Goal: Information Seeking & Learning: Learn about a topic

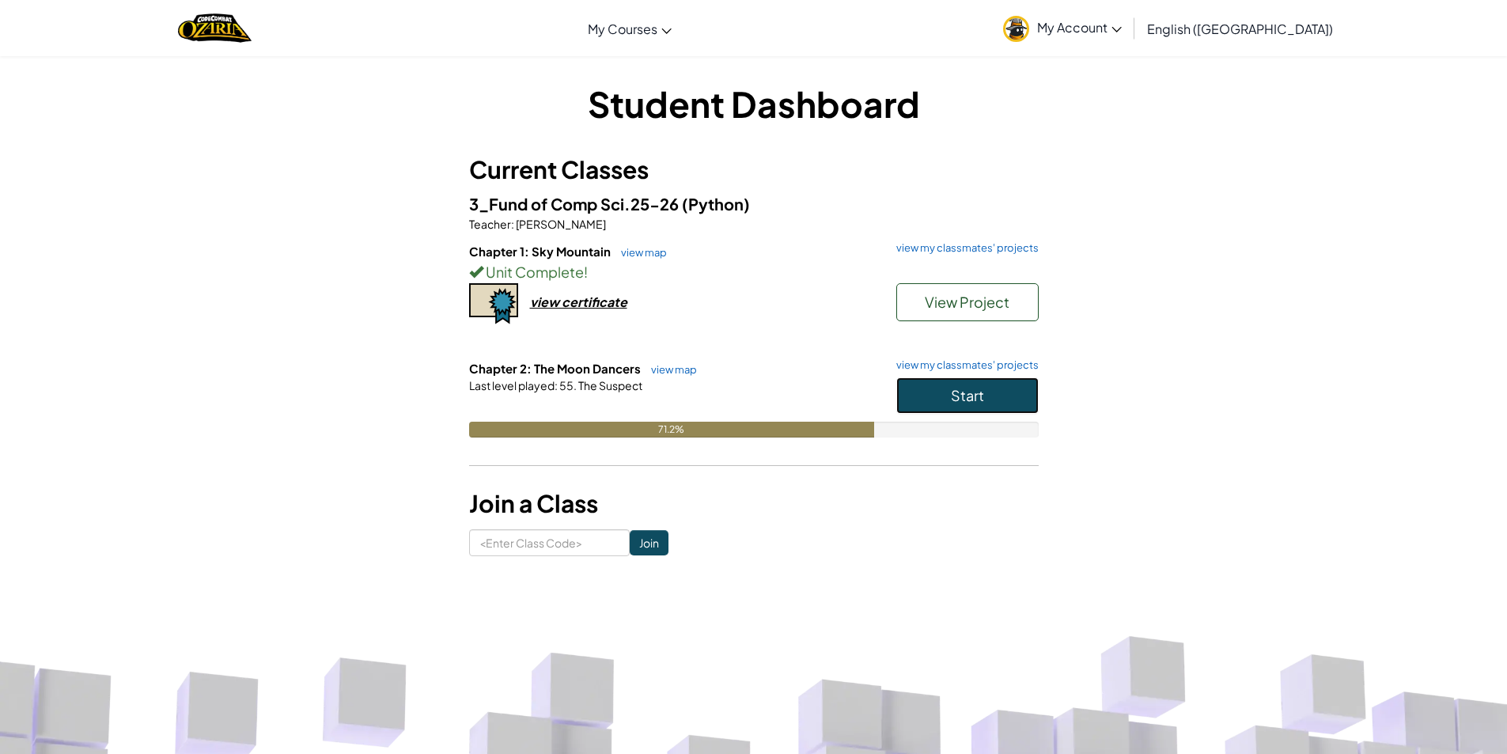
click at [935, 386] on button "Start" at bounding box center [968, 395] width 142 height 36
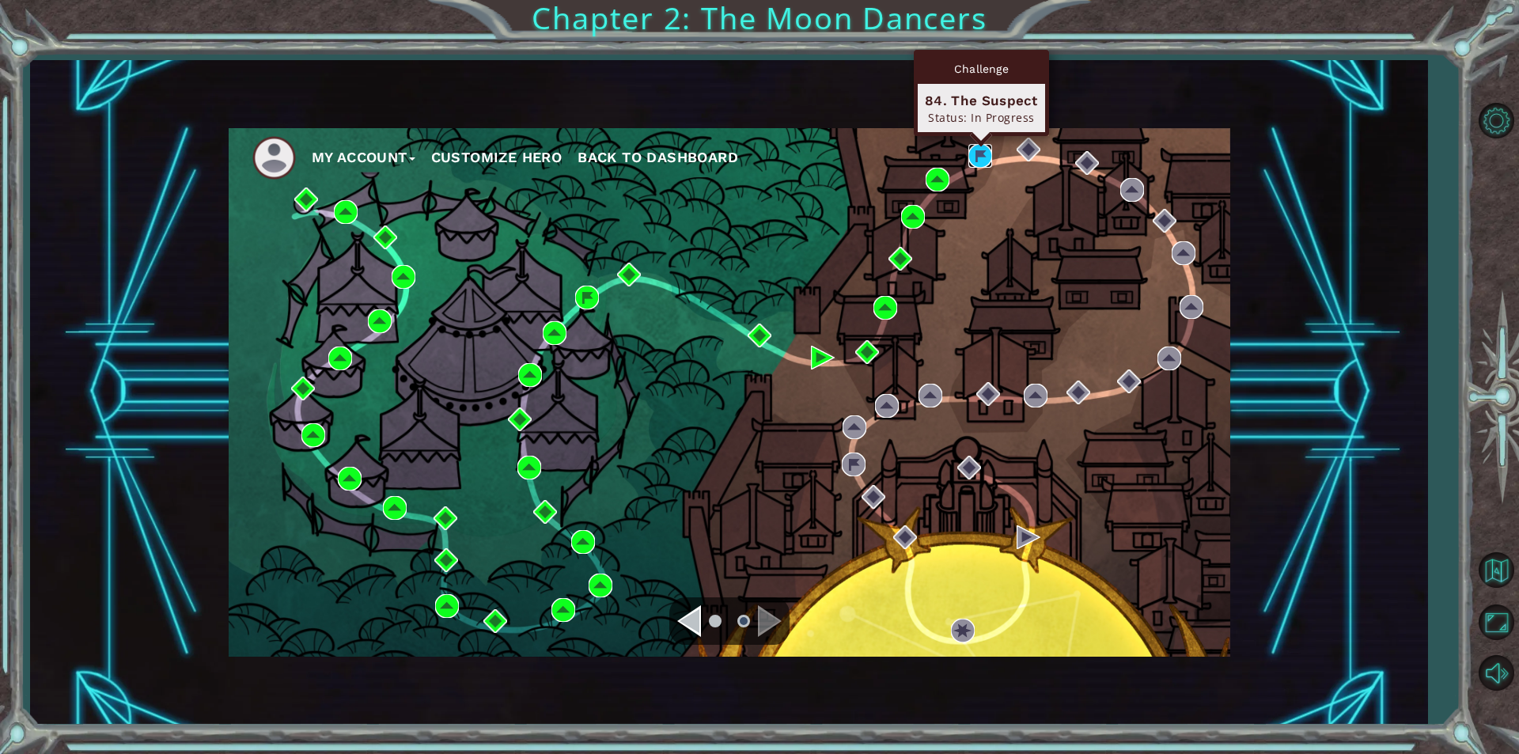
click at [980, 159] on img at bounding box center [981, 156] width 24 height 24
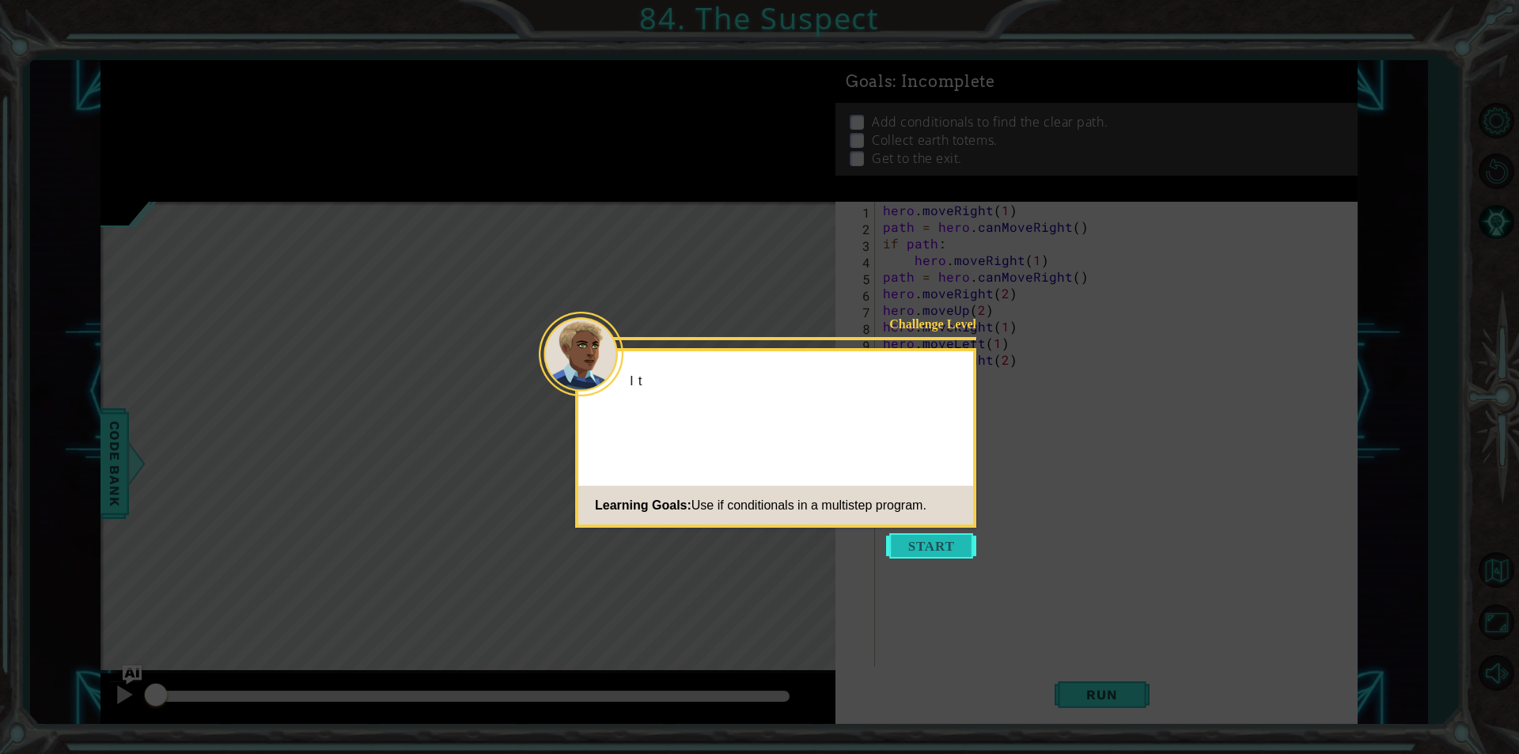
click at [923, 546] on button "Start" at bounding box center [931, 545] width 90 height 25
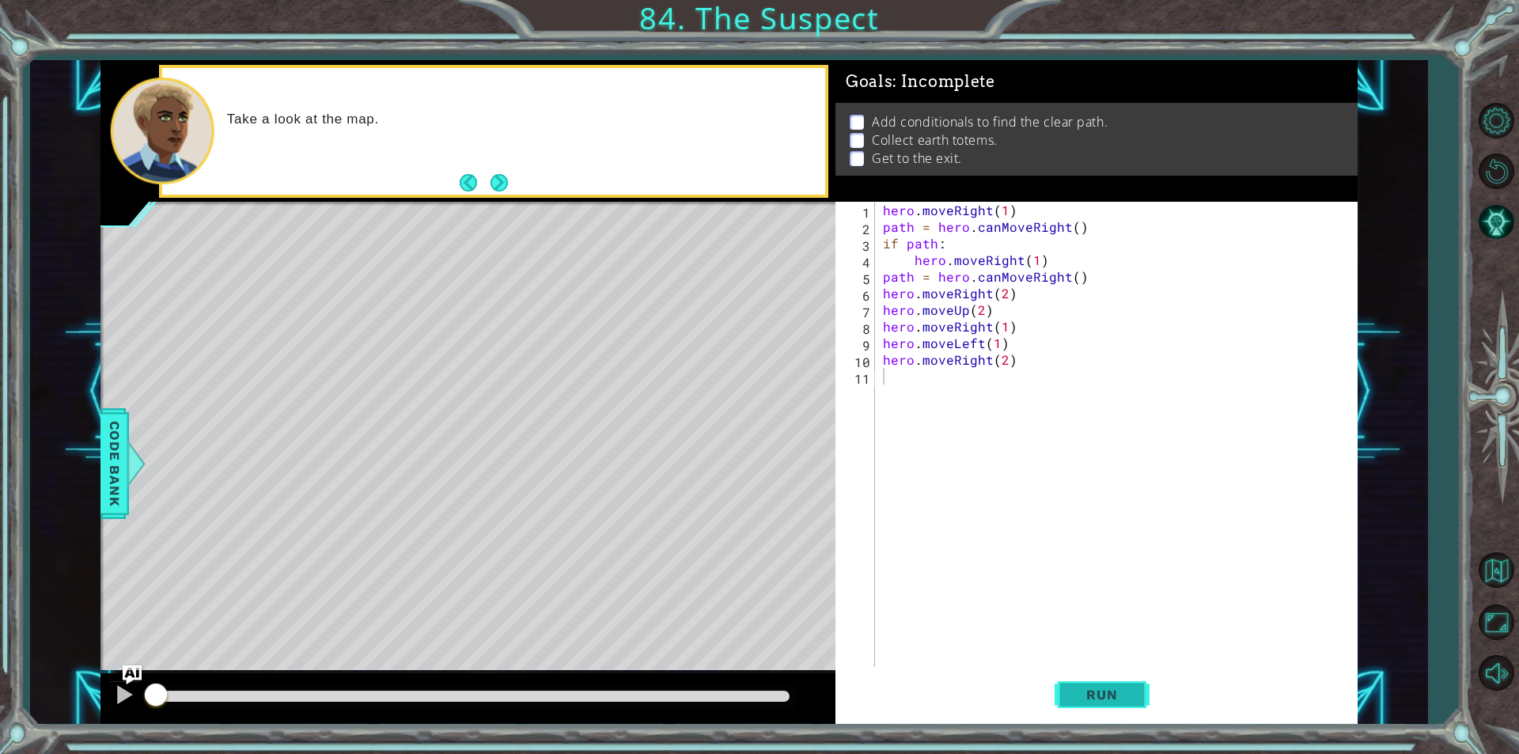
click at [1093, 700] on span "Run" at bounding box center [1102, 695] width 63 height 16
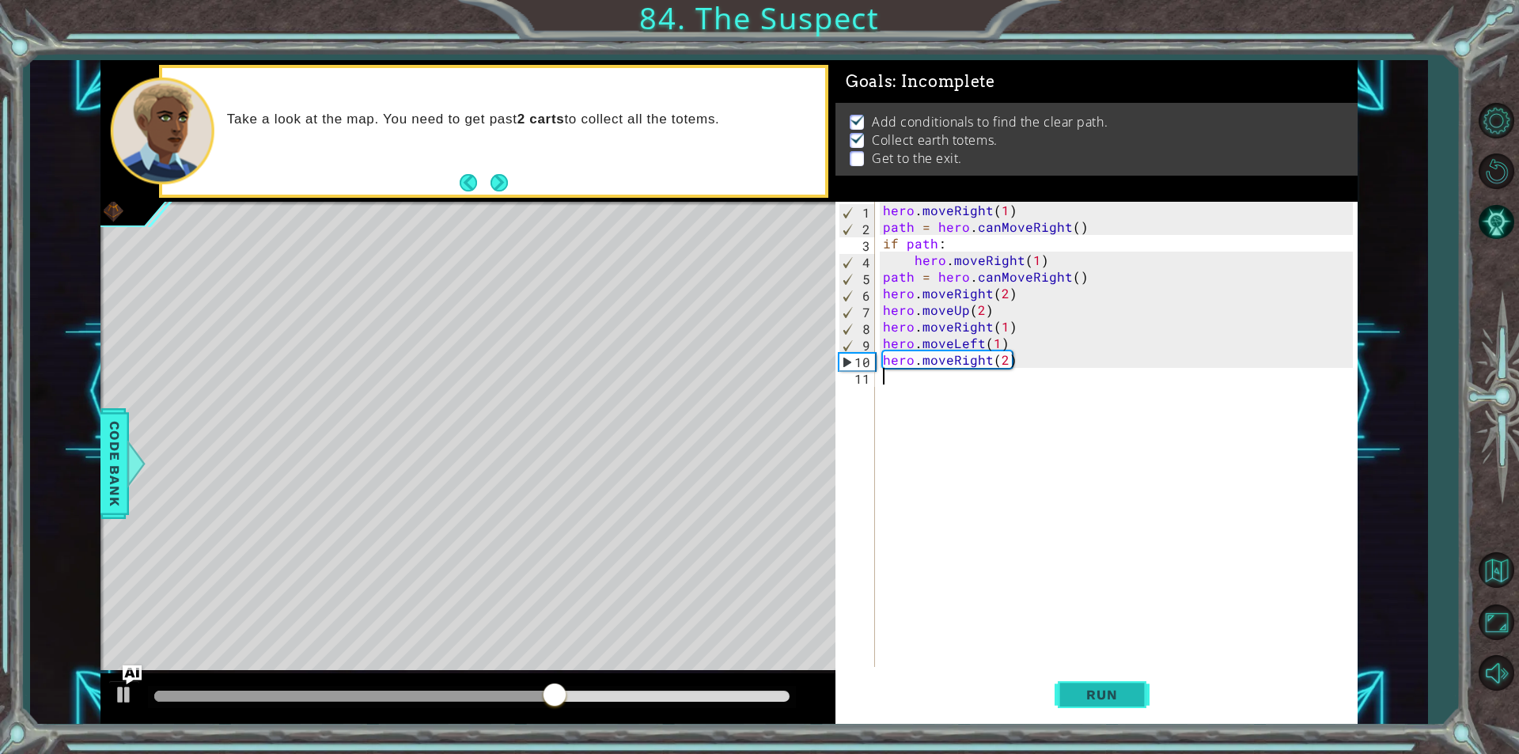
click at [1090, 688] on span "Run" at bounding box center [1102, 695] width 63 height 16
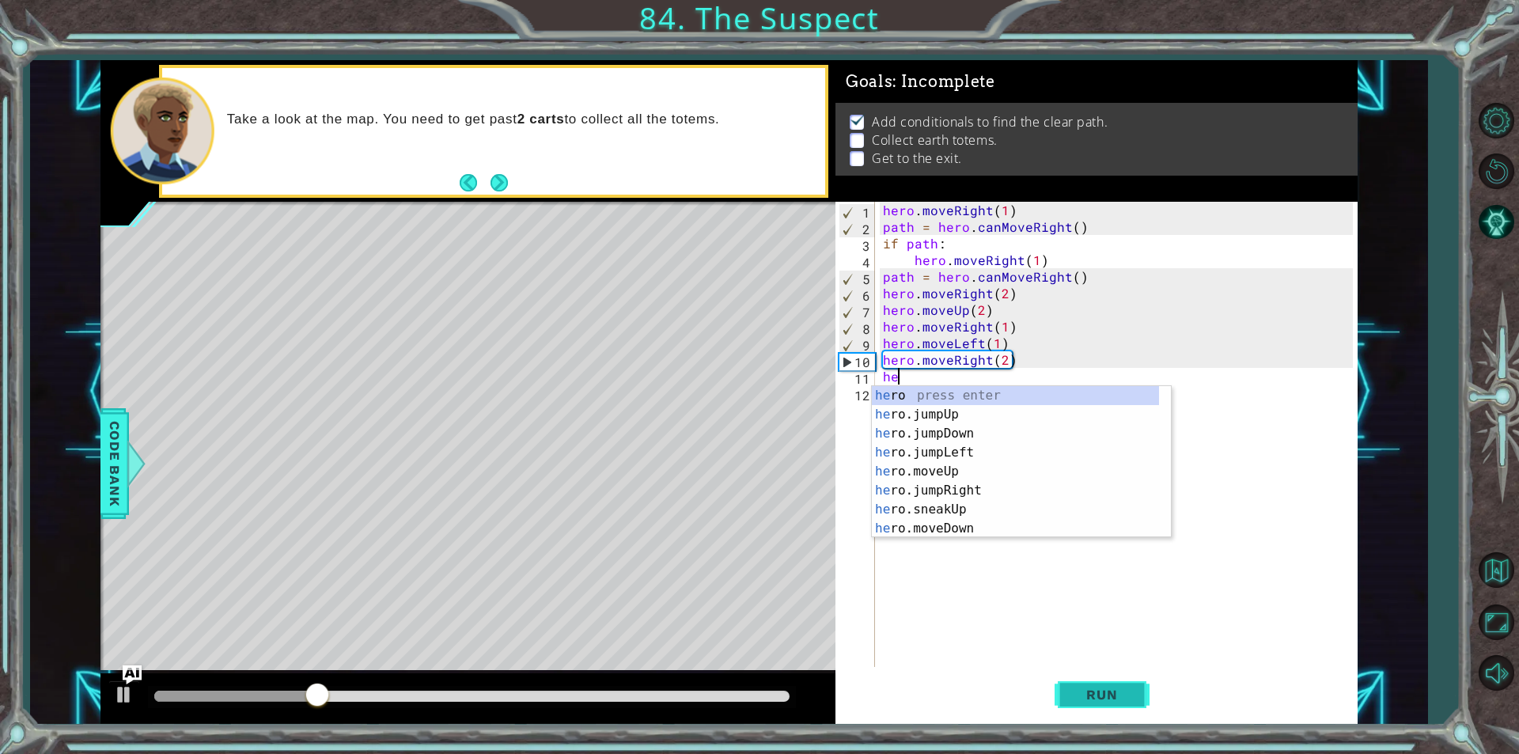
type textarea "h"
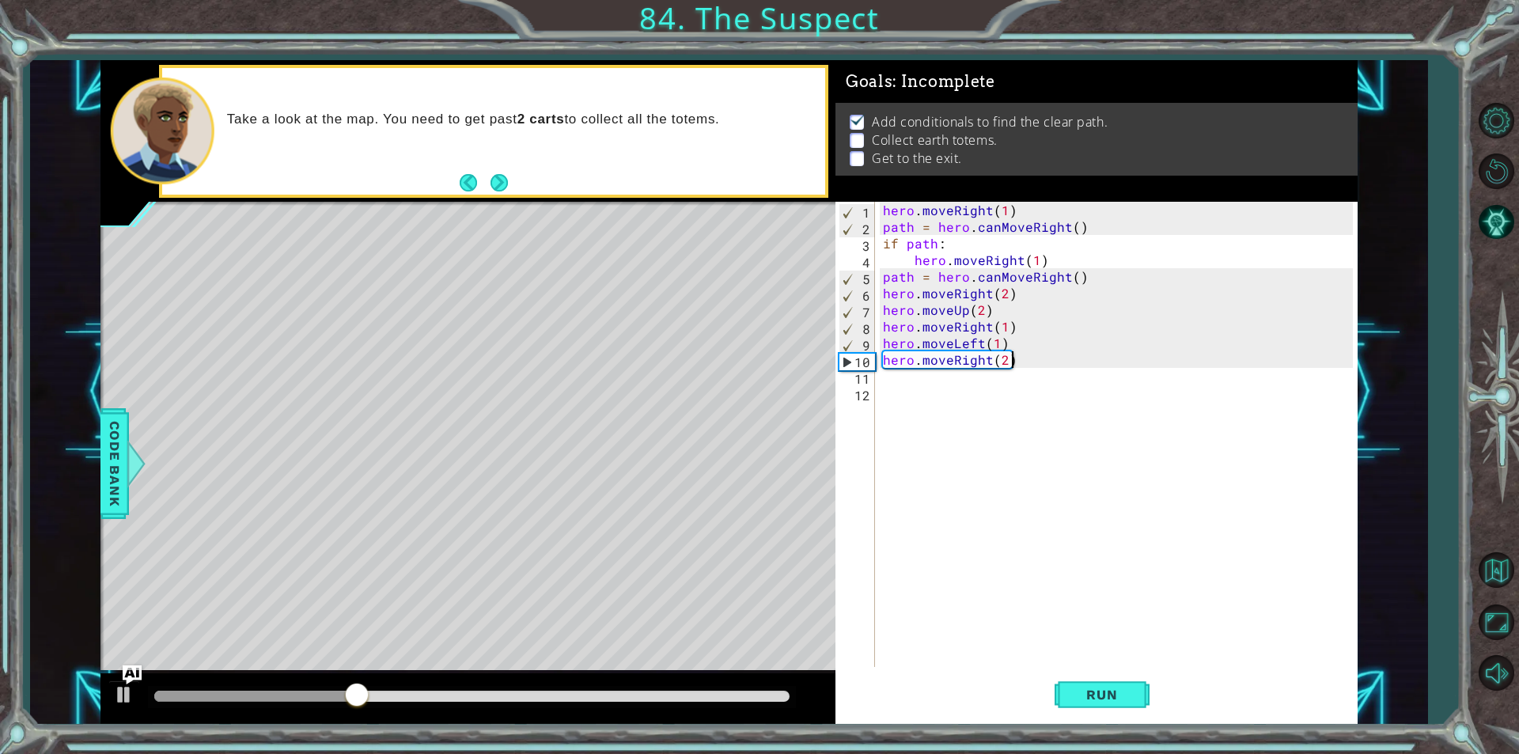
click at [1019, 356] on div "hero . moveRight ( 1 ) path = hero . canMoveRight ( ) if path : hero . moveRigh…" at bounding box center [1120, 451] width 481 height 499
click at [1094, 696] on span "Run" at bounding box center [1102, 695] width 63 height 16
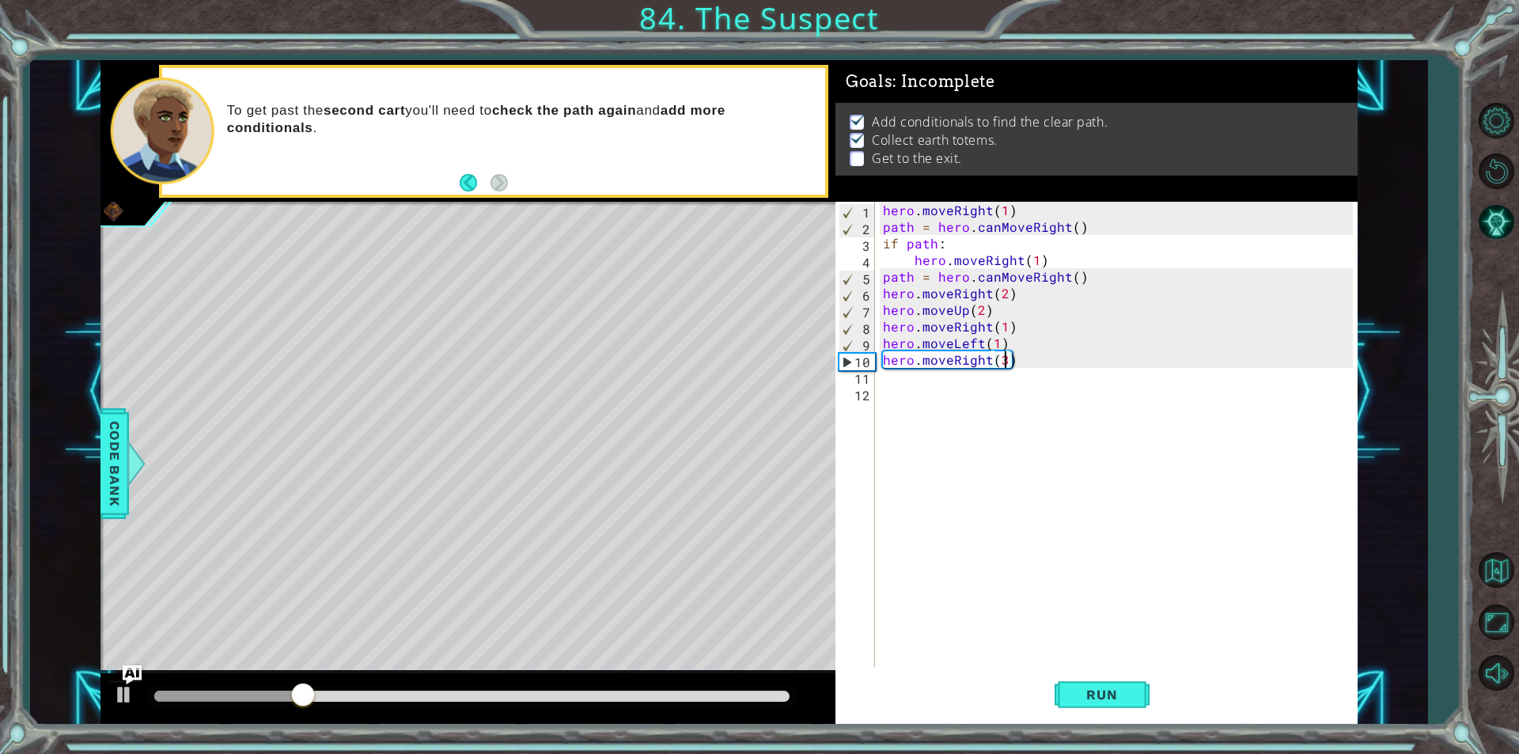
click at [1003, 366] on div "hero . moveRight ( 1 ) path = hero . canMoveRight ( ) if path : hero . moveRigh…" at bounding box center [1120, 451] width 481 height 499
click at [1114, 698] on span "Run" at bounding box center [1102, 695] width 63 height 16
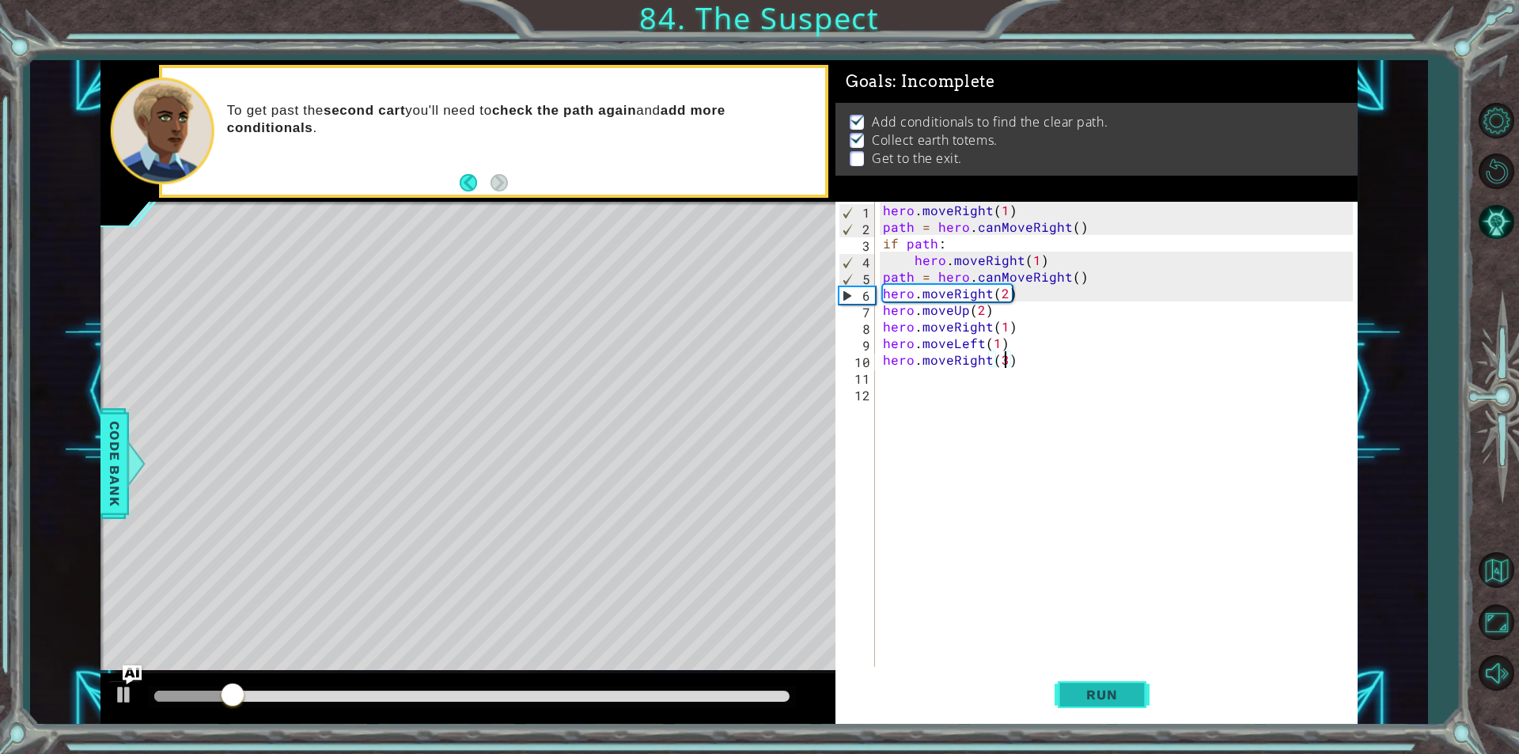
click at [1079, 693] on span "Run" at bounding box center [1102, 695] width 63 height 16
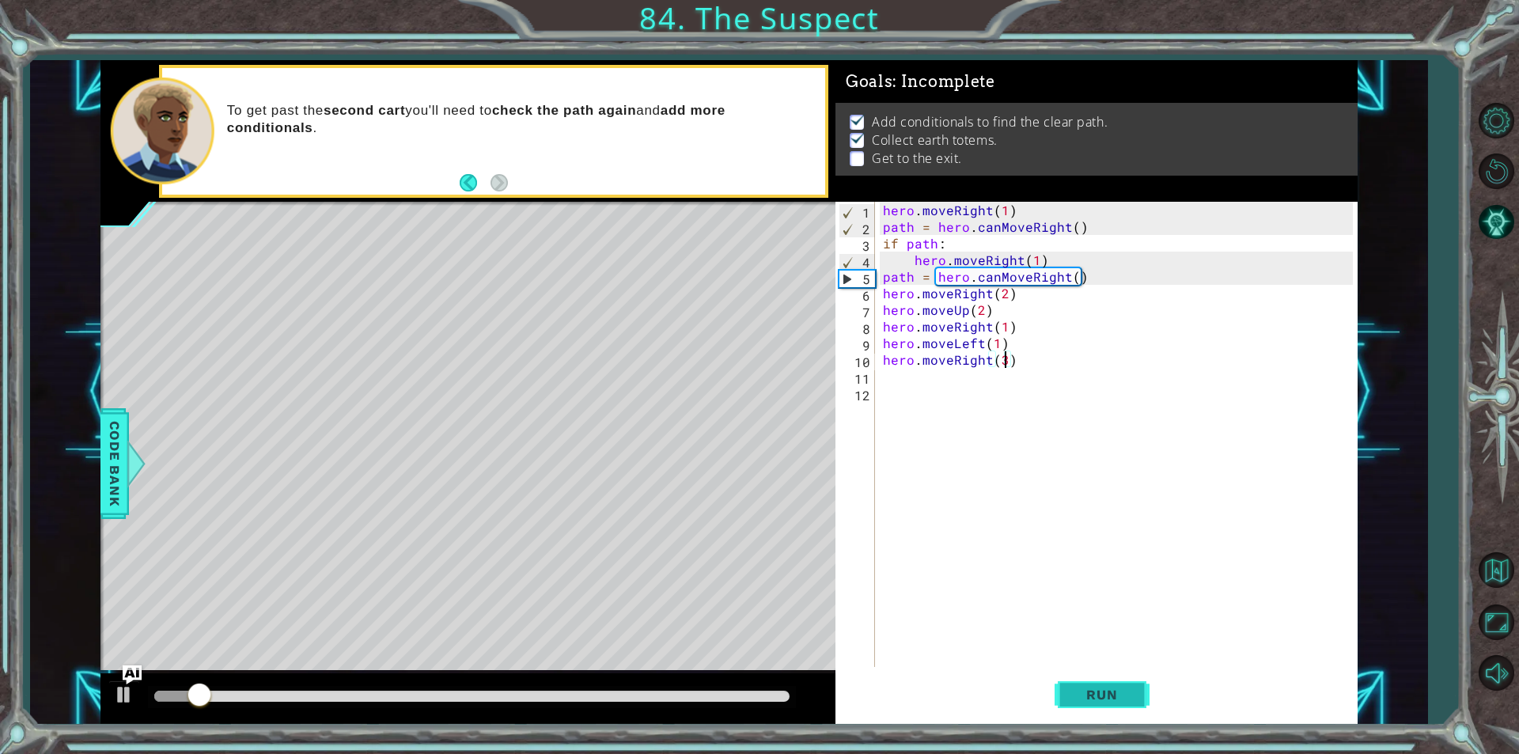
type textarea "hero.moveRight(3)"
click at [1092, 688] on span "Run" at bounding box center [1102, 695] width 63 height 16
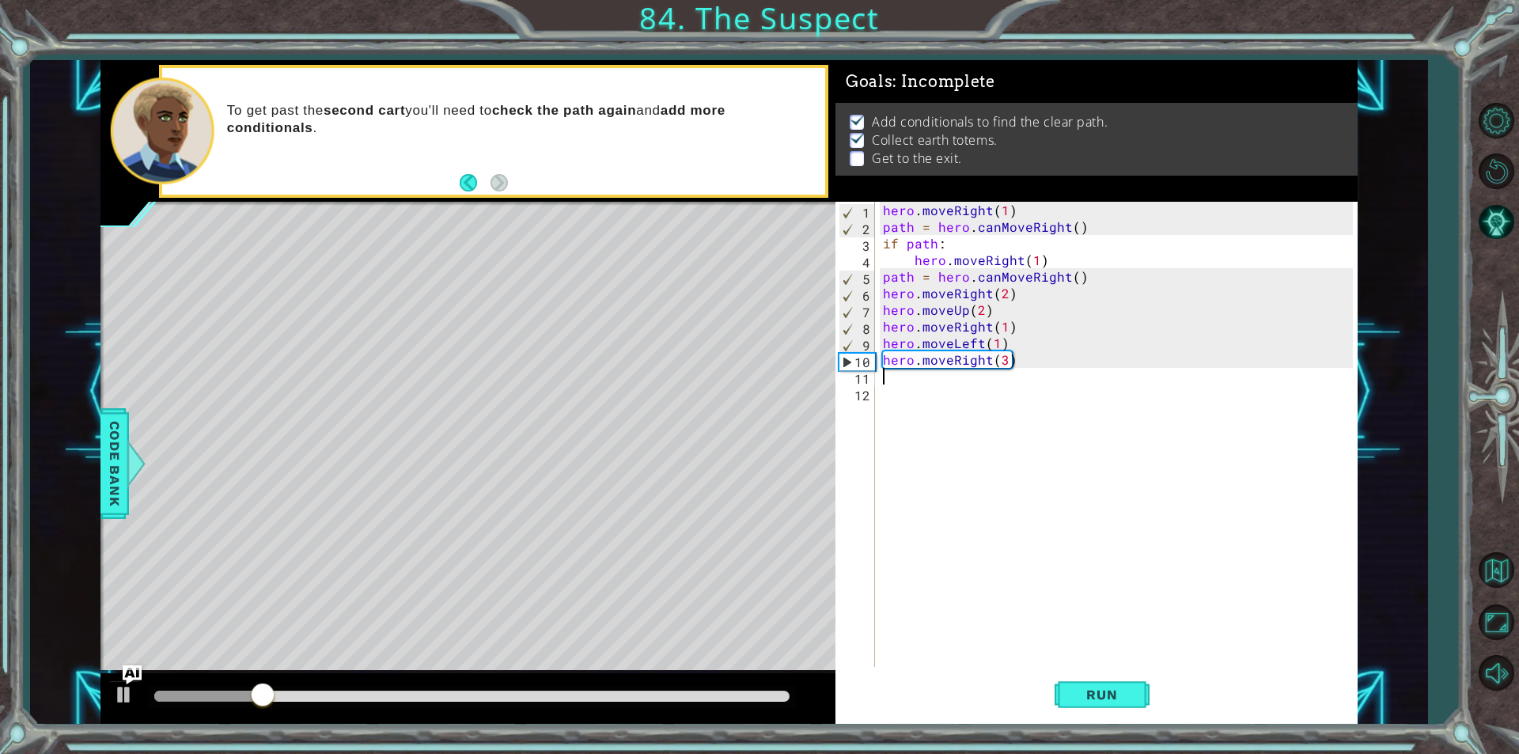
click at [887, 380] on div "hero . moveRight ( 1 ) path = hero . canMoveRight ( ) if path : hero . moveRigh…" at bounding box center [1120, 451] width 481 height 499
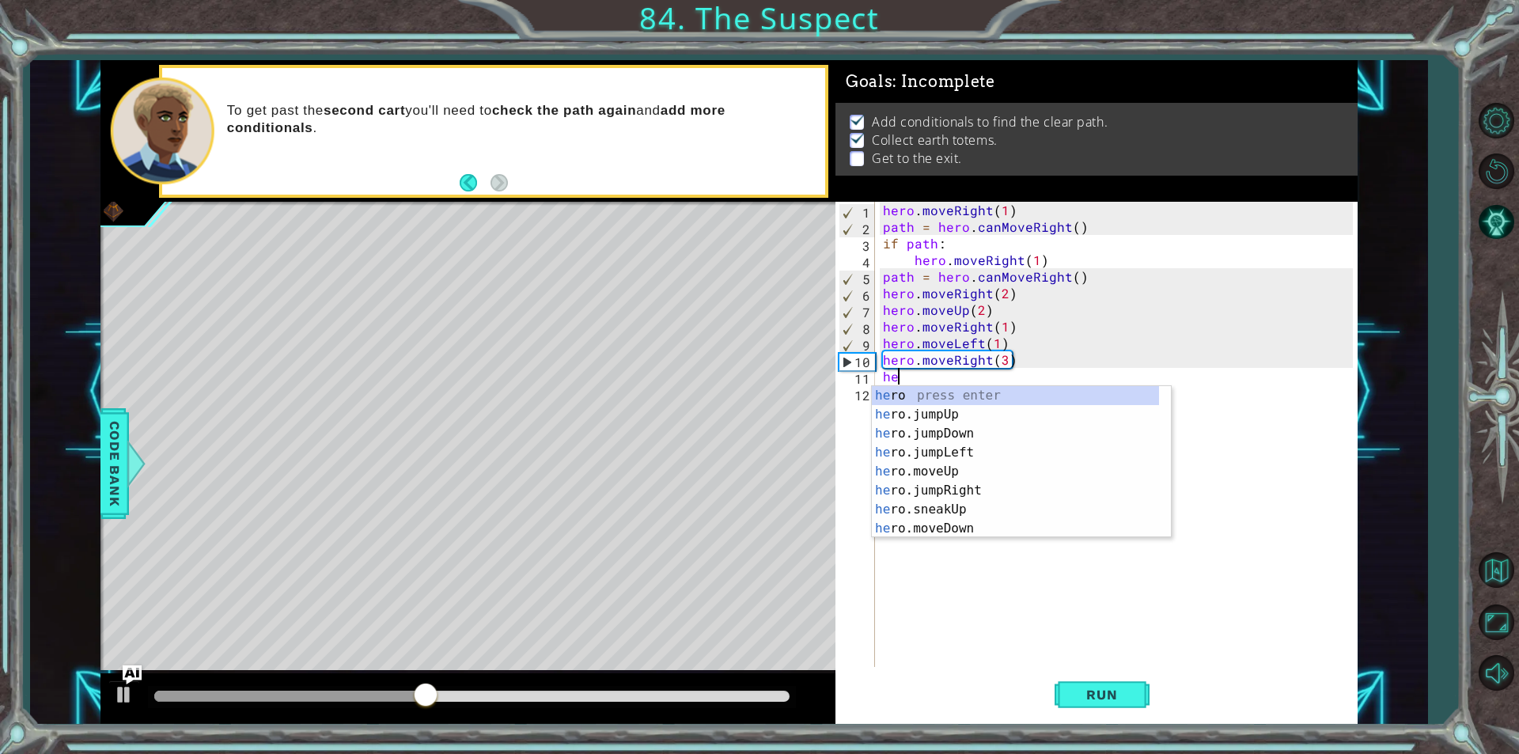
scroll to position [0, 0]
type textarea "h"
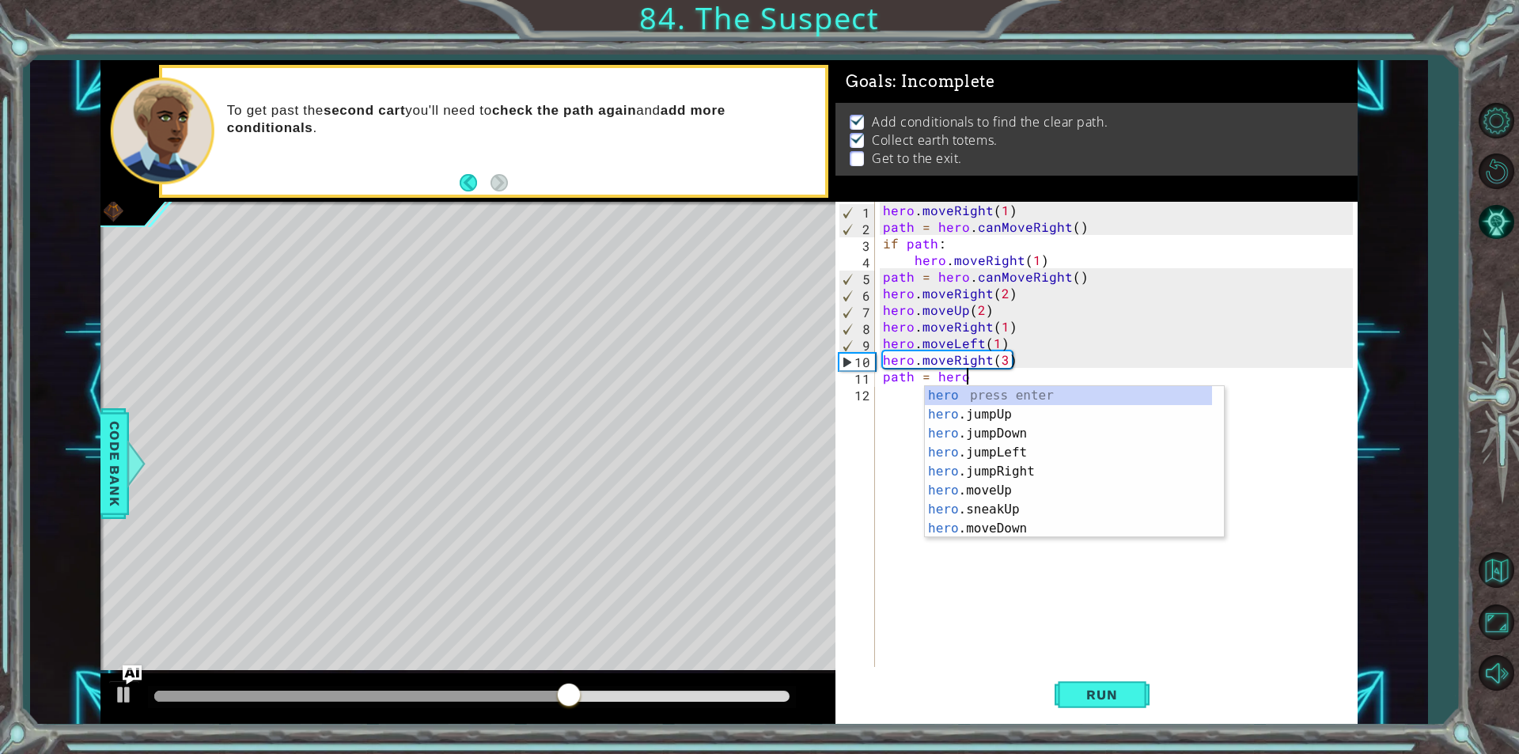
scroll to position [0, 5]
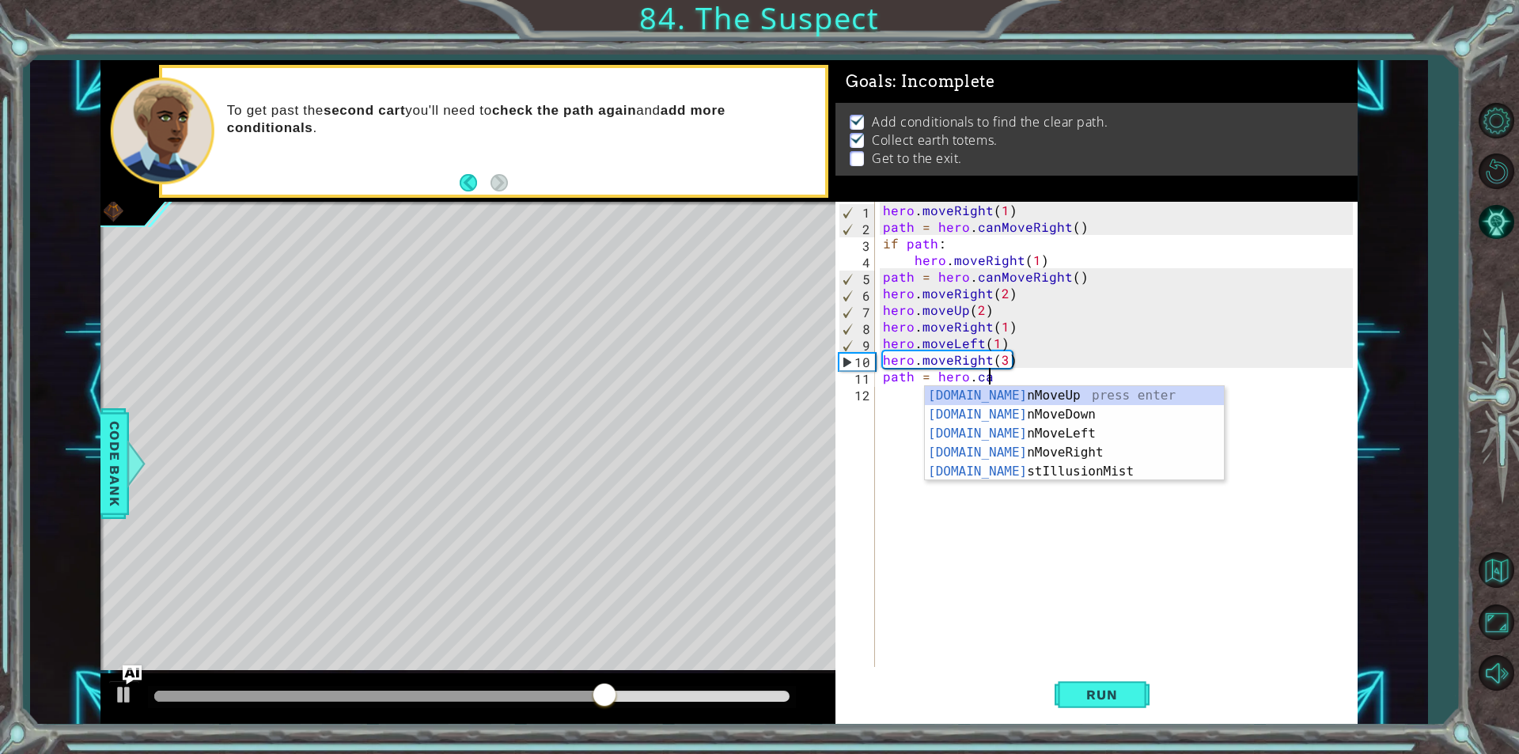
type textarea "path = hero.can"
click at [970, 394] on div "hero.can MoveUp press enter hero.can MoveDown press enter hero.can MoveLeft pre…" at bounding box center [1074, 452] width 299 height 133
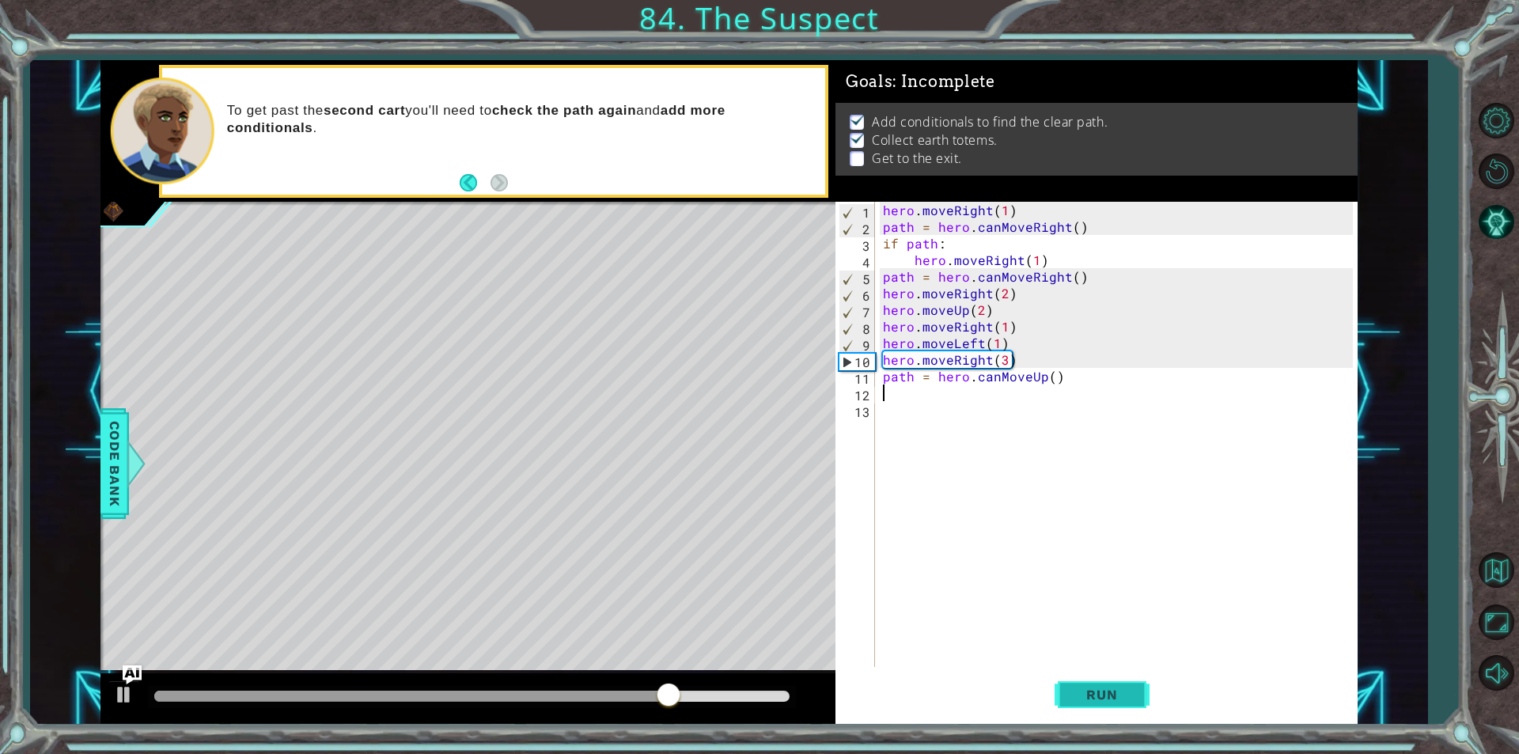
click at [1075, 694] on span "Run" at bounding box center [1102, 695] width 63 height 16
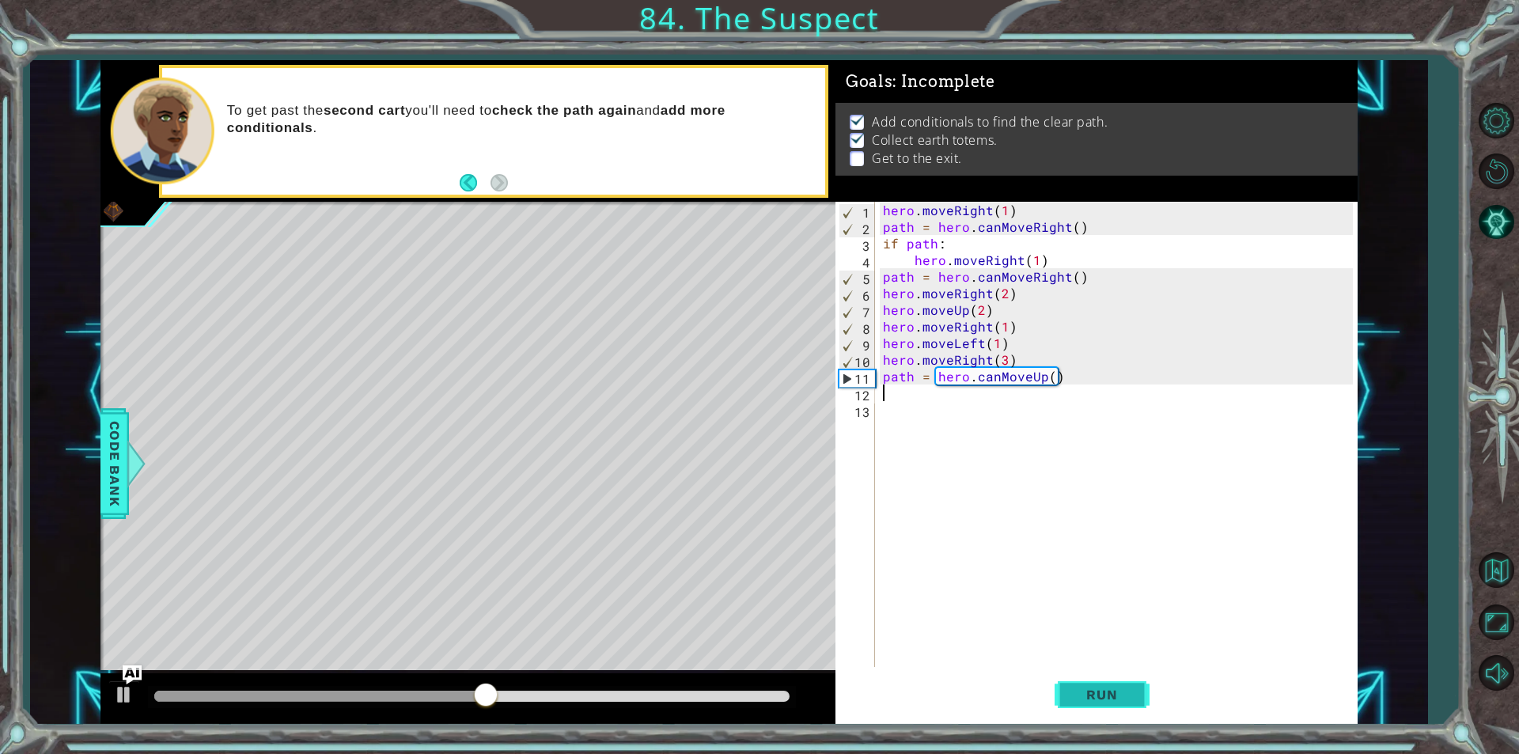
click at [1101, 694] on span "Run" at bounding box center [1102, 695] width 63 height 16
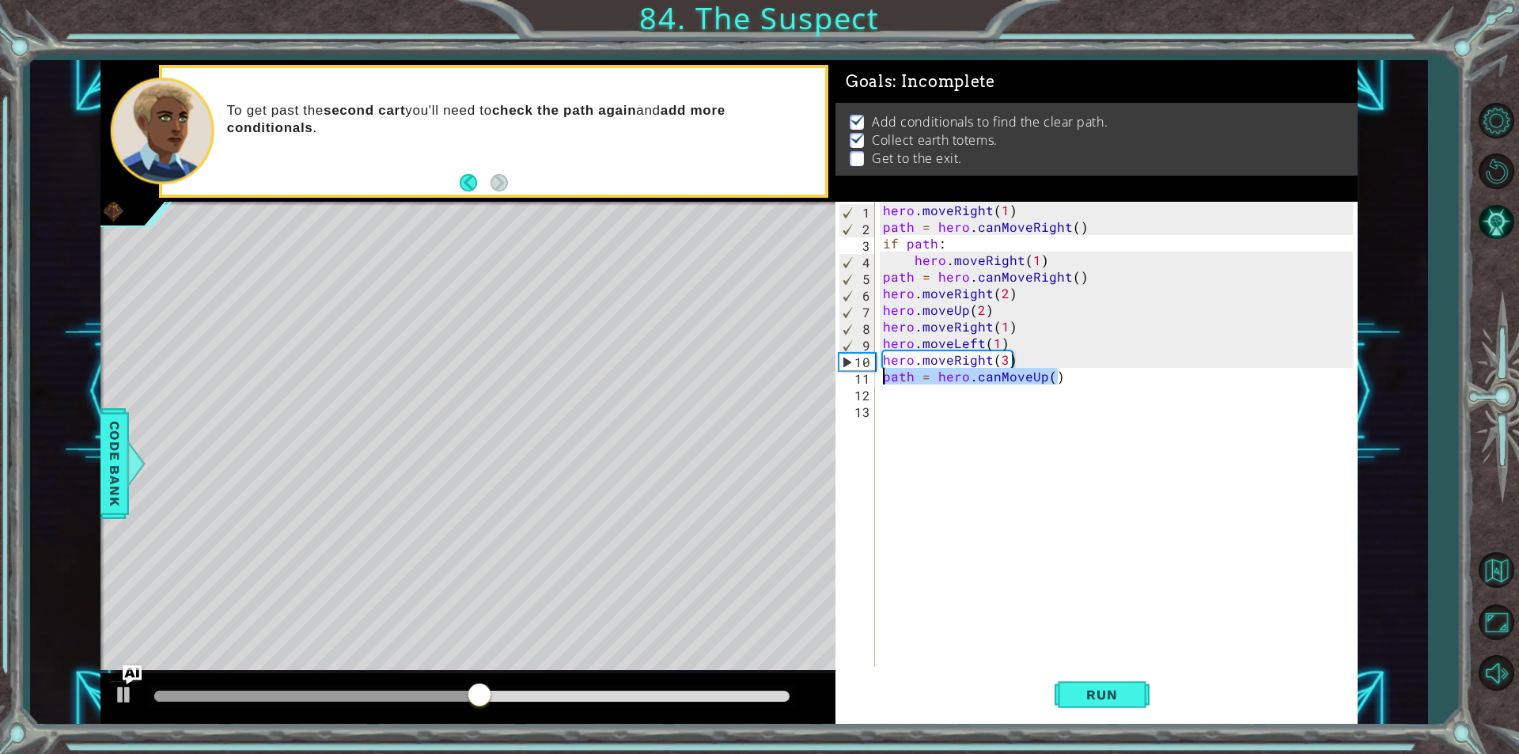
drag, startPoint x: 1069, startPoint y: 370, endPoint x: 882, endPoint y: 378, distance: 186.9
click at [882, 378] on div "hero . moveRight ( 1 ) path = hero . canMoveRight ( ) if path : hero . moveRigh…" at bounding box center [1120, 451] width 481 height 499
type textarea "path = hero.canMoveUp()"
click at [1092, 696] on span "Run" at bounding box center [1102, 695] width 63 height 16
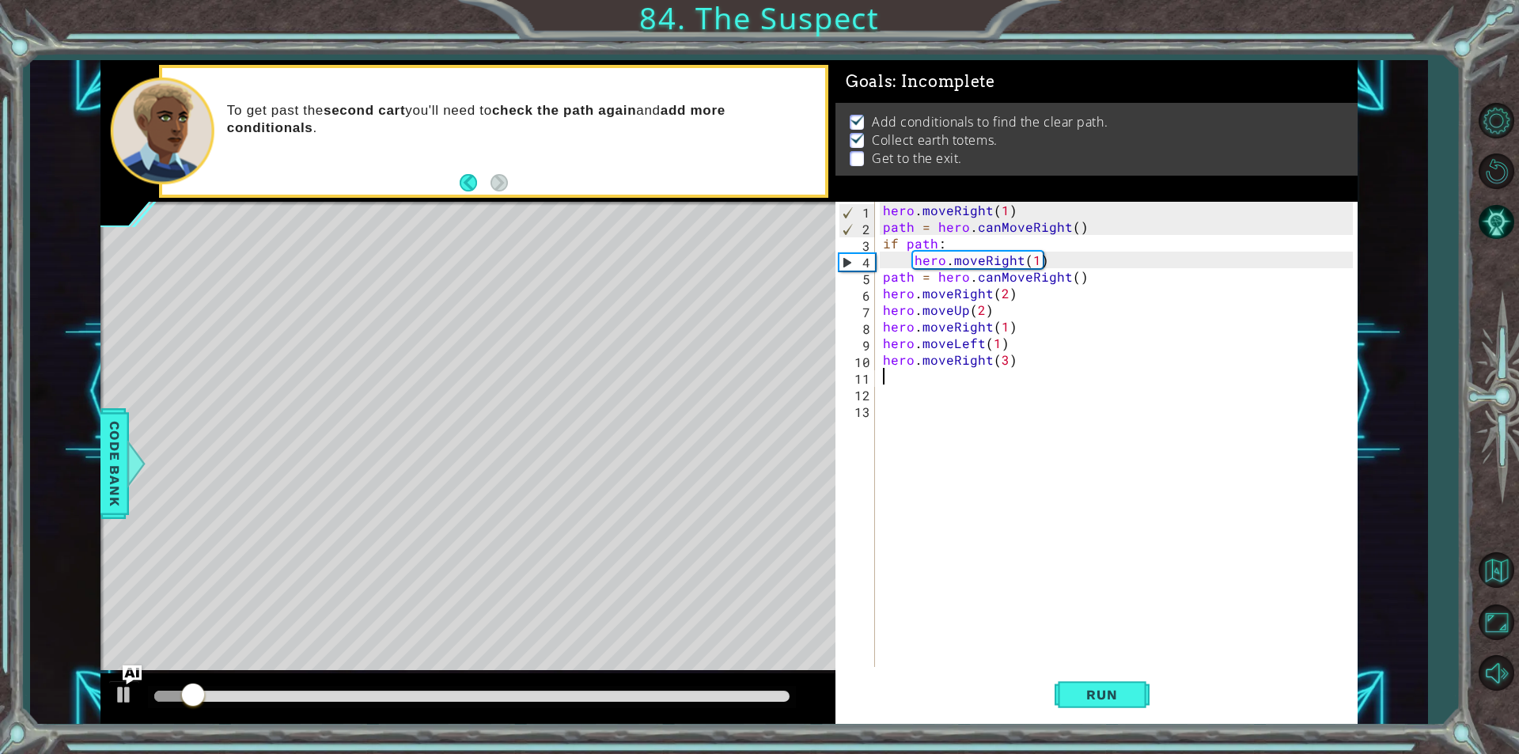
click at [1005, 364] on div "hero . moveRight ( 1 ) path = hero . canMoveRight ( ) if path : hero . moveRigh…" at bounding box center [1120, 451] width 481 height 499
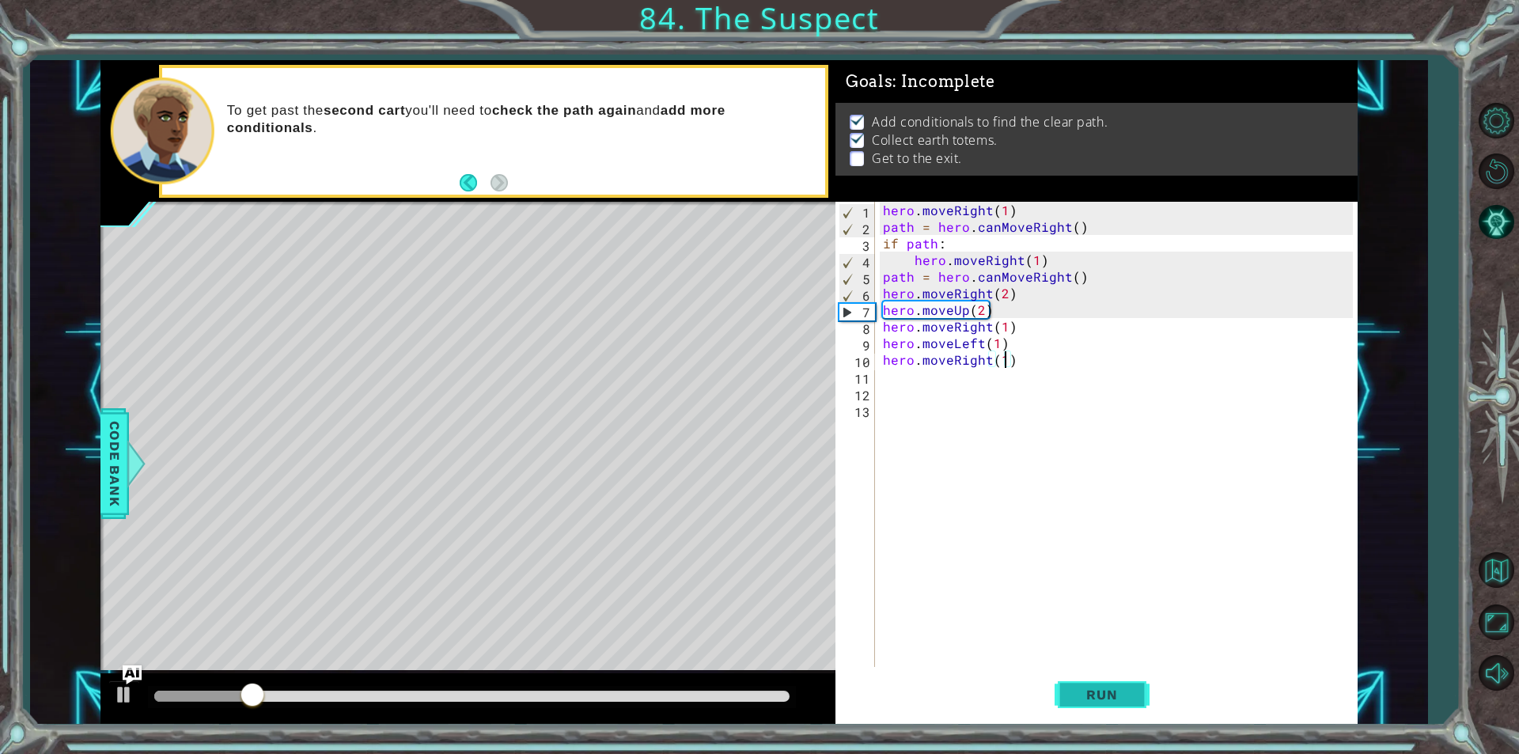
click at [1090, 670] on button "Run" at bounding box center [1102, 695] width 95 height 52
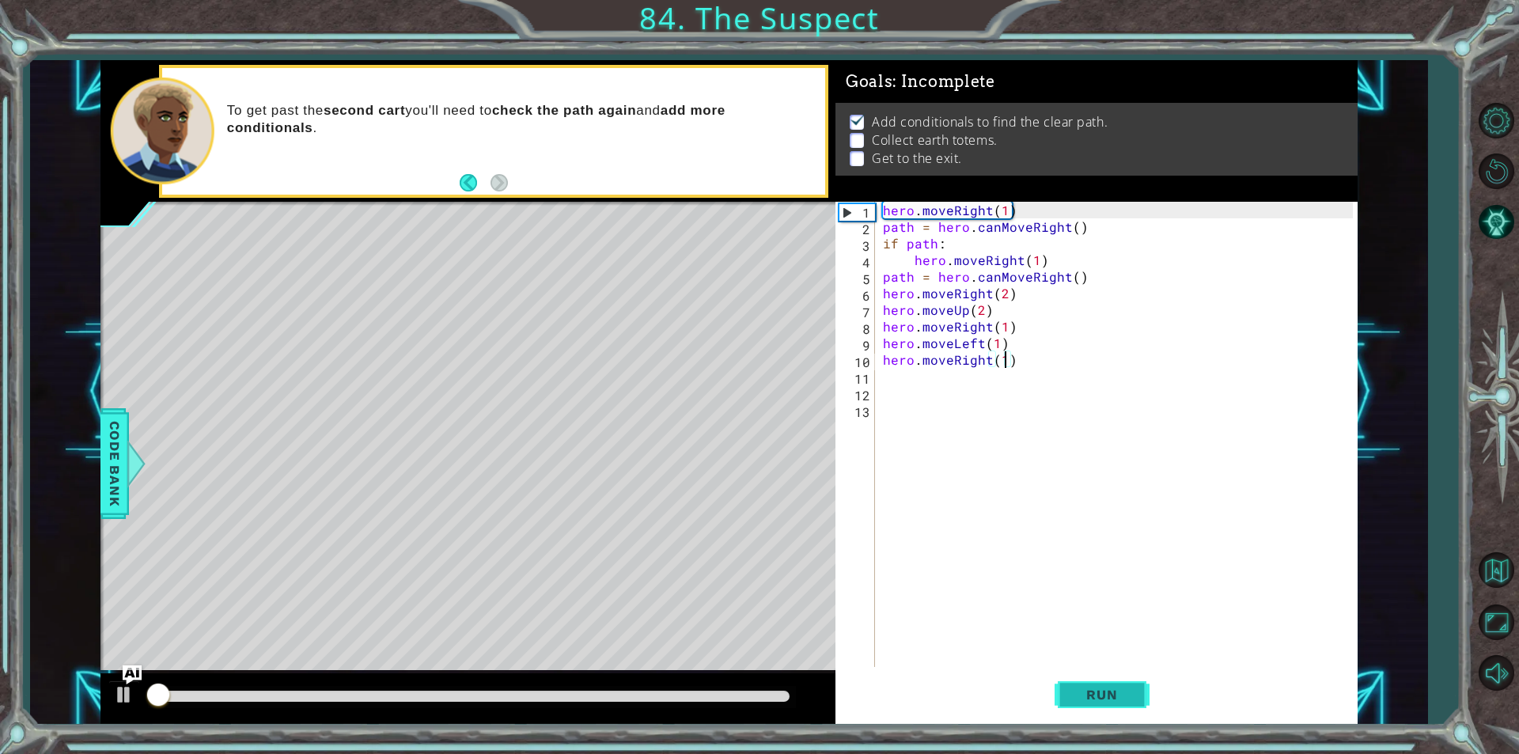
click at [1098, 696] on span "Run" at bounding box center [1102, 695] width 63 height 16
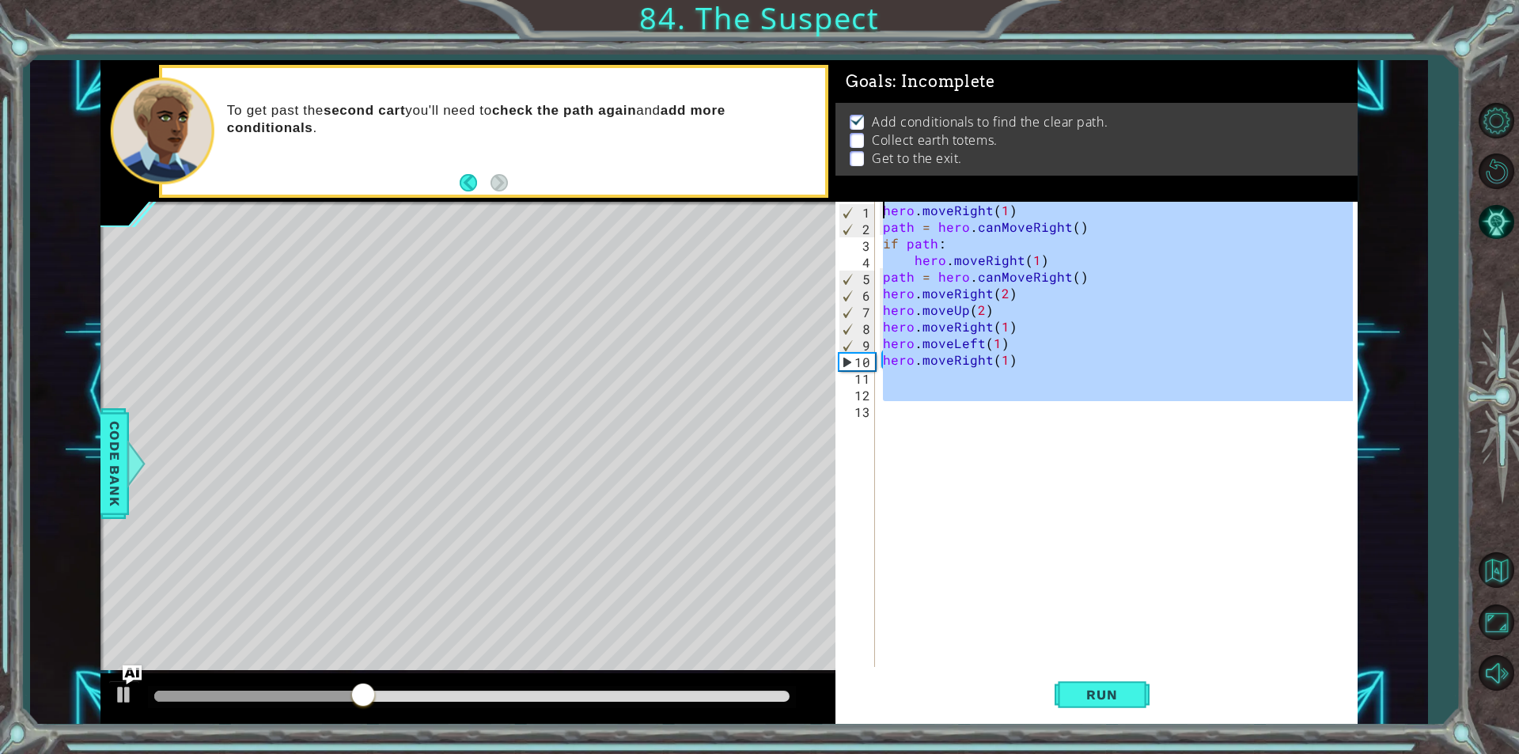
drag, startPoint x: 1119, startPoint y: 355, endPoint x: 846, endPoint y: 155, distance: 338.1
click at [846, 155] on div "Goals : Incomplete Add conditionals to find the clear path. Collect earth totem…" at bounding box center [1097, 392] width 522 height 664
type textarea "hero.moveRight(1) path = hero.canMoveRight()"
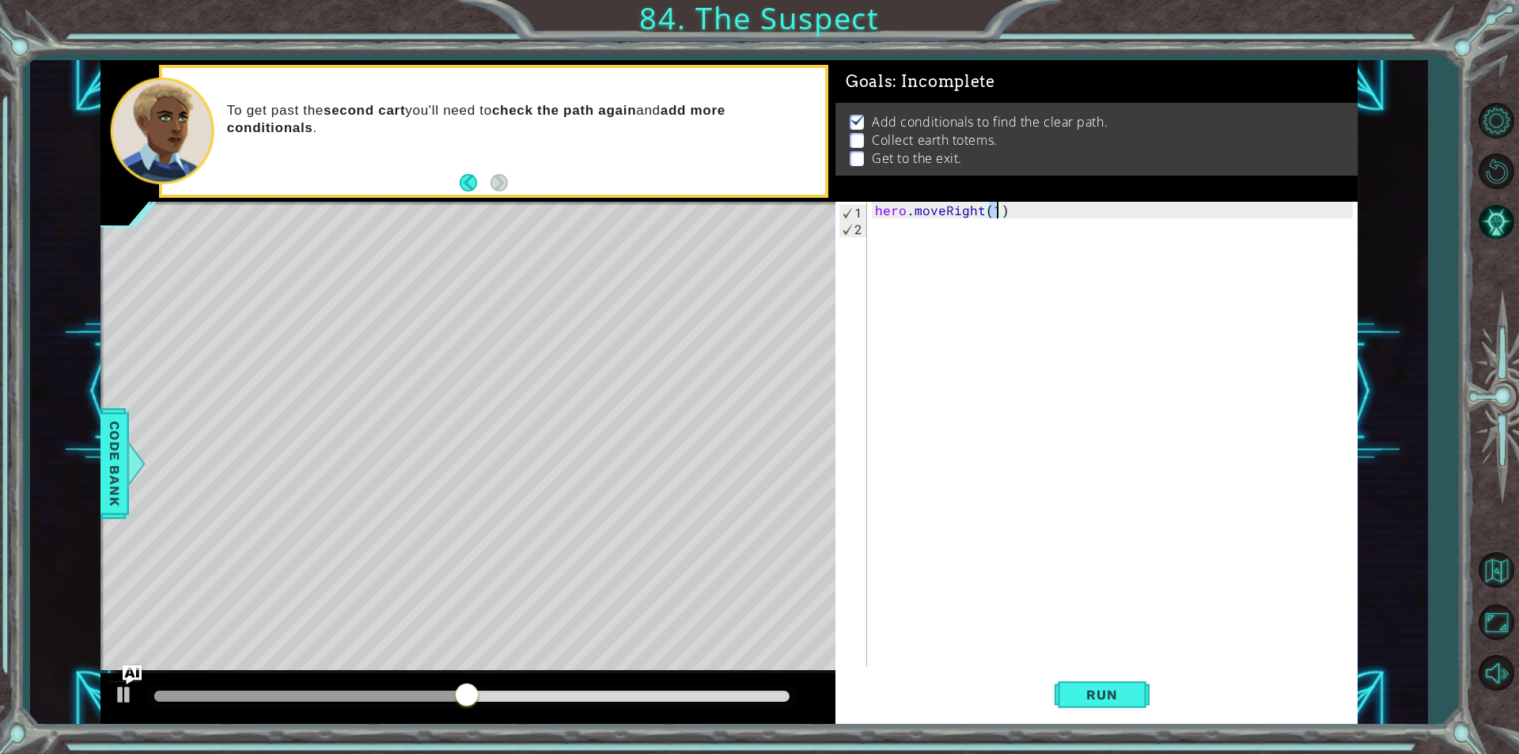
type textarea "hero.moveRight()"
type textarea "l"
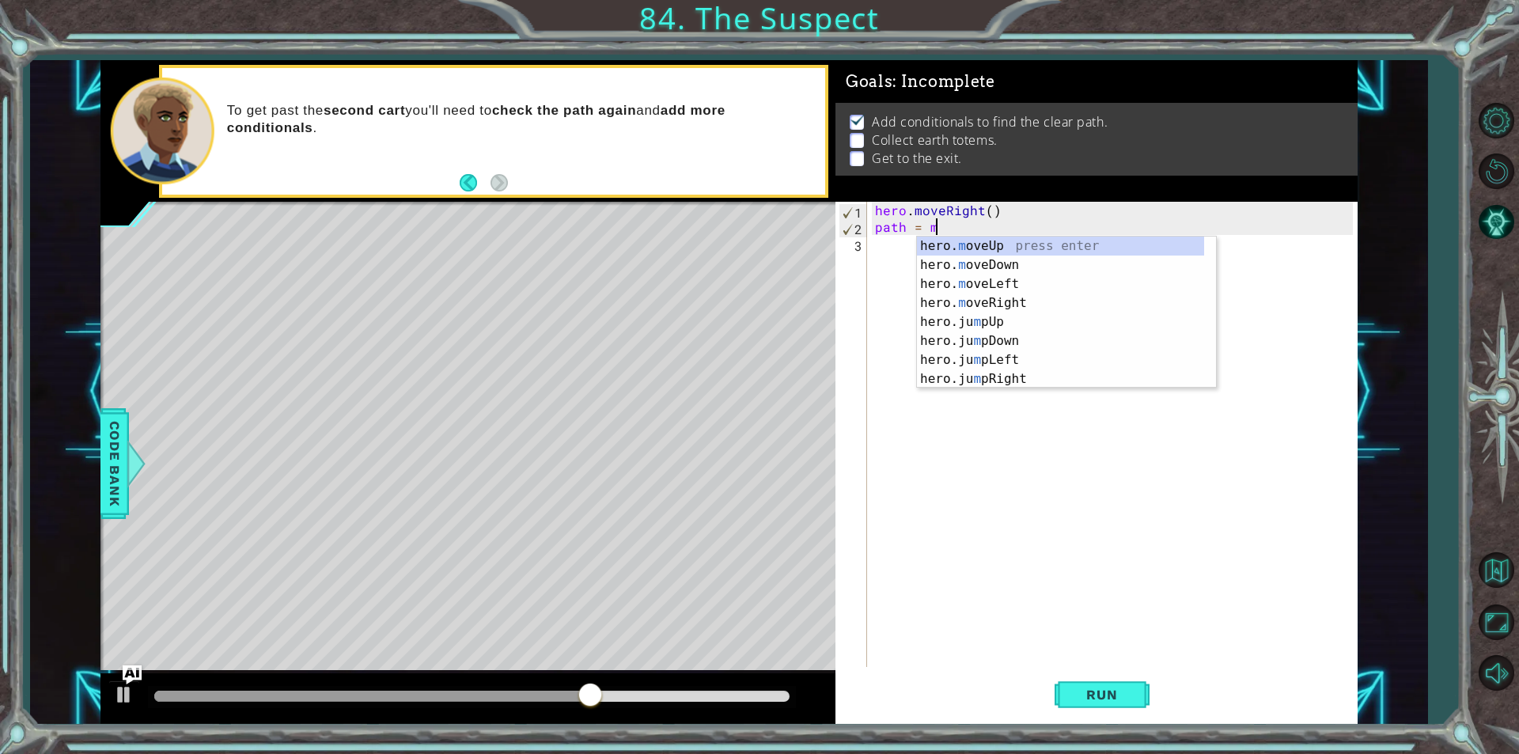
type textarea "path = mo"
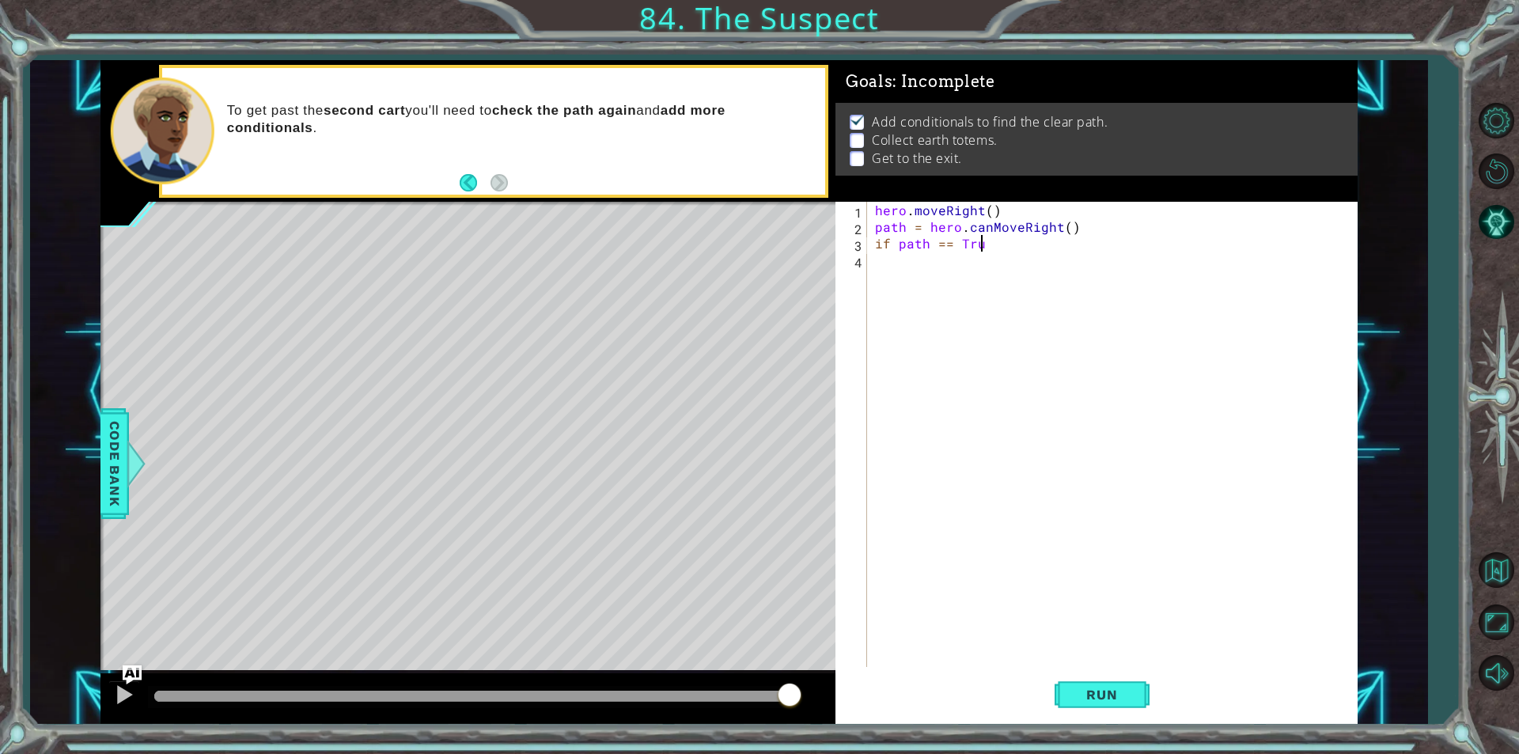
scroll to position [0, 6]
type textarea "if path == True:"
click at [1086, 687] on span "Run" at bounding box center [1102, 695] width 63 height 16
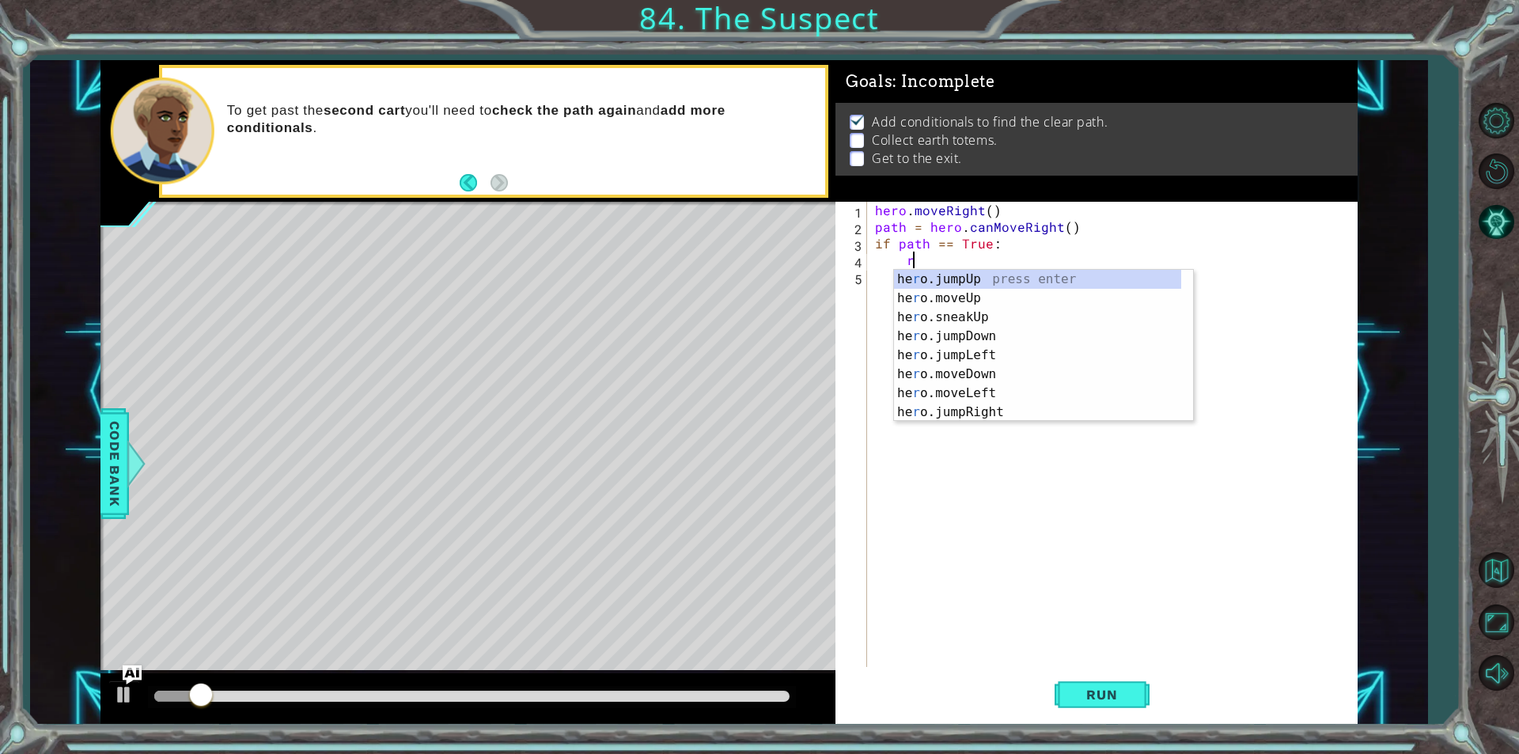
scroll to position [0, 2]
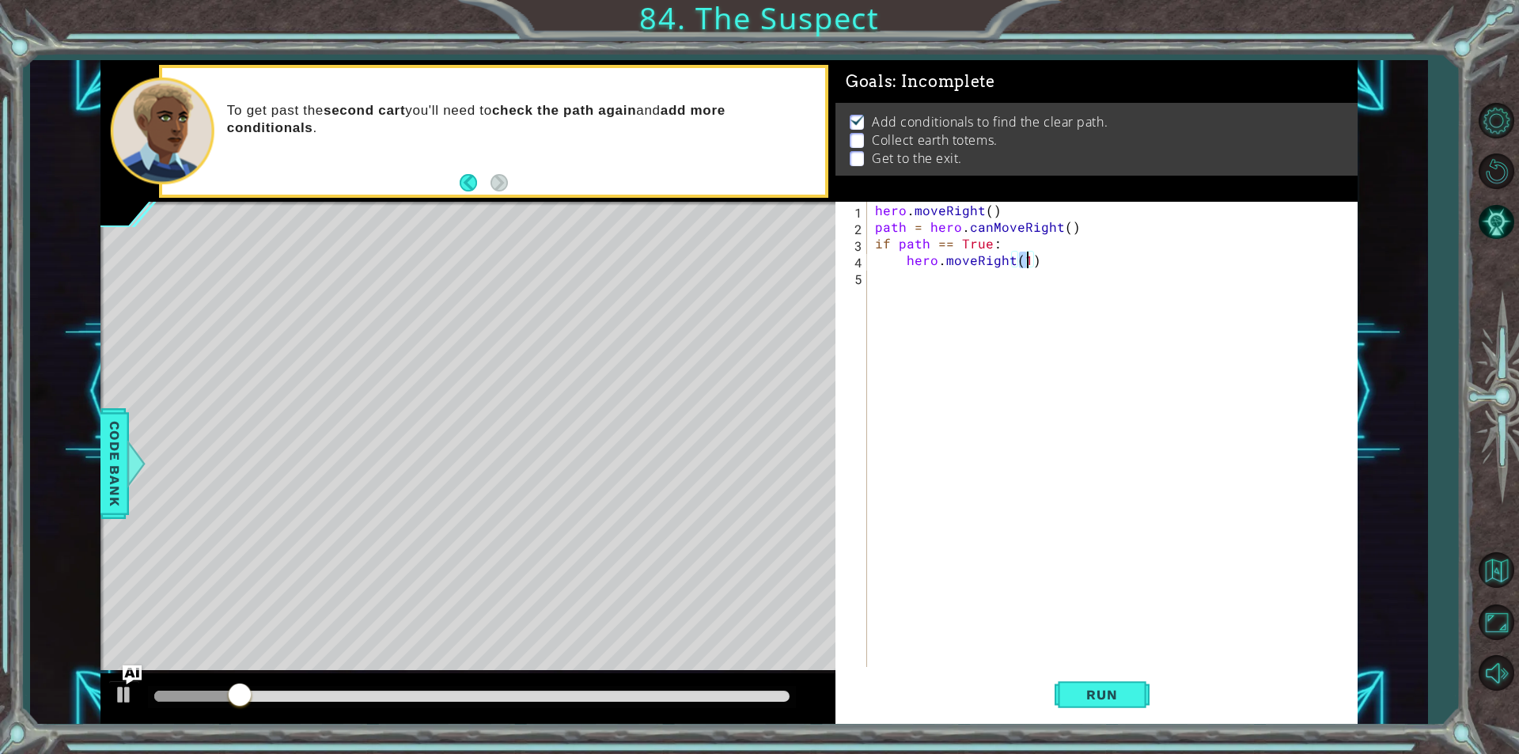
type textarea "hero.moveRight(3)"
type textarea "hero.moveUp(2)"
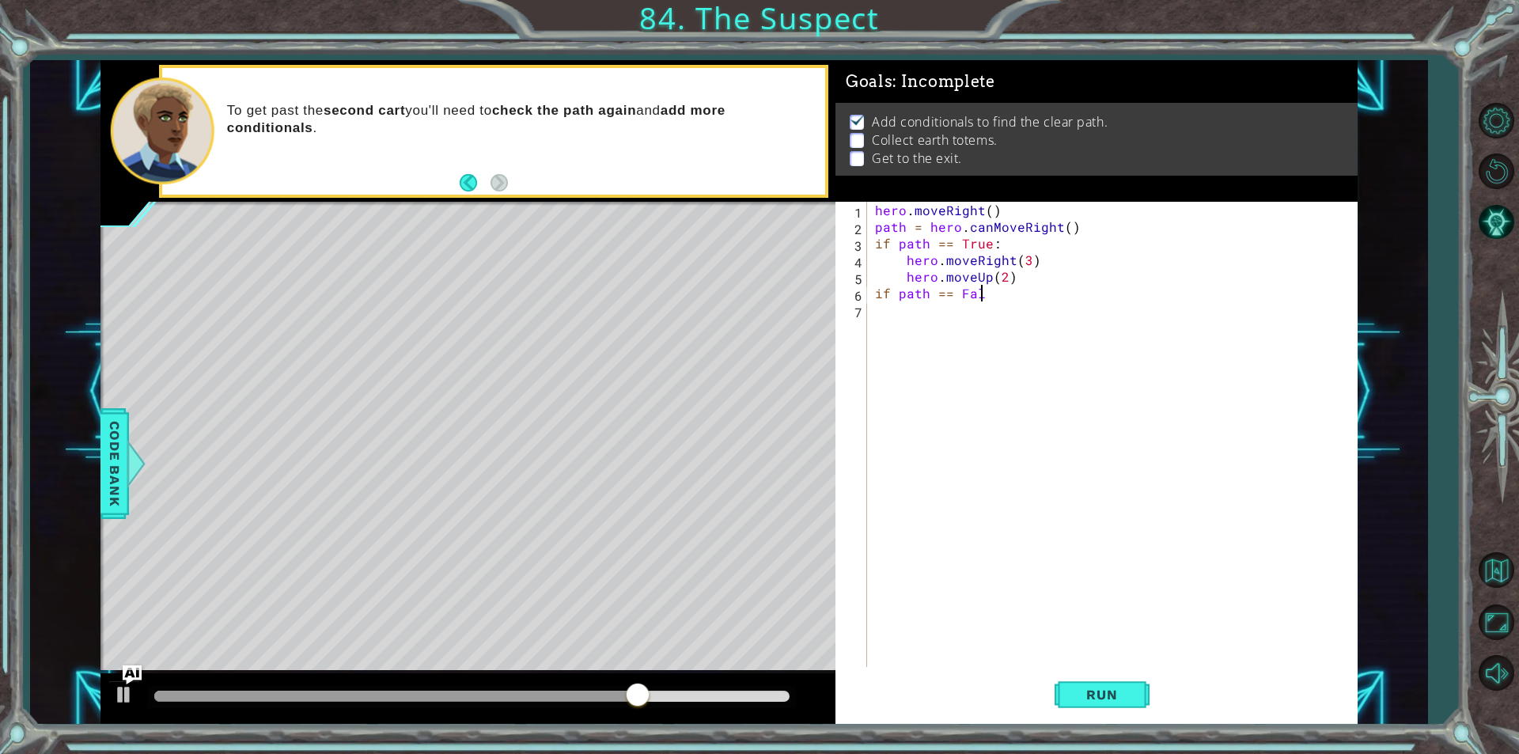
scroll to position [0, 6]
type textarea "if path == False:"
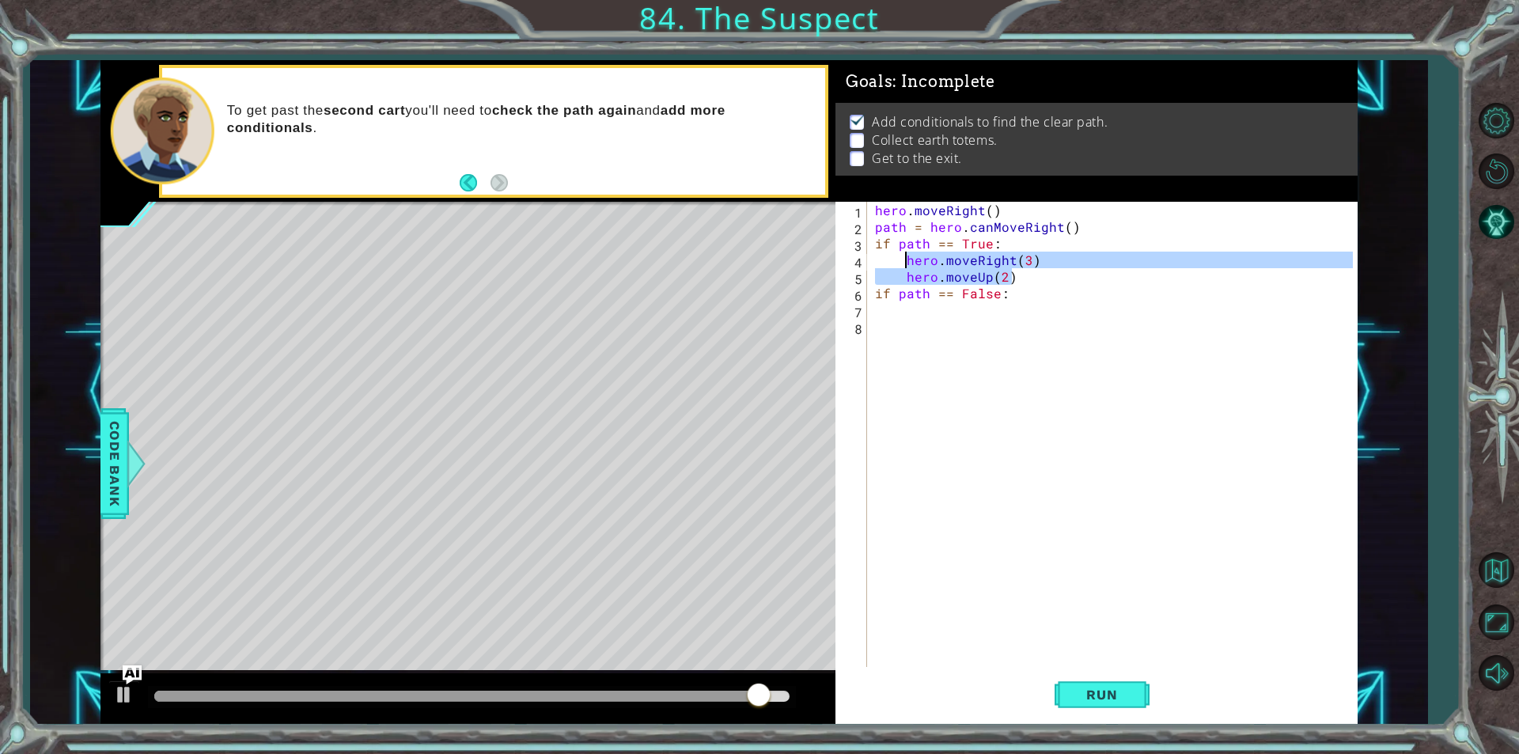
drag, startPoint x: 1032, startPoint y: 278, endPoint x: 908, endPoint y: 260, distance: 124.7
click at [908, 260] on div "hero . moveRight ( ) path = hero . canMoveRight ( ) if path == True : hero . mo…" at bounding box center [1116, 451] width 489 height 499
type textarea "hero.moveRight(3) hero.moveUp(2)"
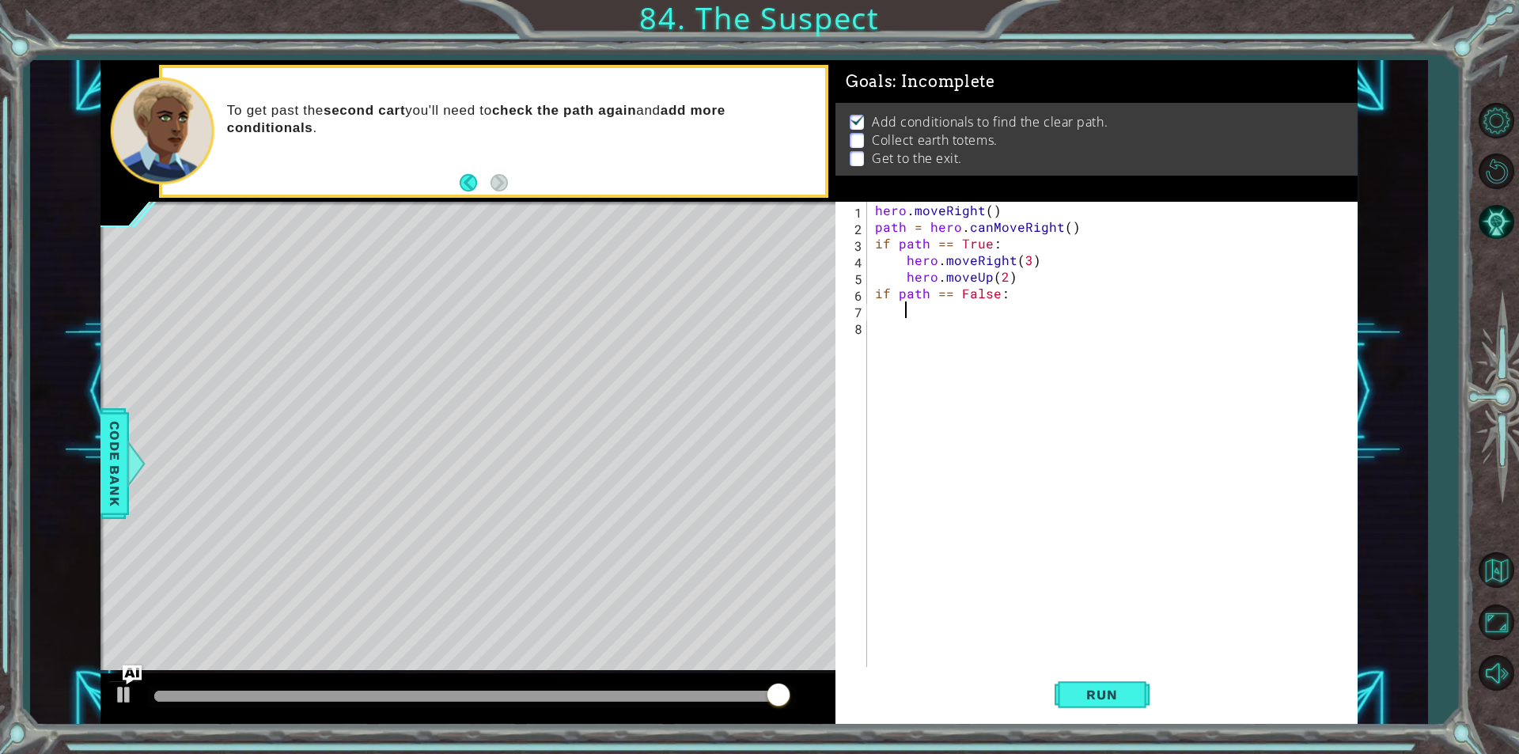
click at [938, 317] on div "hero . moveRight ( ) path = hero . canMoveRight ( ) if path == True : hero . mo…" at bounding box center [1116, 451] width 489 height 499
paste textarea "hero.moveUp(2)"
type textarea "hero.moveUp(2)"
drag, startPoint x: 1022, startPoint y: 322, endPoint x: 904, endPoint y: 333, distance: 117.6
click at [904, 333] on div "hero . moveRight ( ) path = hero . canMoveRight ( ) if path == True : hero . mo…" at bounding box center [1116, 451] width 489 height 499
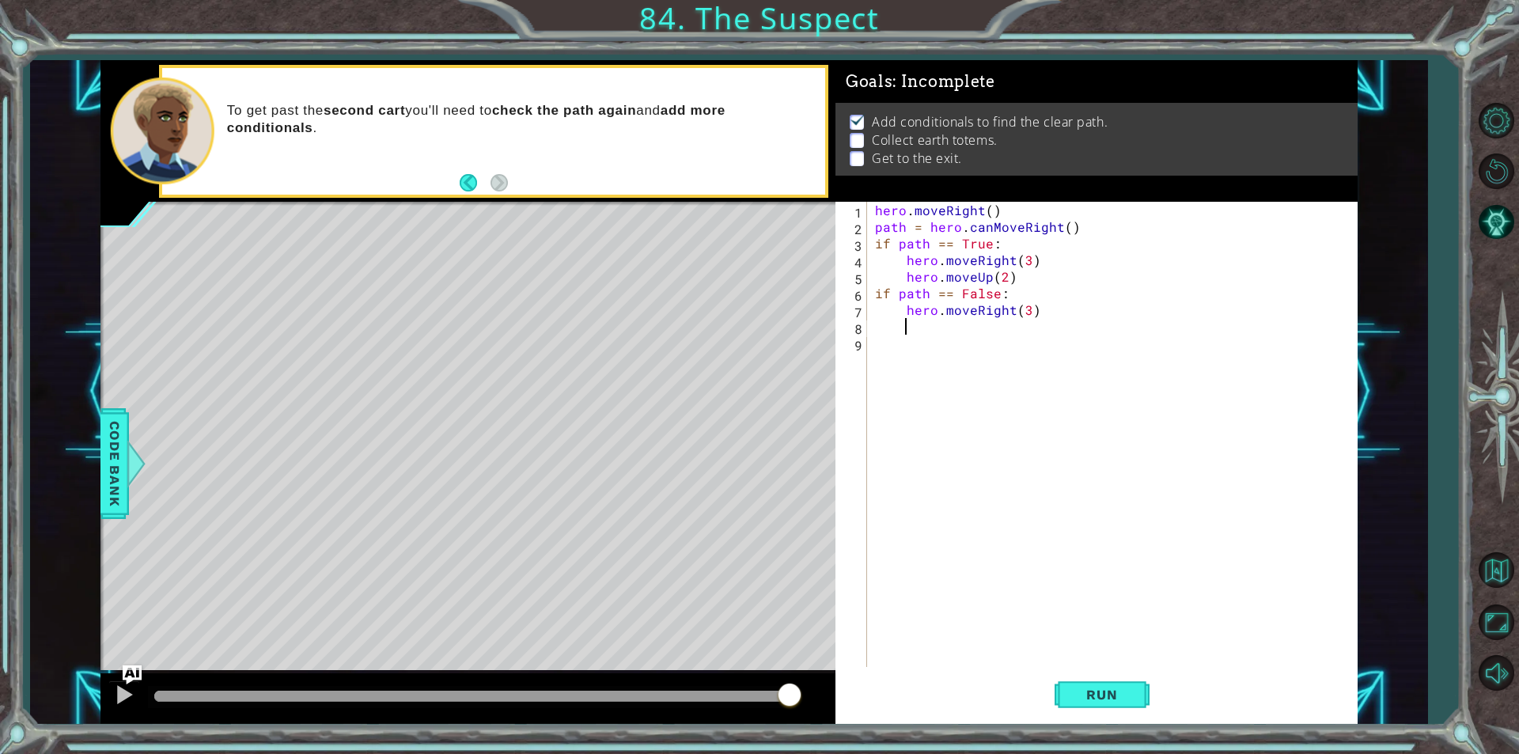
scroll to position [0, 0]
type textarea "if path == False:"
paste textarea "hero.moveUp(2)"
type textarea "hero.moveUp(2)"
click at [919, 356] on div "hero . moveRight ( ) path = hero . canMoveRight ( ) if path == True : hero . mo…" at bounding box center [1116, 451] width 489 height 499
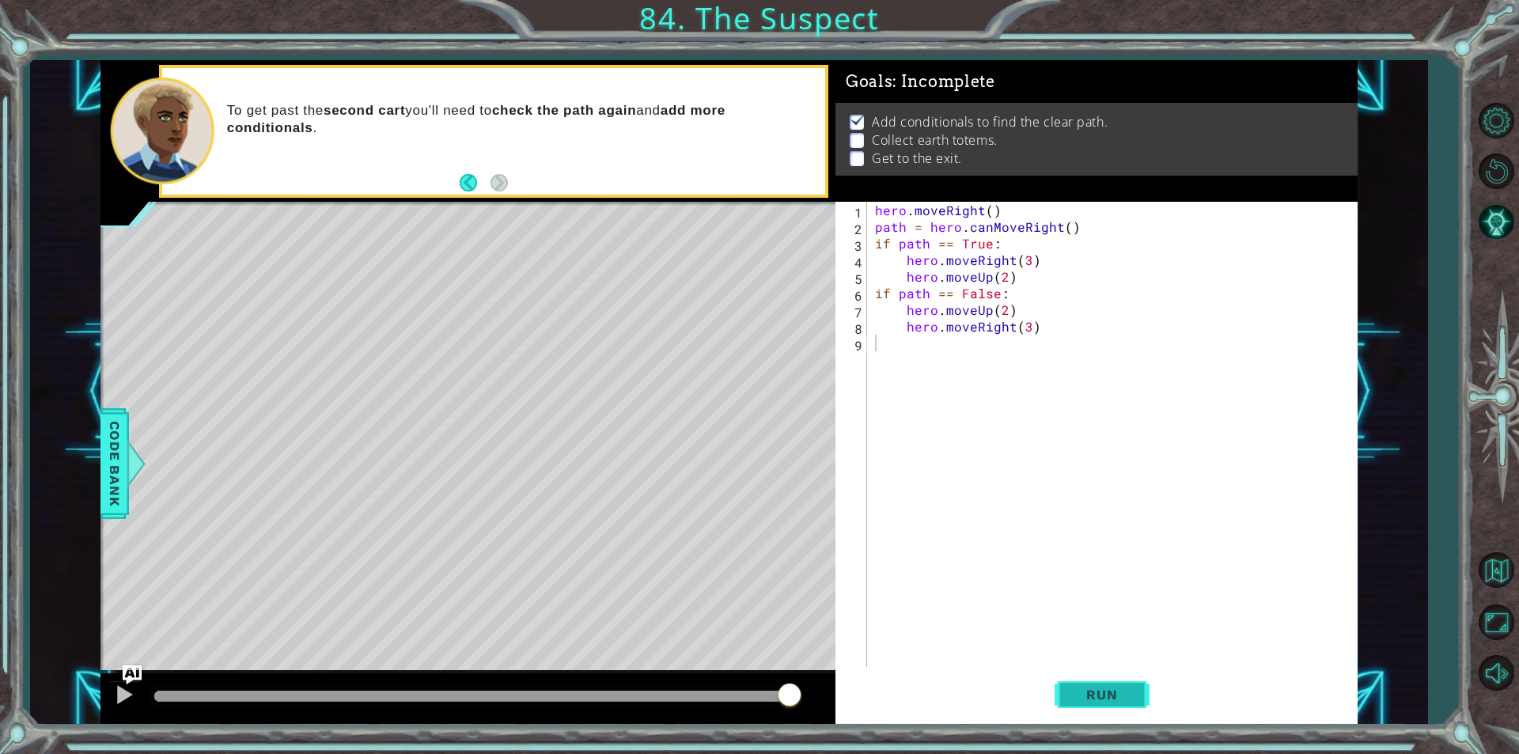
click at [1148, 686] on button "Run" at bounding box center [1102, 695] width 95 height 52
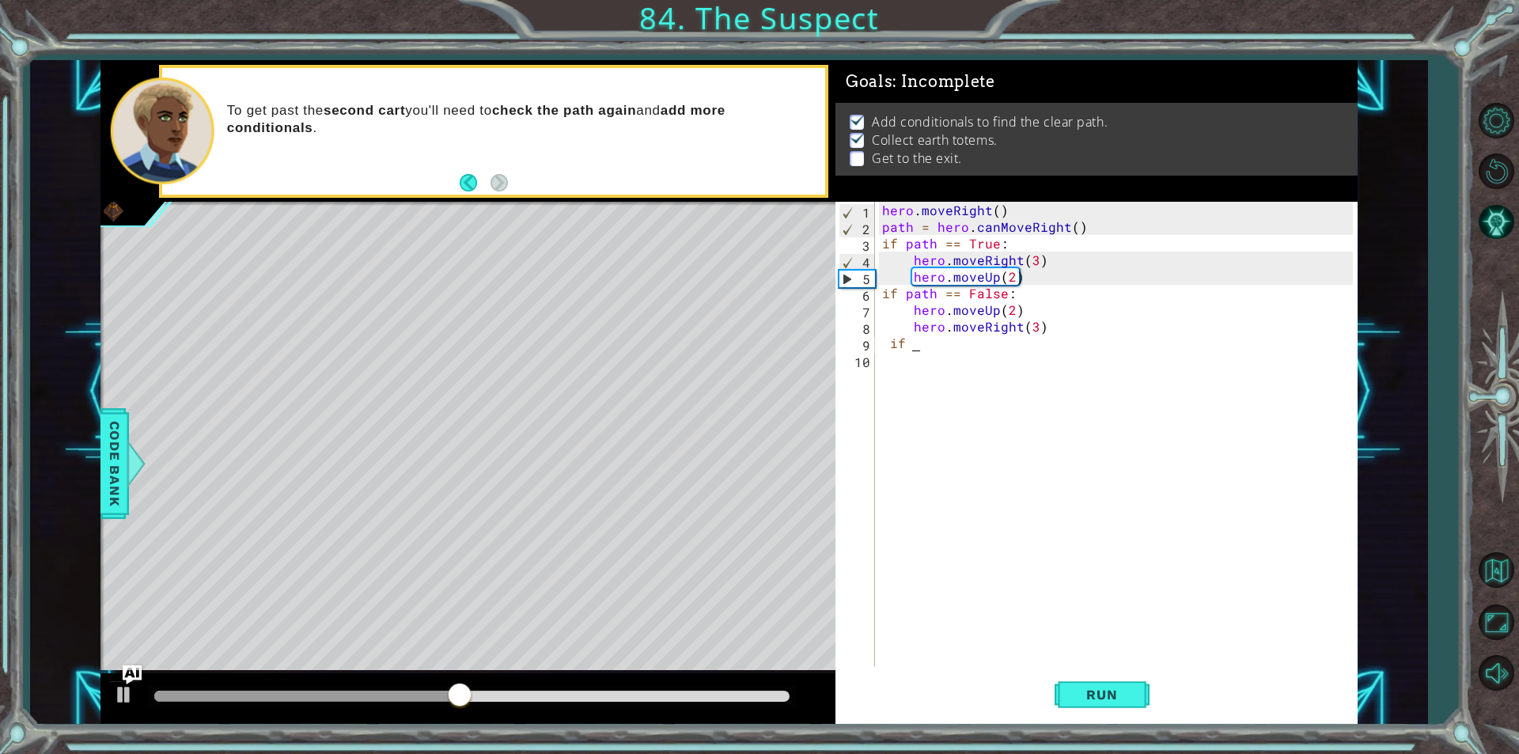
scroll to position [0, 1]
type textarea "i"
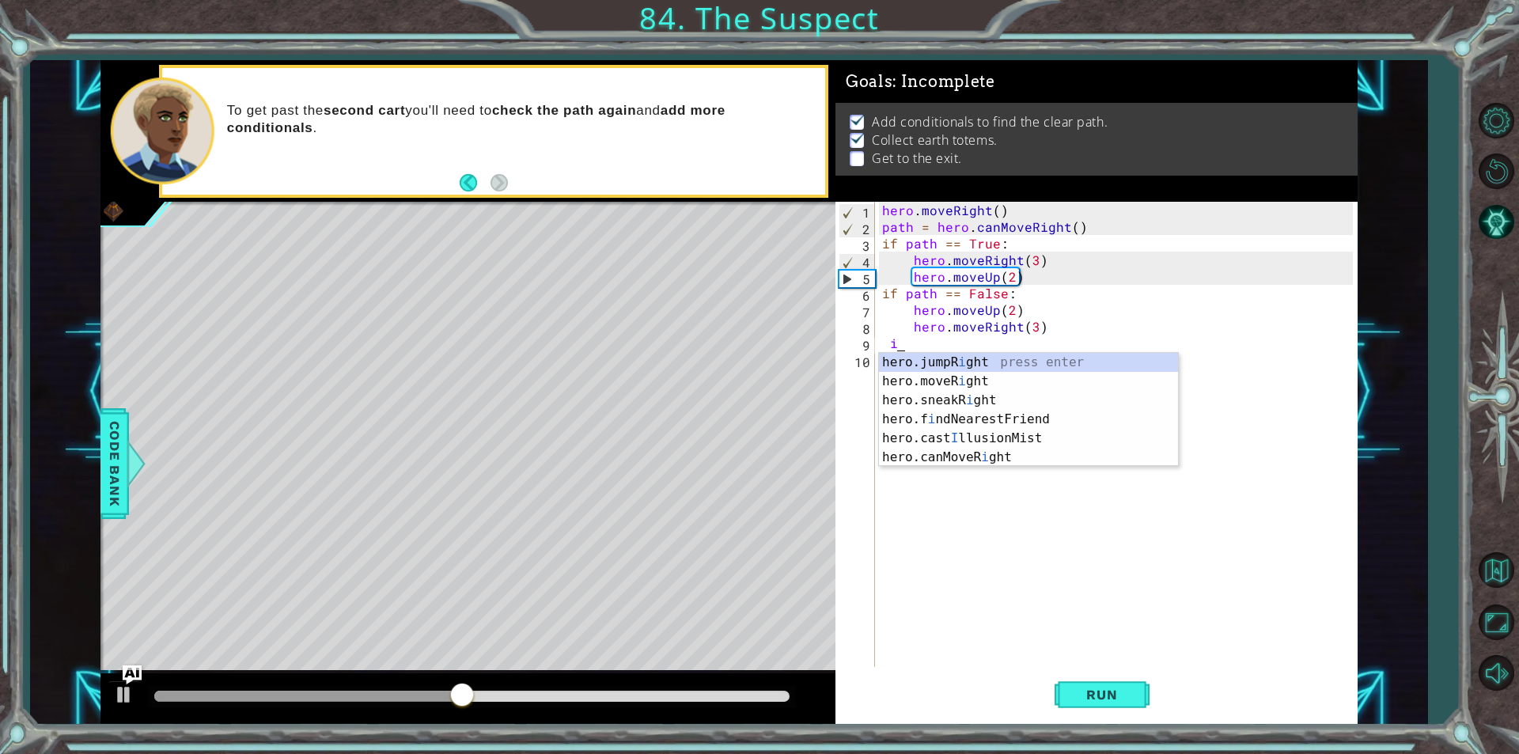
scroll to position [0, 0]
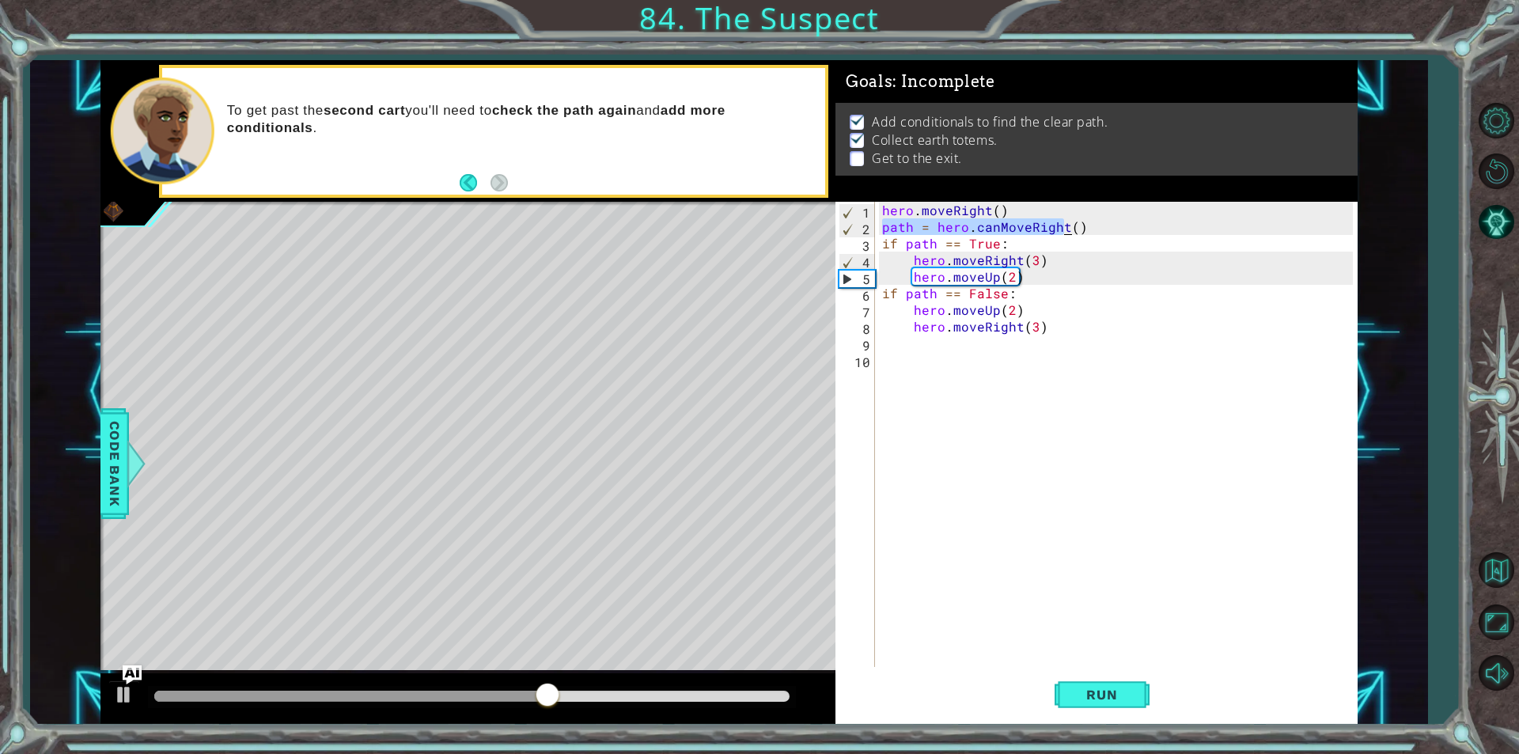
drag, startPoint x: 883, startPoint y: 226, endPoint x: 1091, endPoint y: 226, distance: 208.1
click at [1091, 226] on div "hero . moveRight ( ) path = hero . canMoveRight ( ) if path == True : hero . mo…" at bounding box center [1120, 451] width 482 height 499
type textarea "path = hero.canMoveRight()"
click at [249, 573] on div "Level Map" at bounding box center [465, 435] width 731 height 466
click at [931, 362] on div "hero . moveRight ( ) path = hero . canMoveRight ( ) if path == True : hero . mo…" at bounding box center [1120, 451] width 482 height 499
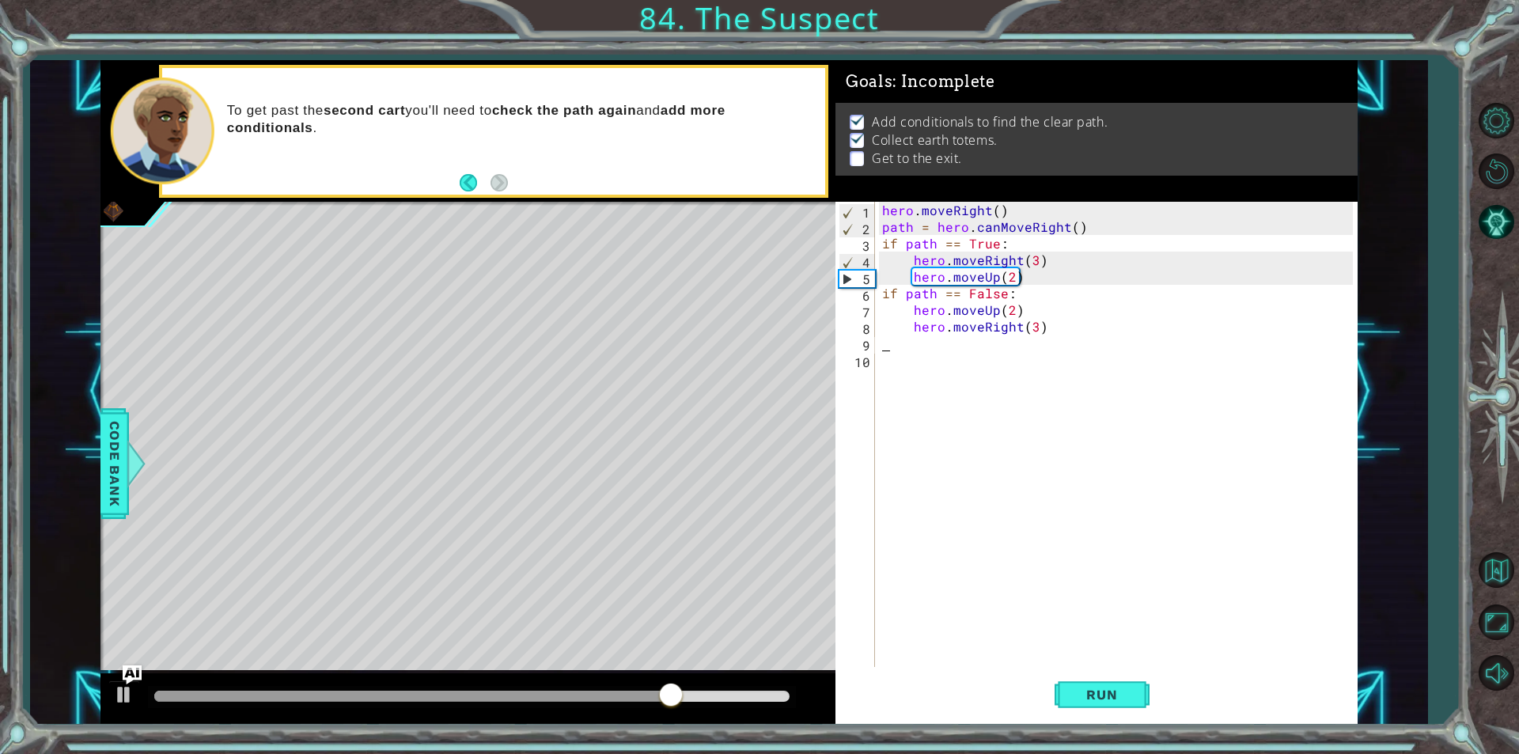
click at [932, 346] on div "hero . moveRight ( ) path = hero . canMoveRight ( ) if path == True : hero . mo…" at bounding box center [1120, 451] width 482 height 499
click at [927, 355] on div "hero . moveRight ( ) path = hero . canMoveRight ( ) if path == True : hero . mo…" at bounding box center [1120, 451] width 482 height 499
click at [931, 344] on div "hero . moveRight ( ) path = hero . canMoveRight ( ) if path == True : hero . mo…" at bounding box center [1120, 451] width 482 height 499
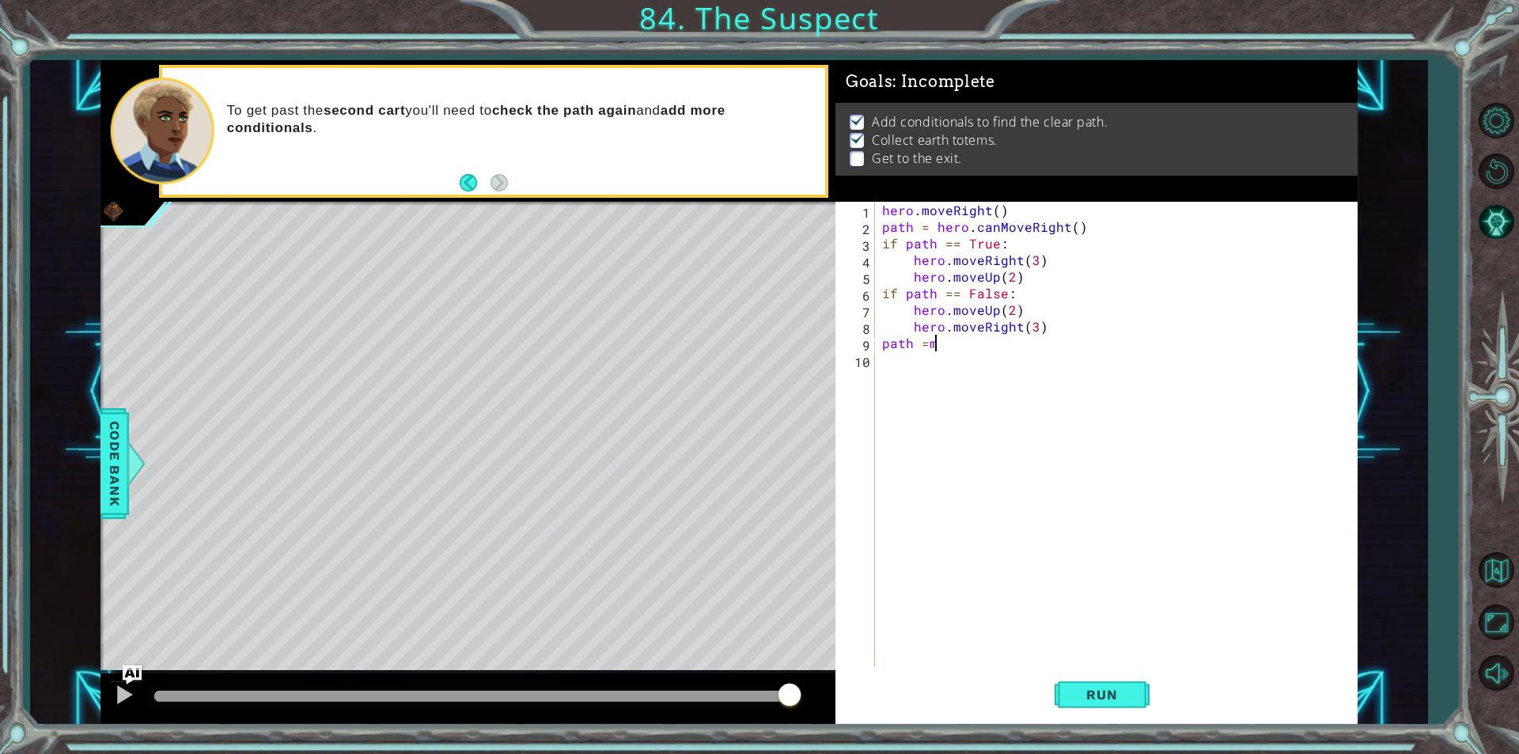
scroll to position [0, 2]
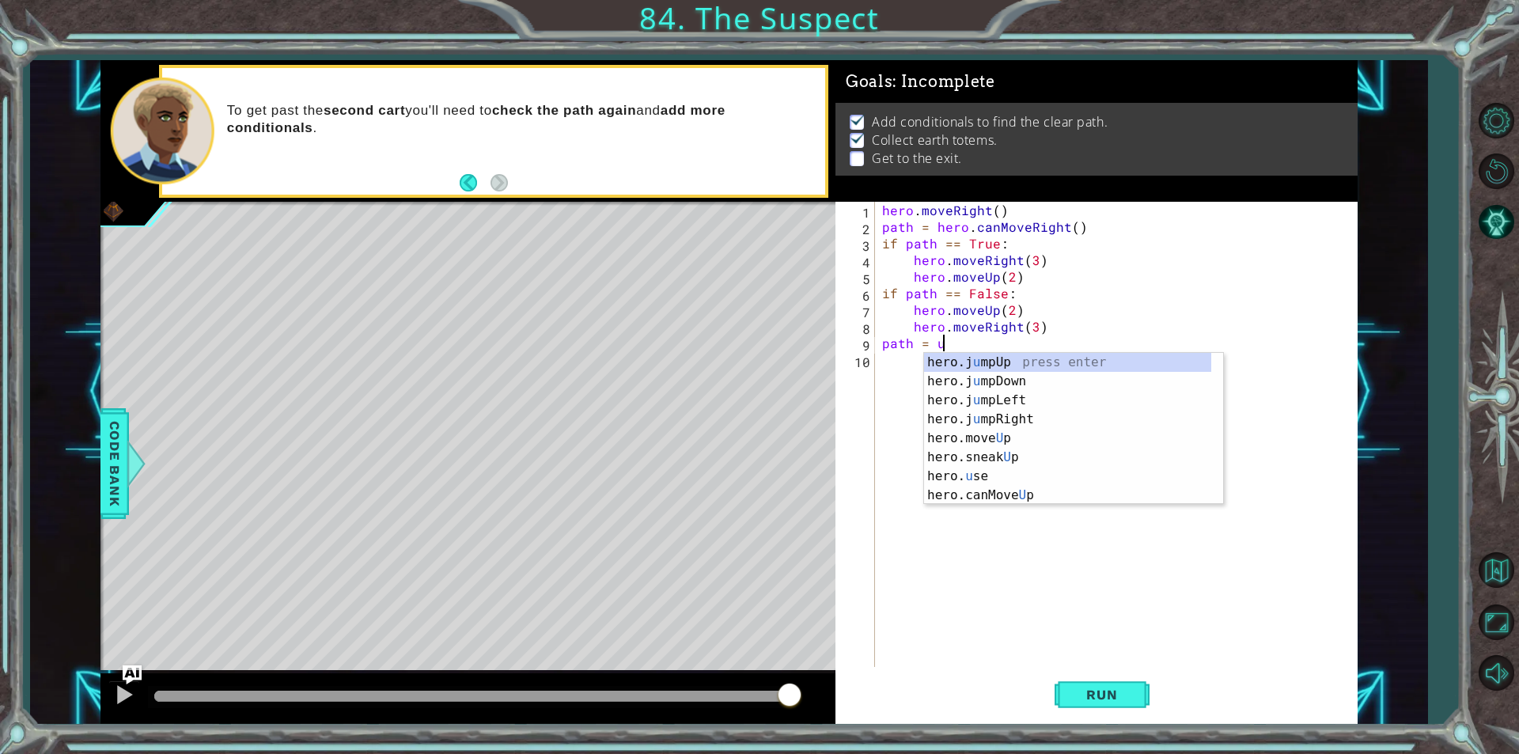
type textarea "path = up"
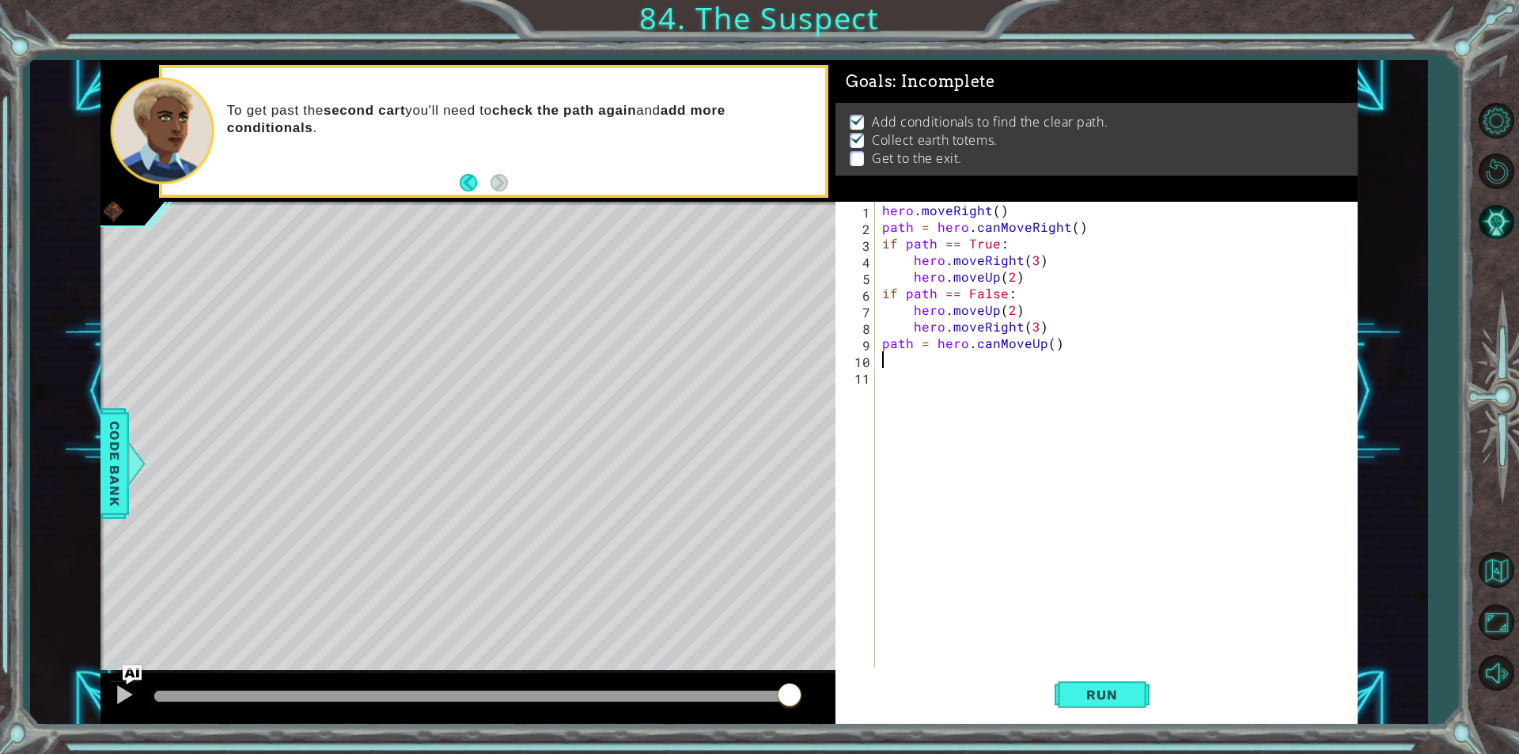
scroll to position [0, 0]
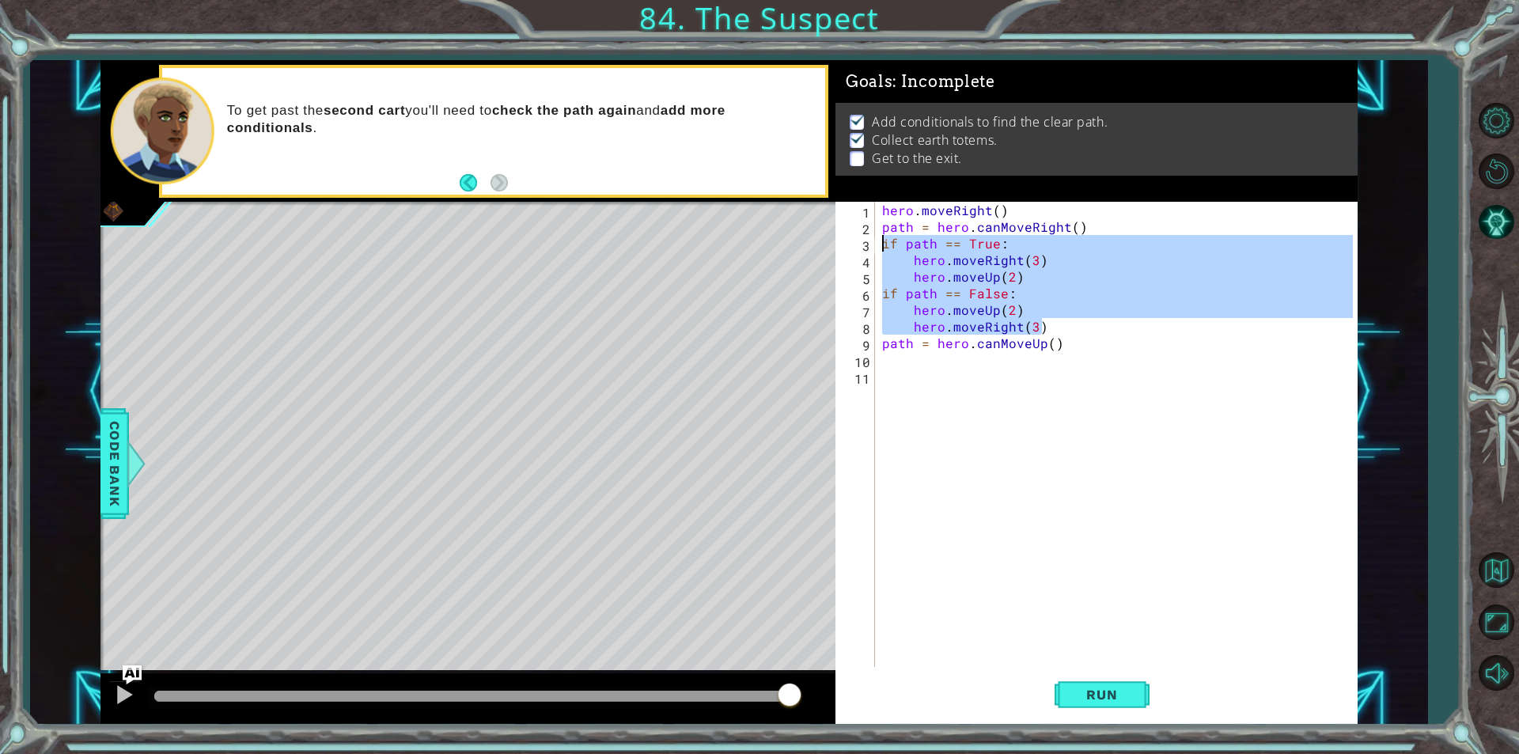
drag, startPoint x: 1059, startPoint y: 321, endPoint x: 879, endPoint y: 241, distance: 196.6
click at [879, 241] on div "hero . moveRight ( ) path = hero . canMoveRight ( ) if path == True : hero . mo…" at bounding box center [1120, 451] width 482 height 499
type textarea "if path == True: hero.moveRight(3)"
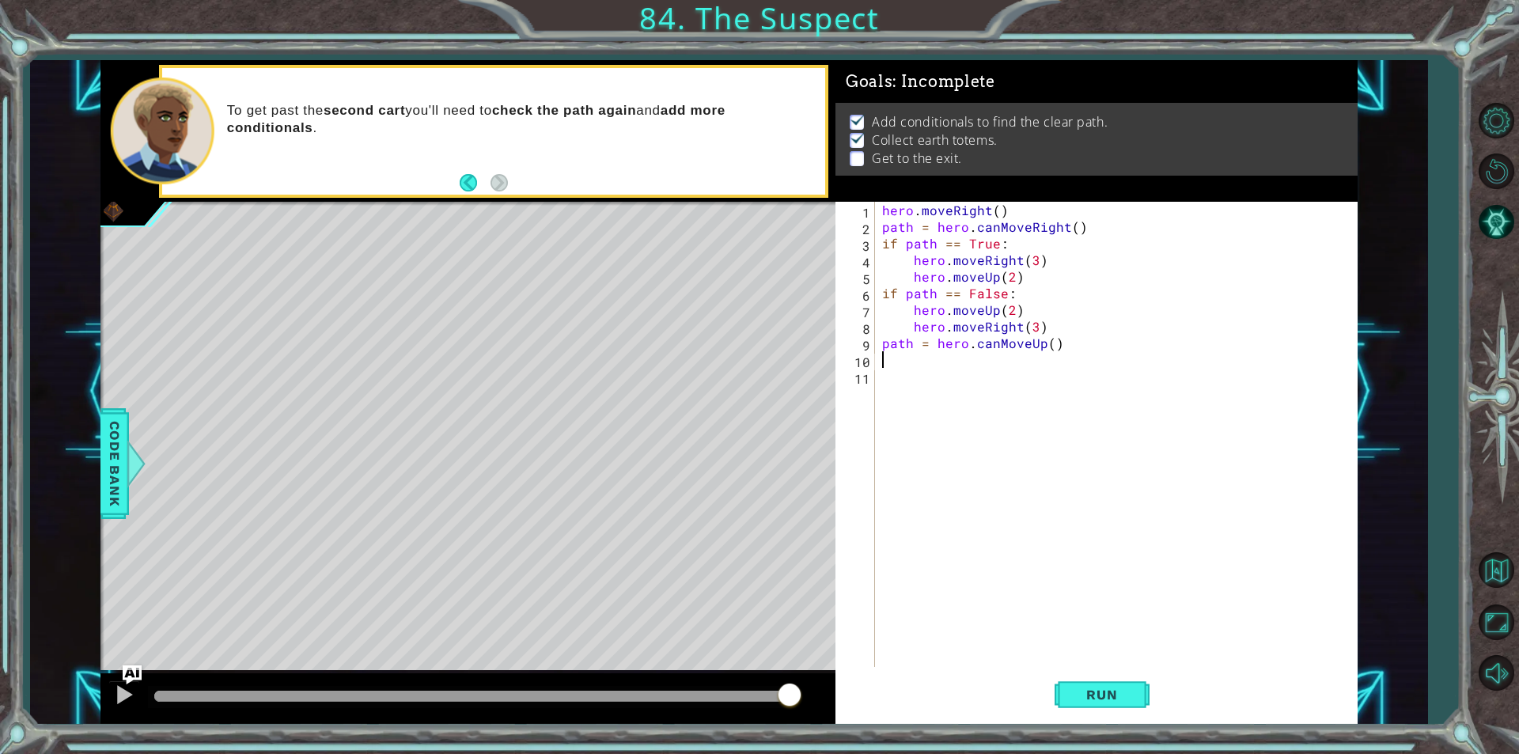
click at [921, 362] on div "hero . moveRight ( ) path = hero . canMoveRight ( ) if path == True : hero . mo…" at bounding box center [1120, 451] width 482 height 499
paste textarea "hero.moveRight(3)"
click at [983, 362] on div "hero . moveRight ( ) path = hero . canMoveRight ( ) if path == True : hero . mo…" at bounding box center [1120, 451] width 482 height 499
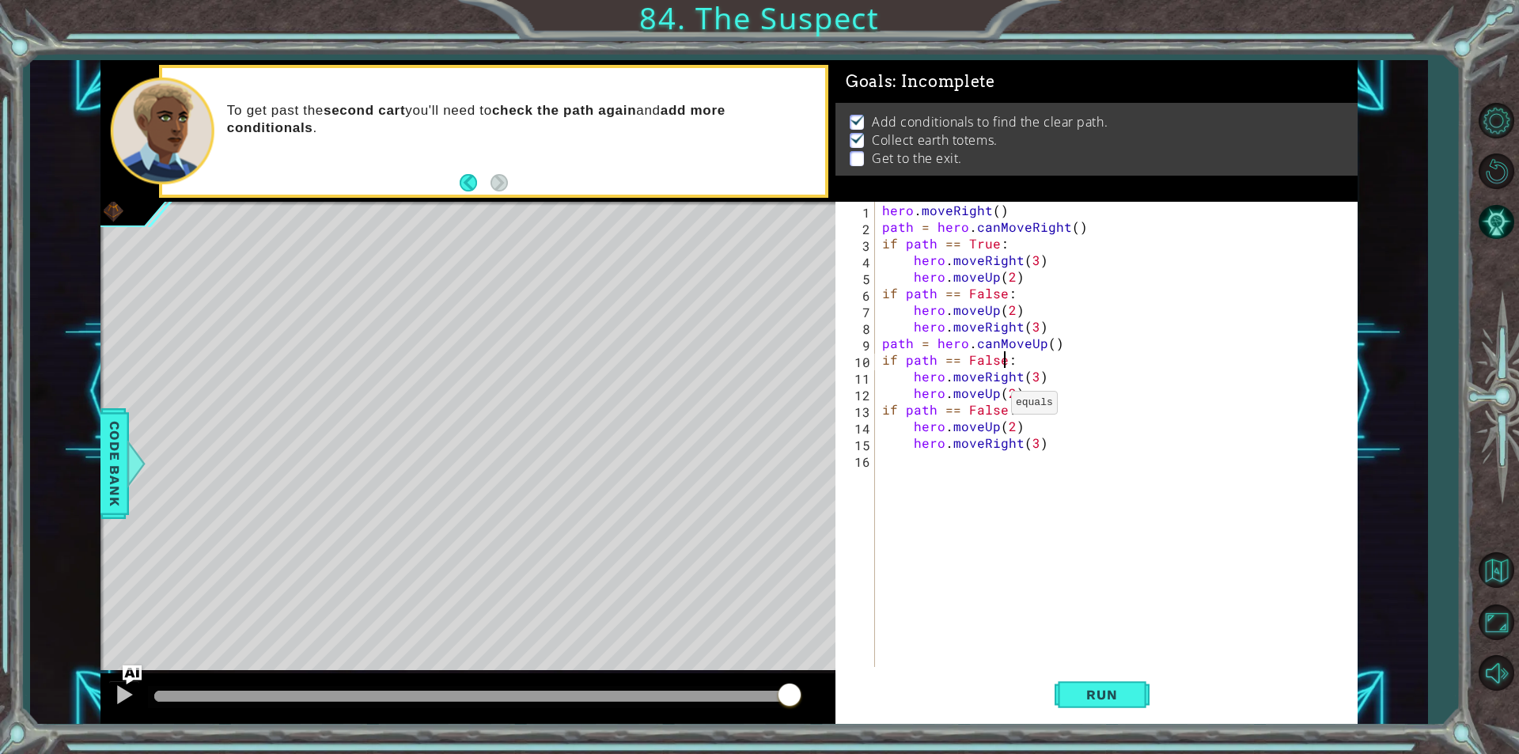
click at [991, 407] on div "hero . moveRight ( ) path = hero . canMoveRight ( ) if path == True : hero . mo…" at bounding box center [1120, 451] width 482 height 499
type textarea "if path == True:"
click at [1121, 700] on span "Run" at bounding box center [1102, 695] width 63 height 16
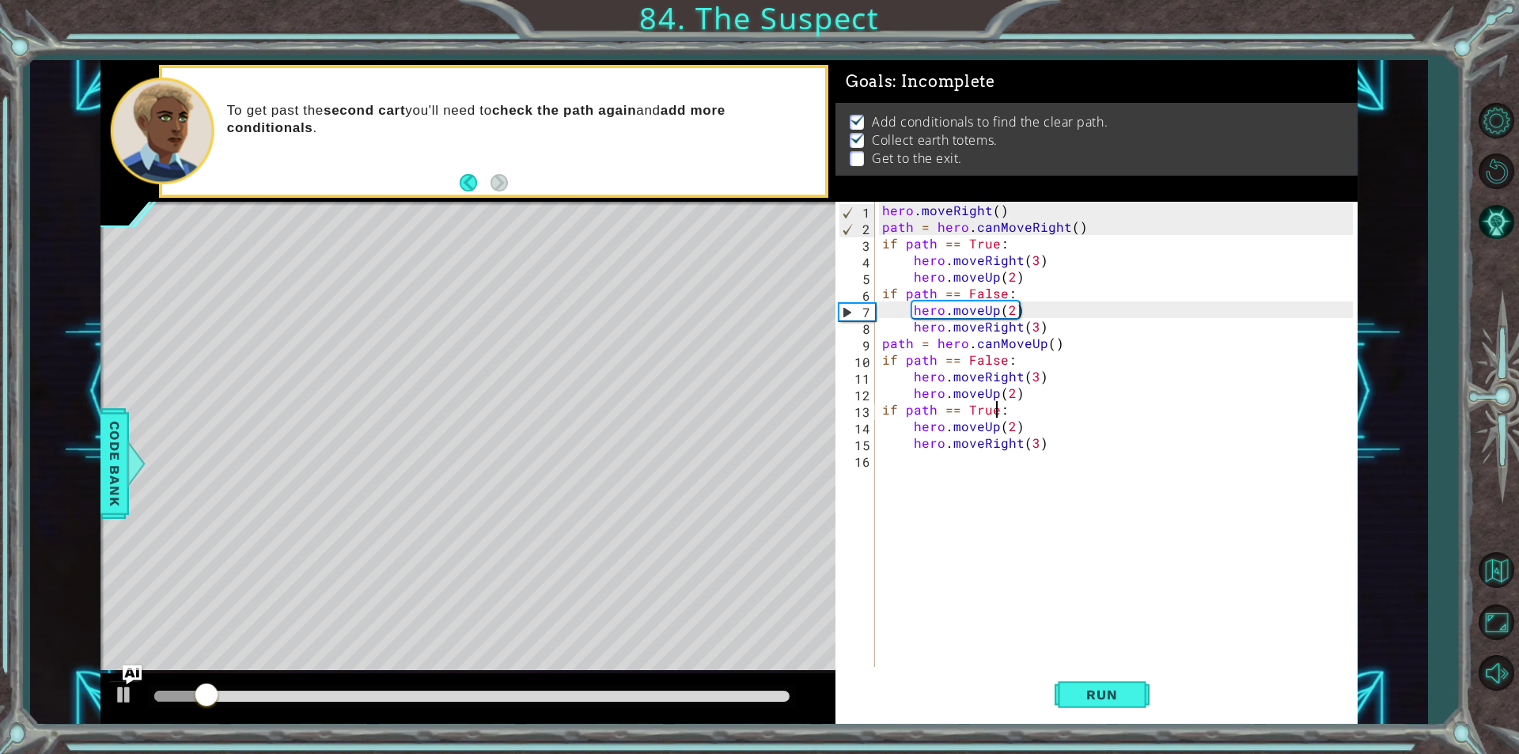
click at [1035, 499] on div "hero . moveRight ( ) path = hero . canMoveRight ( ) if path == True : hero . mo…" at bounding box center [1120, 451] width 482 height 499
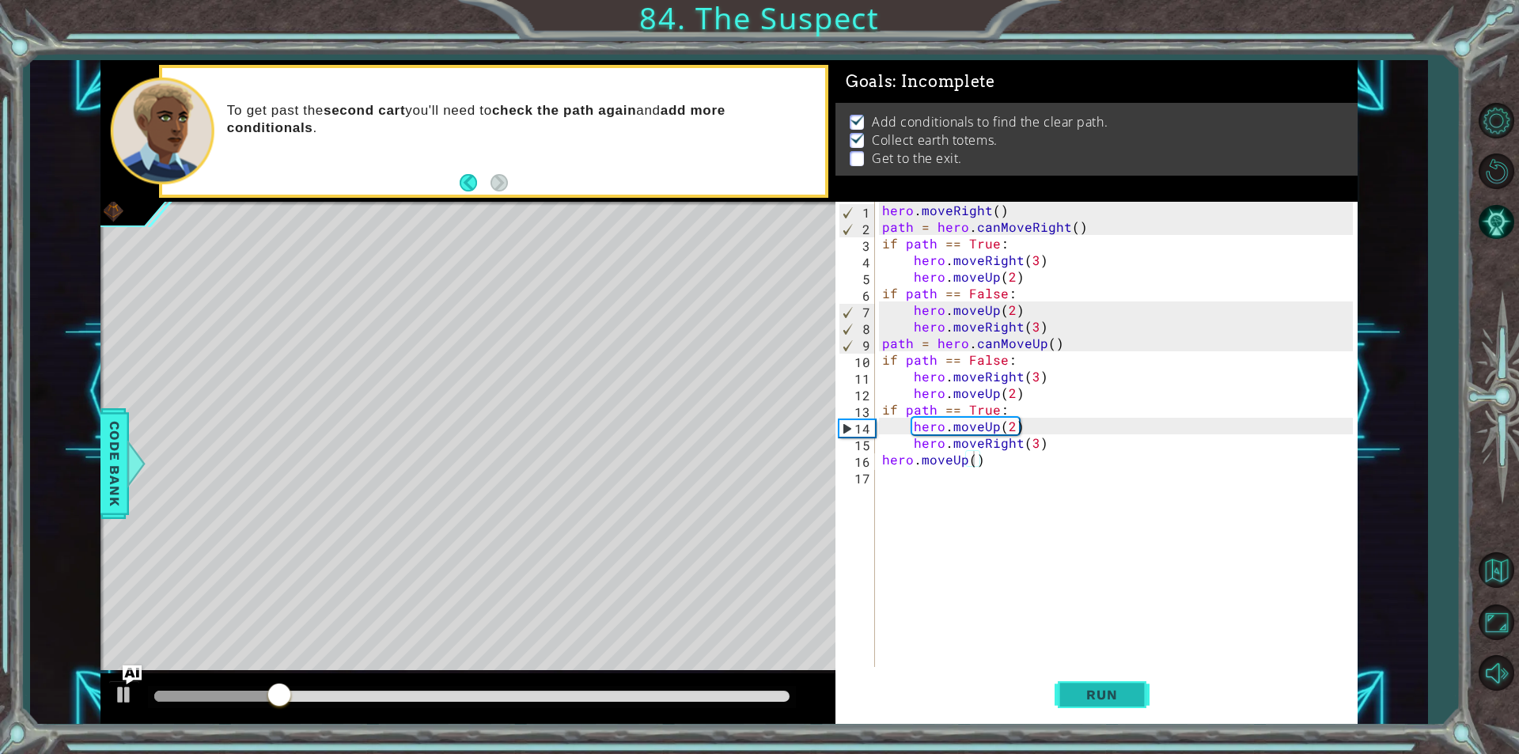
click at [1133, 687] on span "Run" at bounding box center [1102, 695] width 63 height 16
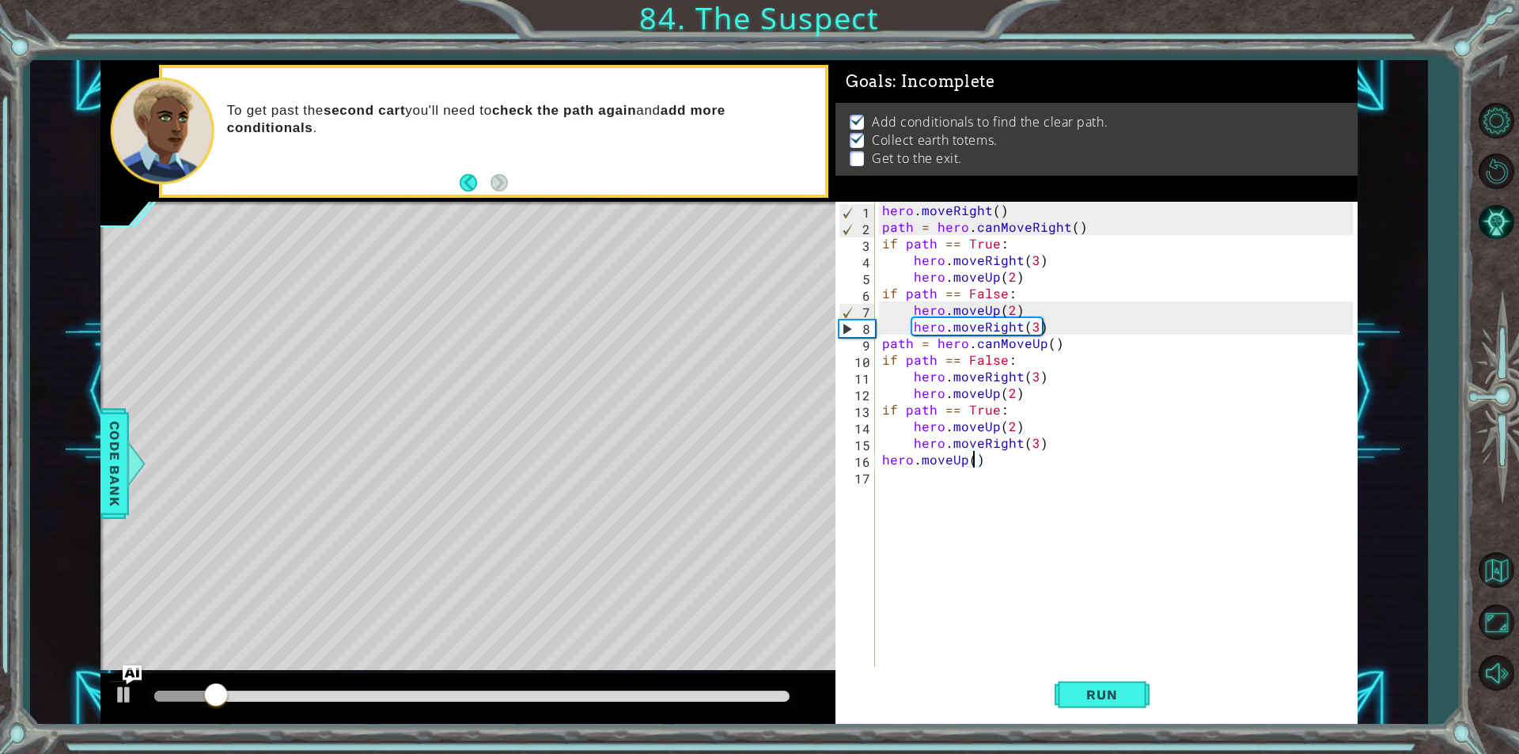
click at [1033, 445] on div "hero . moveRight ( ) path = hero . canMoveRight ( ) if path == True : hero . mo…" at bounding box center [1120, 451] width 482 height 499
click at [1032, 381] on div "hero . moveRight ( ) path = hero . canMoveRight ( ) if path == True : hero . mo…" at bounding box center [1120, 451] width 482 height 499
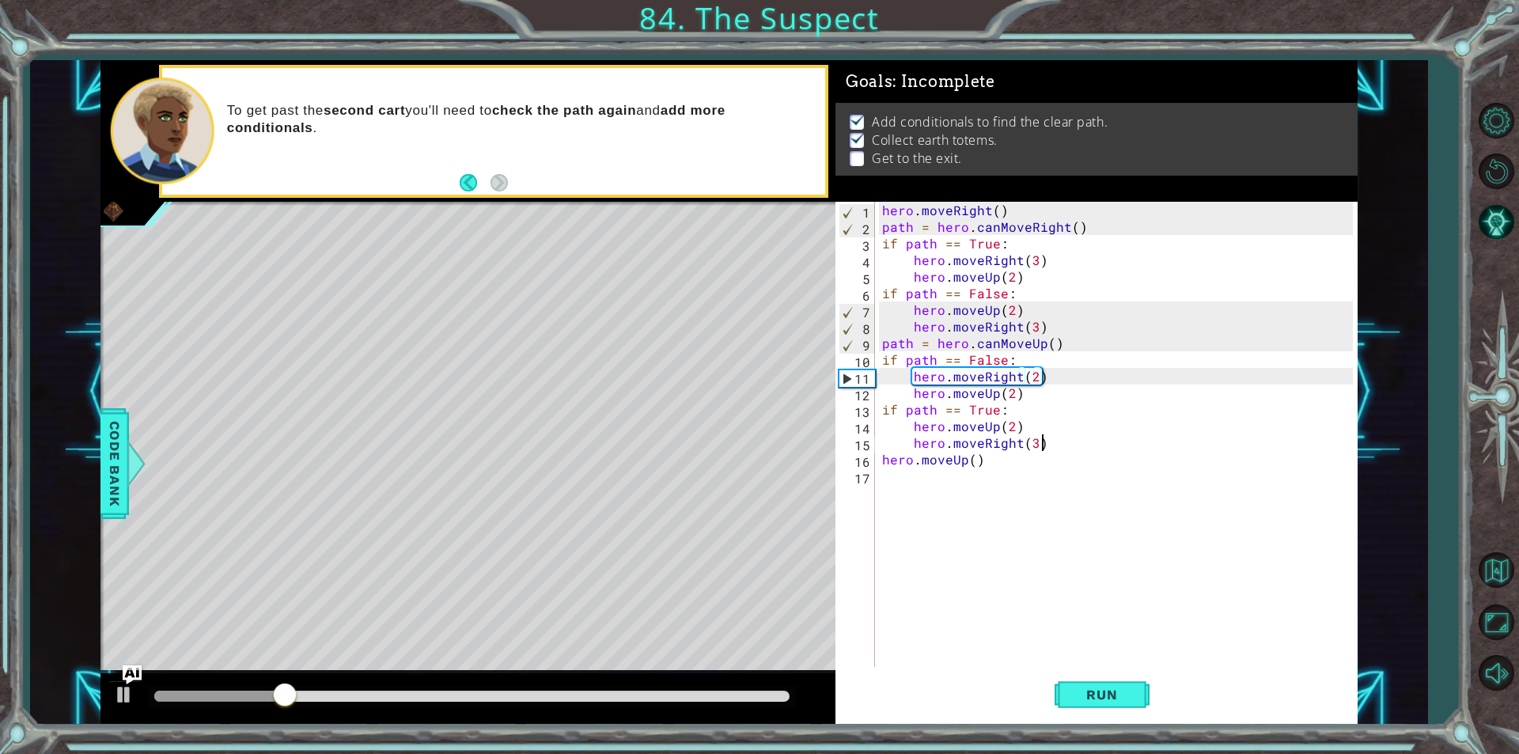
click at [1068, 446] on div "hero . moveRight ( ) path = hero . canMoveRight ( ) if path == True : hero . mo…" at bounding box center [1120, 451] width 482 height 499
type textarea "hero.moveRight(3)"
click at [1132, 677] on button "Run" at bounding box center [1102, 695] width 95 height 52
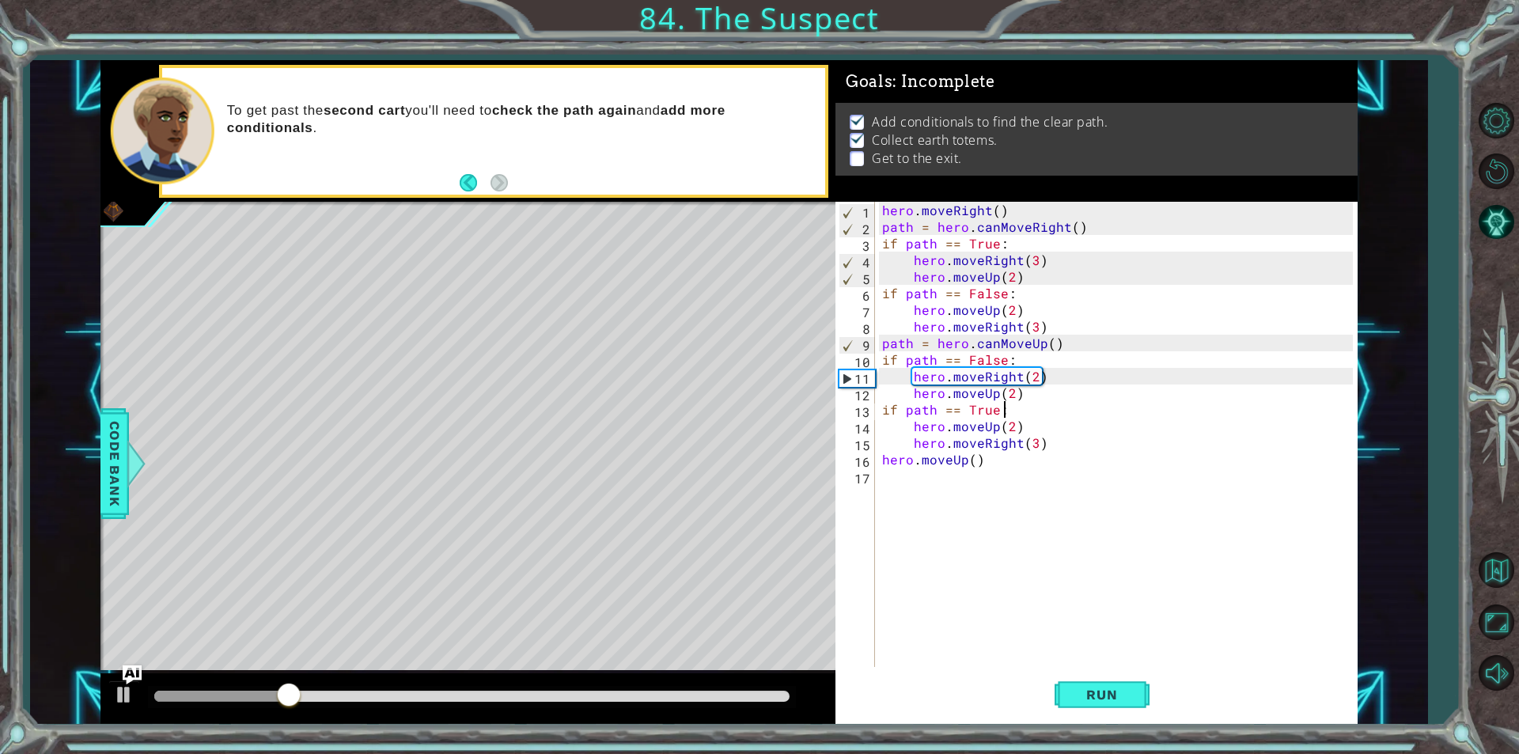
type textarea "hero.moveUp(2)"
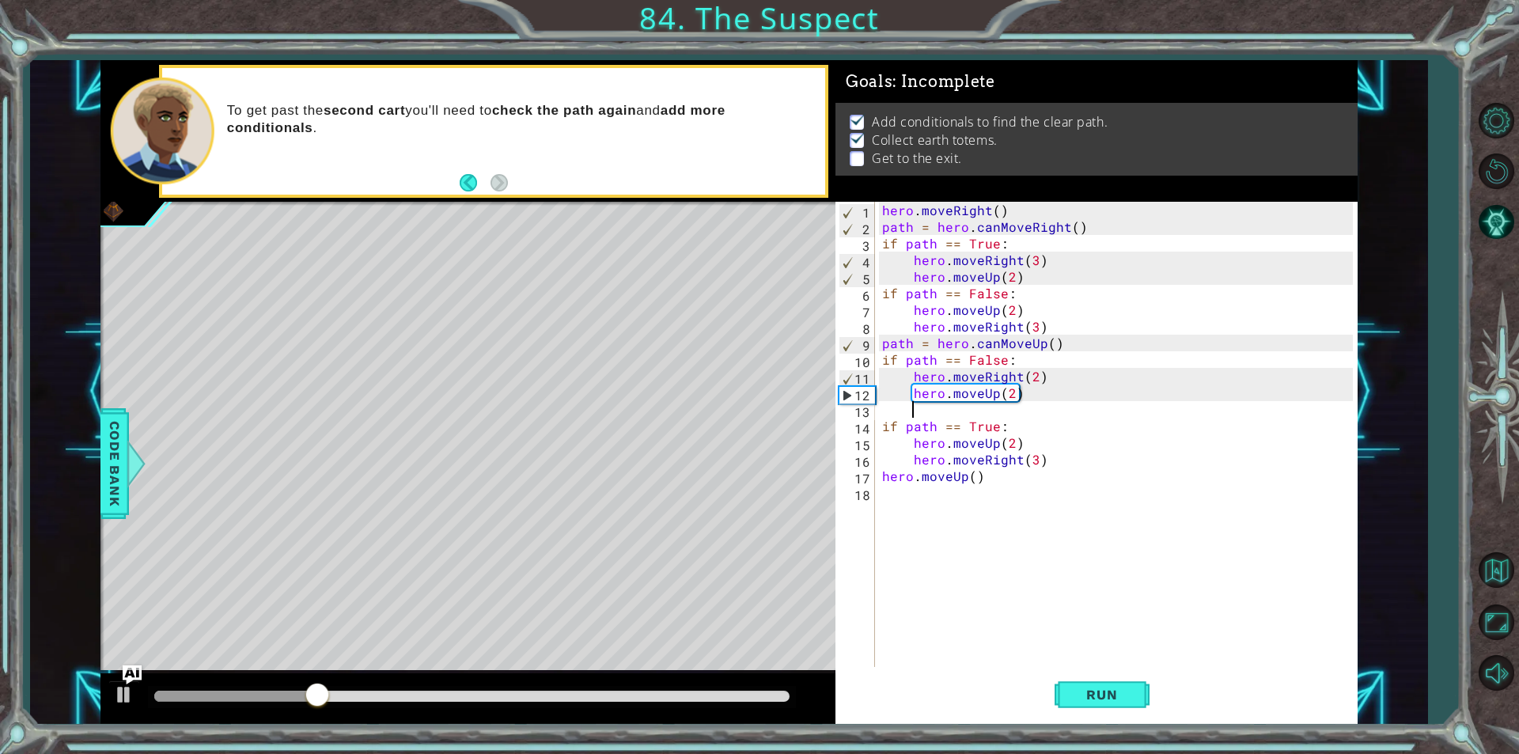
scroll to position [0, 2]
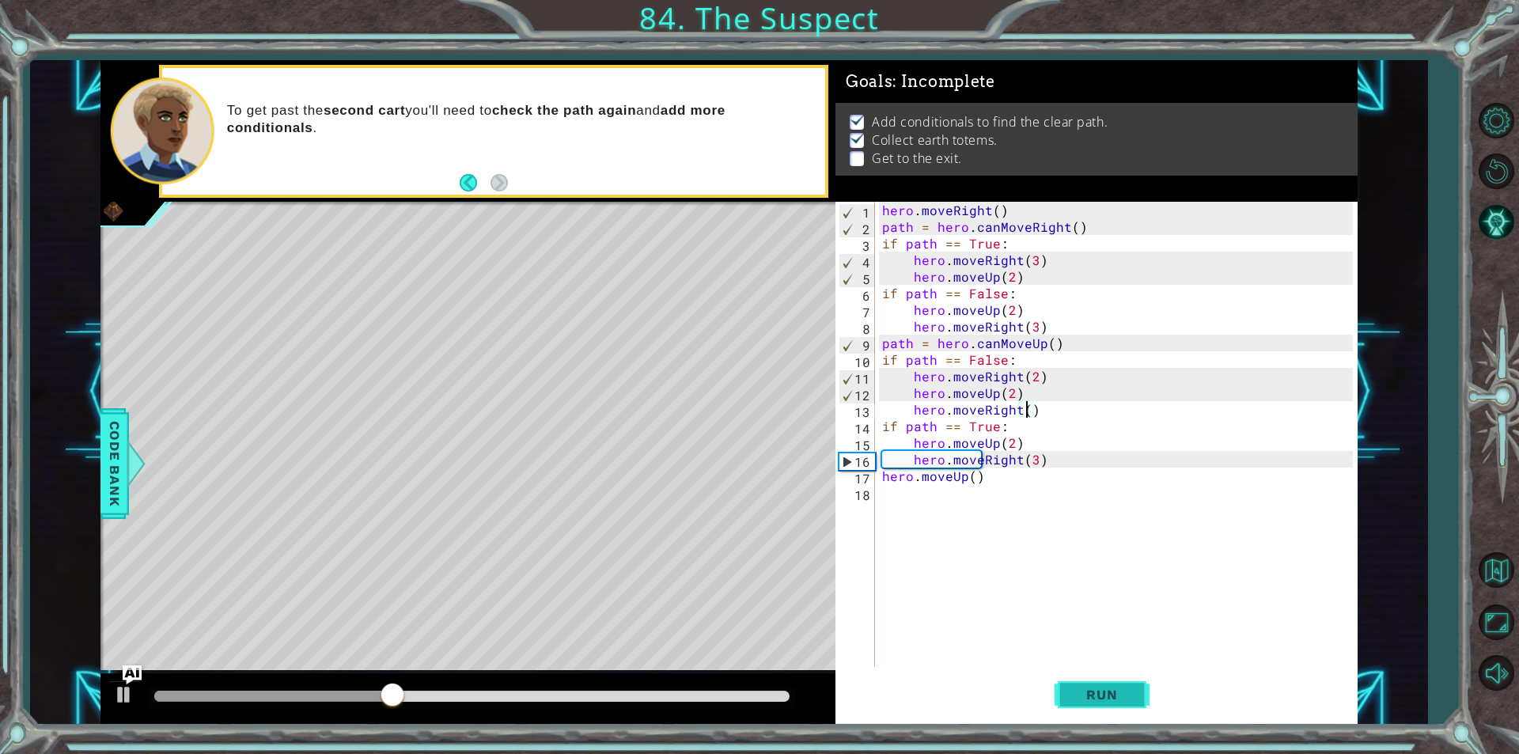
type textarea "hero.moveRight()"
click at [1122, 707] on button "Run" at bounding box center [1102, 695] width 95 height 52
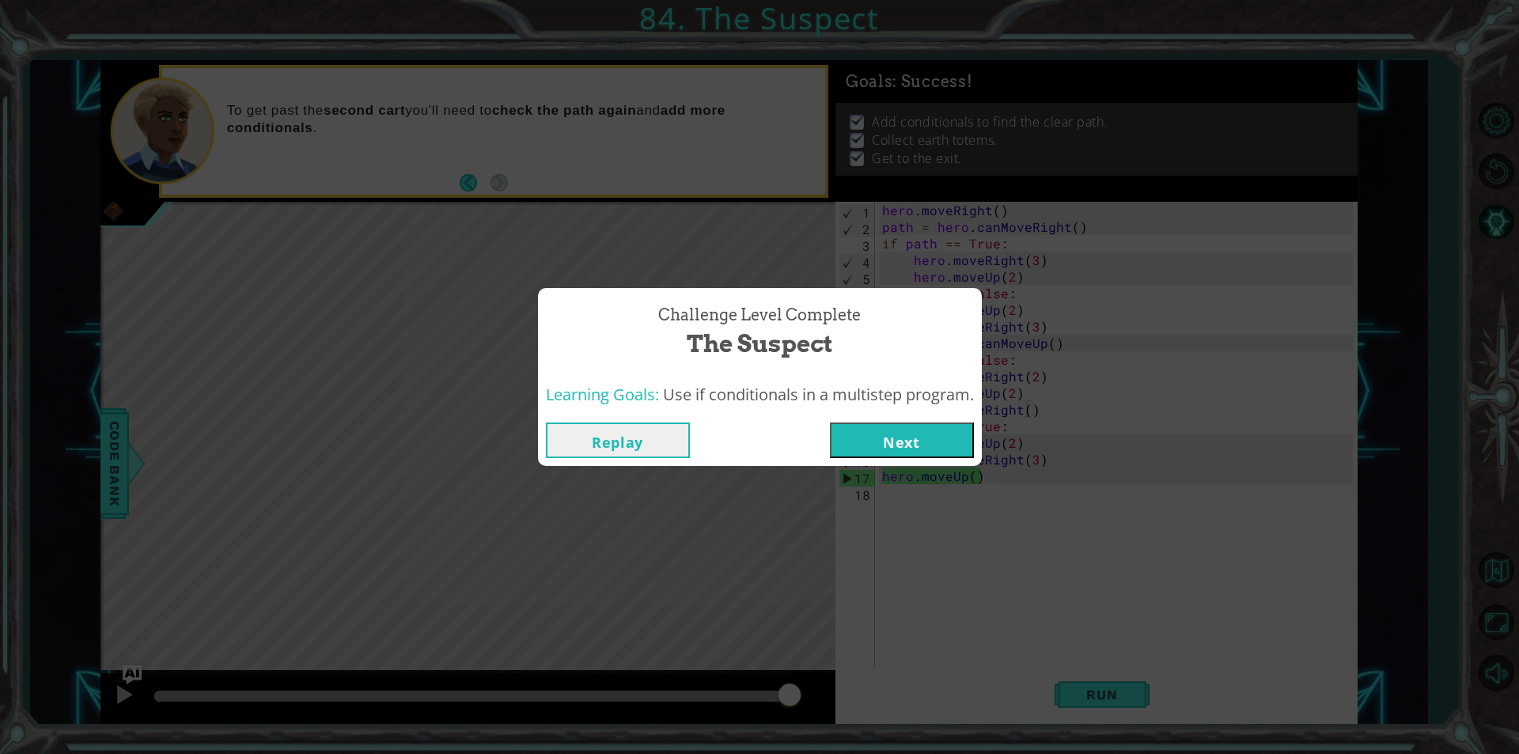
click at [889, 448] on button "Next" at bounding box center [902, 441] width 144 height 36
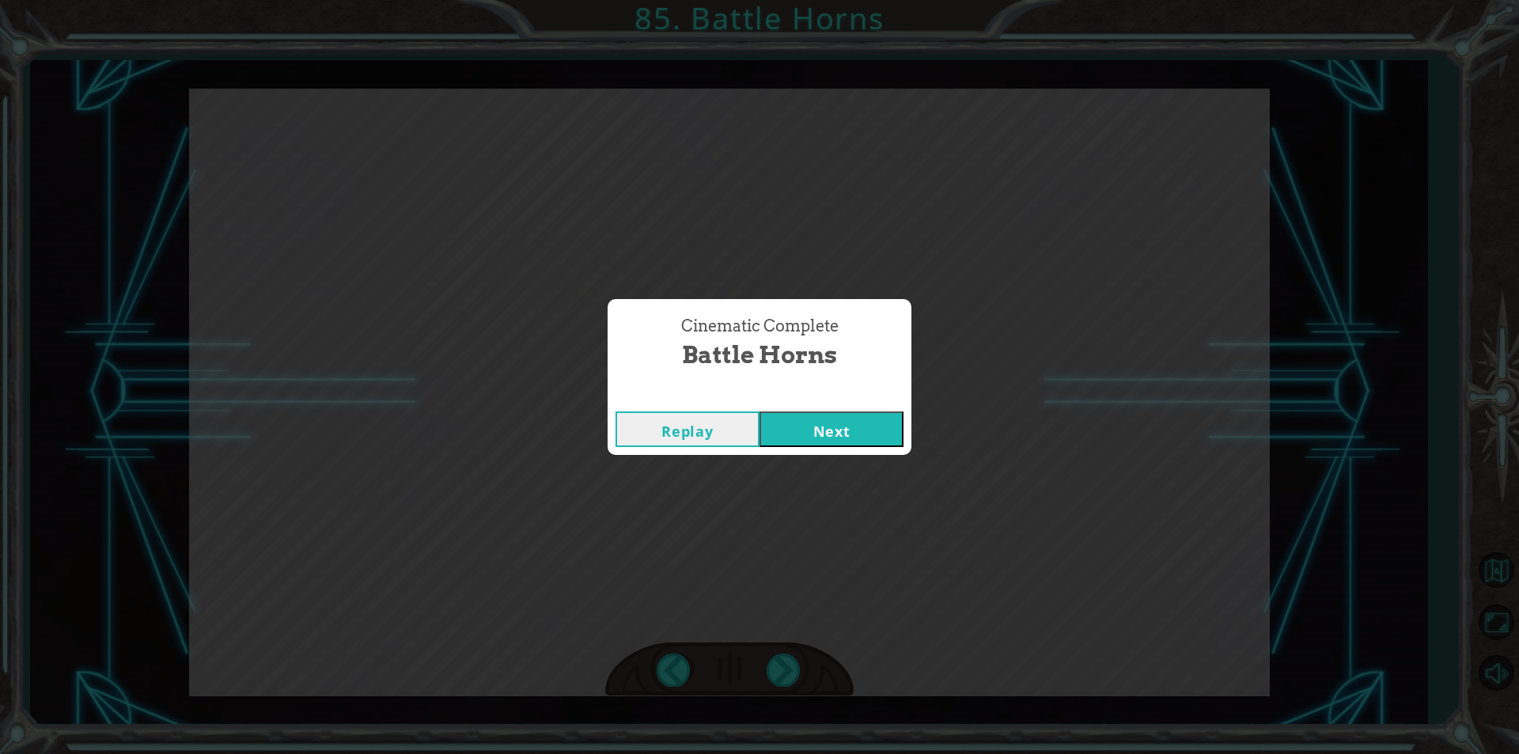
click at [828, 421] on button "Next" at bounding box center [832, 429] width 144 height 36
click at [855, 430] on button "Next" at bounding box center [832, 429] width 144 height 36
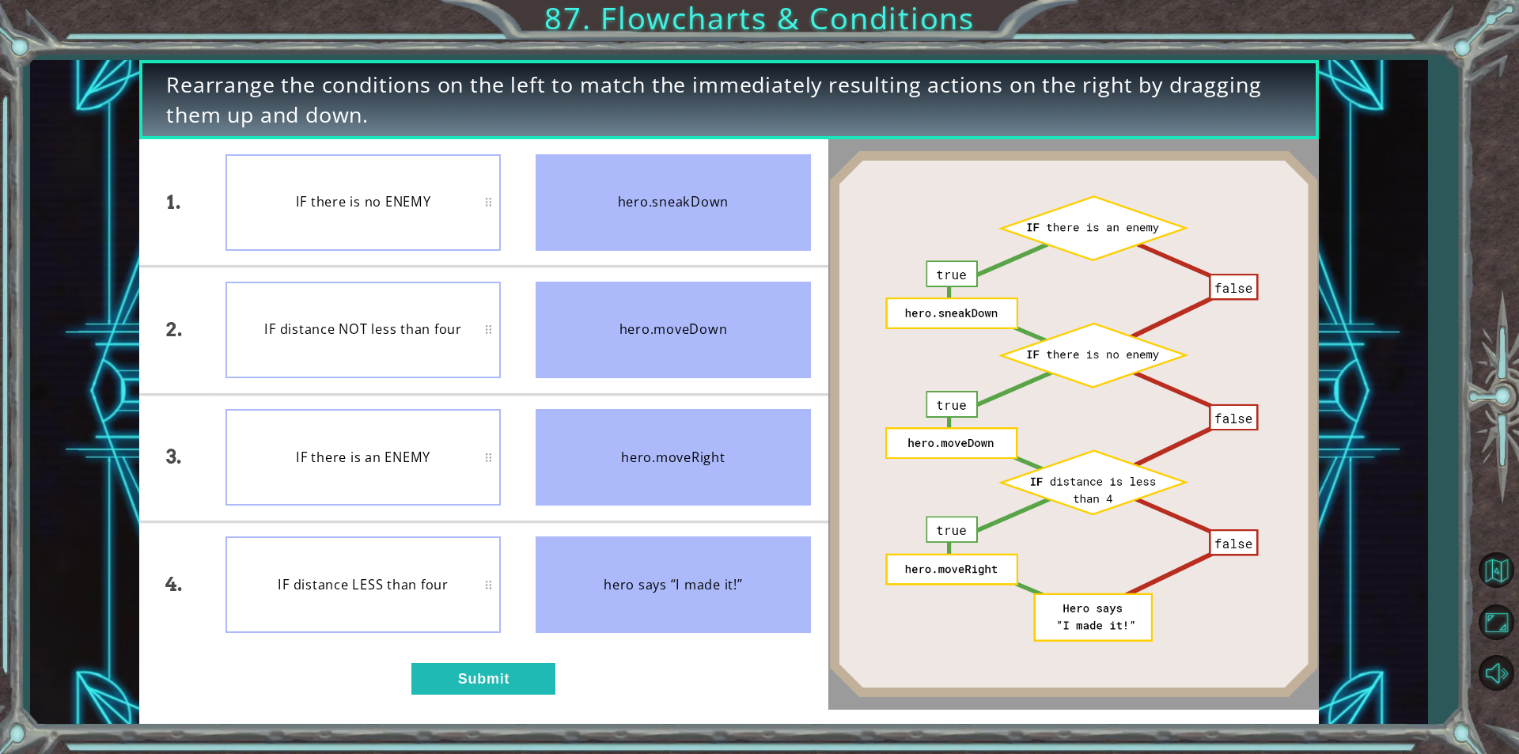
drag, startPoint x: 460, startPoint y: 463, endPoint x: 389, endPoint y: 113, distance: 356.9
click at [389, 113] on span "Rearrange the conditions on the left to match the immediately resulting actions…" at bounding box center [729, 100] width 1126 height 61
click at [451, 676] on button "Submit" at bounding box center [483, 679] width 144 height 32
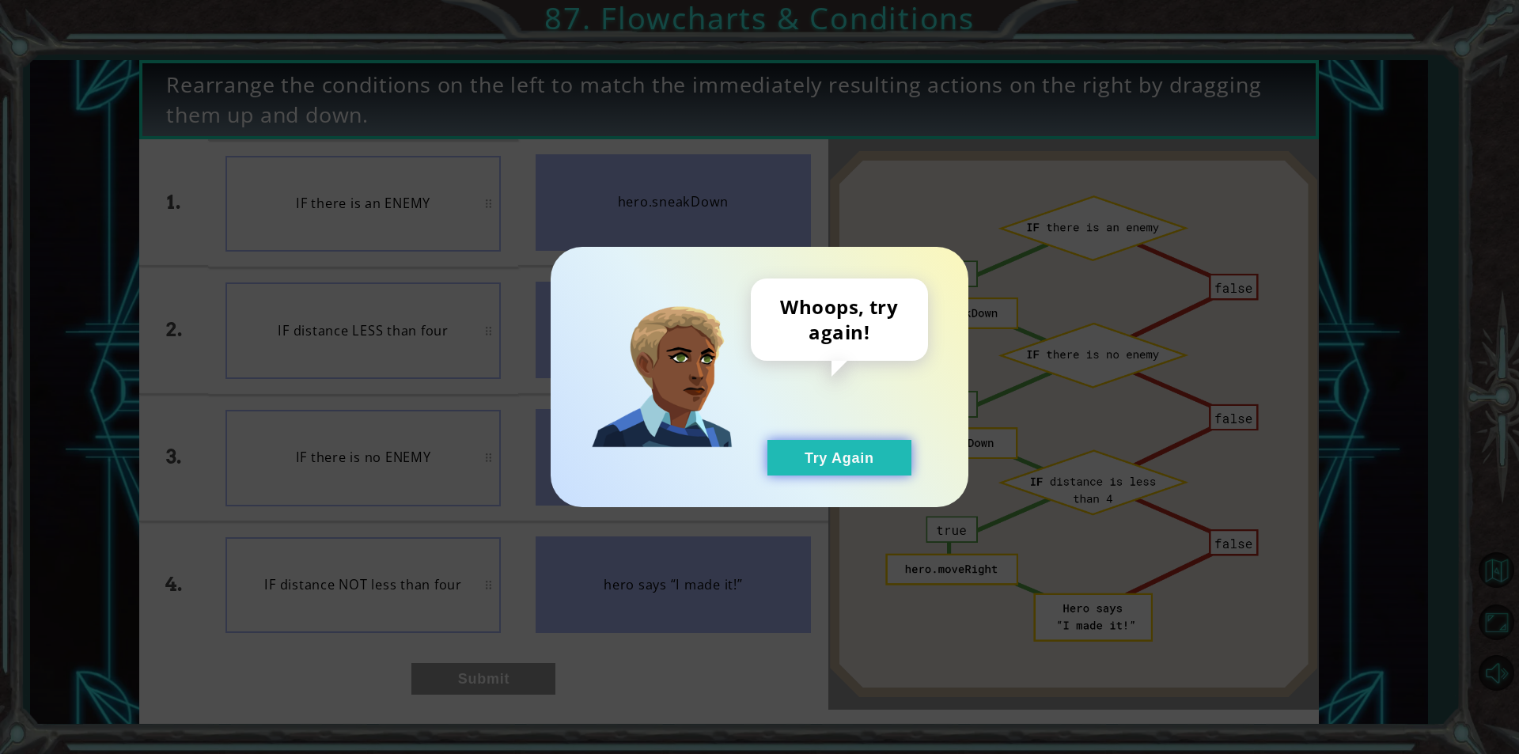
click at [872, 469] on button "Try Again" at bounding box center [840, 458] width 144 height 36
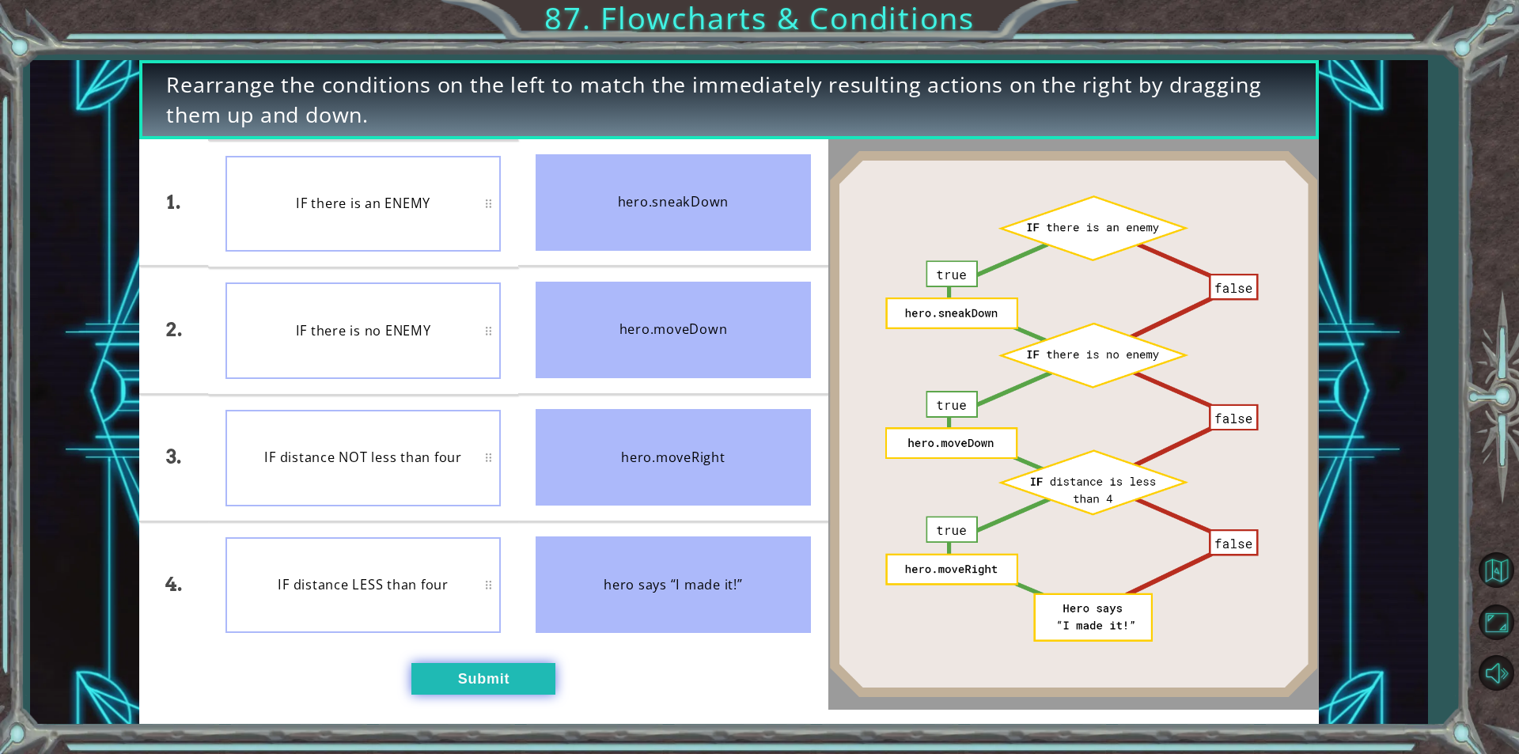
click at [423, 677] on button "Submit" at bounding box center [483, 679] width 144 height 32
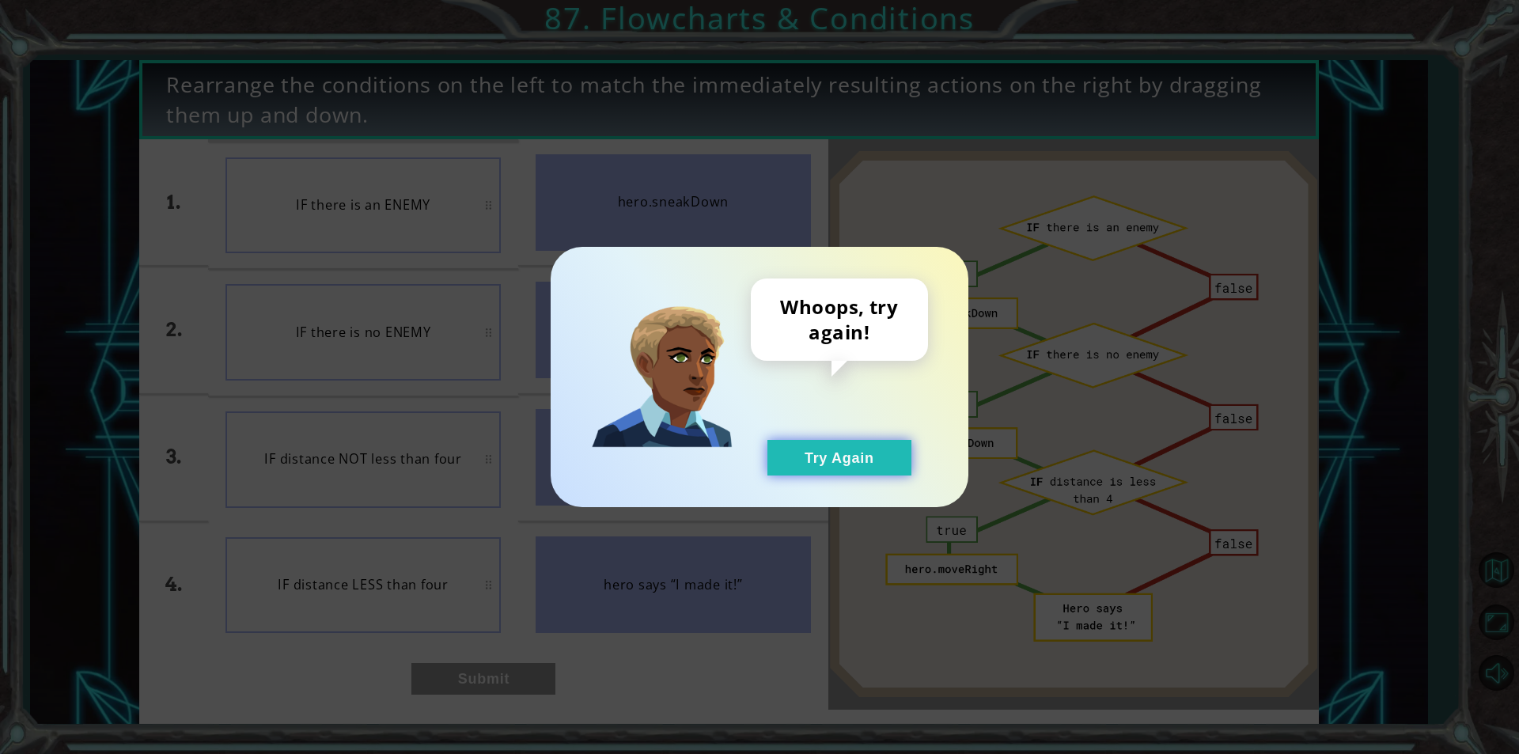
click at [873, 459] on button "Try Again" at bounding box center [840, 458] width 144 height 36
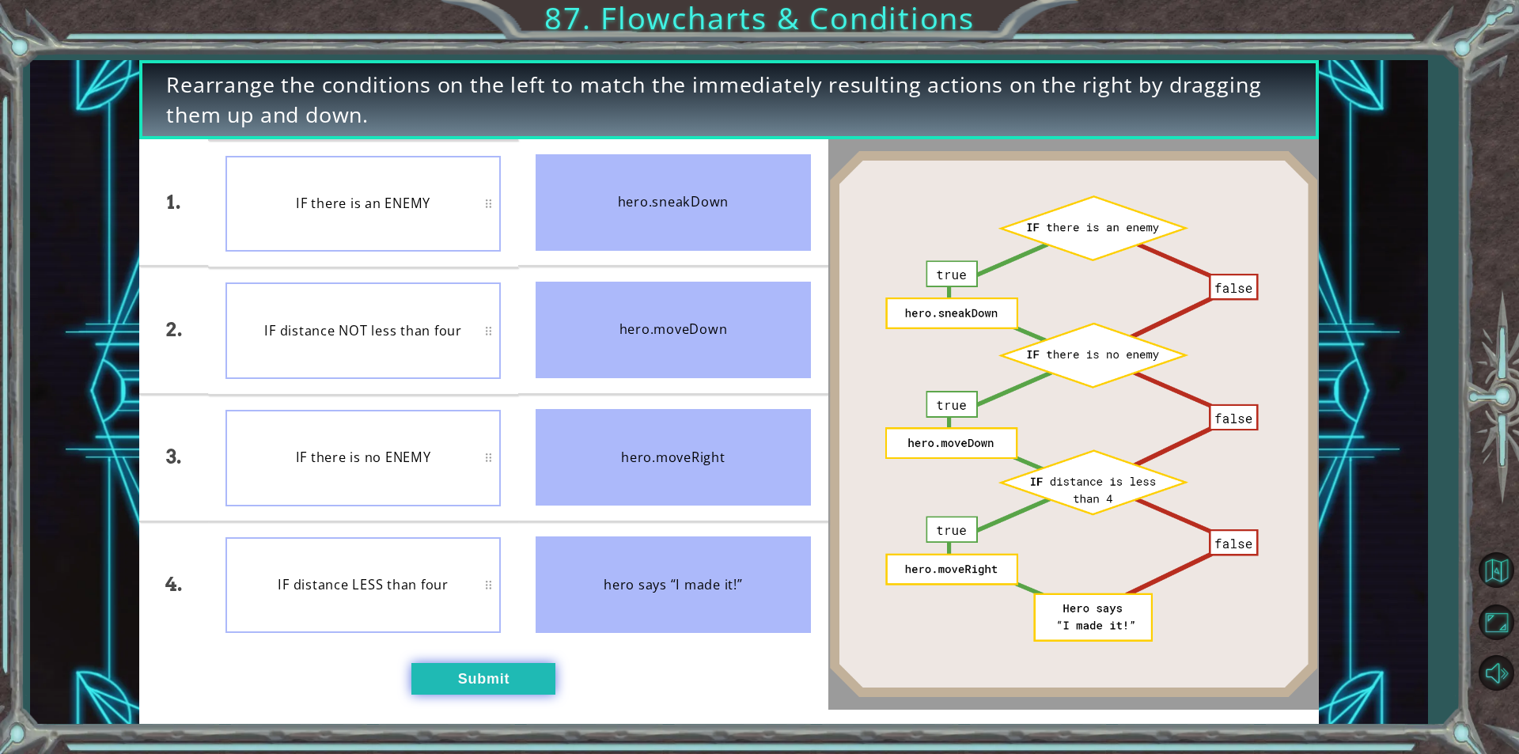
click at [468, 671] on button "Submit" at bounding box center [483, 679] width 144 height 32
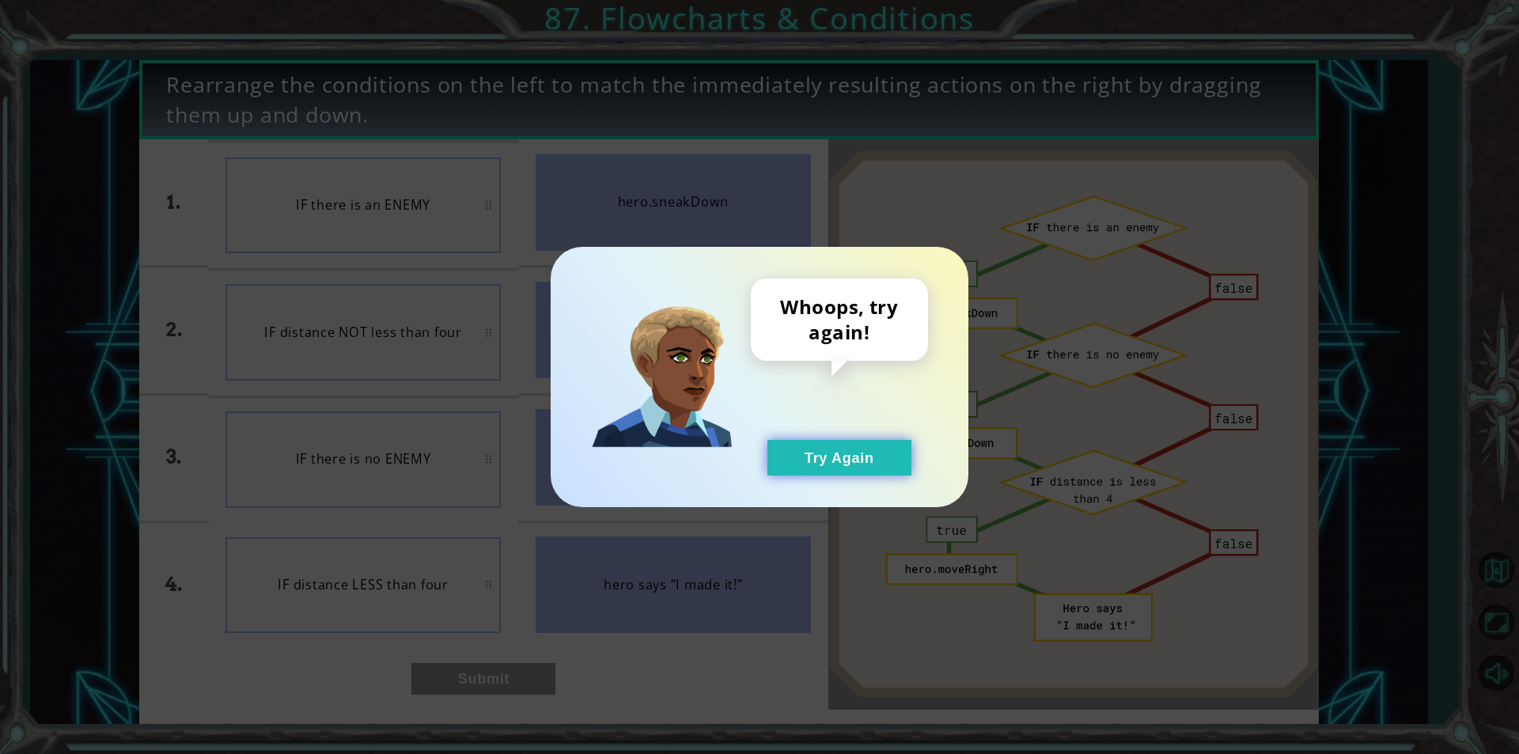
click at [907, 451] on button "Try Again" at bounding box center [840, 458] width 144 height 36
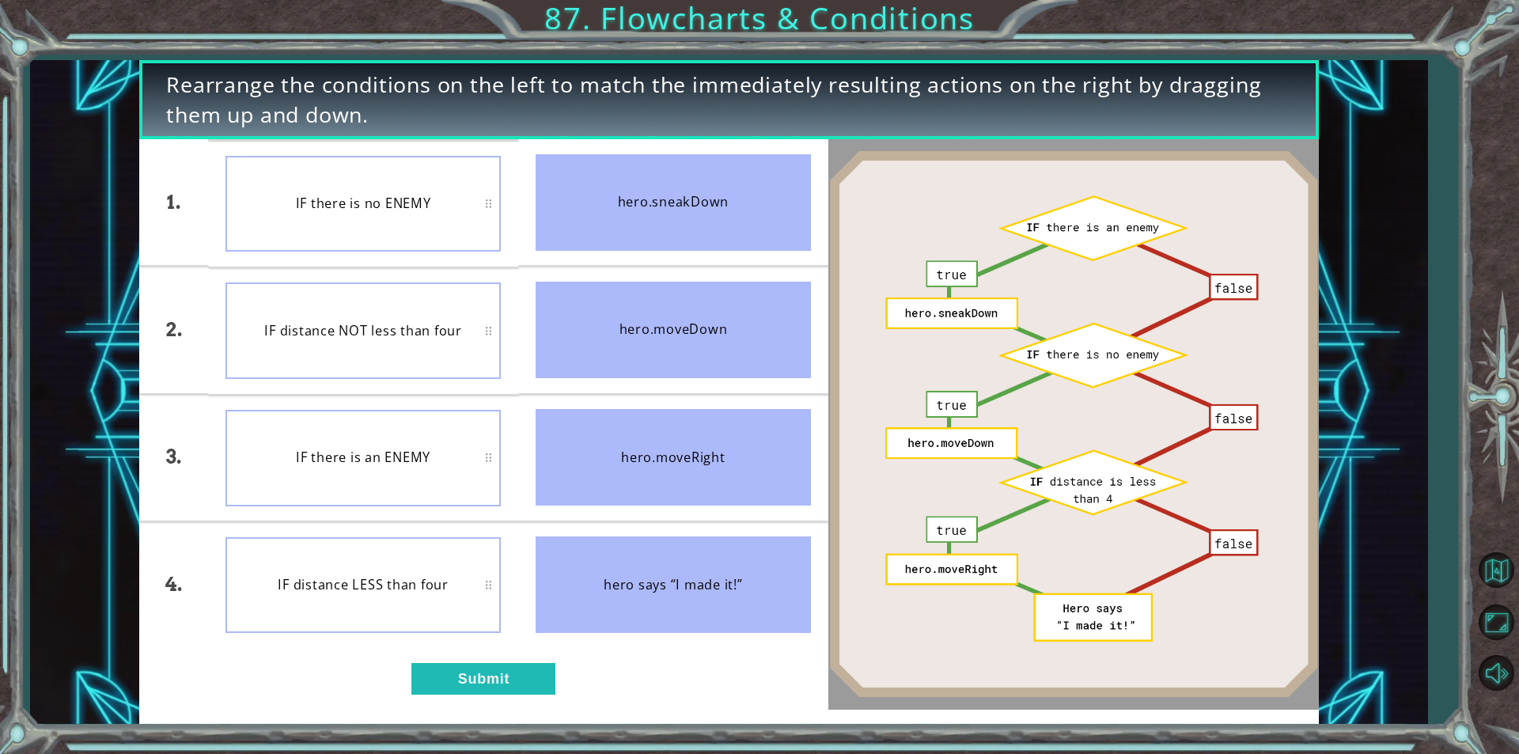
drag, startPoint x: 681, startPoint y: 202, endPoint x: 1052, endPoint y: 214, distance: 372.1
click at [995, 214] on div "1. 2. 3. 4. IF there is no ENEMY IF distance NOT less than four IF there is an …" at bounding box center [729, 424] width 1180 height 570
click at [767, 176] on div "hero.sneakDown" at bounding box center [673, 202] width 275 height 97
click at [665, 170] on div "Rearrange the conditions on the left to match the immediately resulting actions…" at bounding box center [729, 392] width 1180 height 664
click at [499, 667] on button "Submit" at bounding box center [483, 679] width 144 height 32
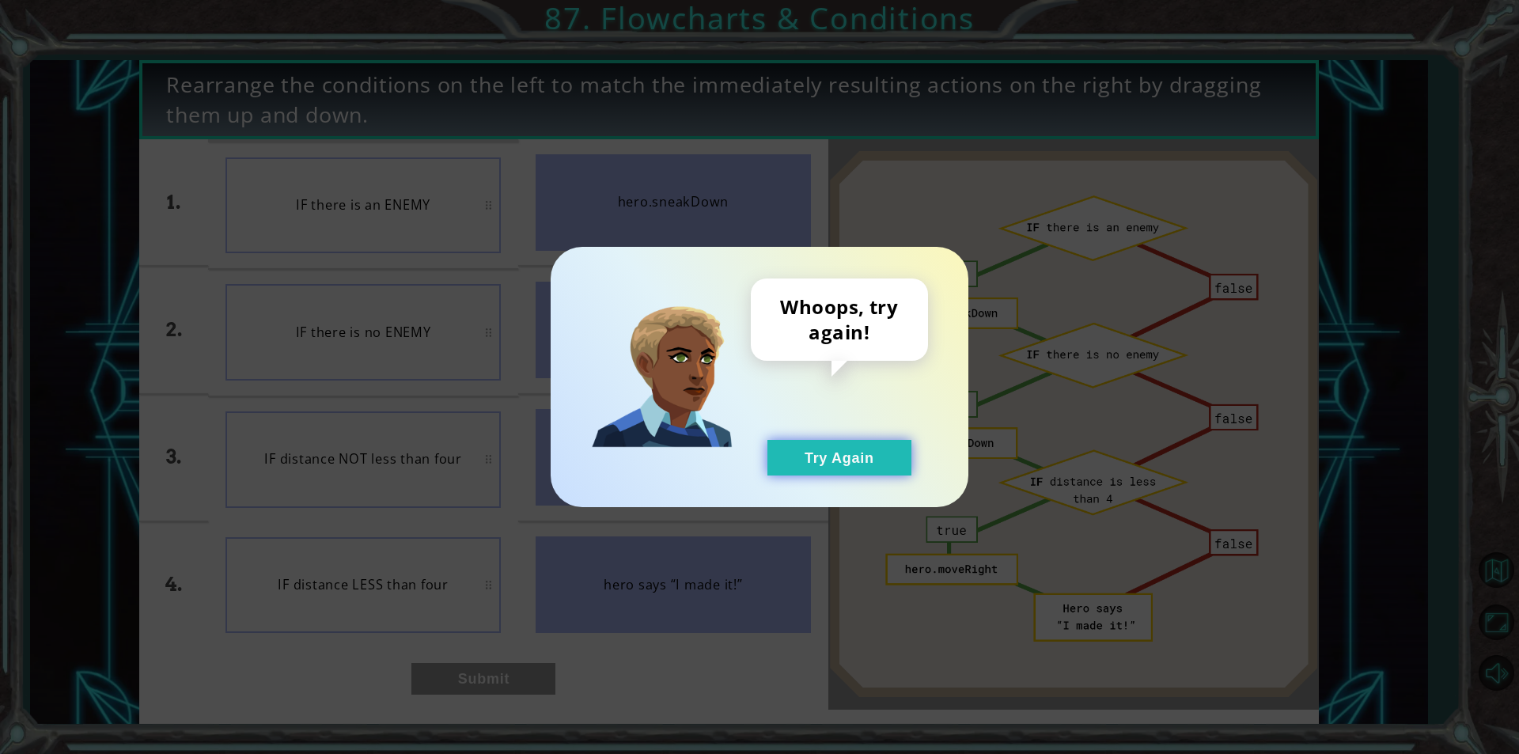
click at [818, 457] on button "Try Again" at bounding box center [840, 458] width 144 height 36
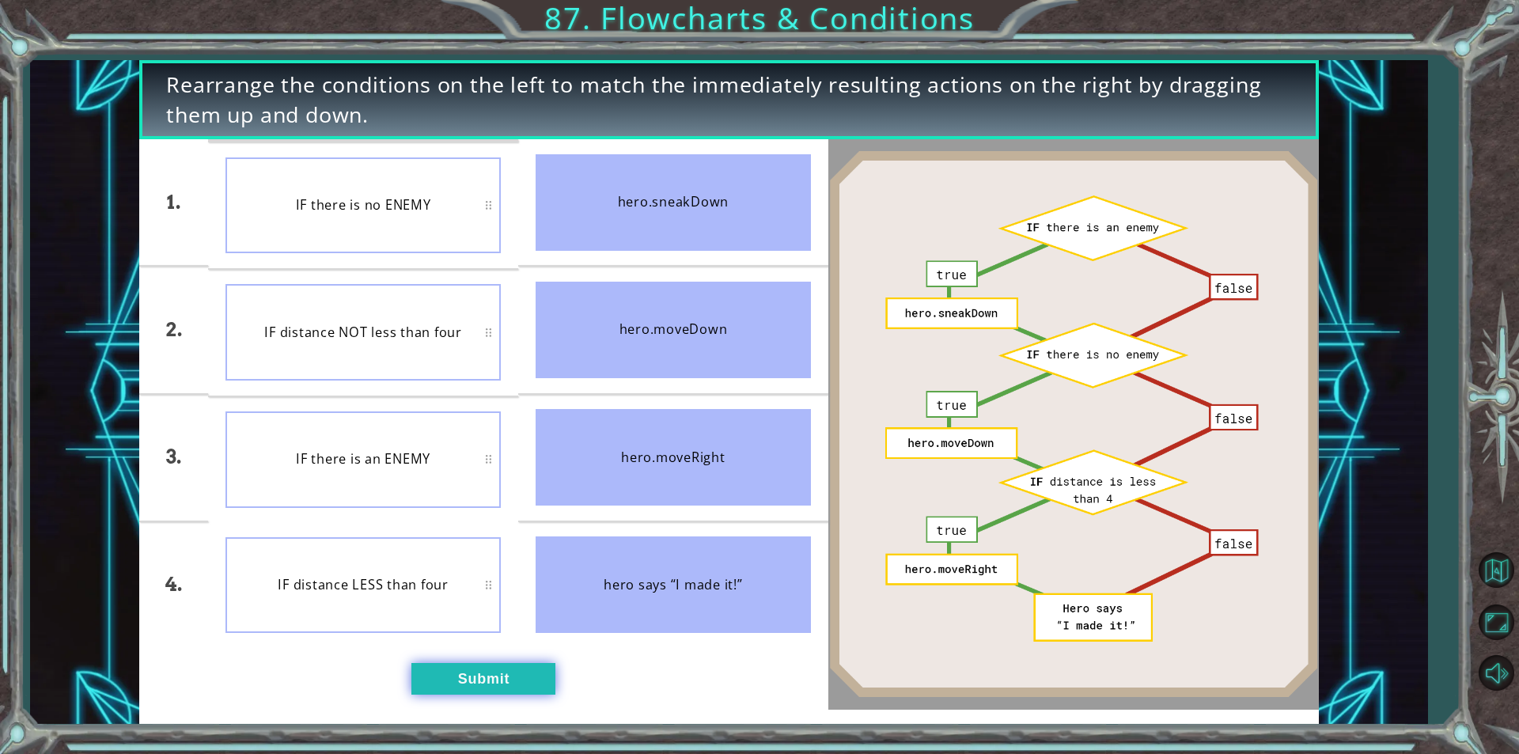
click at [455, 692] on button "Submit" at bounding box center [483, 679] width 144 height 32
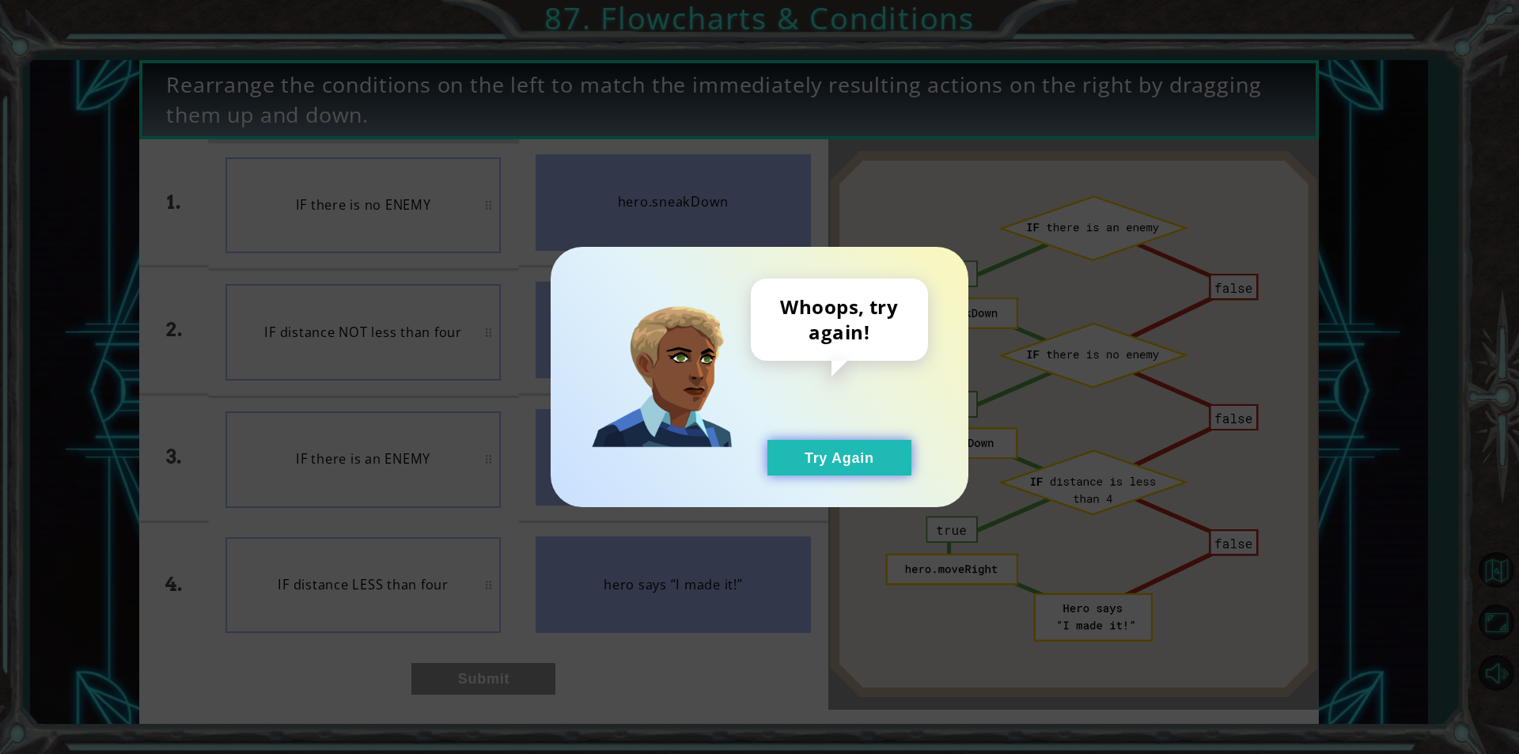
click at [881, 451] on button "Try Again" at bounding box center [840, 458] width 144 height 36
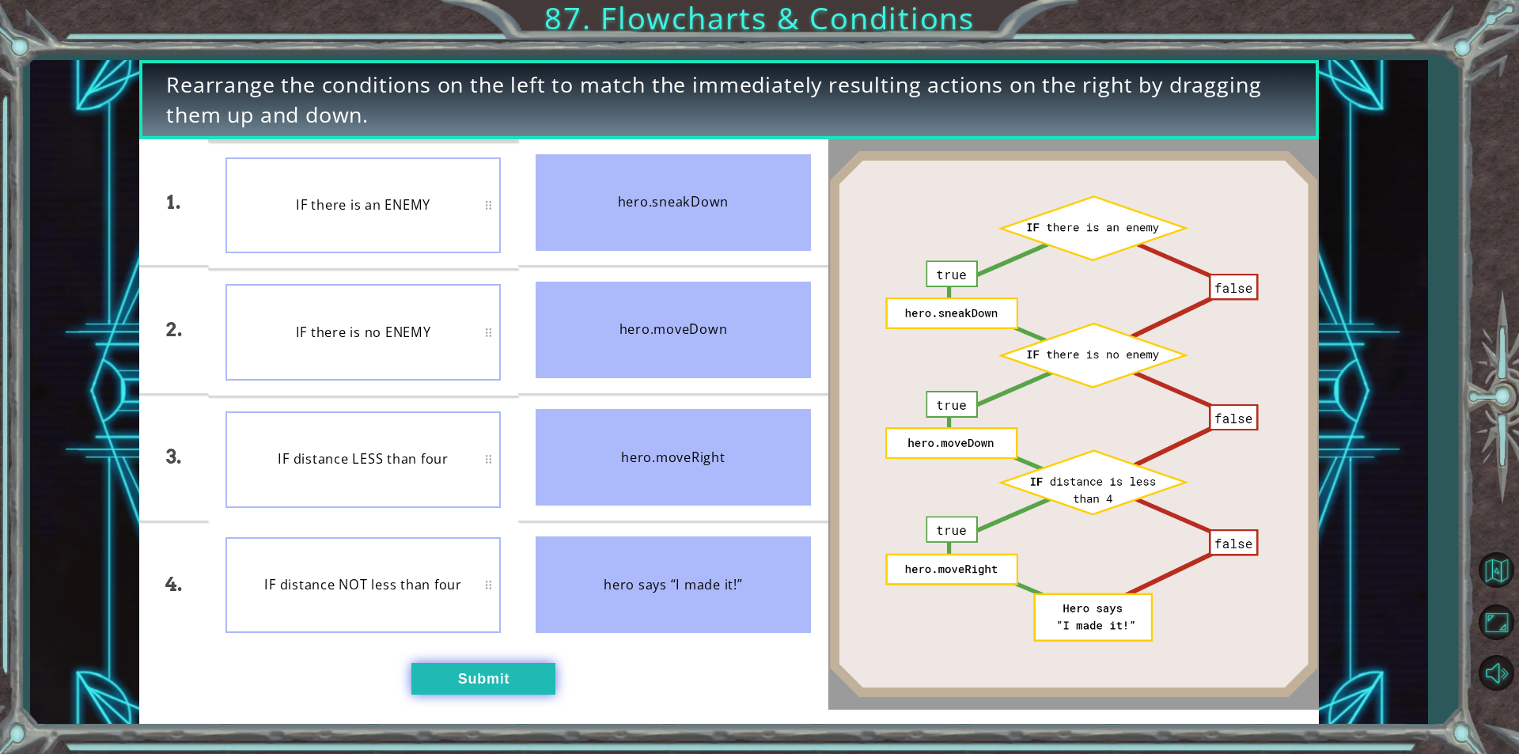
click at [533, 672] on button "Submit" at bounding box center [483, 679] width 144 height 32
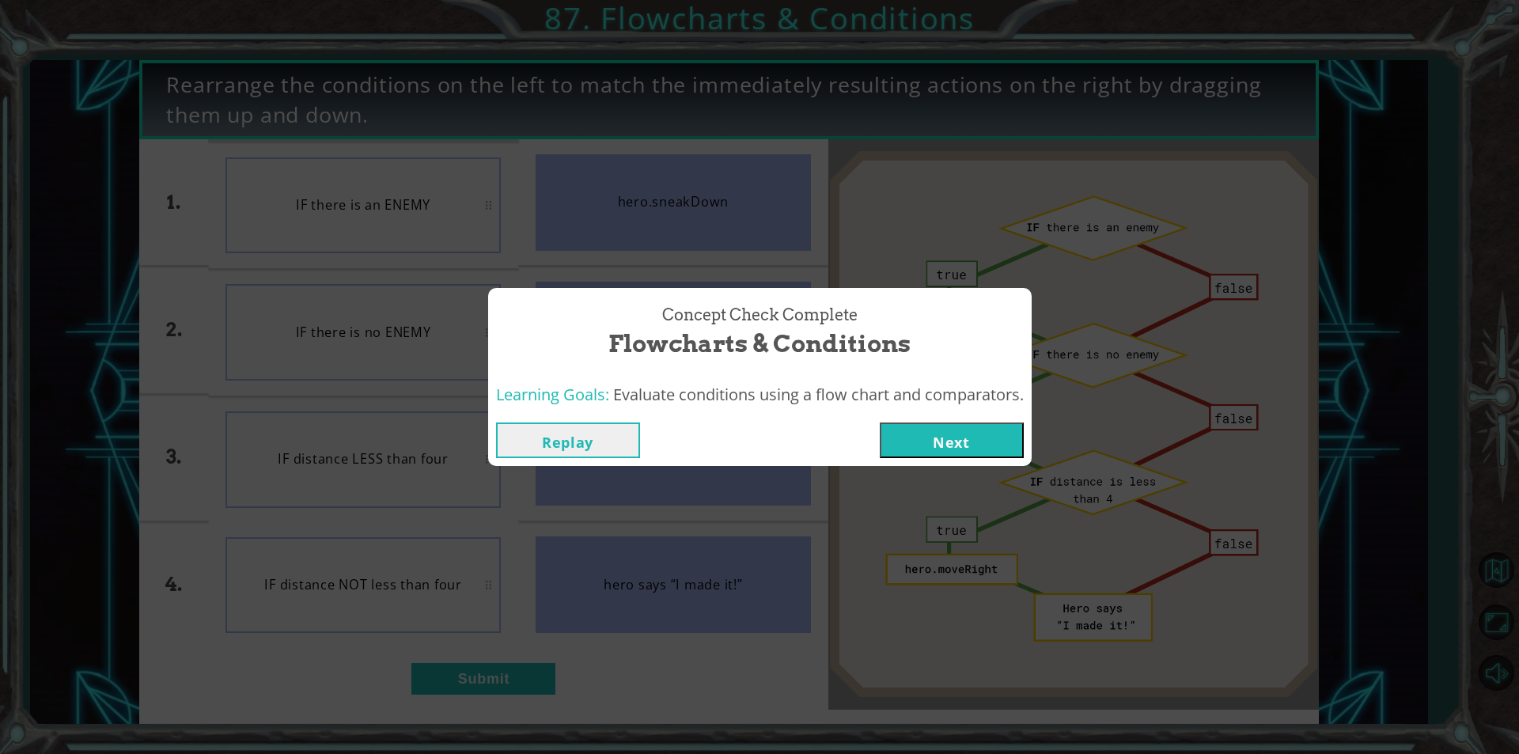
drag, startPoint x: 955, startPoint y: 411, endPoint x: 957, endPoint y: 430, distance: 19.1
click at [957, 430] on div "Concept Check Complete Flowcharts & Conditions Learning Goals: Evaluate conditi…" at bounding box center [760, 377] width 544 height 178
click at [957, 430] on button "Next" at bounding box center [952, 441] width 144 height 36
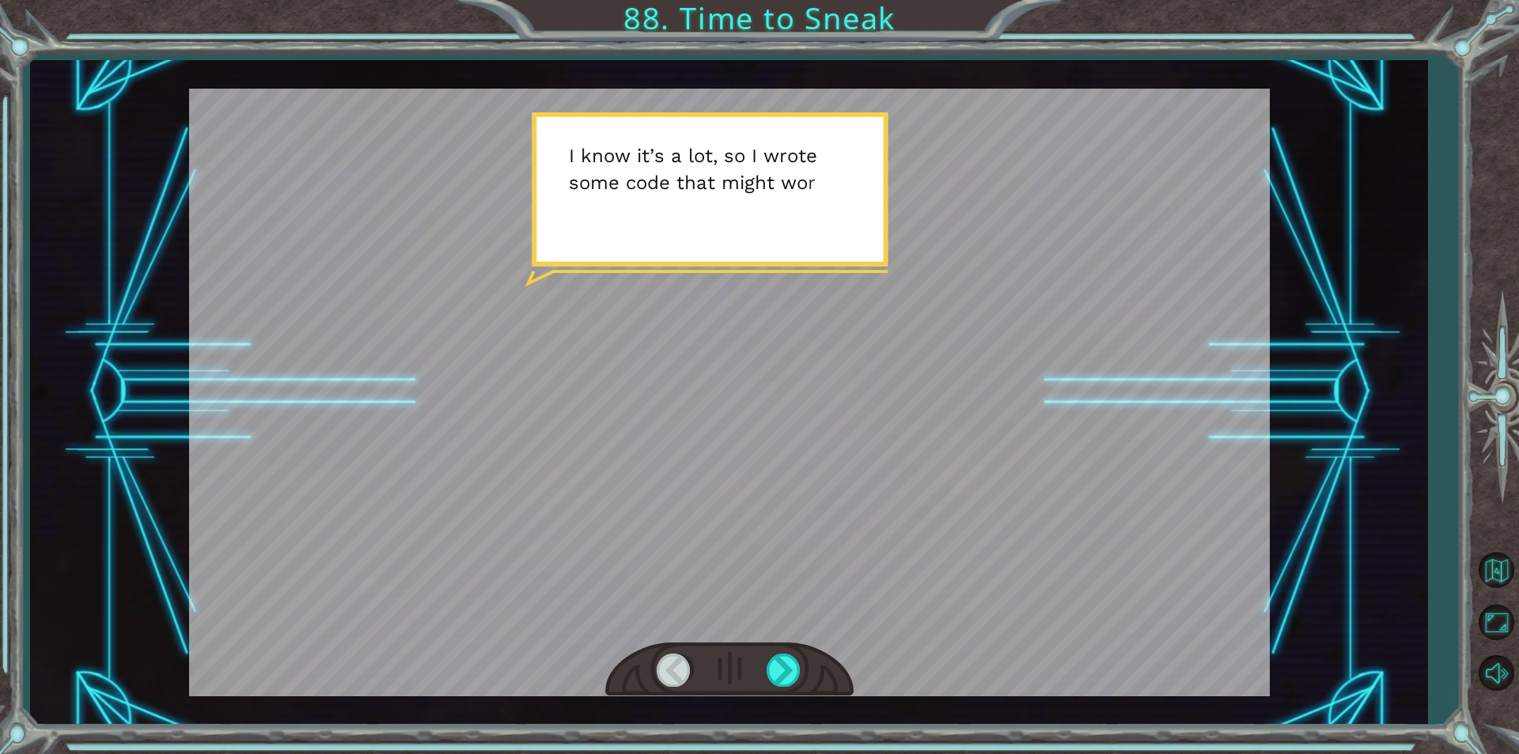
click at [779, 652] on div at bounding box center [729, 670] width 248 height 55
click at [798, 665] on div at bounding box center [785, 670] width 36 height 32
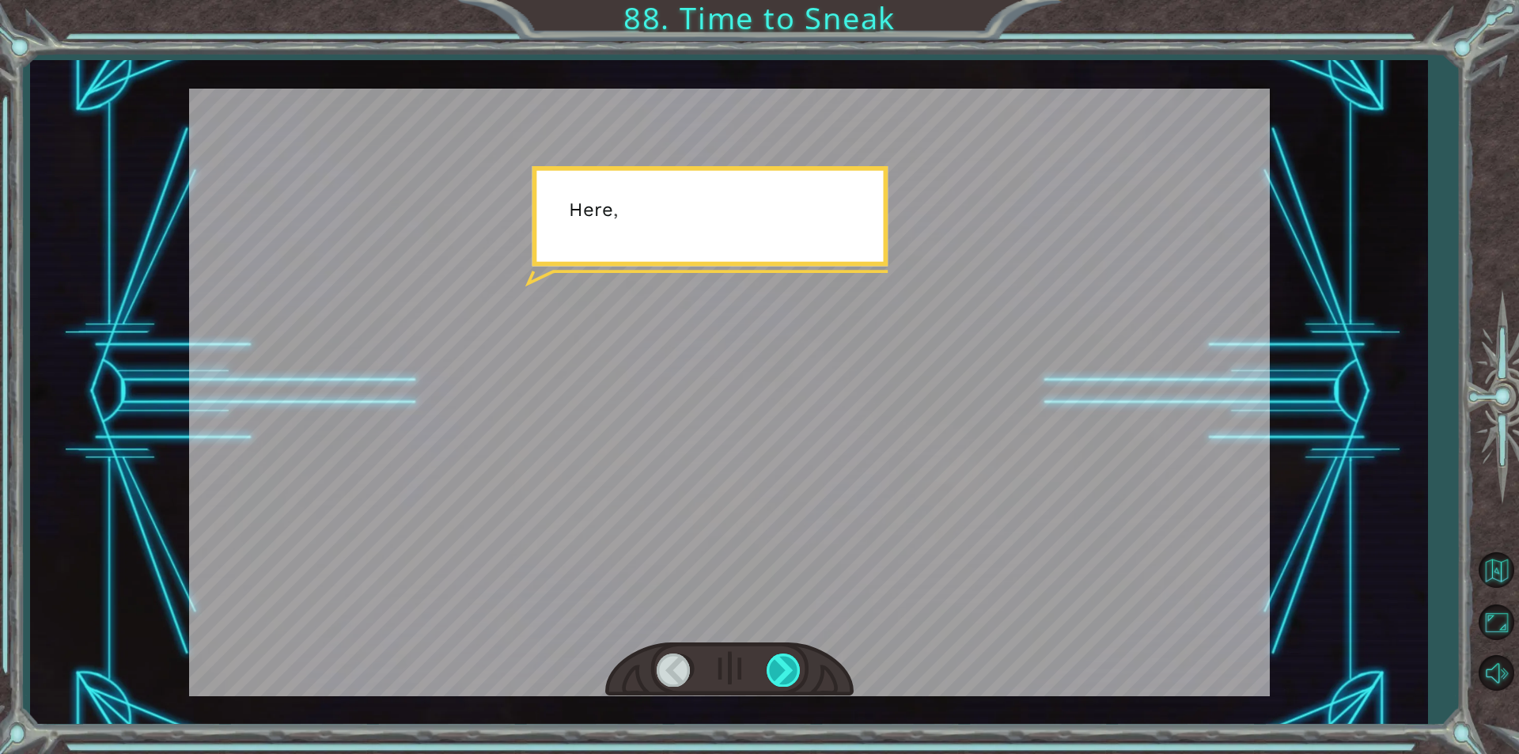
click at [787, 665] on div at bounding box center [785, 670] width 36 height 32
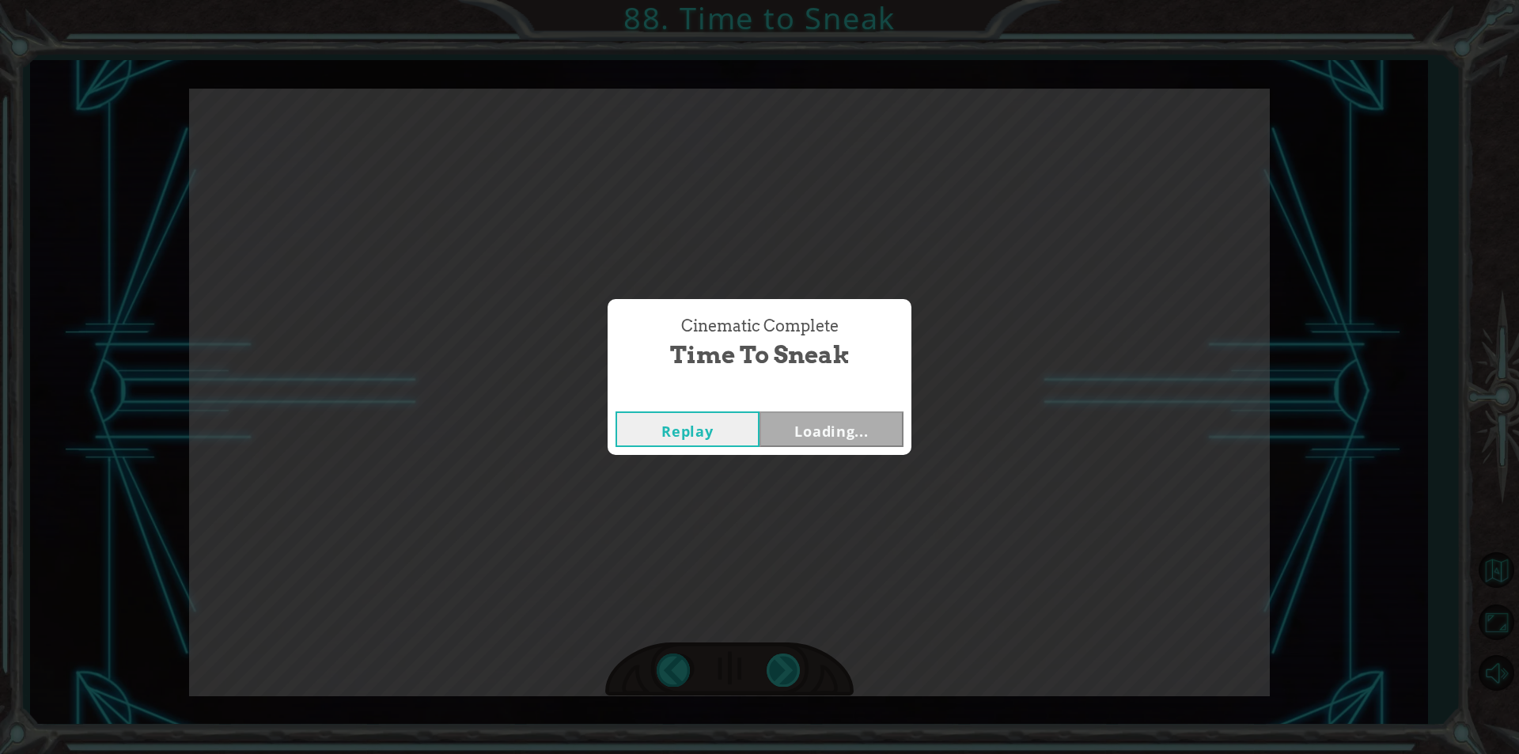
click at [787, 665] on div "Cinematic Complete Time to Sneak Replay Loading..." at bounding box center [759, 377] width 1519 height 754
click at [809, 446] on button "Next" at bounding box center [832, 429] width 144 height 36
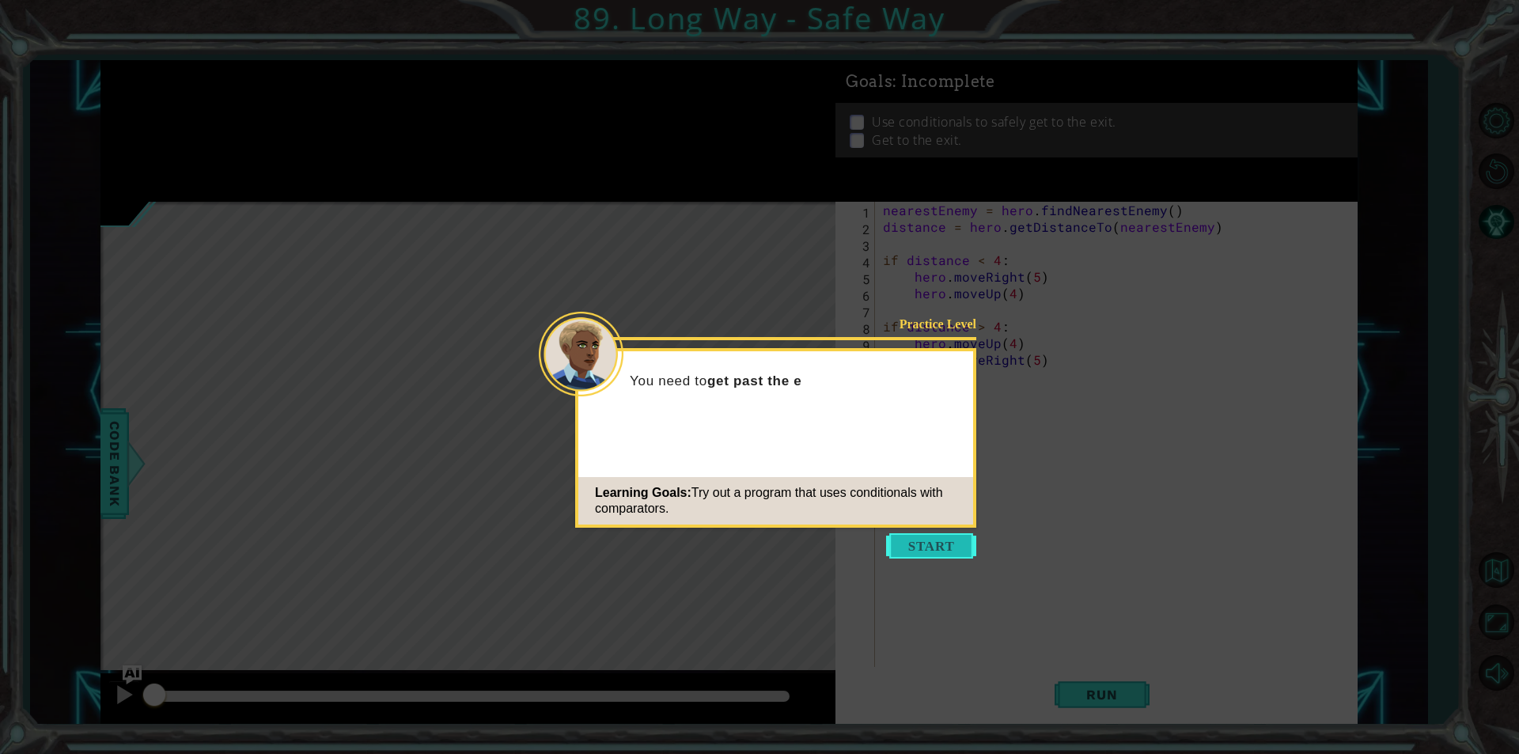
click at [912, 545] on button "Start" at bounding box center [931, 545] width 90 height 25
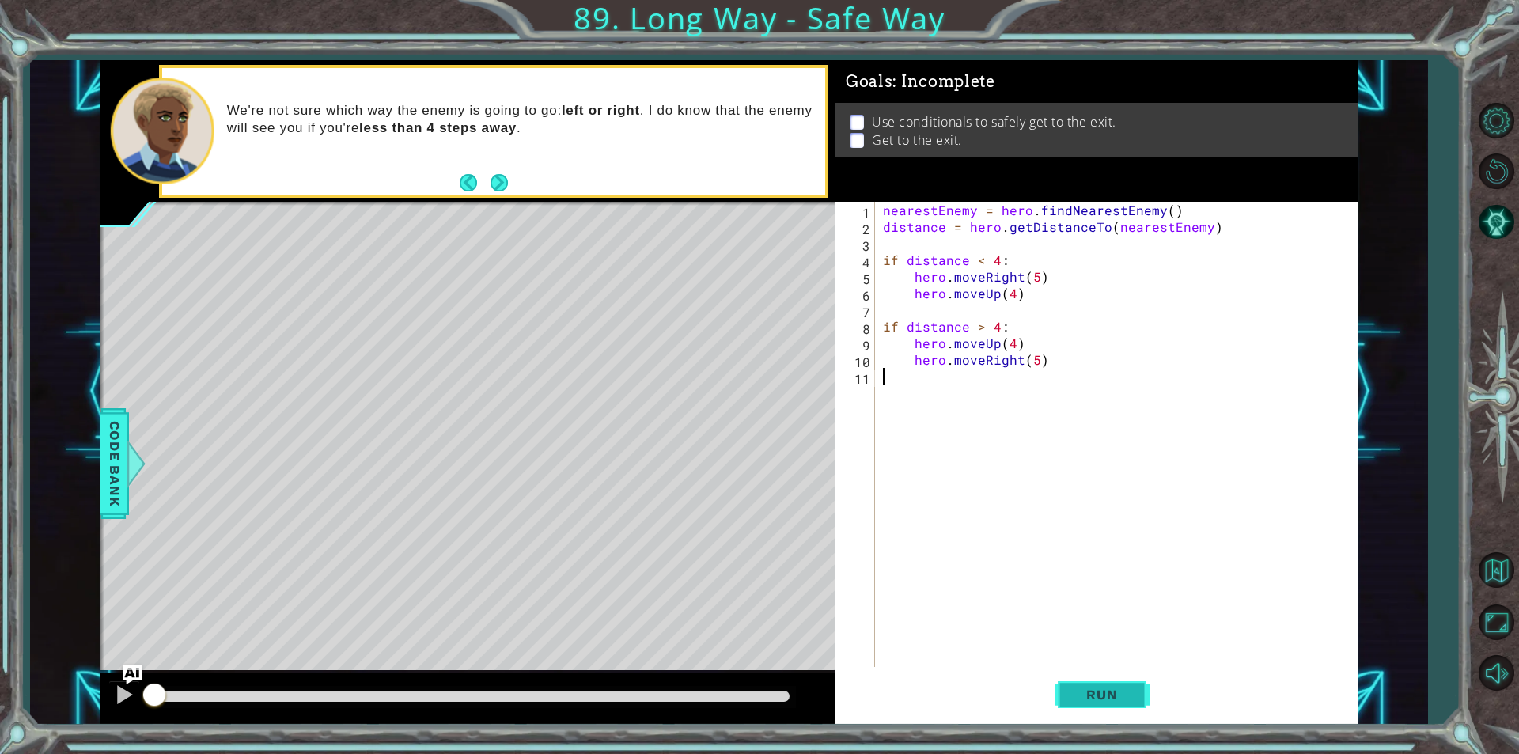
click at [1108, 689] on span "Run" at bounding box center [1102, 695] width 63 height 16
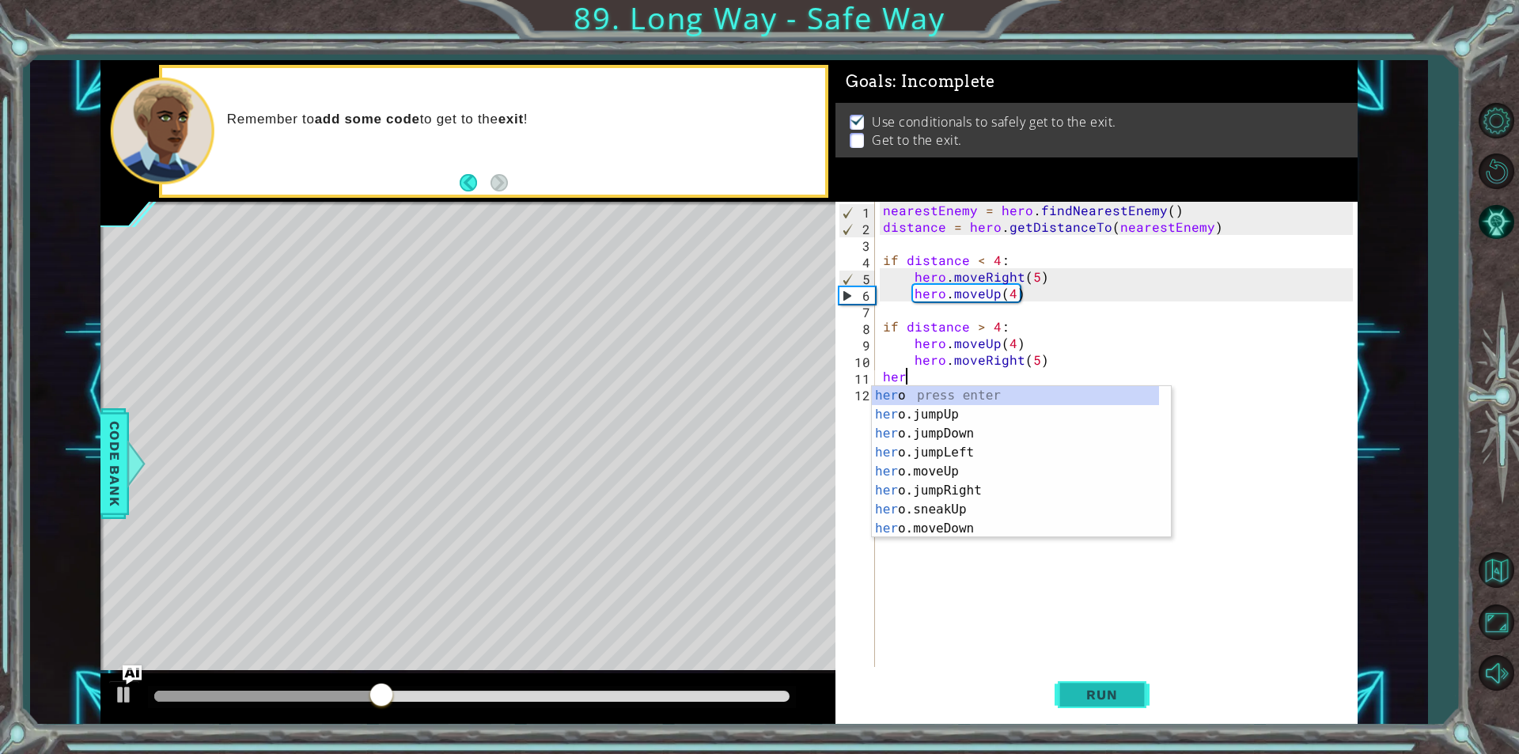
scroll to position [0, 1]
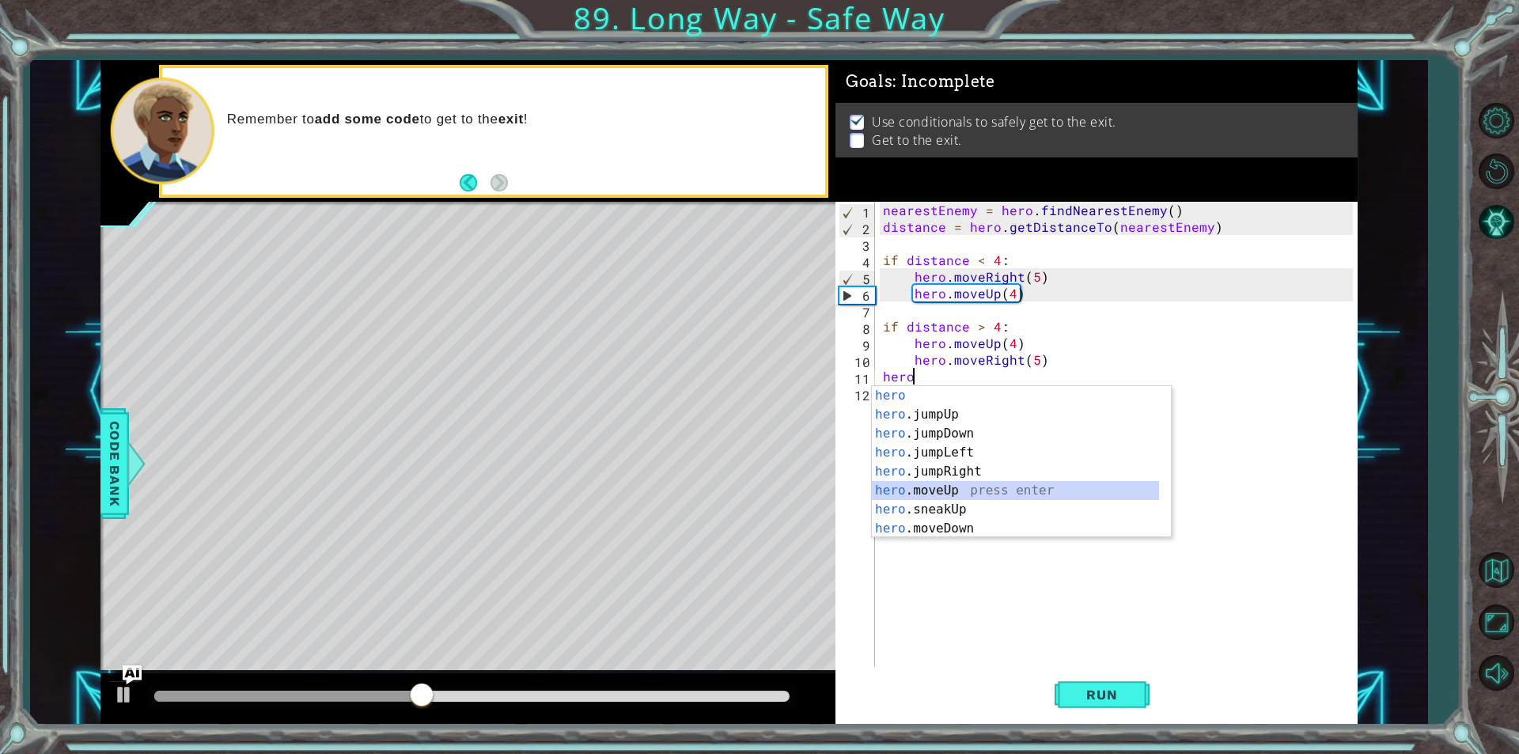
click at [954, 490] on div "hero press enter hero .jumpUp press enter hero .jumpDown press enter hero .jump…" at bounding box center [1015, 481] width 287 height 190
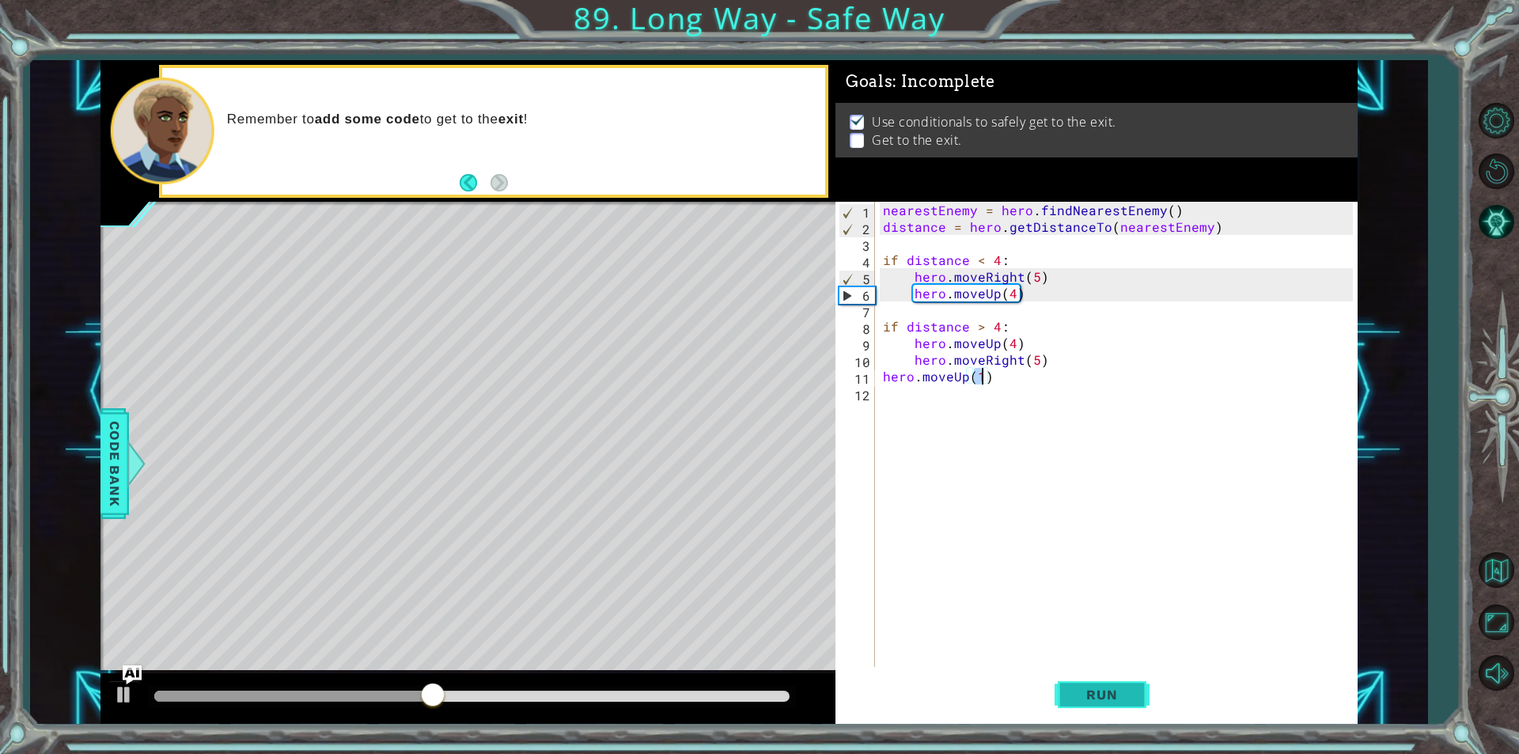
type textarea "hero.moveUp(1)"
click at [1081, 696] on span "Run" at bounding box center [1102, 695] width 63 height 16
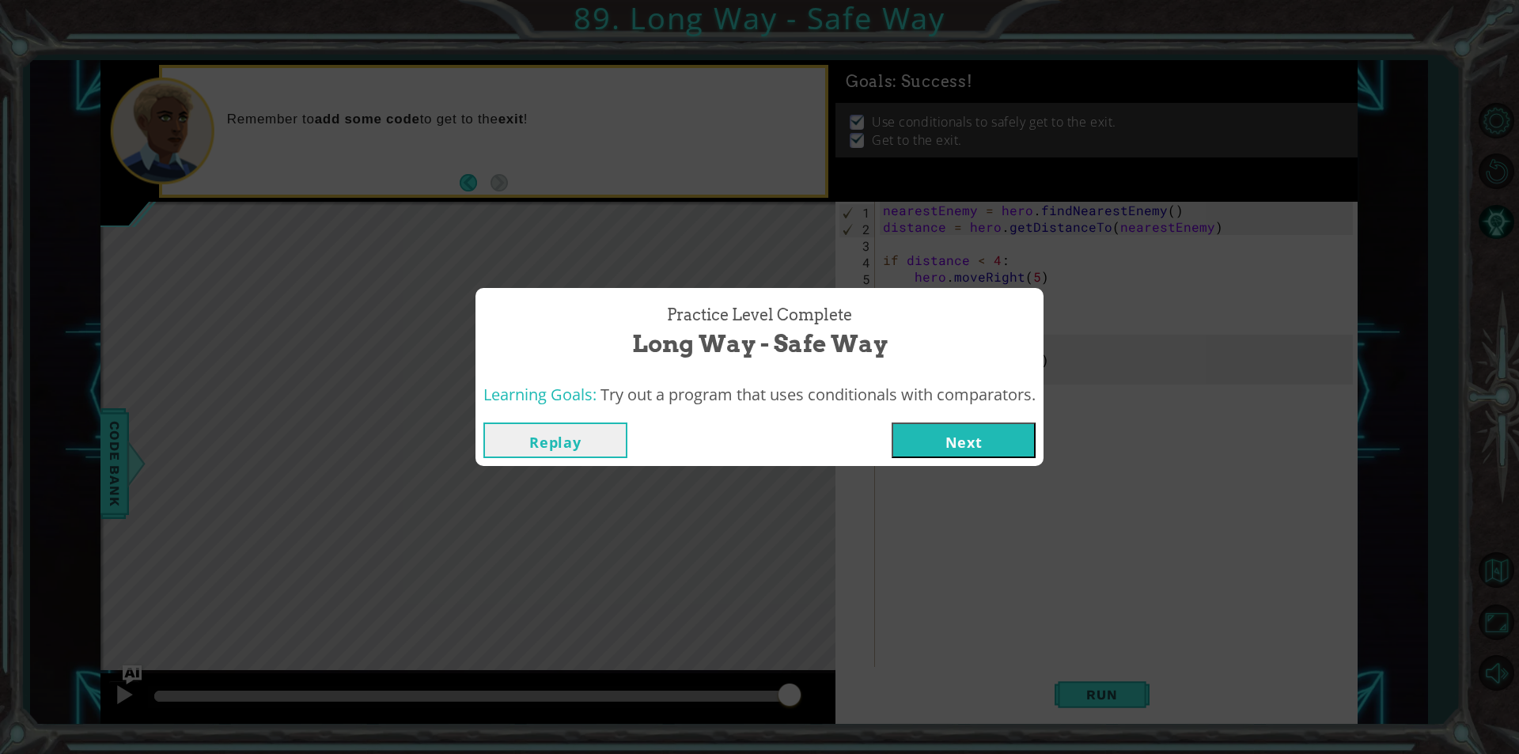
click at [959, 455] on button "Next" at bounding box center [964, 441] width 144 height 36
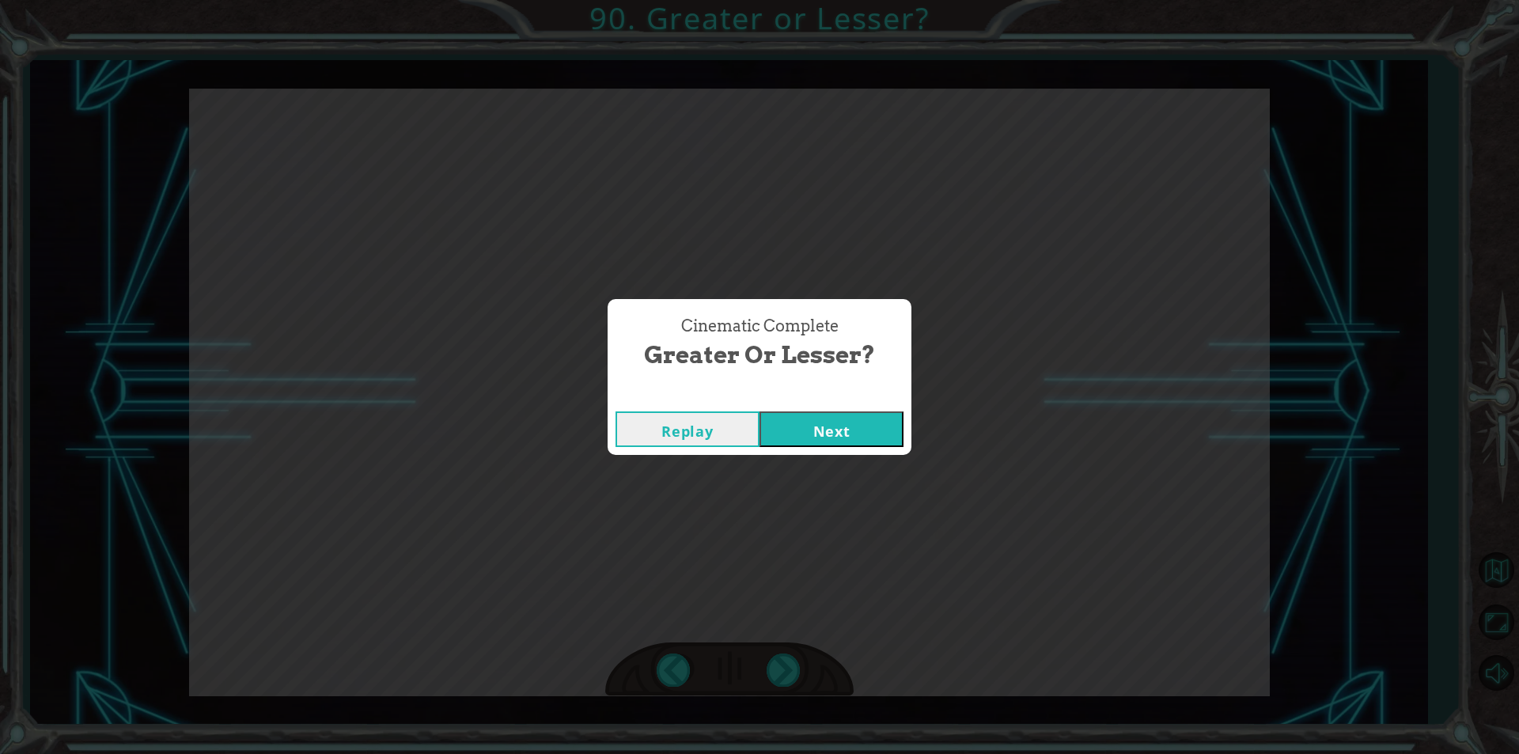
click at [841, 440] on button "Next" at bounding box center [832, 429] width 144 height 36
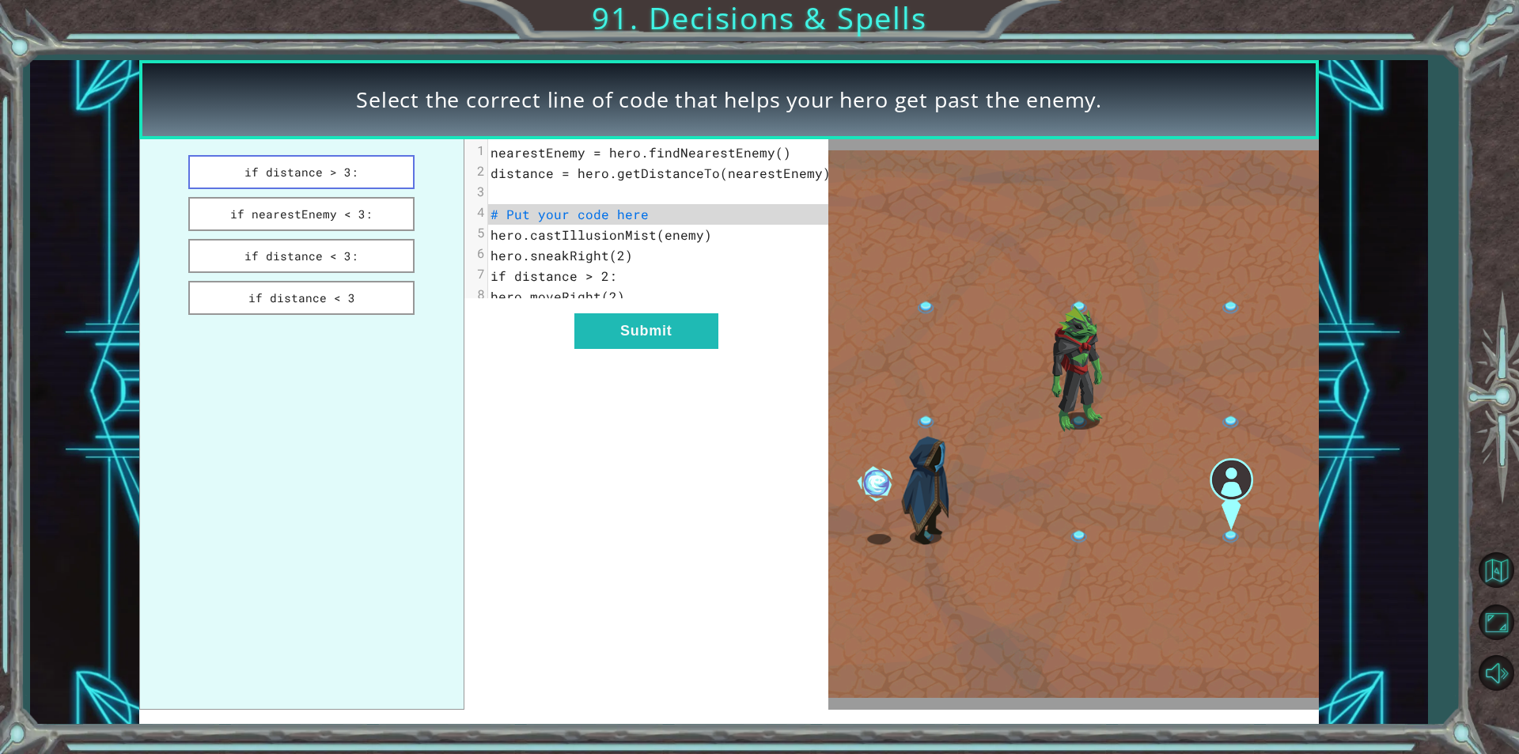
click at [245, 169] on button "if distance > 3:" at bounding box center [301, 172] width 226 height 34
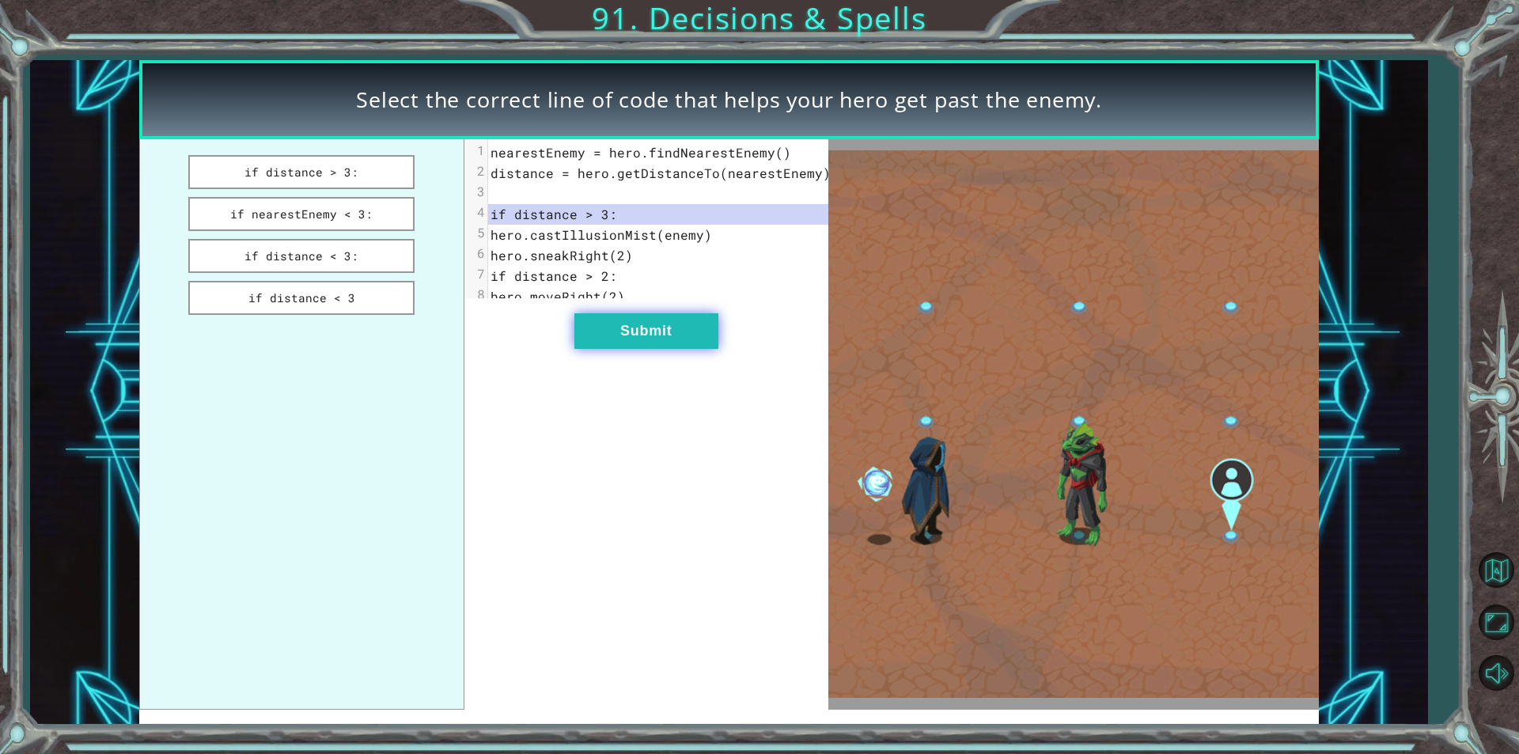
click at [654, 349] on button "Submit" at bounding box center [646, 331] width 144 height 36
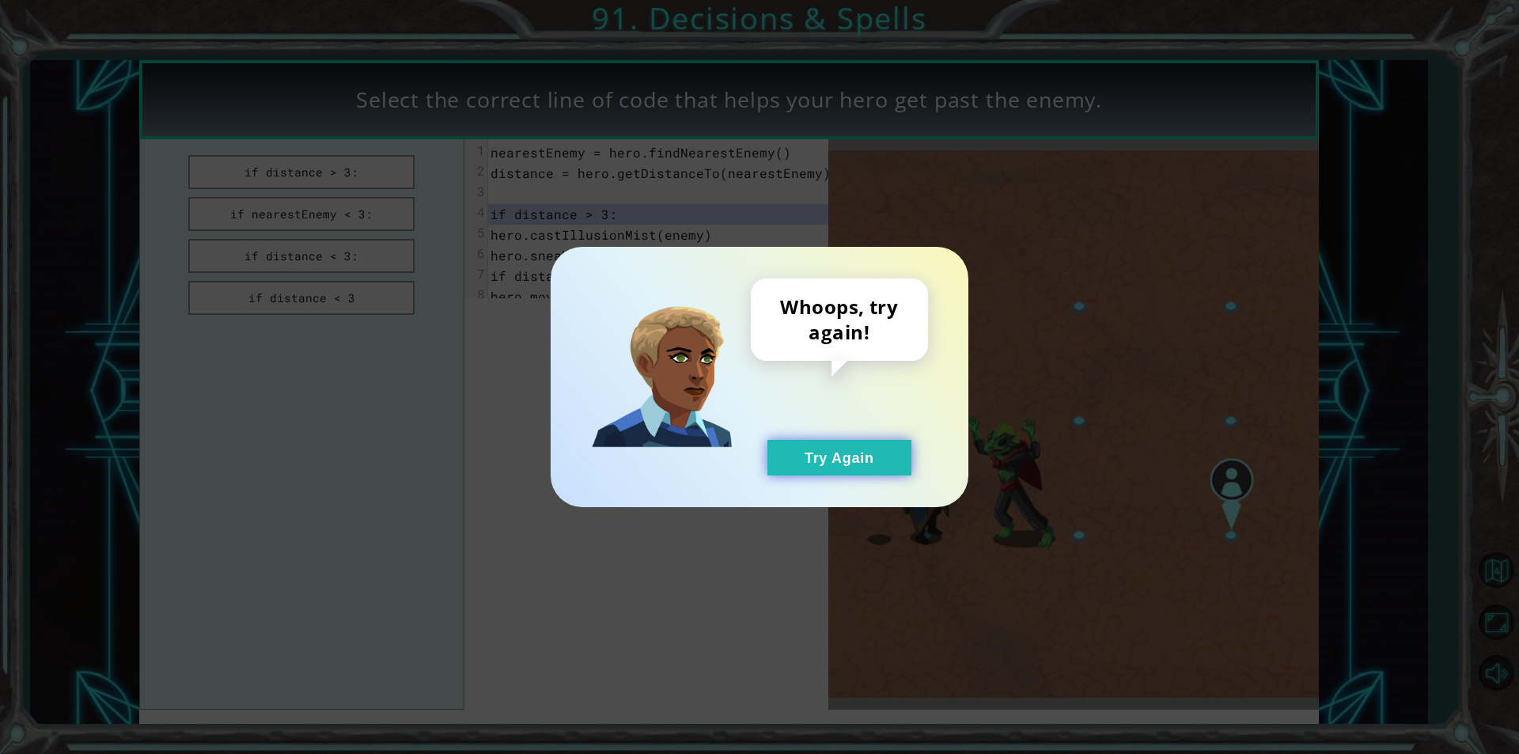
click at [873, 459] on button "Try Again" at bounding box center [840, 458] width 144 height 36
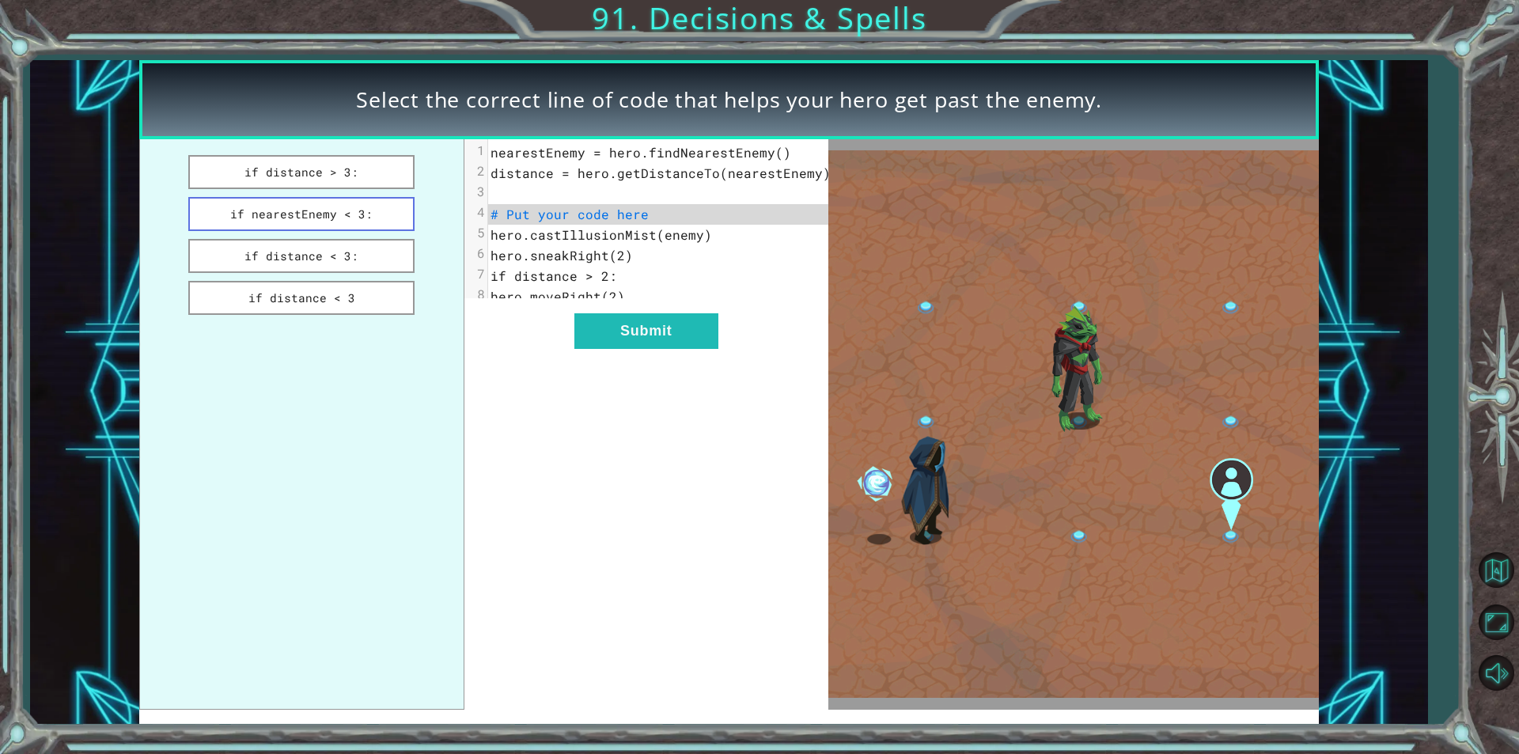
click at [248, 216] on button "if nearestEnemy < 3:" at bounding box center [301, 214] width 226 height 34
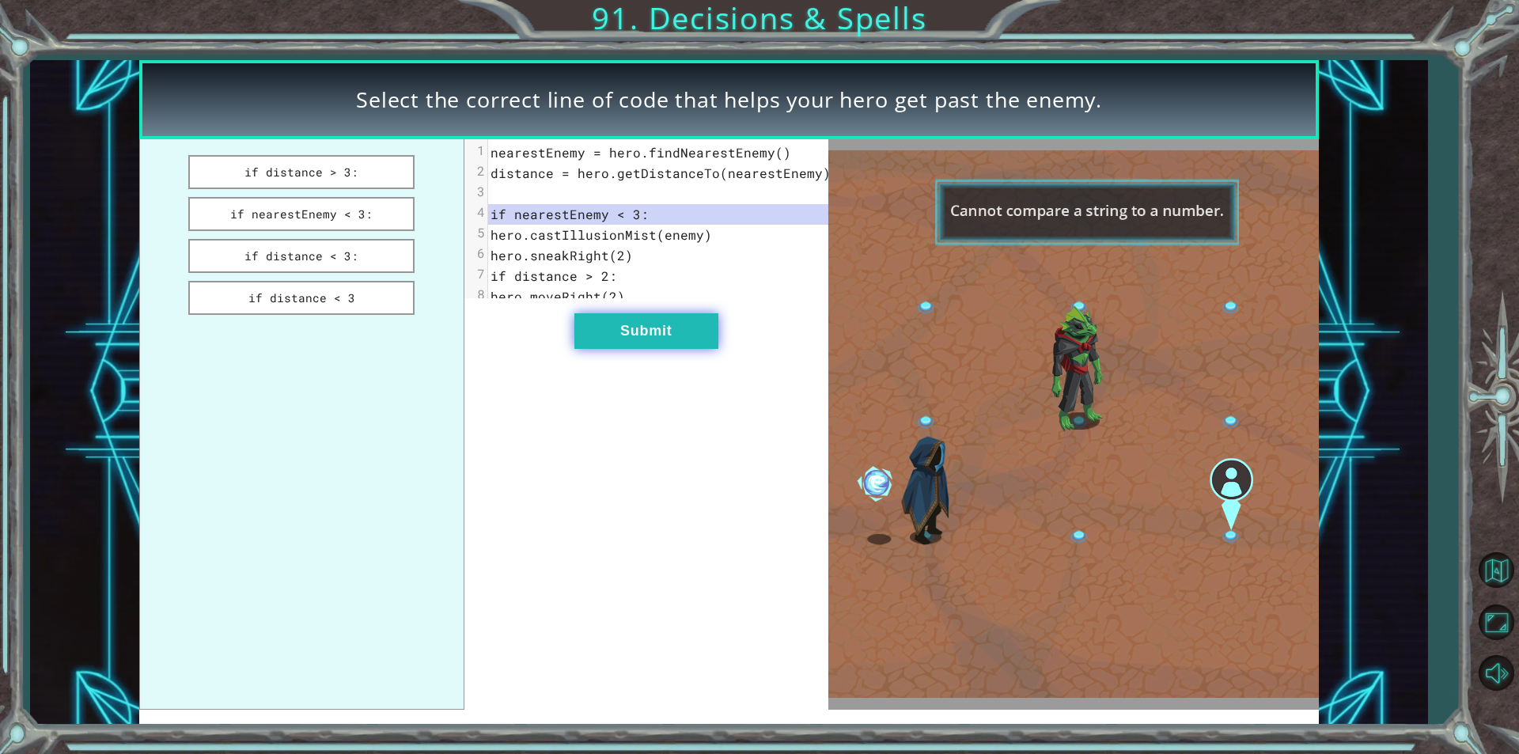
click at [695, 336] on button "Submit" at bounding box center [646, 331] width 144 height 36
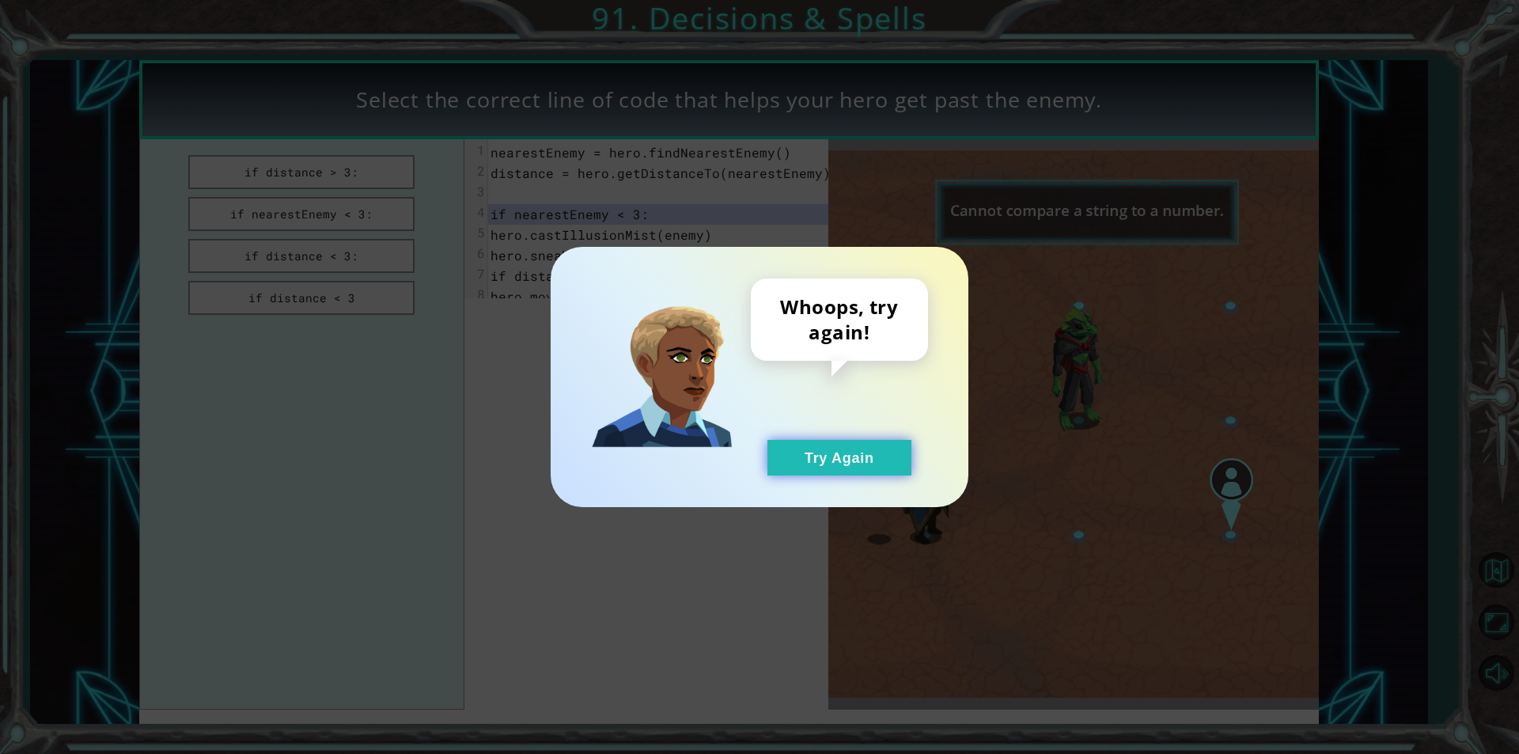
click at [847, 465] on button "Try Again" at bounding box center [840, 458] width 144 height 36
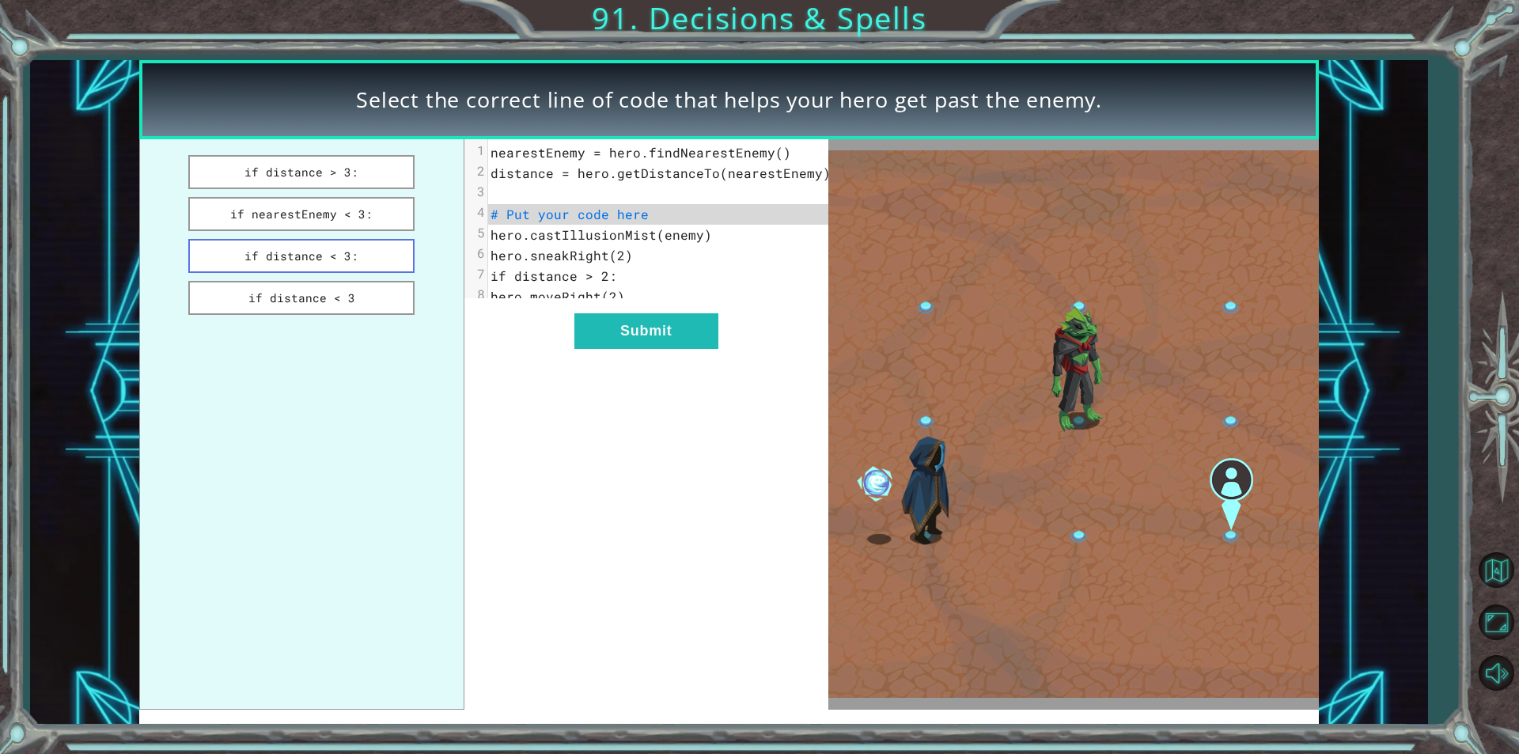
click at [253, 260] on button "if distance < 3:" at bounding box center [301, 256] width 226 height 34
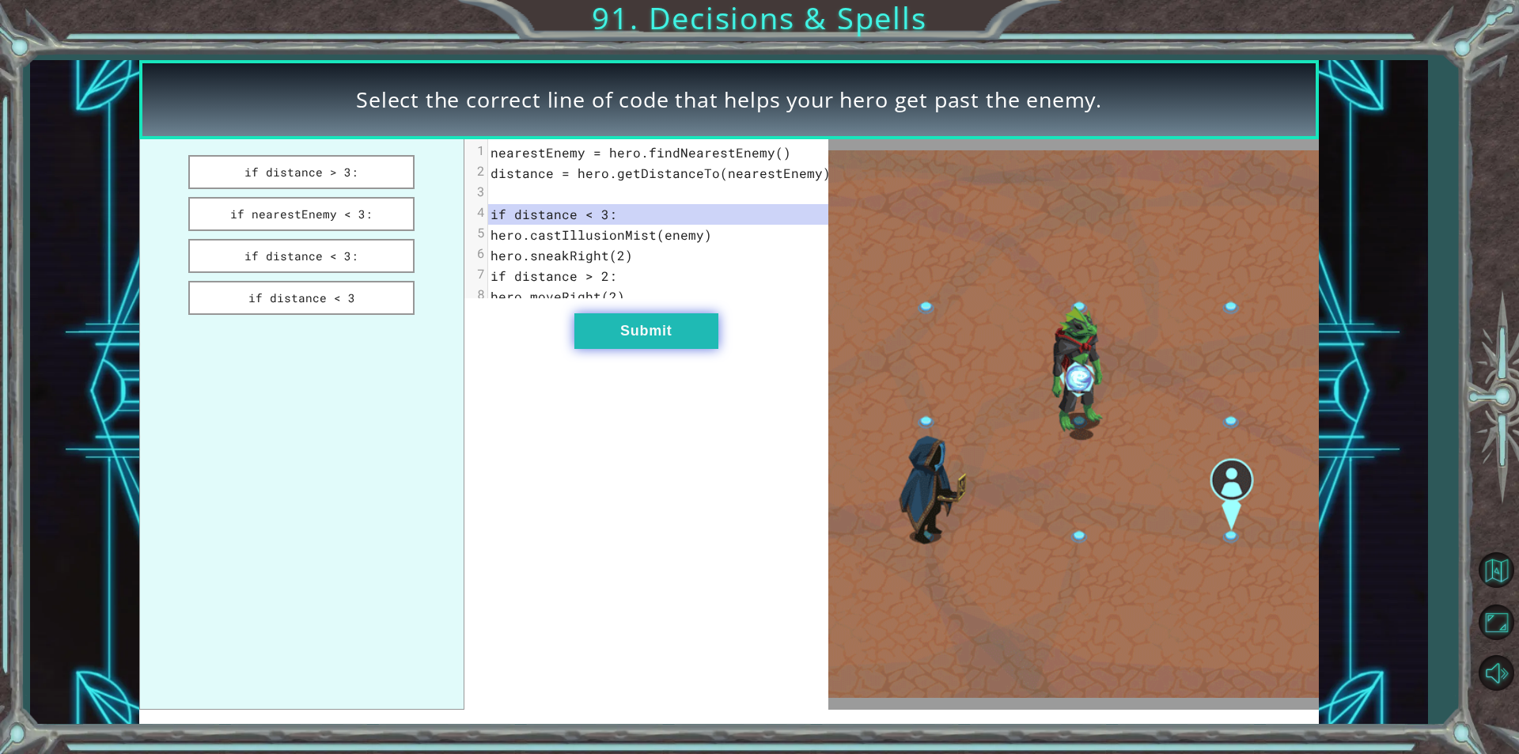
click at [700, 349] on button "Submit" at bounding box center [646, 331] width 144 height 36
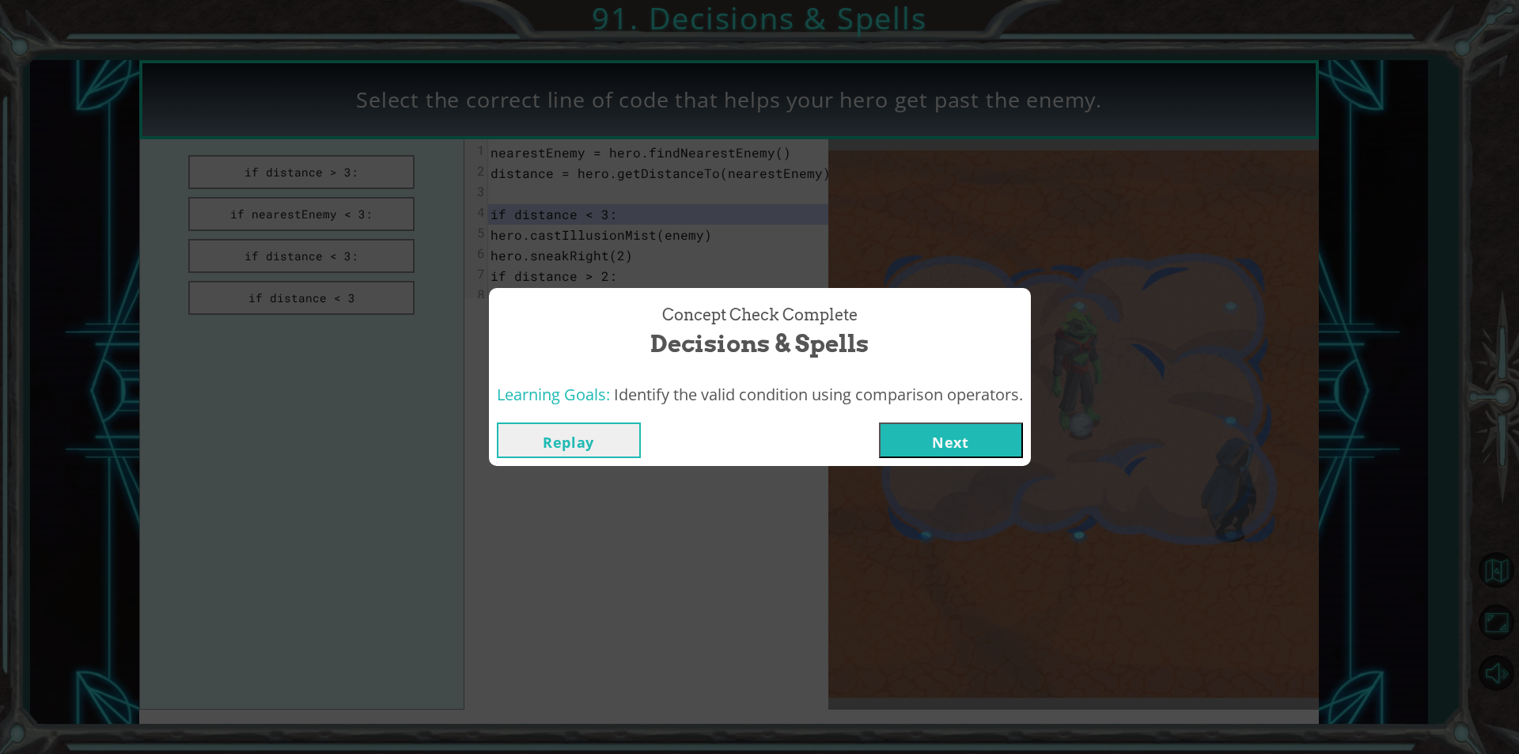
click at [900, 438] on button "Next" at bounding box center [951, 441] width 144 height 36
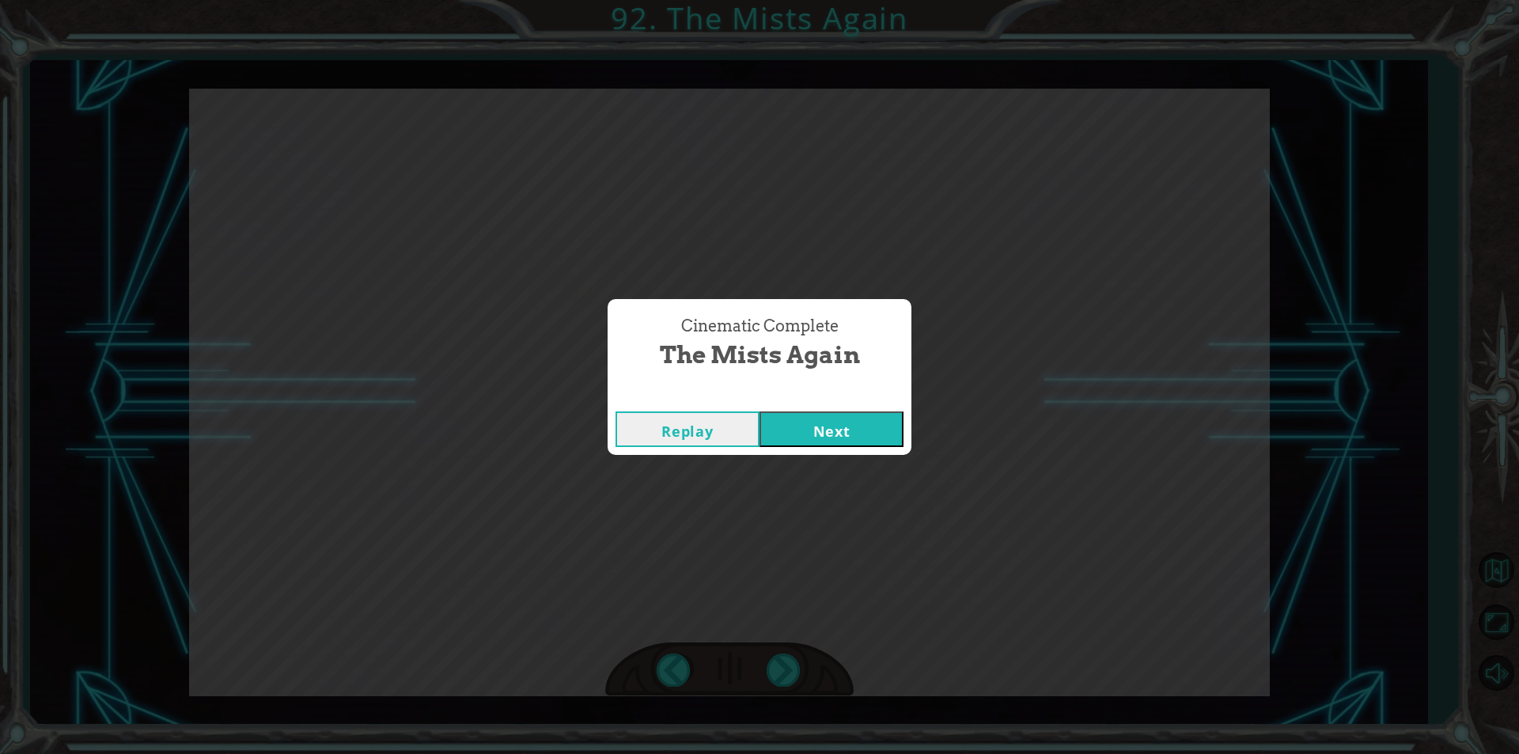
click at [823, 419] on button "Next" at bounding box center [832, 429] width 144 height 36
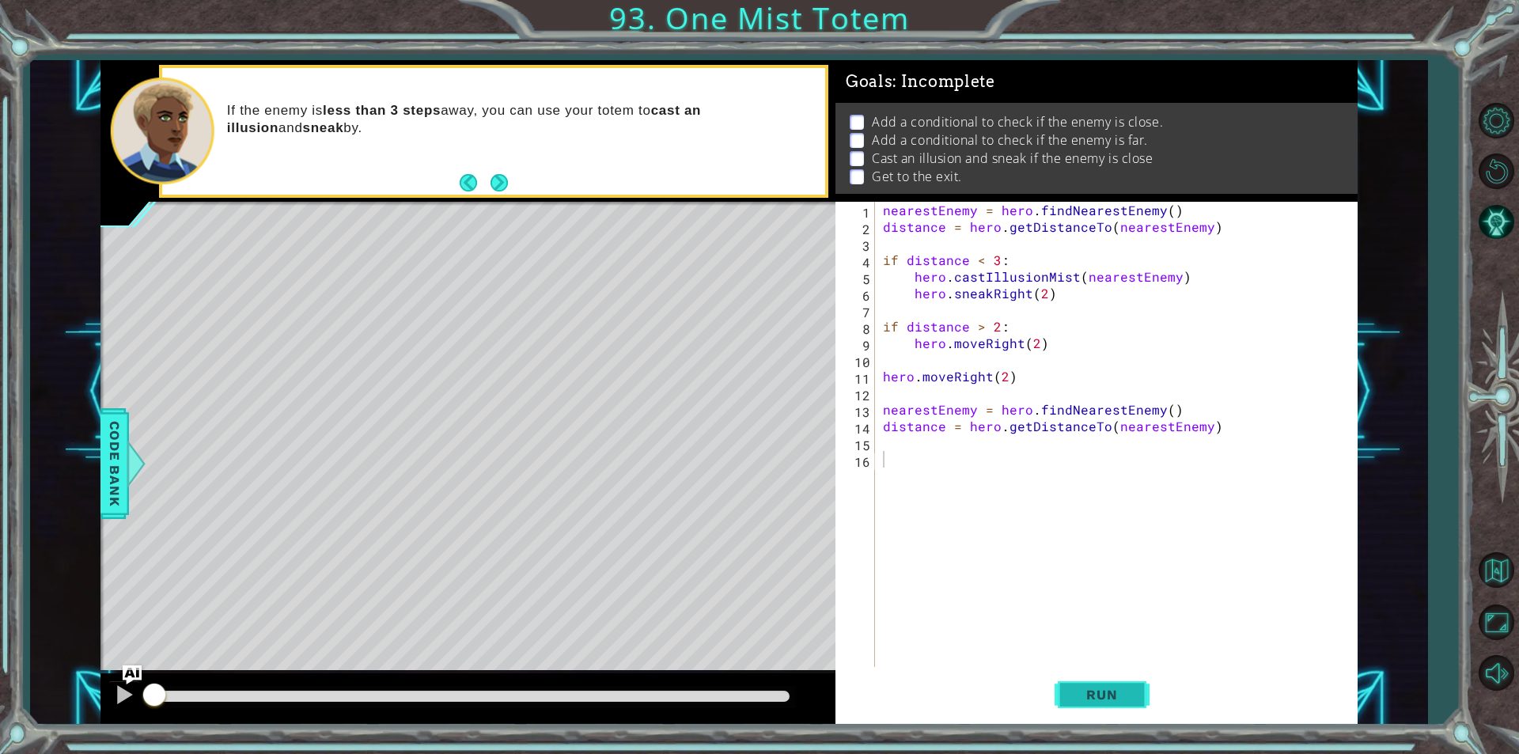
click at [1056, 702] on button "Run" at bounding box center [1102, 695] width 95 height 52
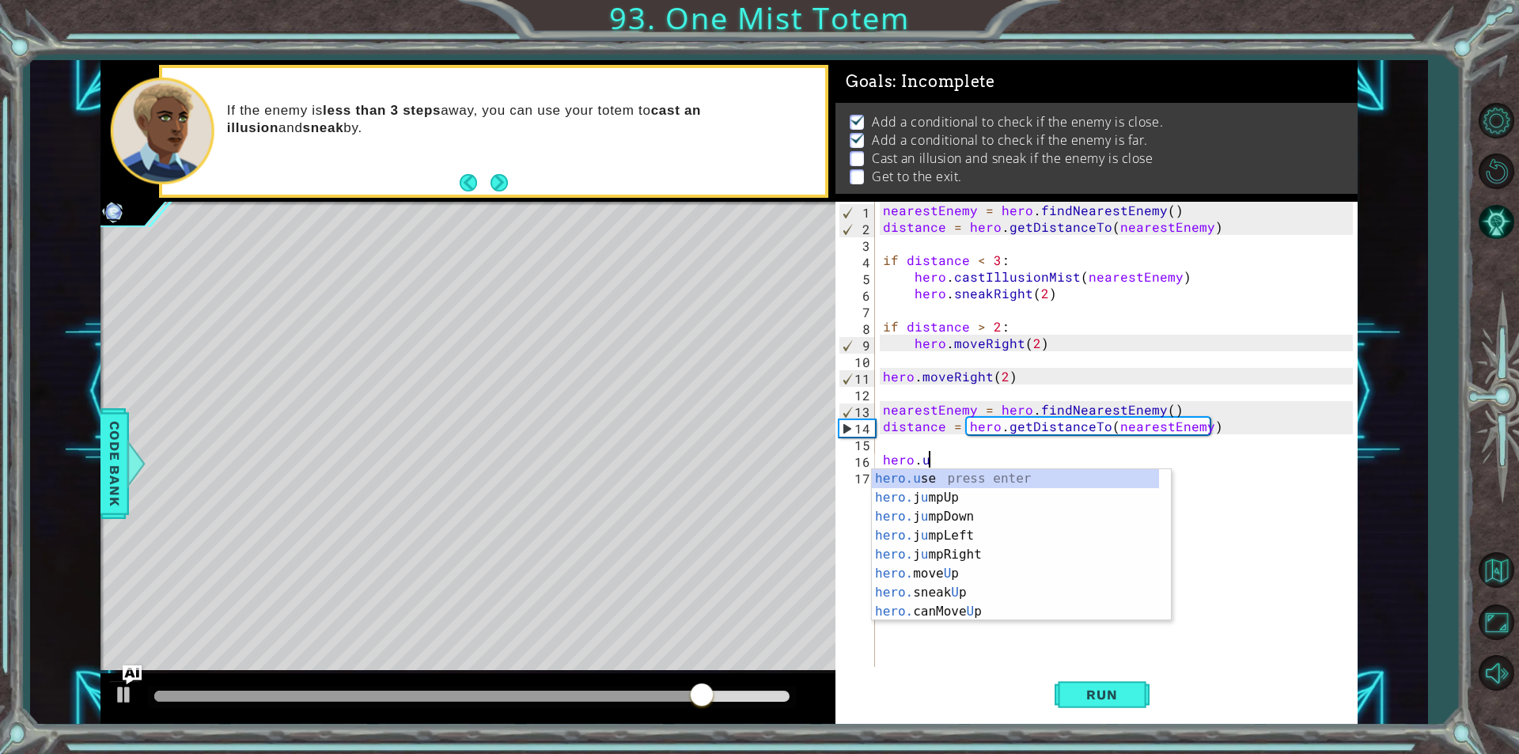
scroll to position [0, 2]
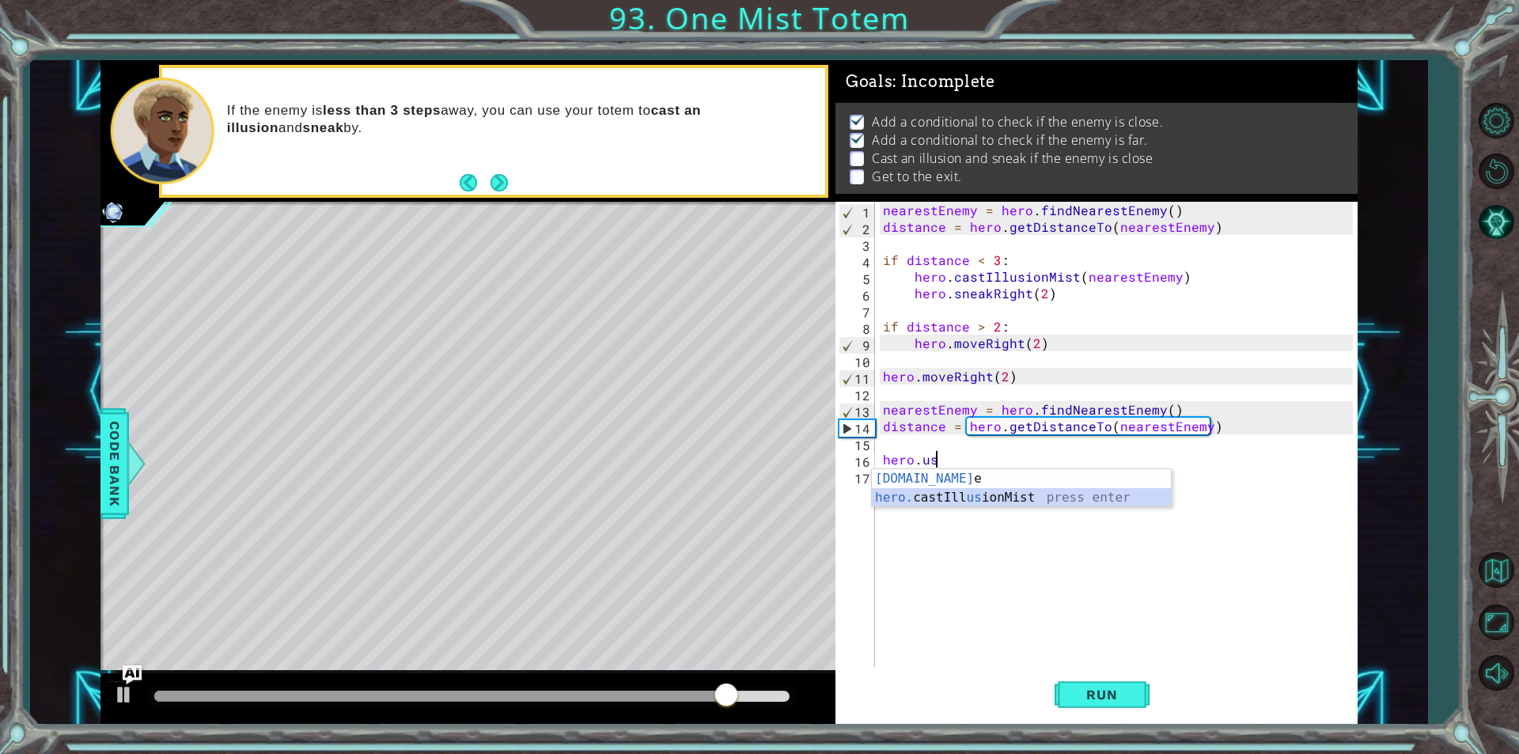
click at [995, 498] on div "[DOMAIN_NAME] e press enter hero. [PERSON_NAME] us ionMist press enter" at bounding box center [1021, 507] width 299 height 76
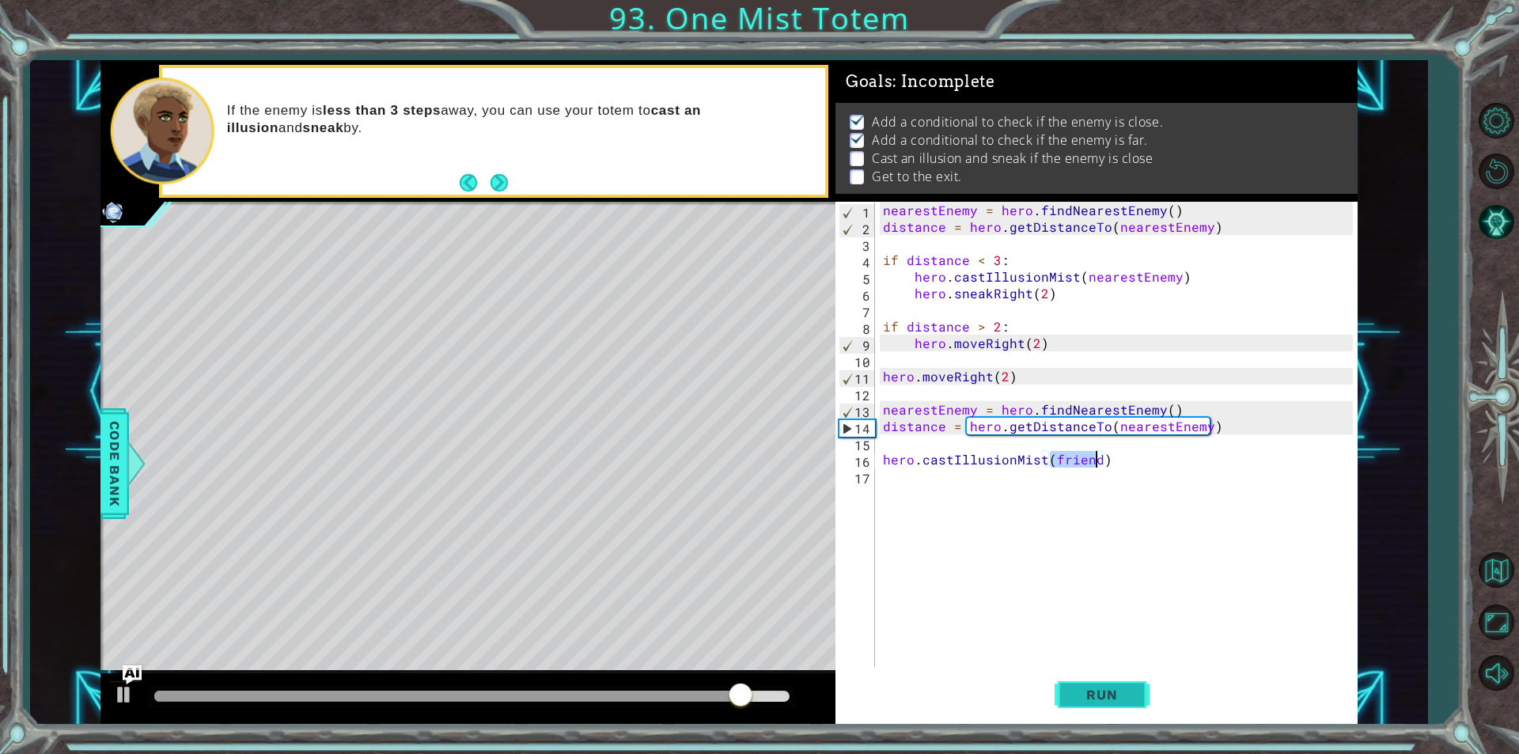
click at [1108, 681] on button "Run" at bounding box center [1102, 695] width 95 height 52
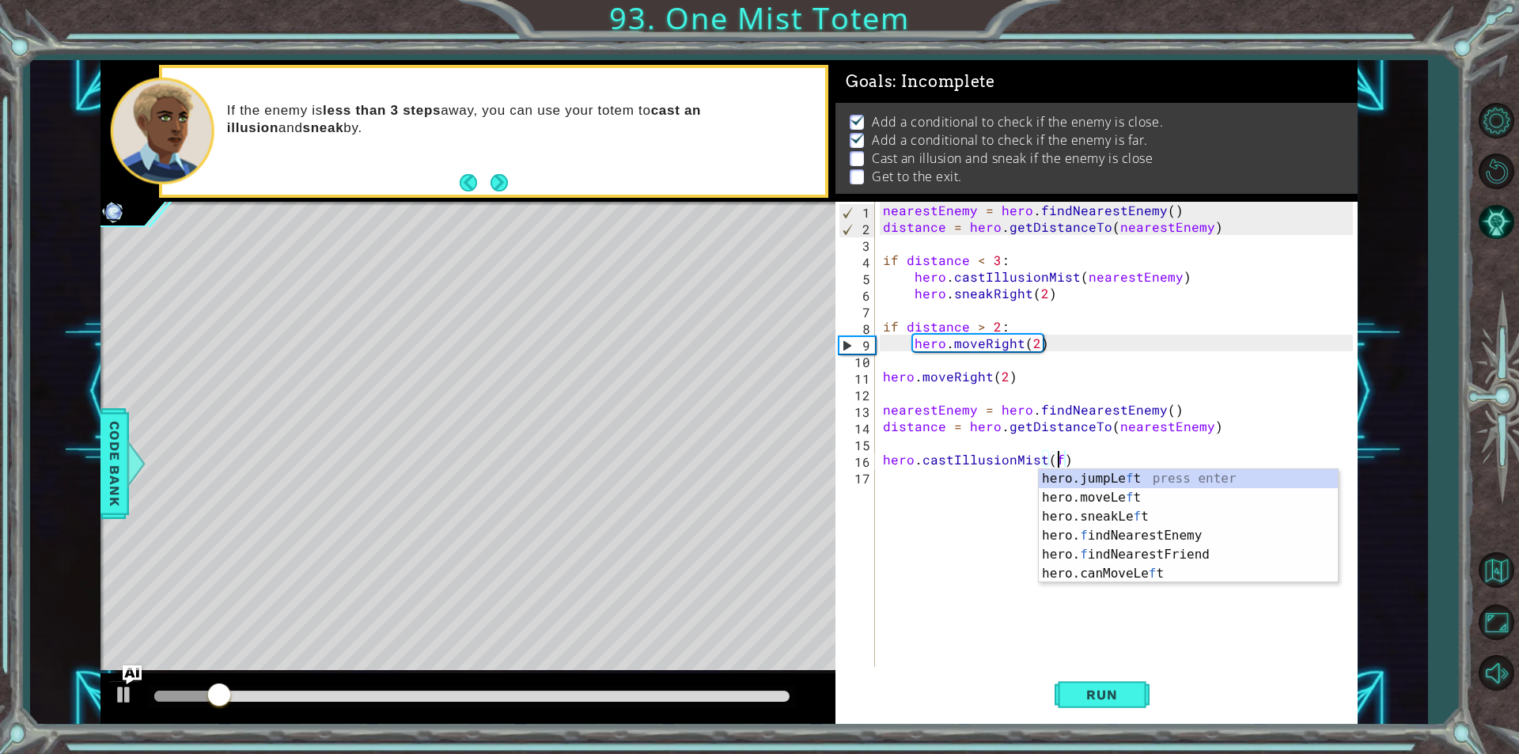
type textarea "hero.castIllusionMist()"
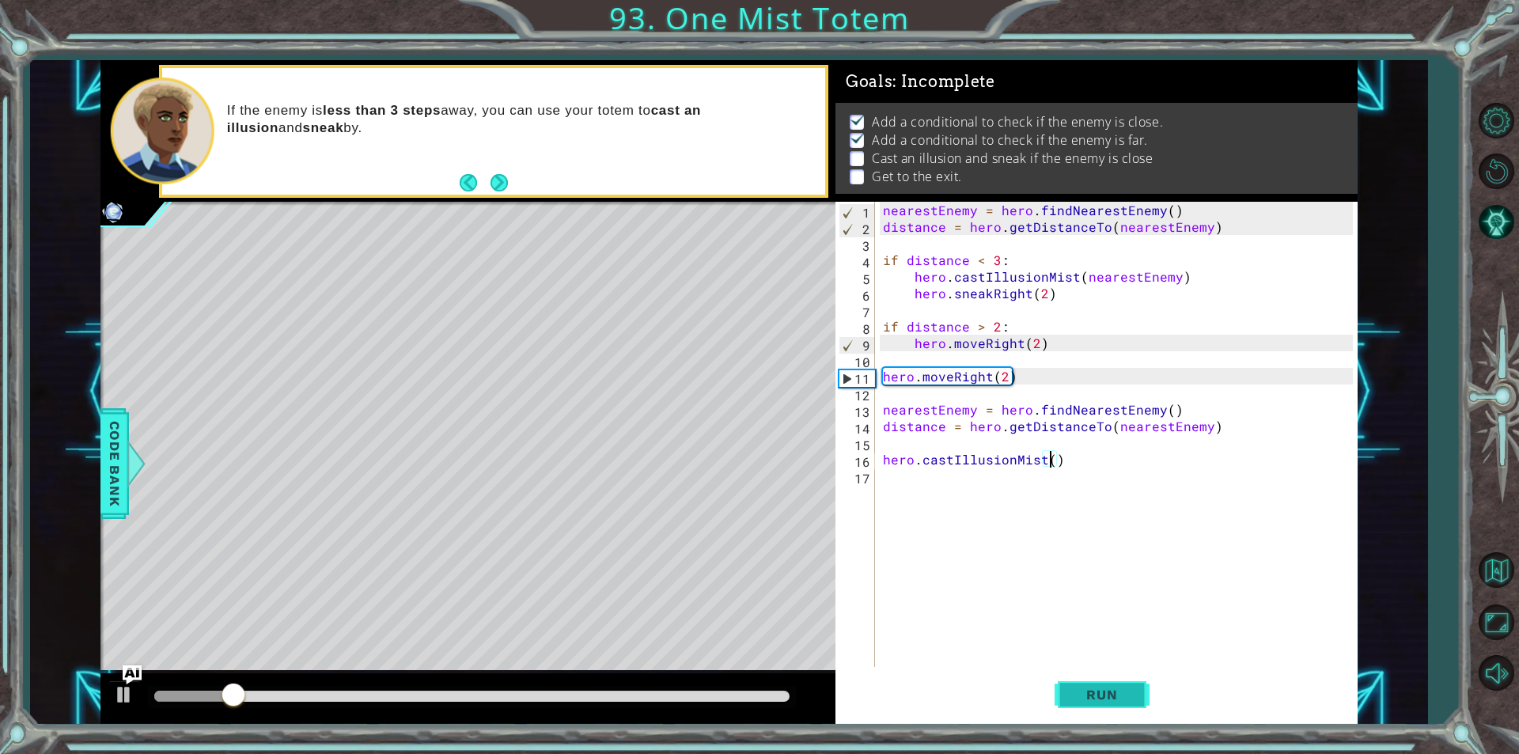
click at [1071, 696] on span "Run" at bounding box center [1102, 695] width 63 height 16
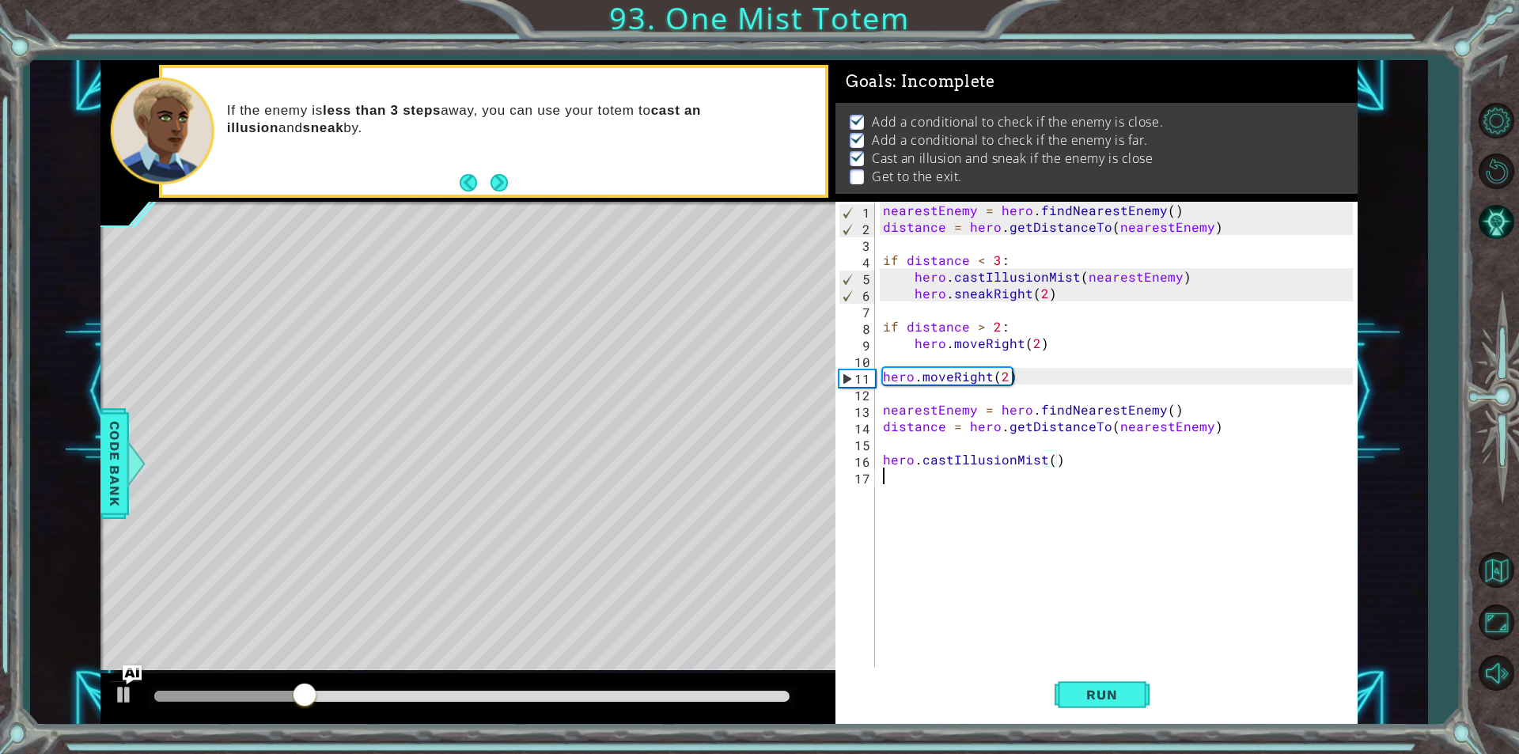
click at [898, 496] on div "nearestEnemy = hero . findNearestEnemy ( ) distance = hero . getDistanceTo ( ne…" at bounding box center [1120, 451] width 481 height 499
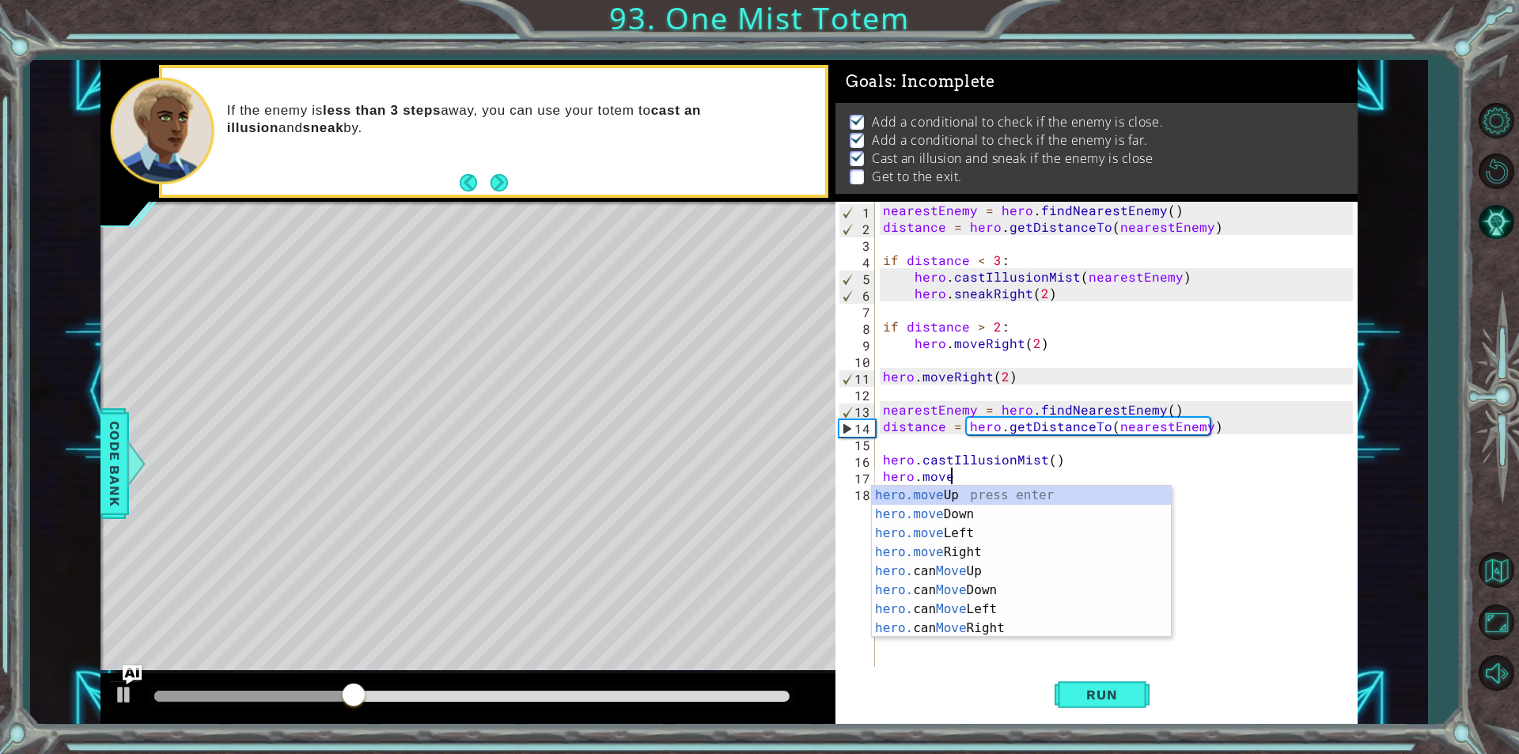
scroll to position [0, 3]
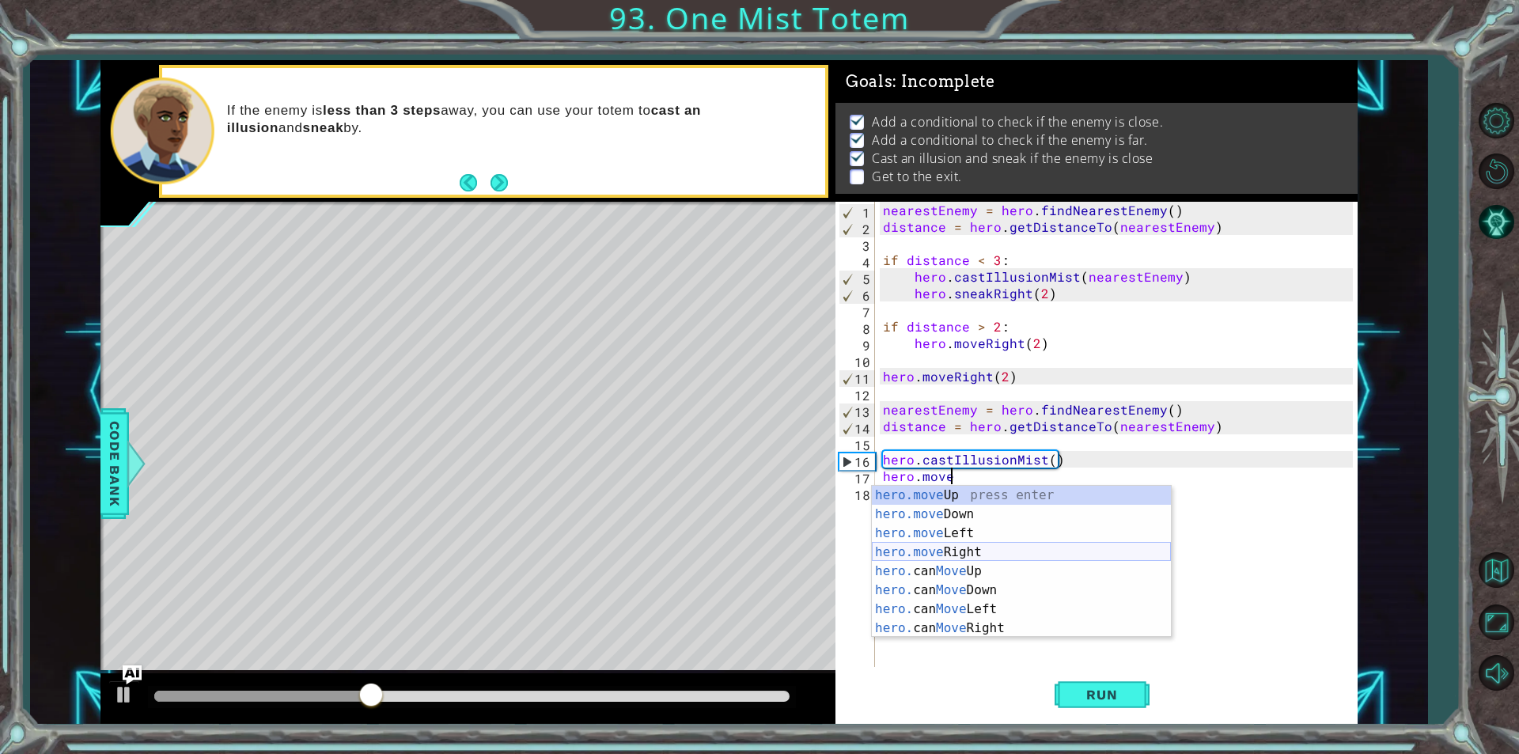
click at [938, 550] on div "hero.move Up press enter hero.move Down press enter hero.move Left press enter …" at bounding box center [1021, 581] width 299 height 190
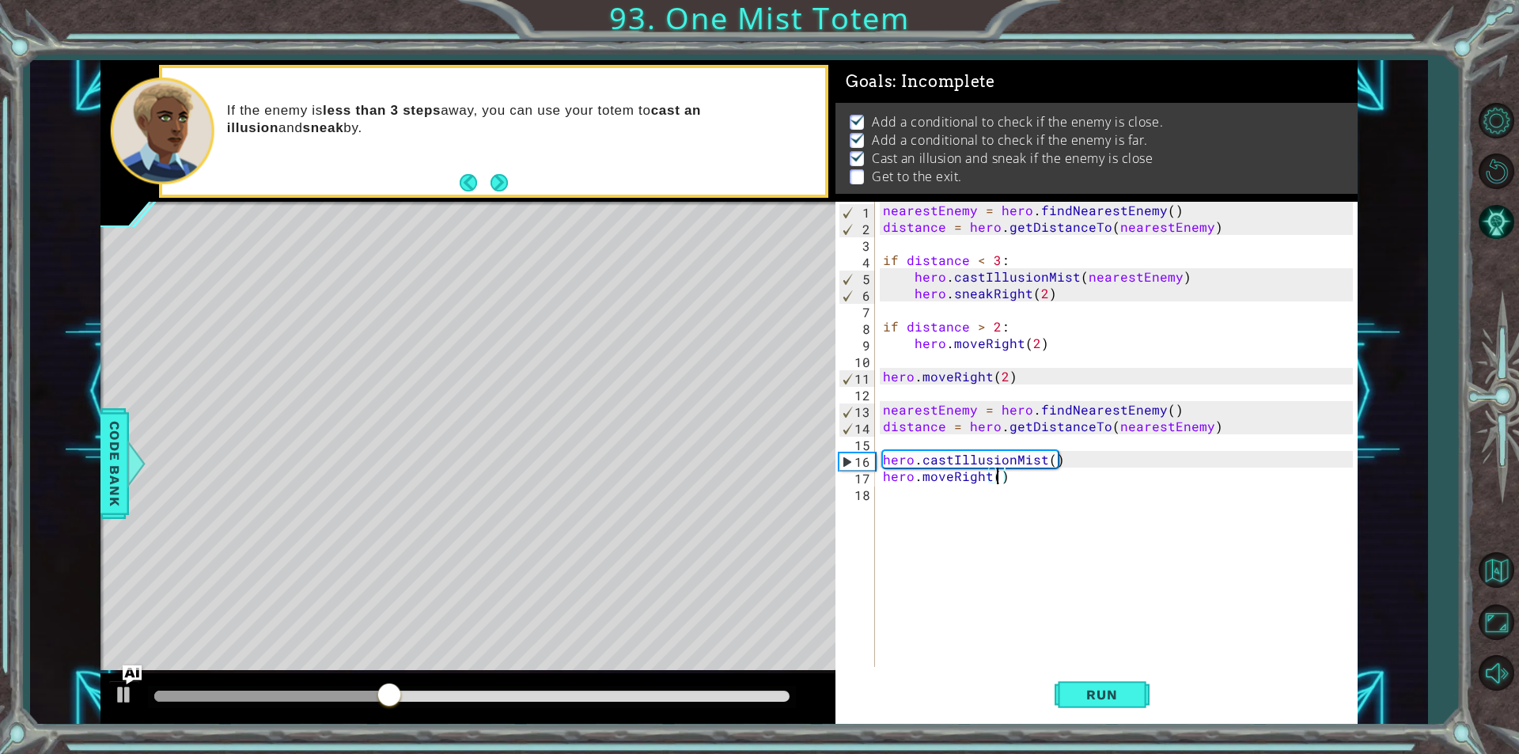
scroll to position [0, 7]
type textarea "hero.moveRight(2)"
click at [1097, 699] on span "Run" at bounding box center [1102, 695] width 63 height 16
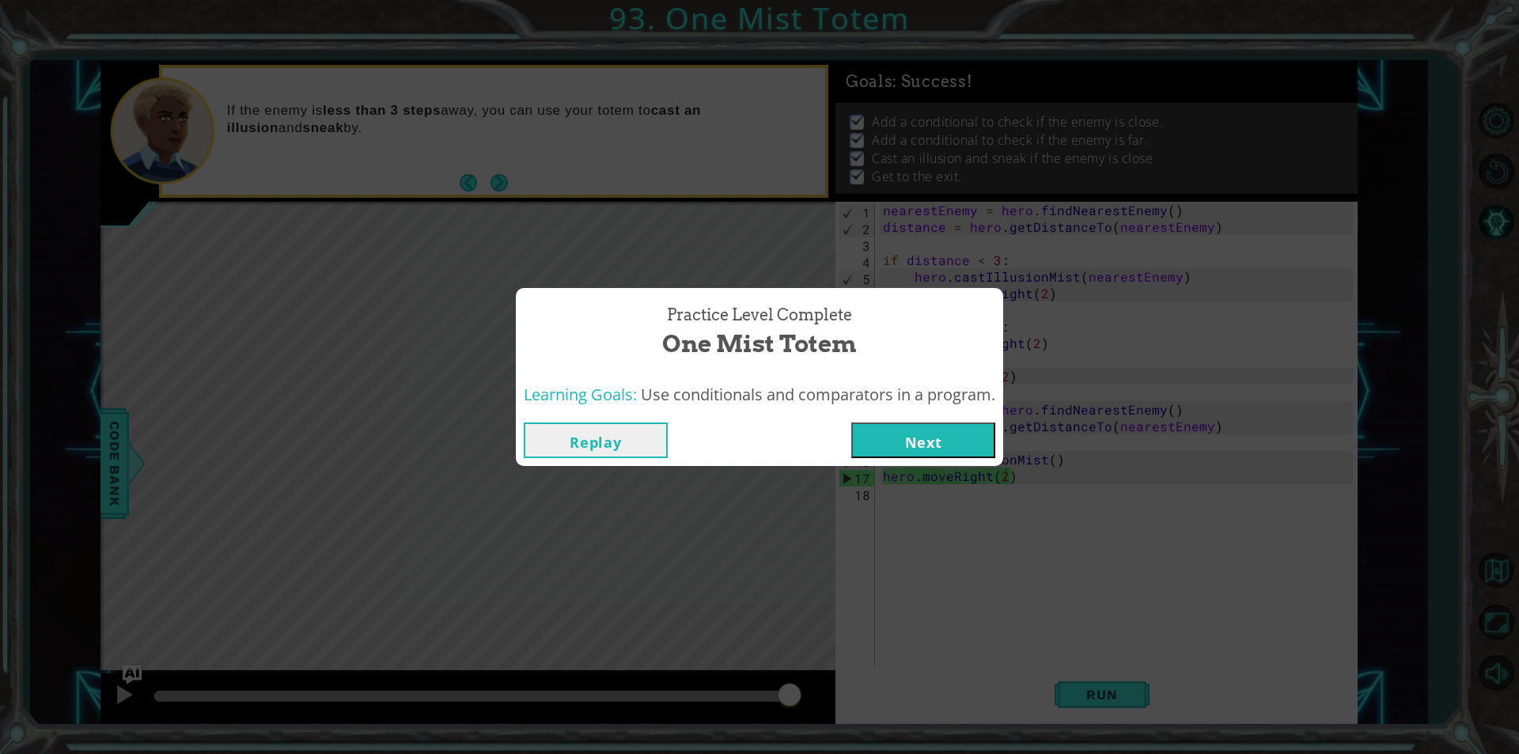
click at [924, 432] on button "Next" at bounding box center [923, 441] width 144 height 36
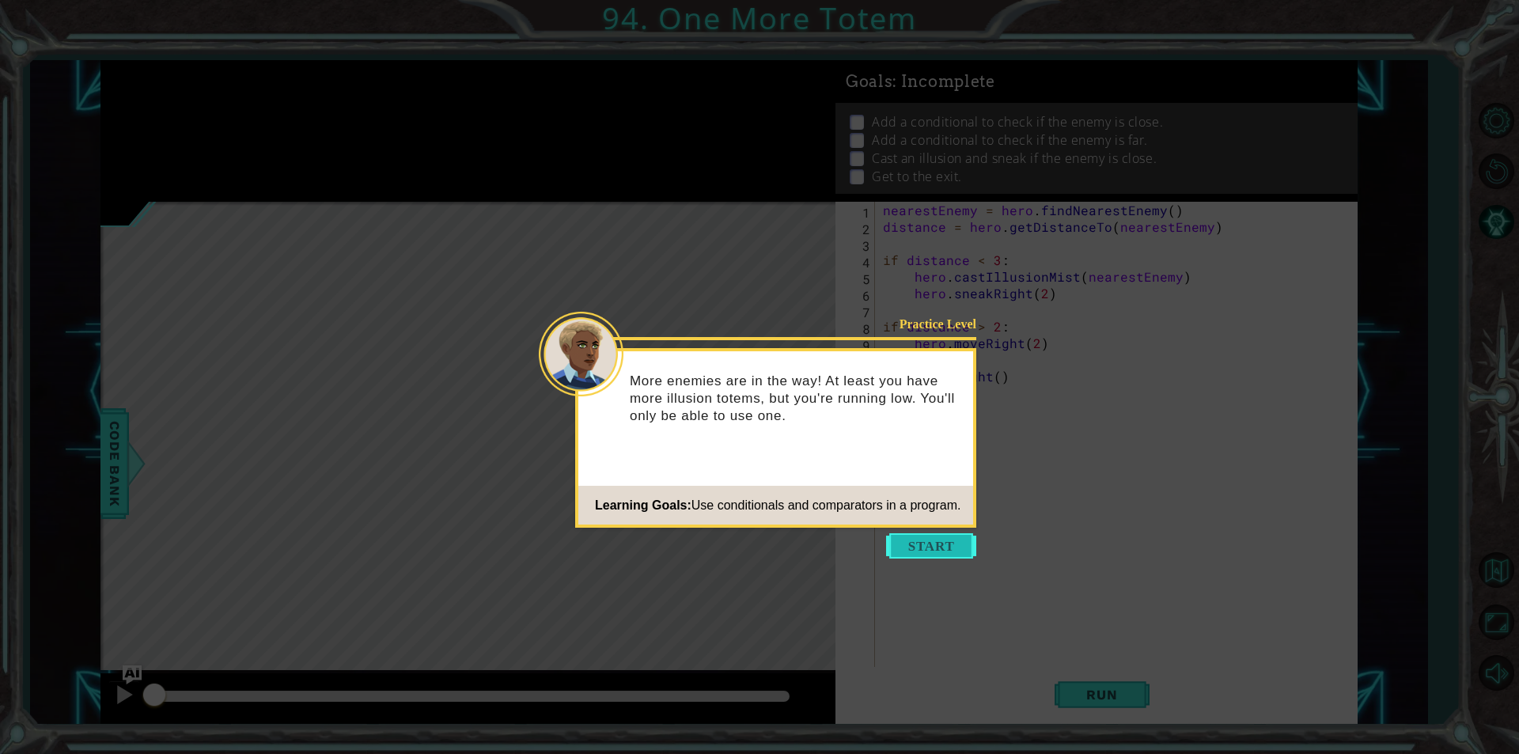
click at [927, 534] on button "Start" at bounding box center [931, 545] width 90 height 25
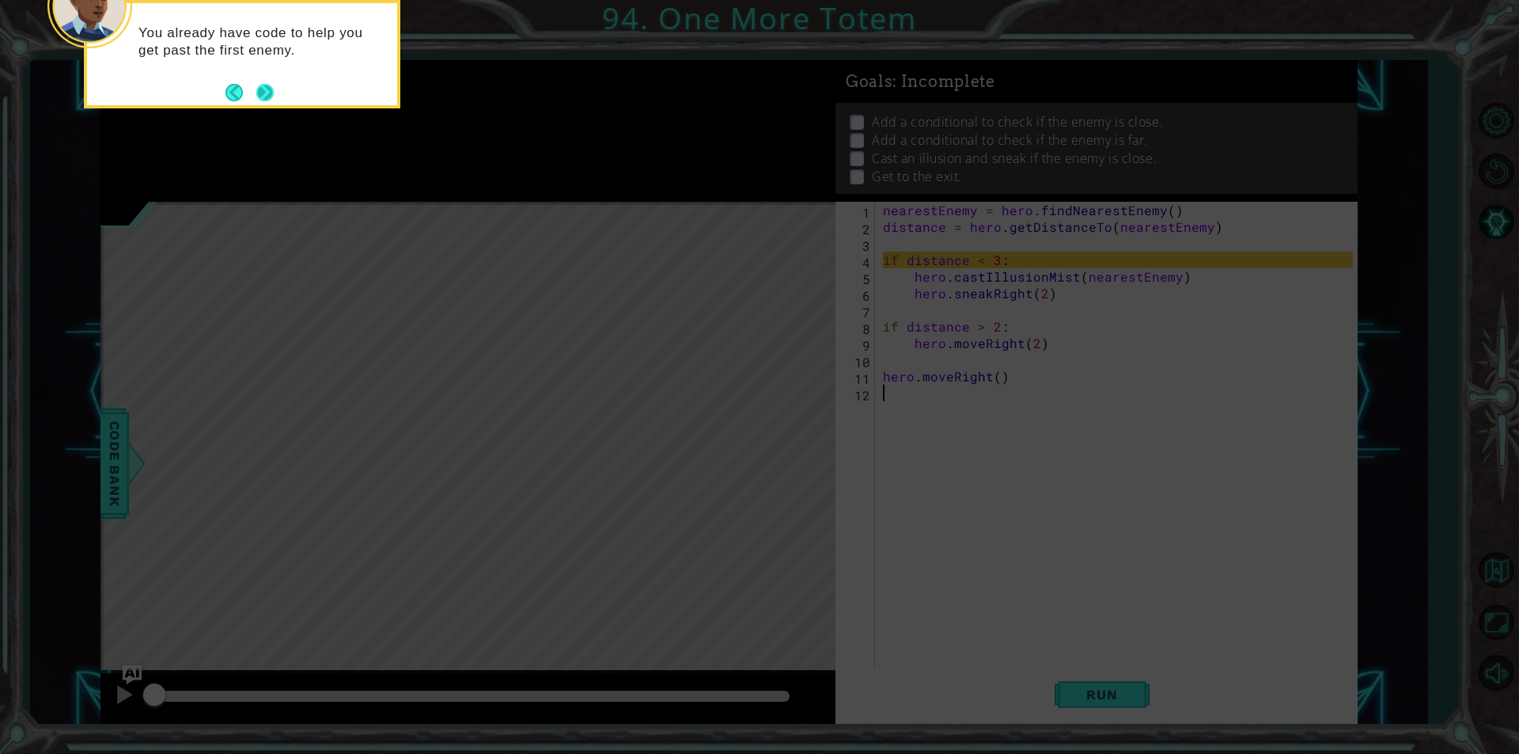
click at [263, 97] on button "Next" at bounding box center [265, 92] width 25 height 25
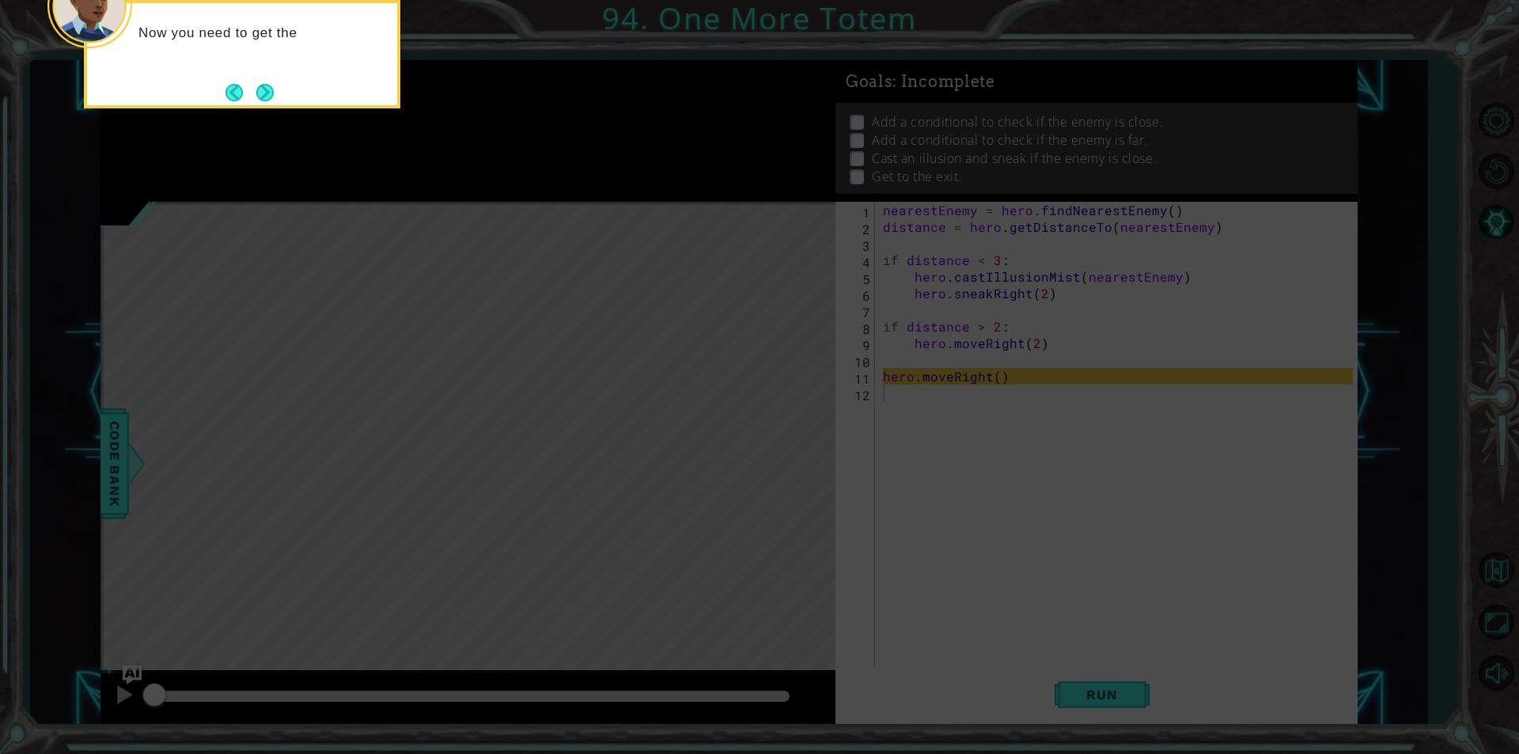
click at [263, 97] on button "Next" at bounding box center [264, 92] width 17 height 17
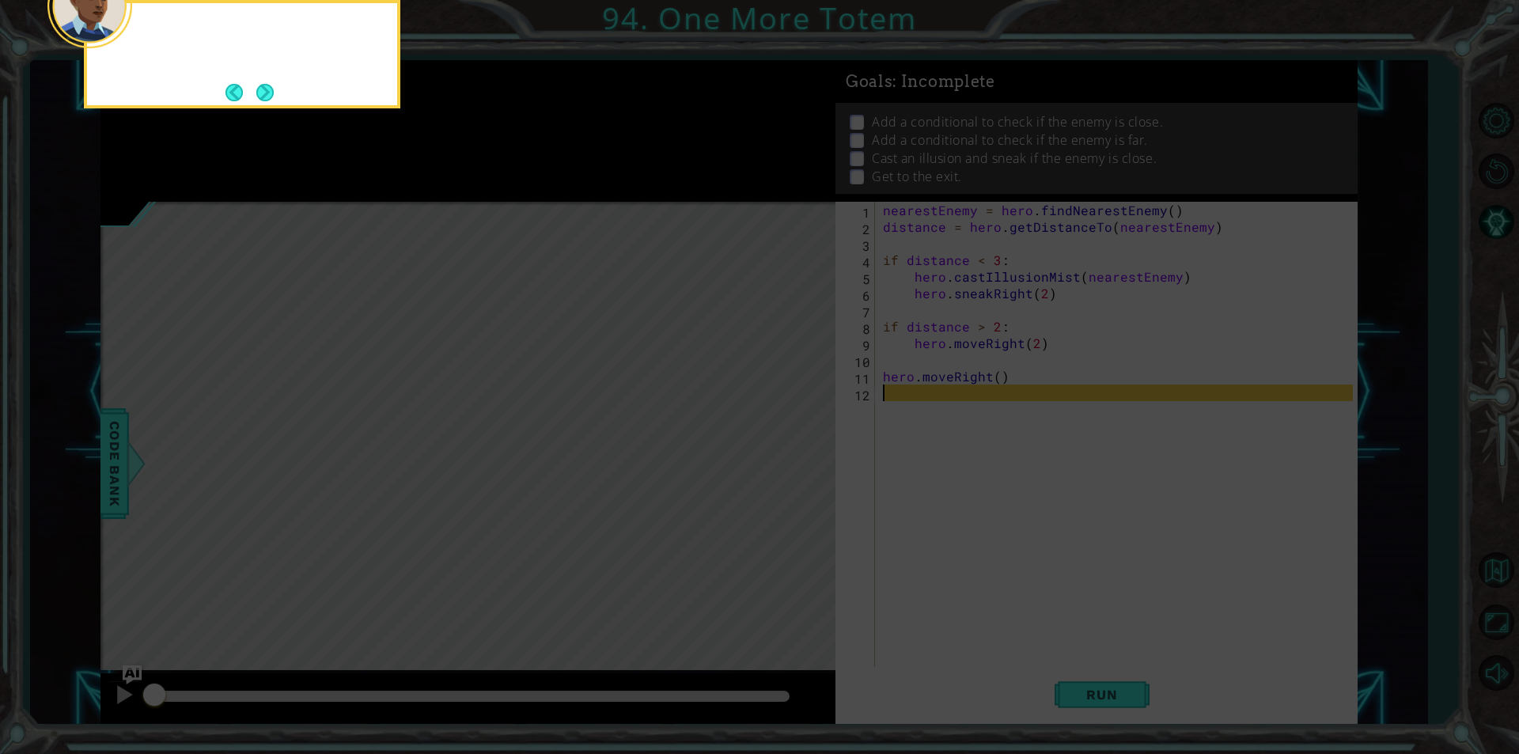
click at [263, 97] on button "Next" at bounding box center [264, 92] width 17 height 17
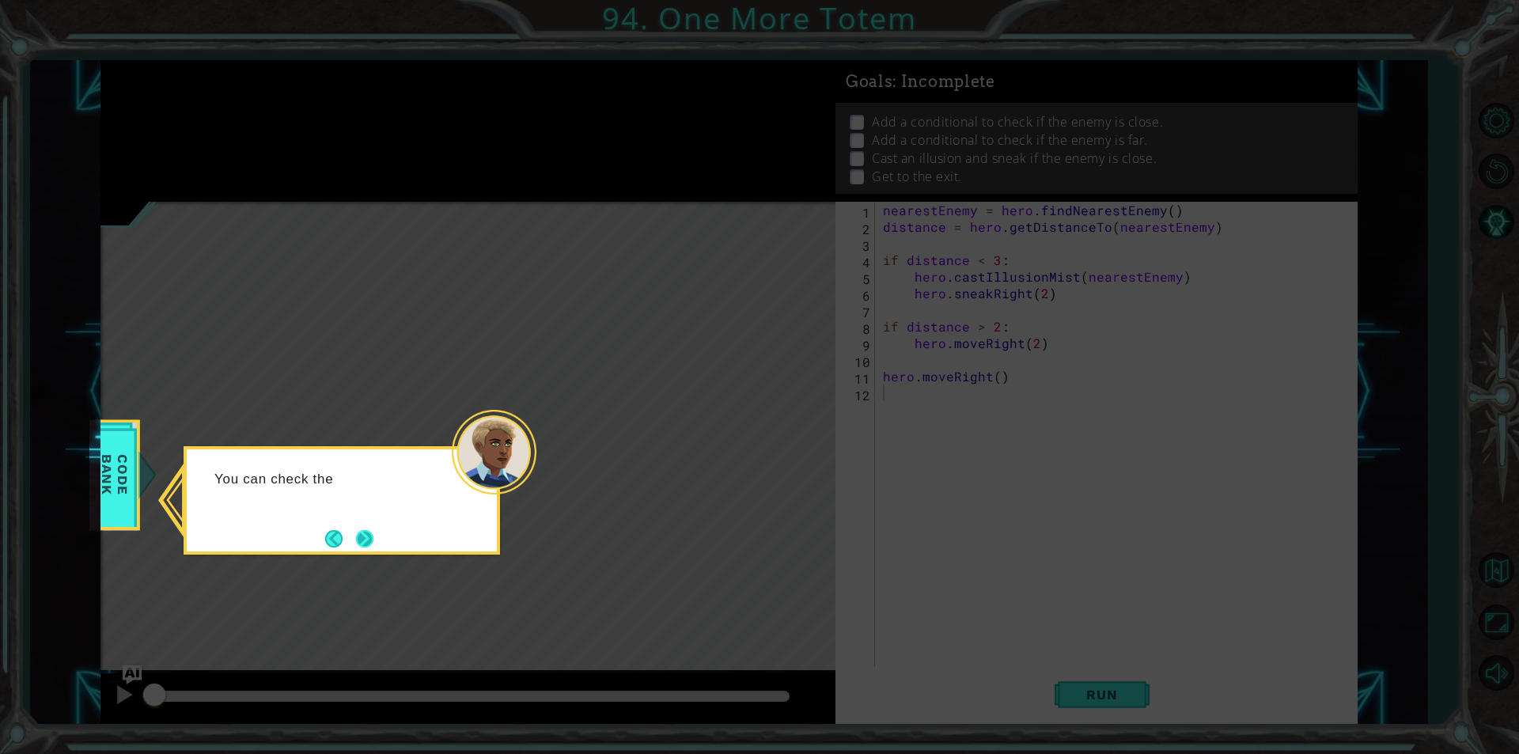
click at [373, 540] on button "Next" at bounding box center [364, 538] width 17 height 17
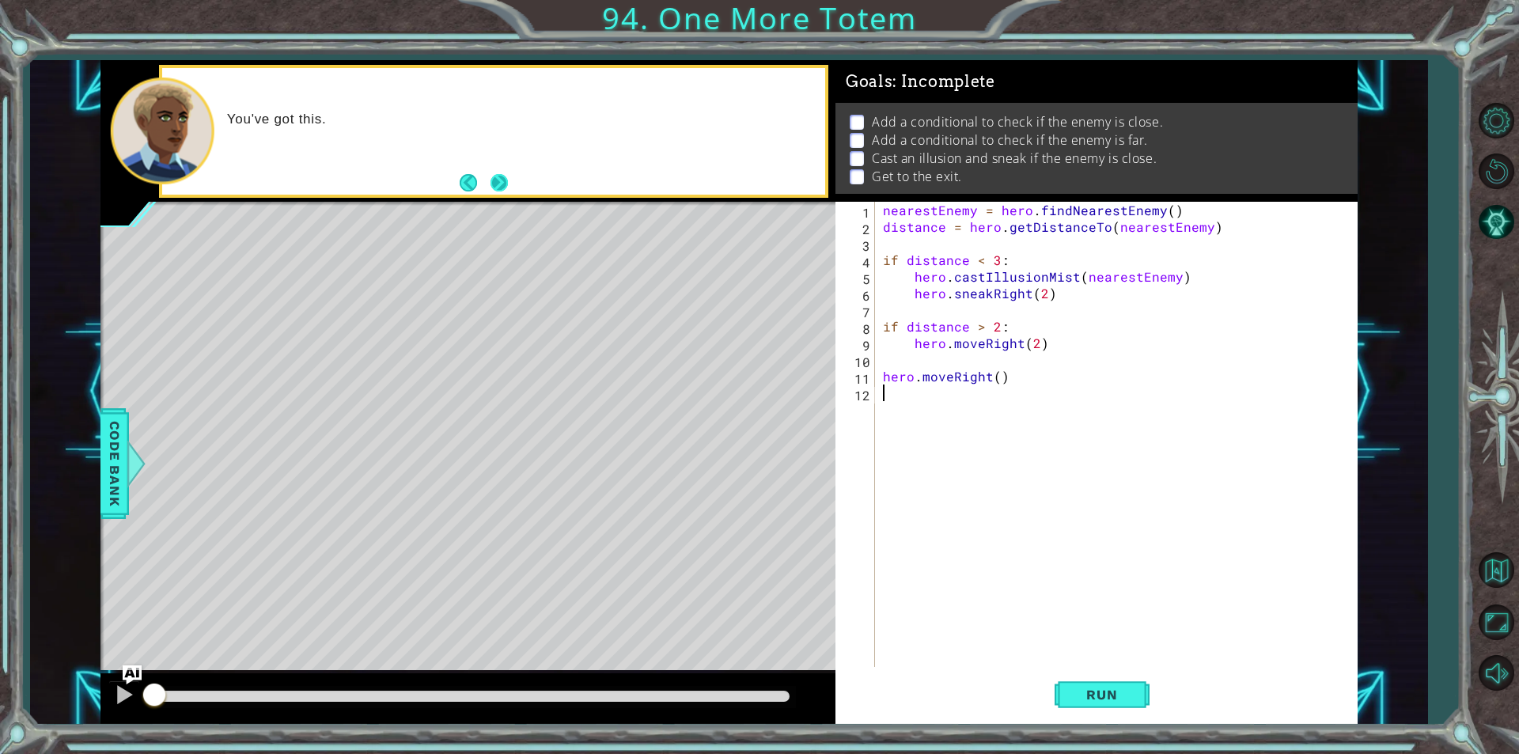
click at [492, 179] on button "Next" at bounding box center [500, 183] width 18 height 18
click at [1126, 708] on button "Run" at bounding box center [1102, 695] width 95 height 52
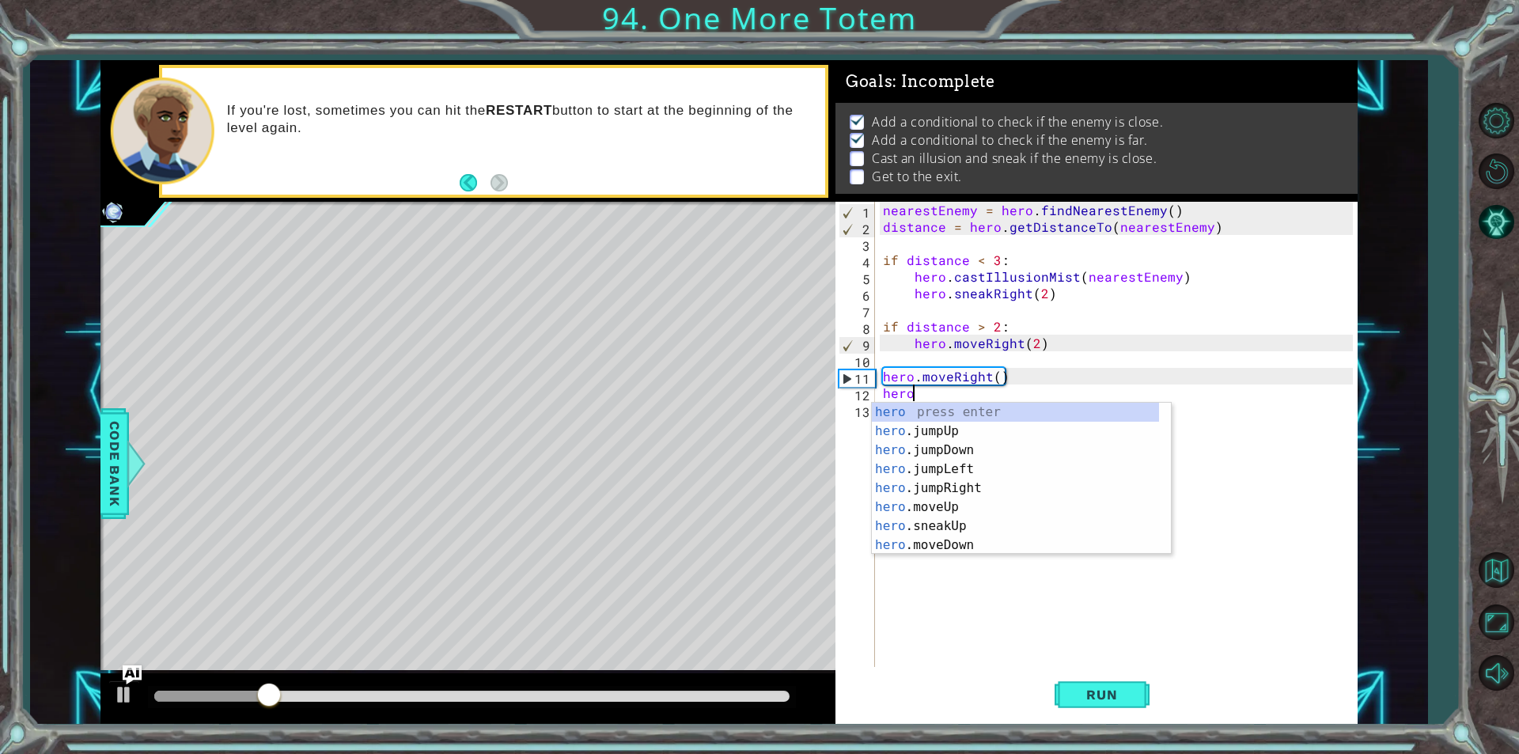
scroll to position [0, 2]
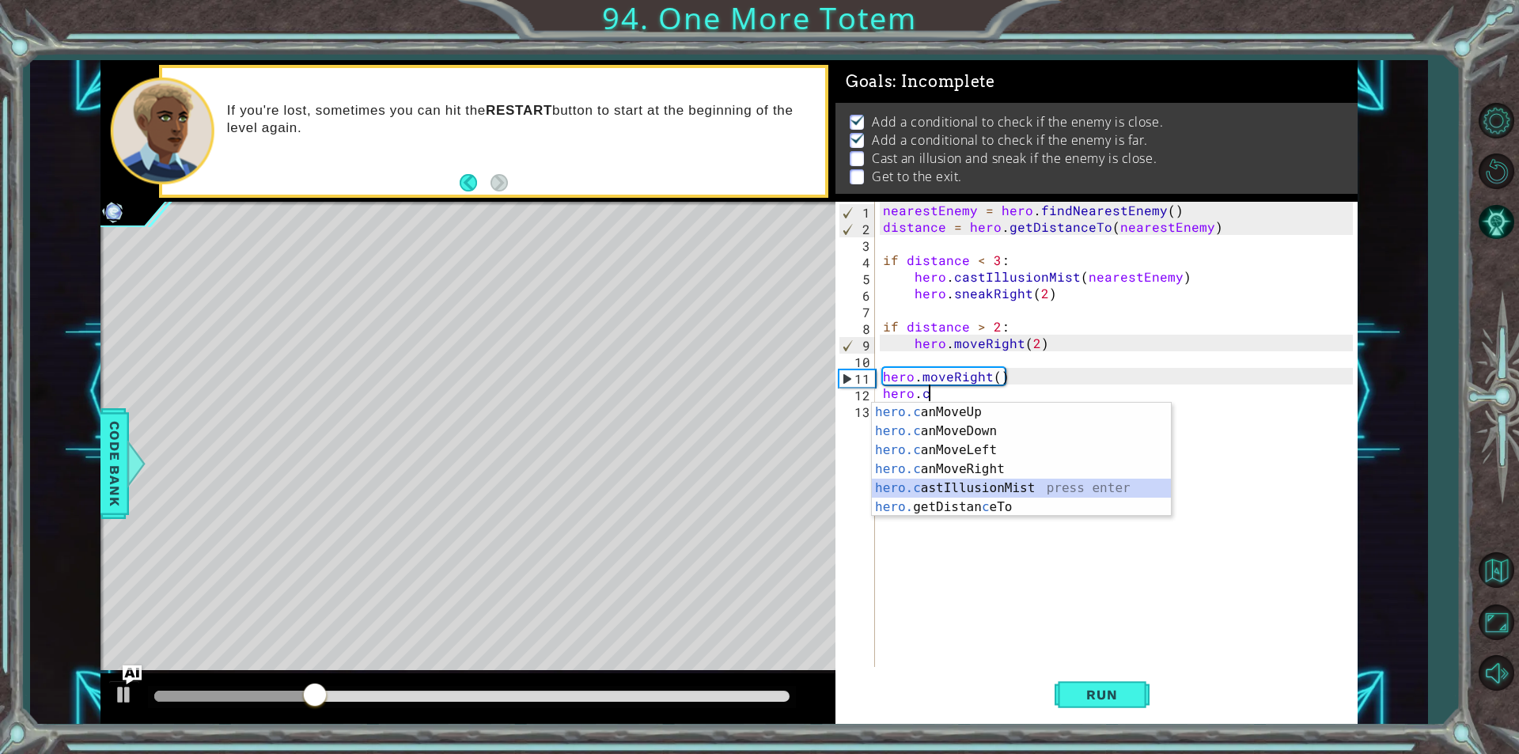
click at [991, 481] on div "hero.c anMoveUp press enter hero.c anMoveDown press enter hero.c anMoveLeft pre…" at bounding box center [1021, 479] width 299 height 152
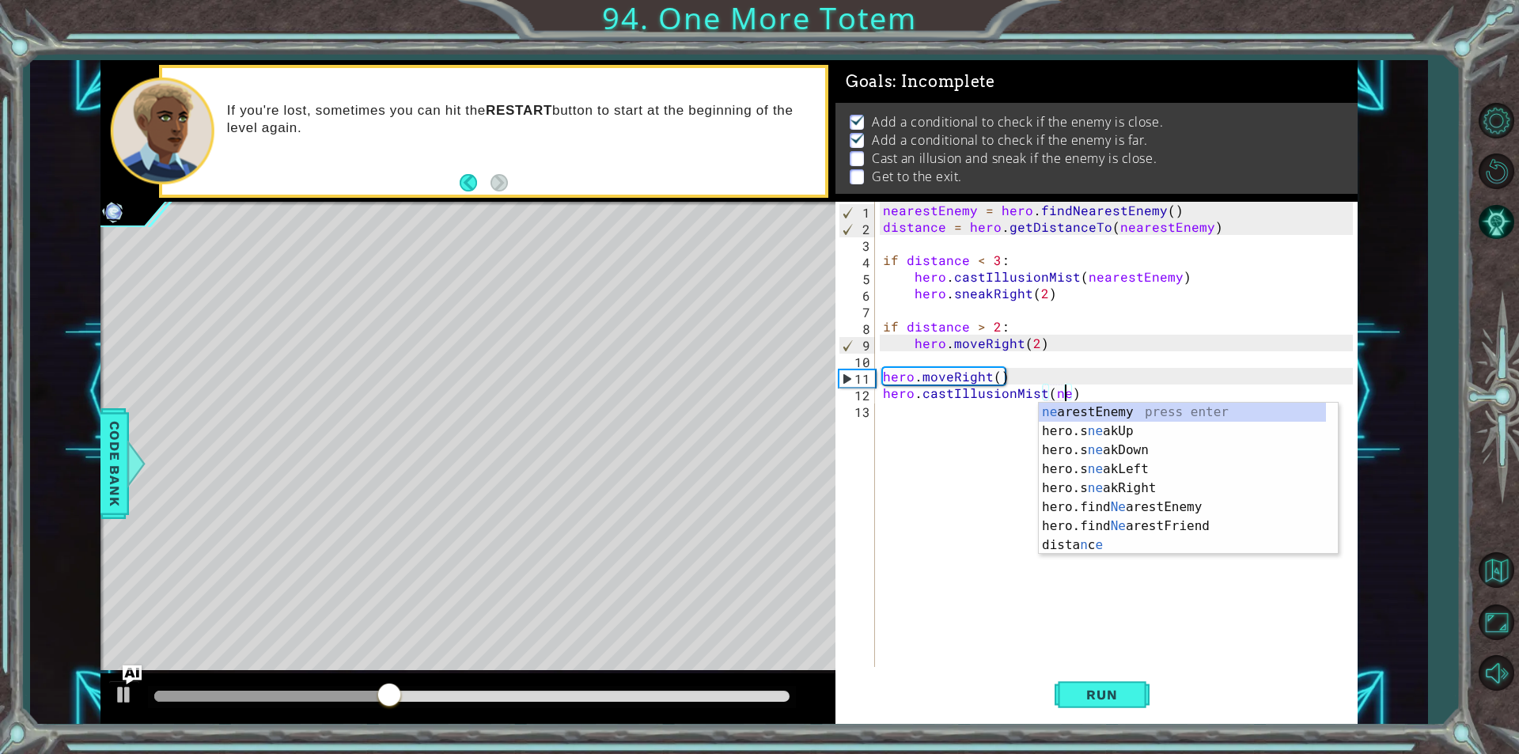
scroll to position [0, 11]
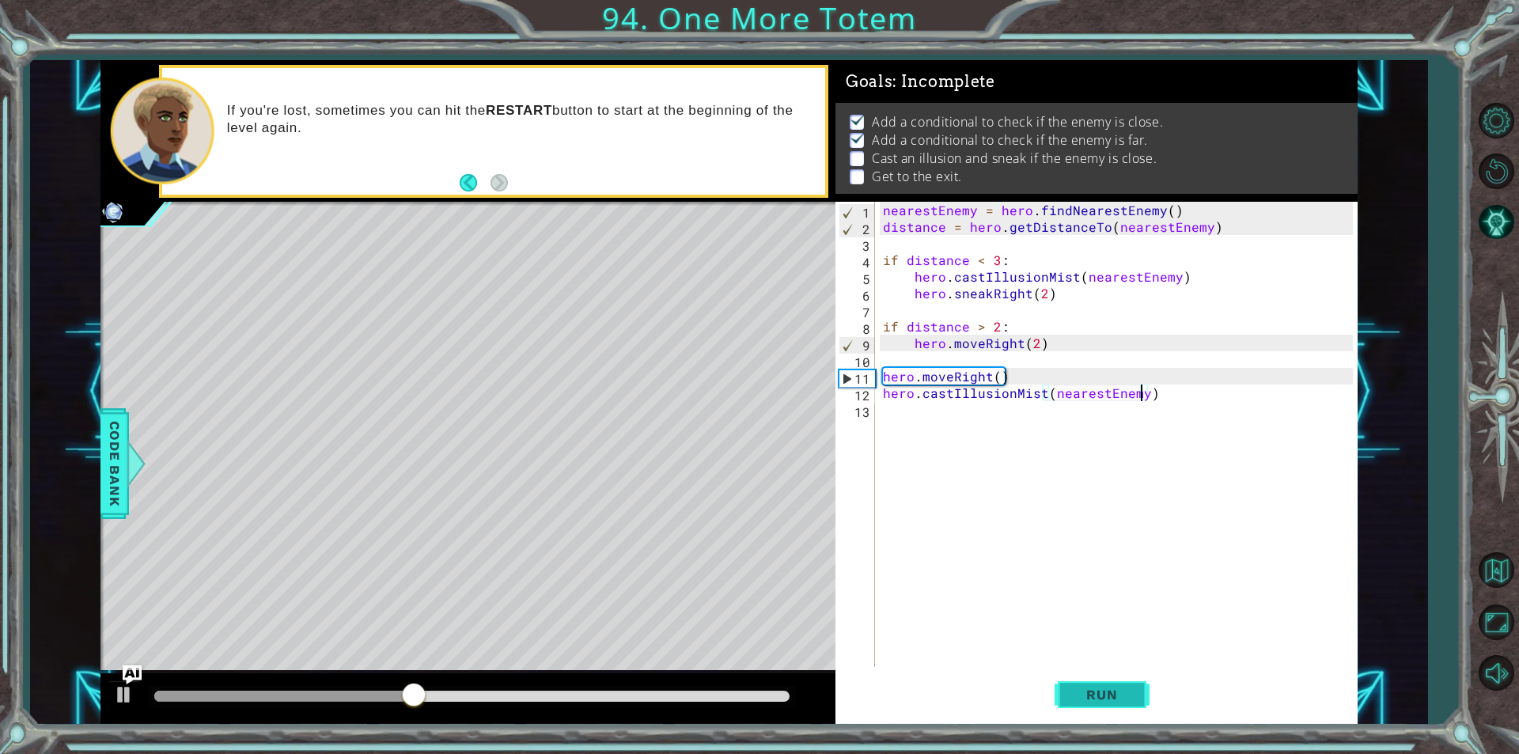
type textarea "hero.castIllusionMist(nearestEnemy)"
click at [1138, 700] on button "Run" at bounding box center [1102, 695] width 95 height 52
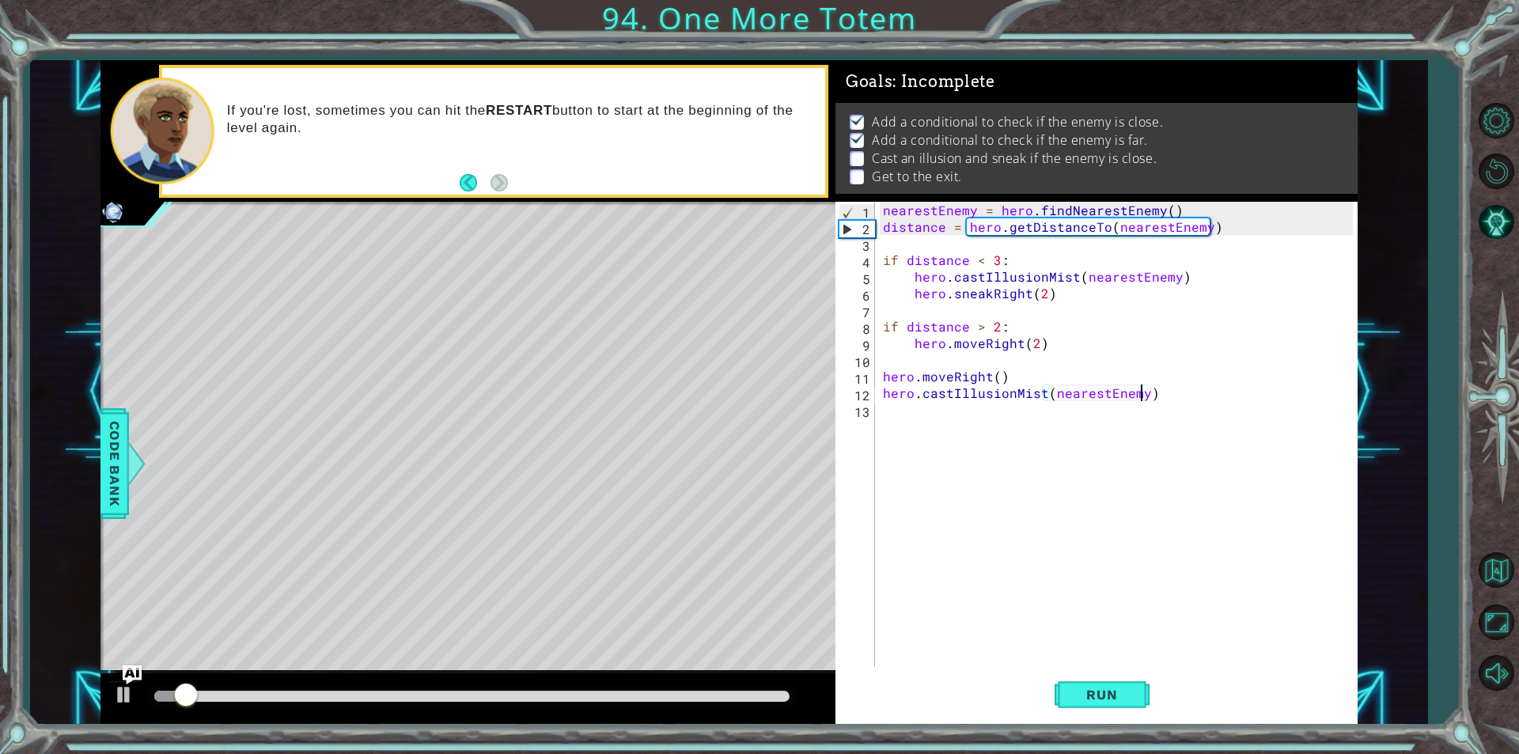
click at [956, 423] on div "nearestEnemy = hero . findNearestEnemy ( ) distance = hero . getDistanceTo ( ne…" at bounding box center [1120, 451] width 481 height 499
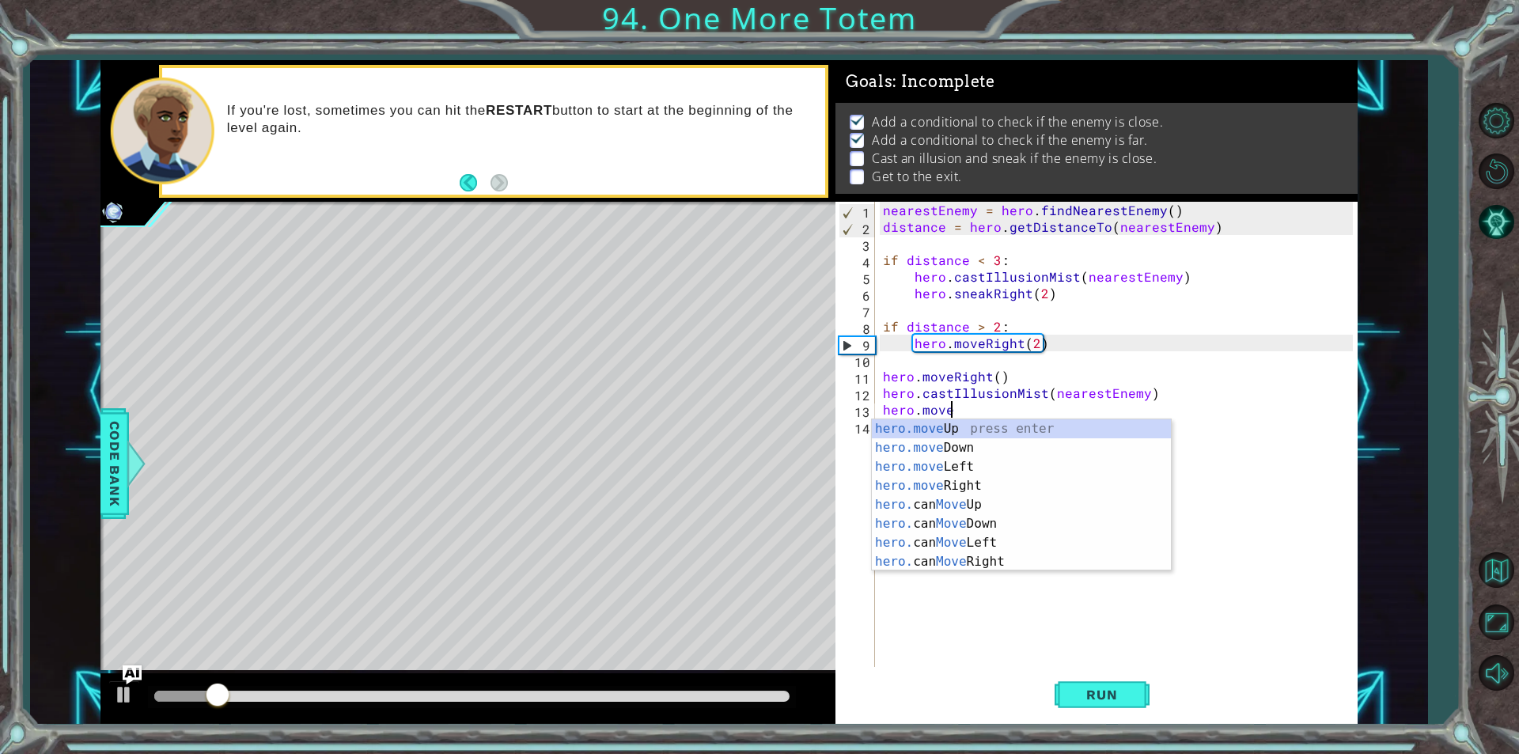
scroll to position [0, 3]
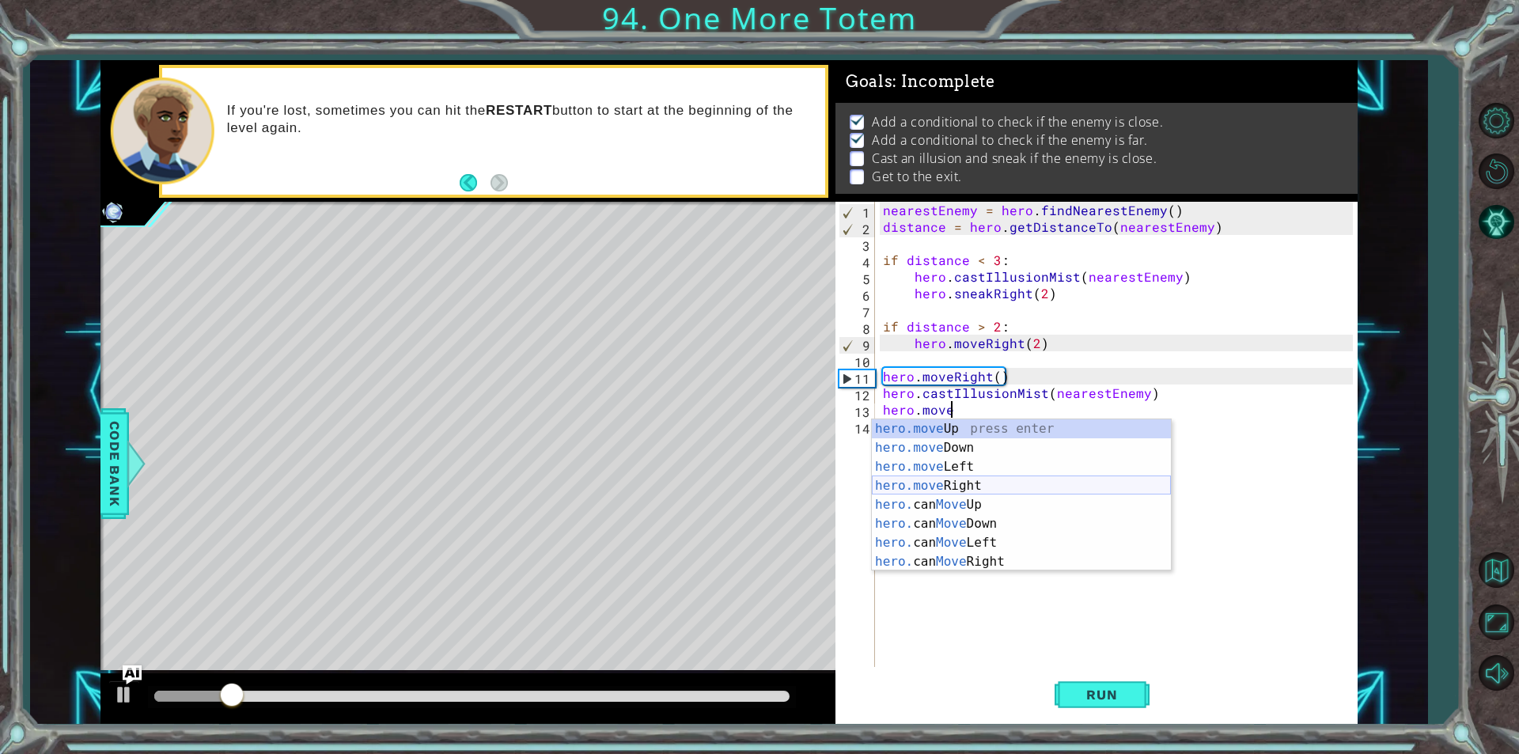
click at [973, 483] on div "hero.move Up press enter hero.move Down press enter hero.move Left press enter …" at bounding box center [1021, 514] width 299 height 190
type textarea "hero.moveRight(1)"
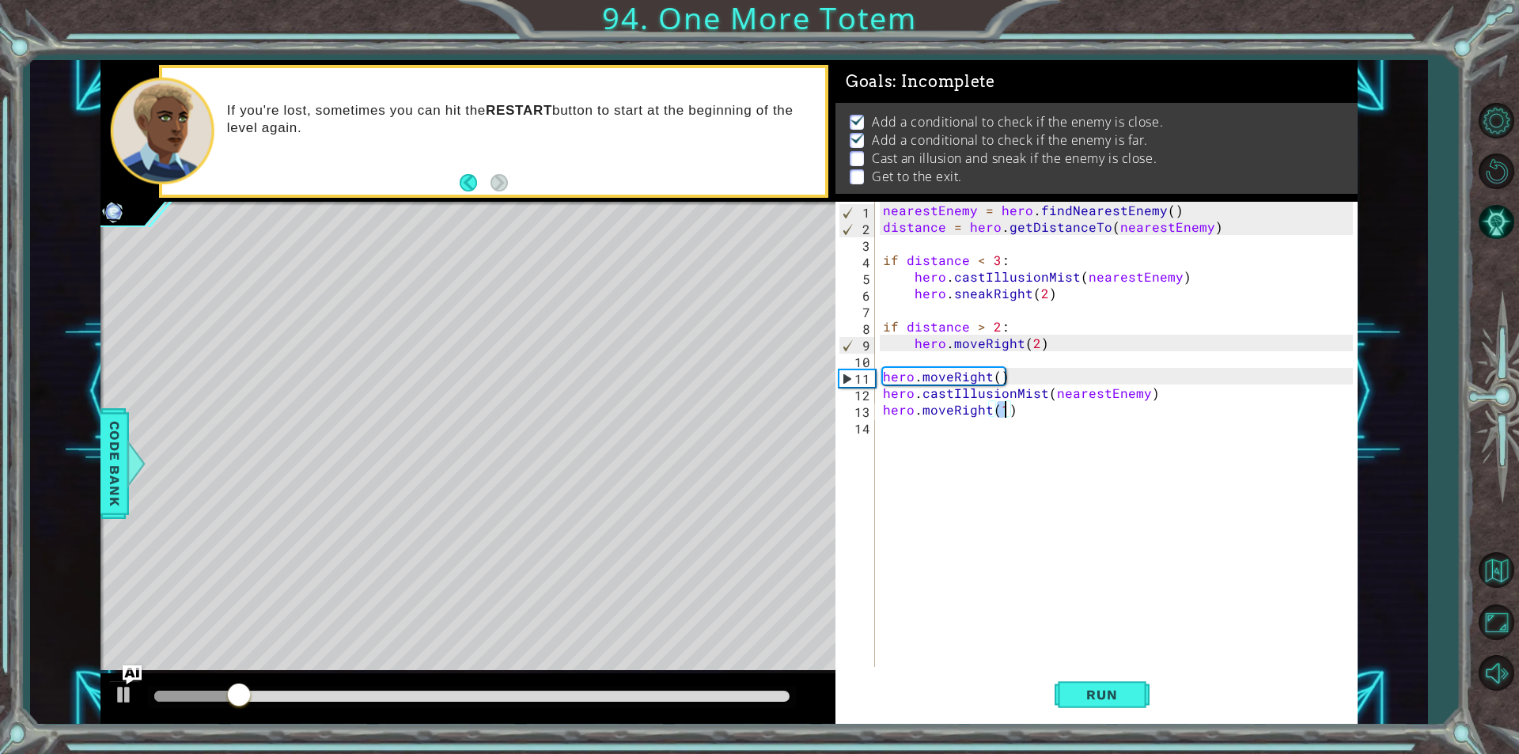
click at [1023, 554] on div "nearestEnemy = hero . findNearestEnemy ( ) distance = hero . getDistanceTo ( ne…" at bounding box center [1120, 451] width 481 height 499
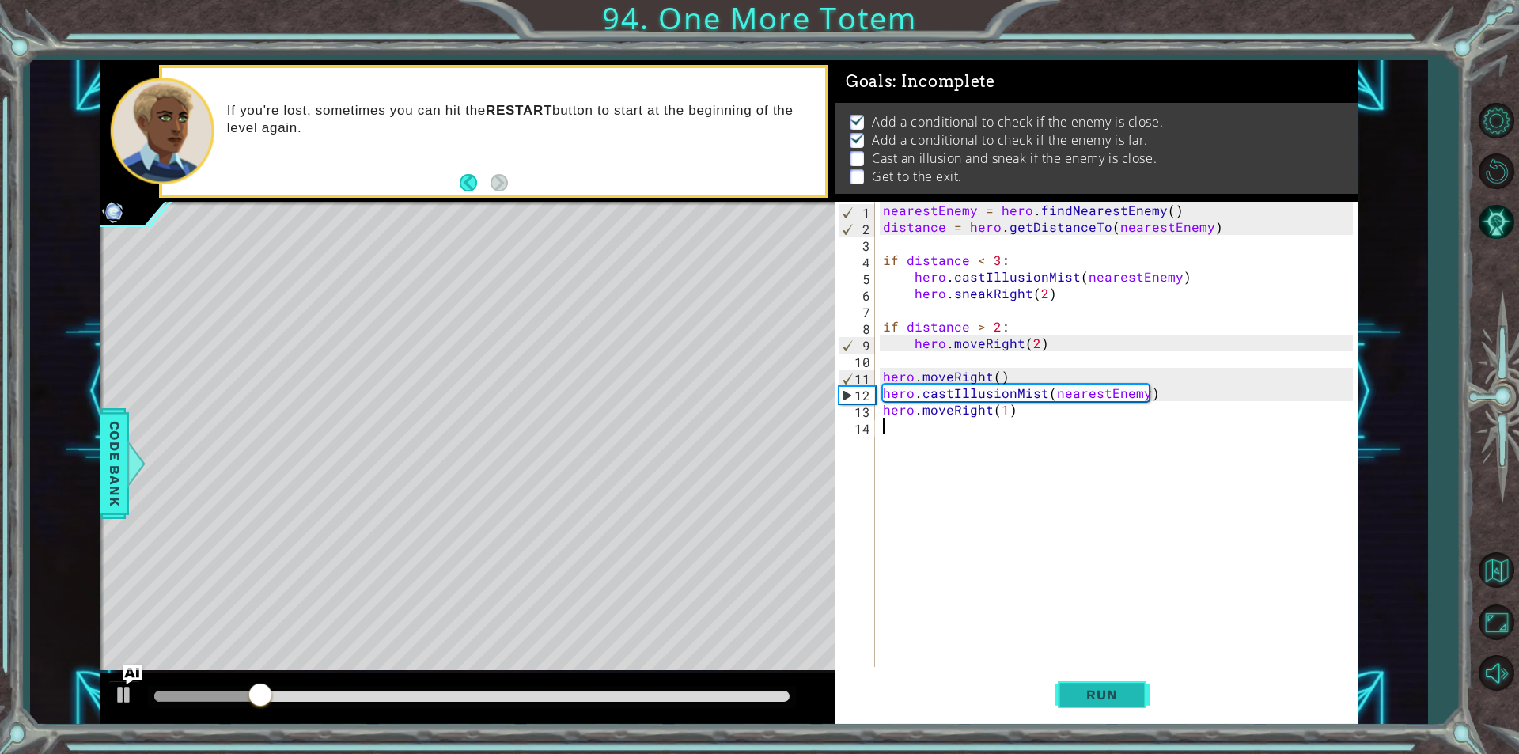
click at [1094, 693] on span "Run" at bounding box center [1102, 695] width 63 height 16
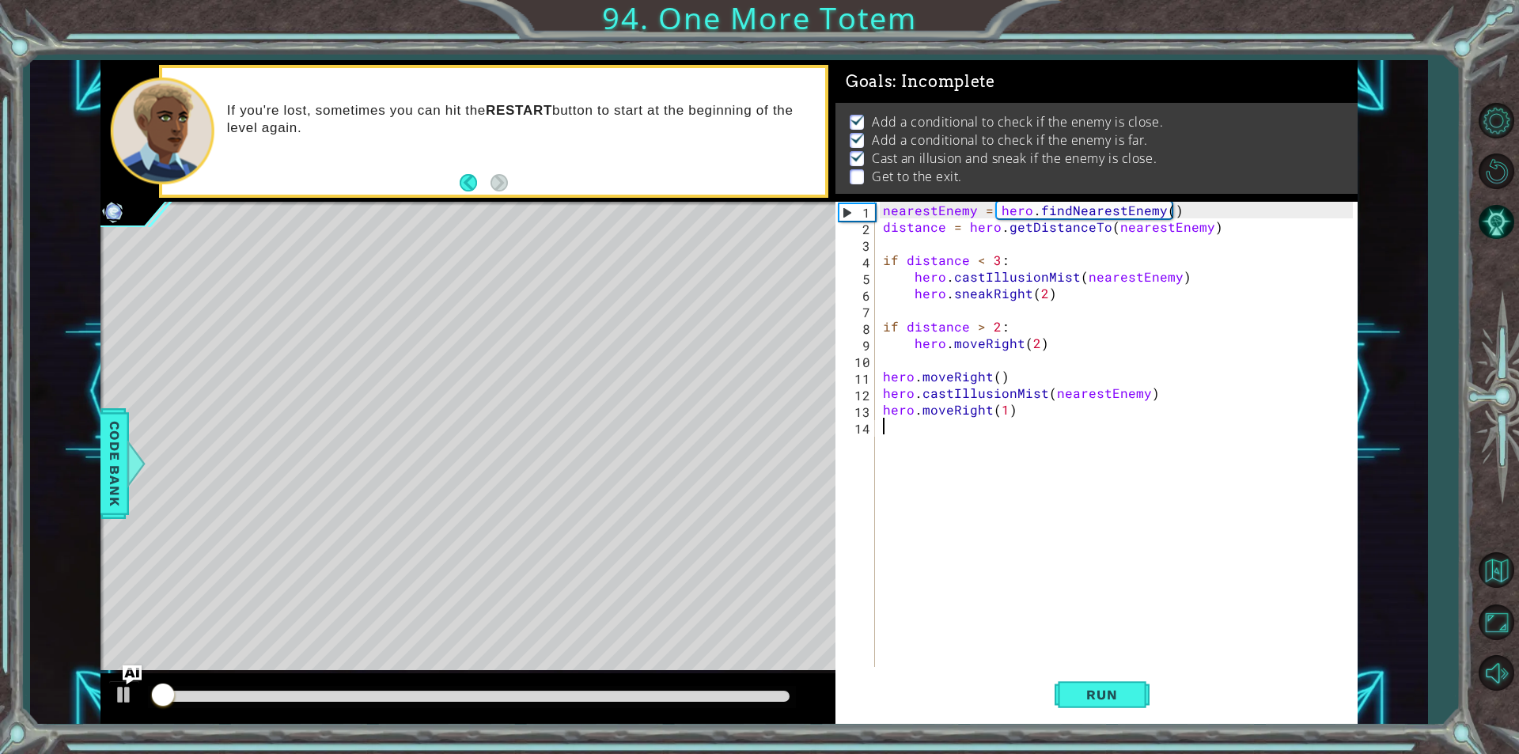
click at [999, 421] on div "nearestEnemy = hero . findNearestEnemy ( ) distance = hero . getDistanceTo ( ne…" at bounding box center [1120, 451] width 481 height 499
click at [1003, 413] on div "nearestEnemy = hero . findNearestEnemy ( ) distance = hero . getDistanceTo ( ne…" at bounding box center [1120, 451] width 481 height 499
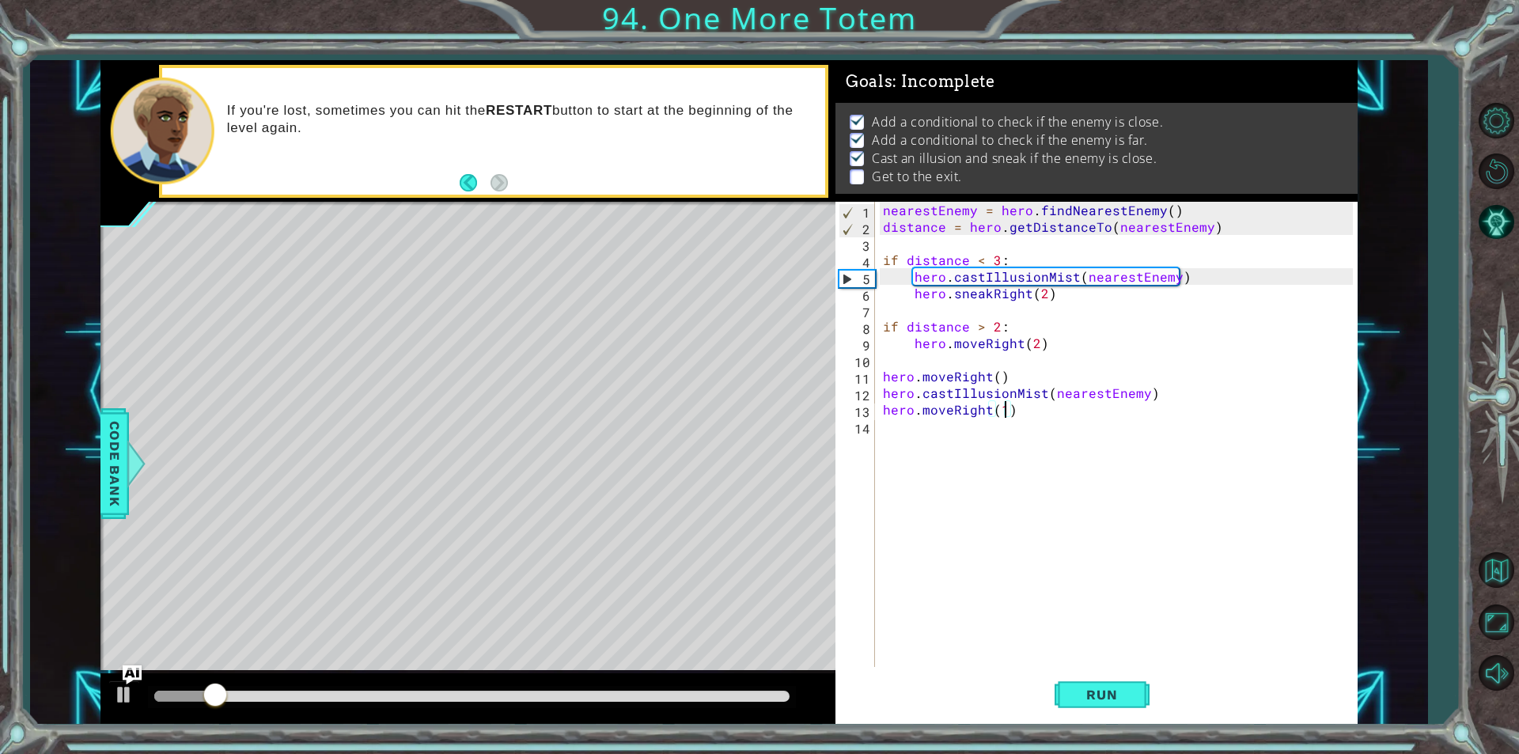
type textarea "hero.moveRight(3)"
click at [1010, 461] on div "nearestEnemy = hero . findNearestEnemy ( ) distance = hero . getDistanceTo ( ne…" at bounding box center [1120, 451] width 481 height 499
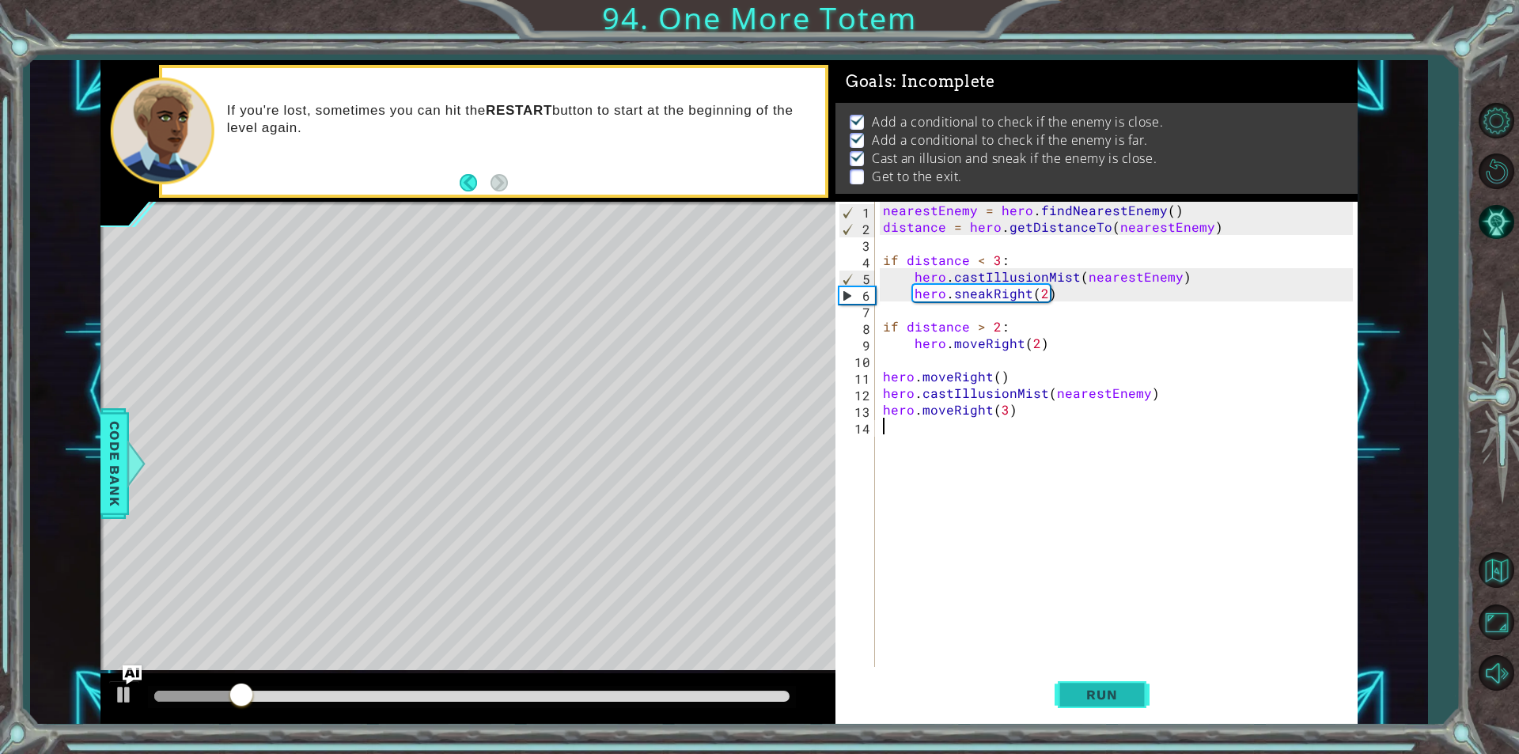
click at [1082, 699] on span "Run" at bounding box center [1102, 695] width 63 height 16
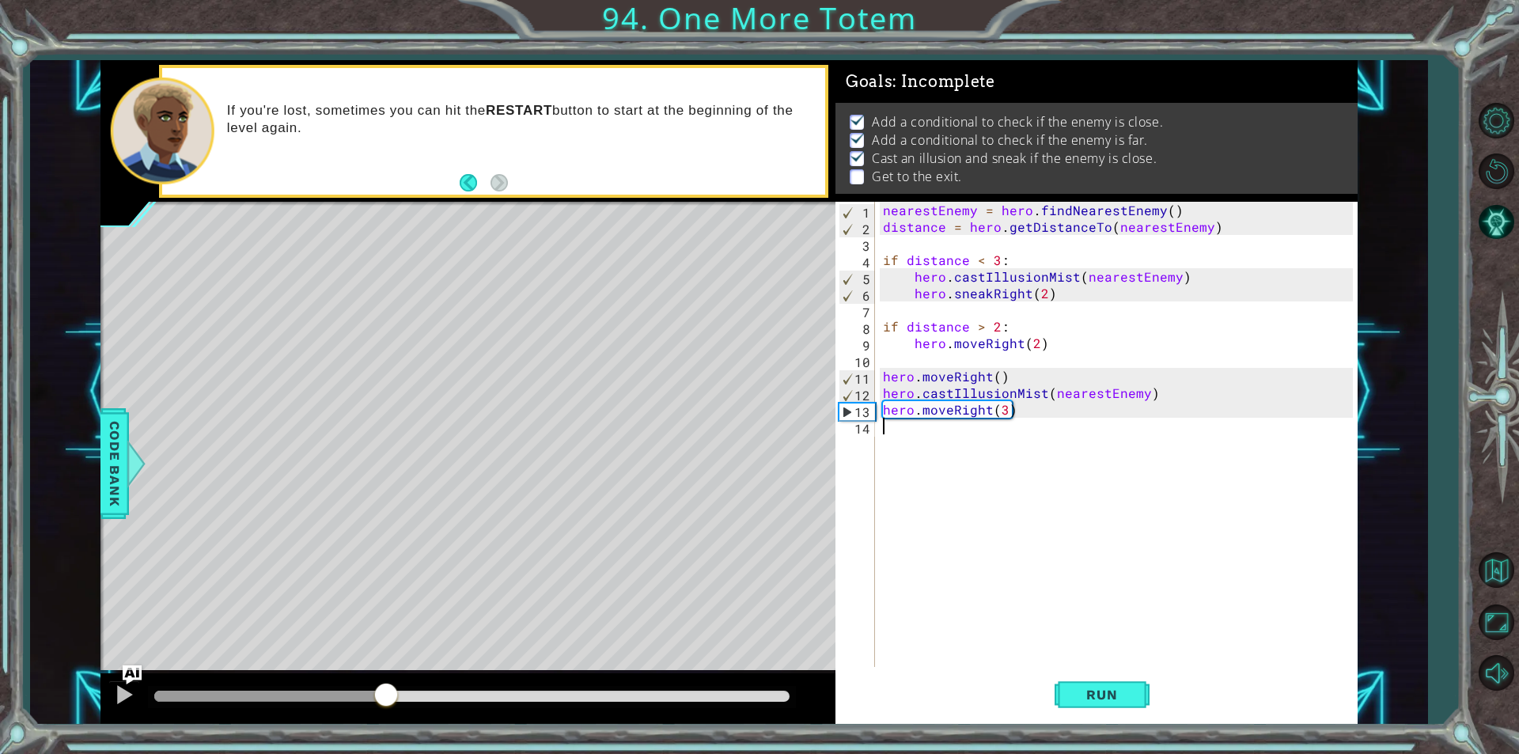
click at [386, 697] on div at bounding box center [471, 696] width 635 height 11
click at [912, 443] on div "nearestEnemy = hero . findNearestEnemy ( ) distance = hero . getDistanceTo ( ne…" at bounding box center [1120, 451] width 481 height 499
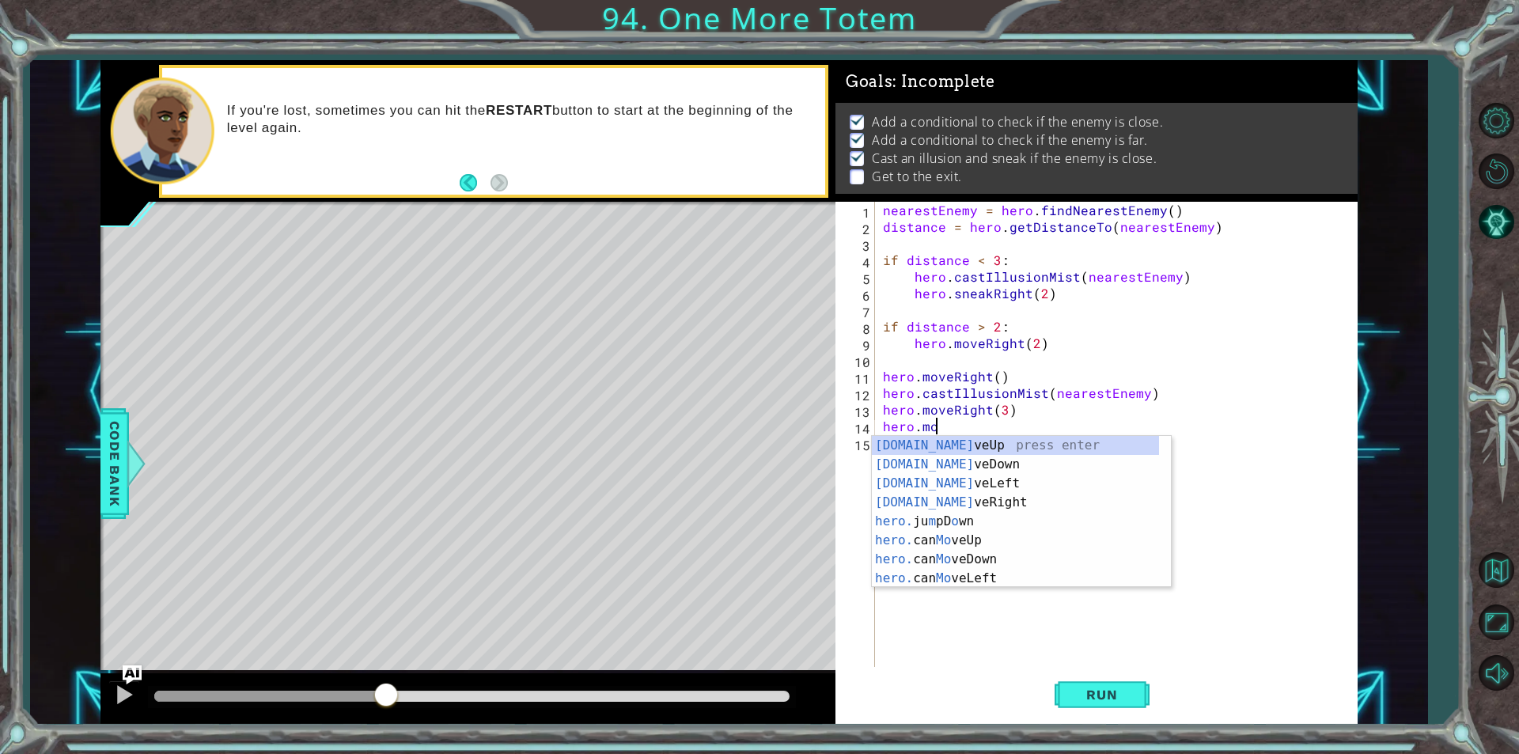
scroll to position [0, 3]
click at [912, 443] on div "hero.move Up press enter hero.move Down press enter hero.move Left press enter …" at bounding box center [1021, 531] width 299 height 190
type textarea "hero.moveUp(1)"
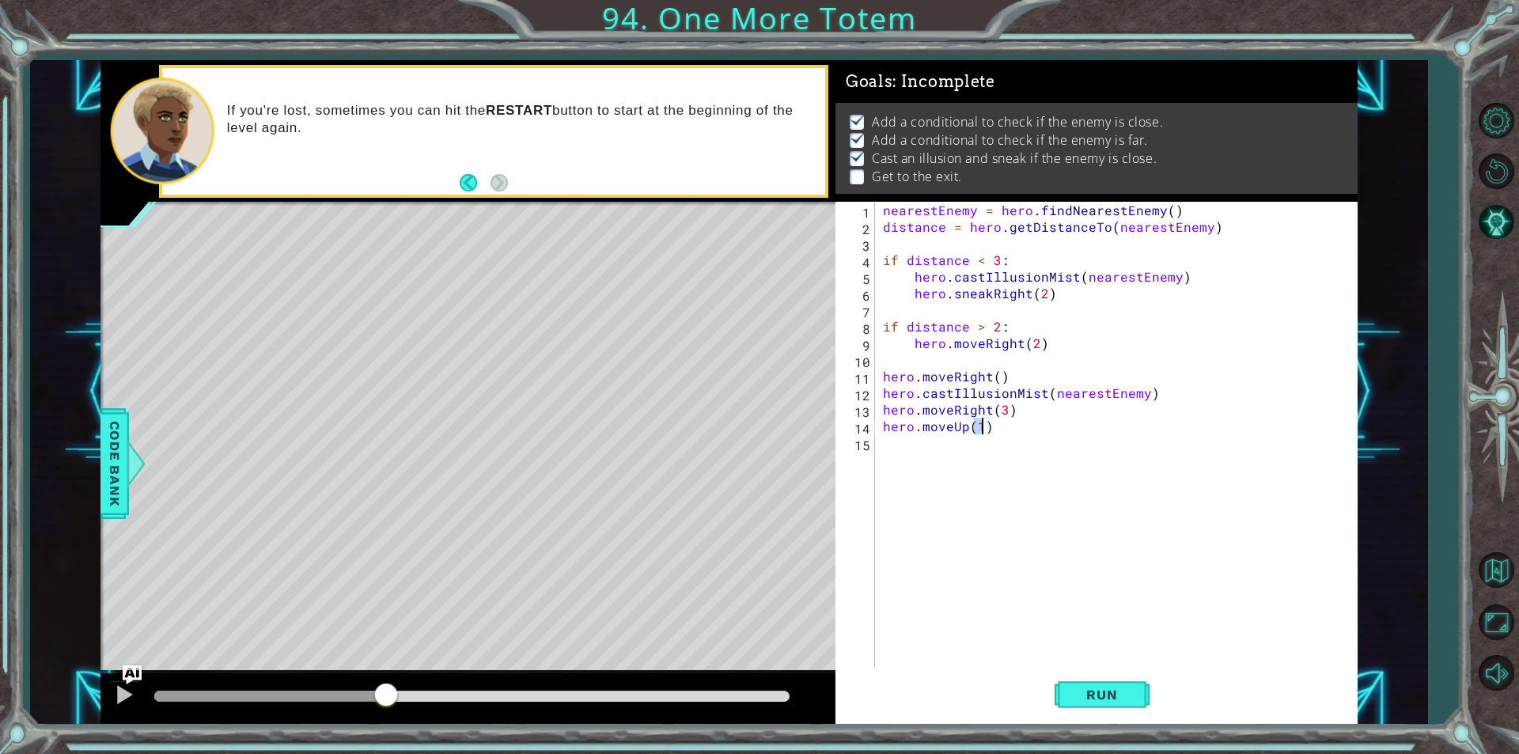
click at [918, 440] on div "nearestEnemy = hero . findNearestEnemy ( ) distance = hero . getDistanceTo ( ne…" at bounding box center [1120, 451] width 481 height 499
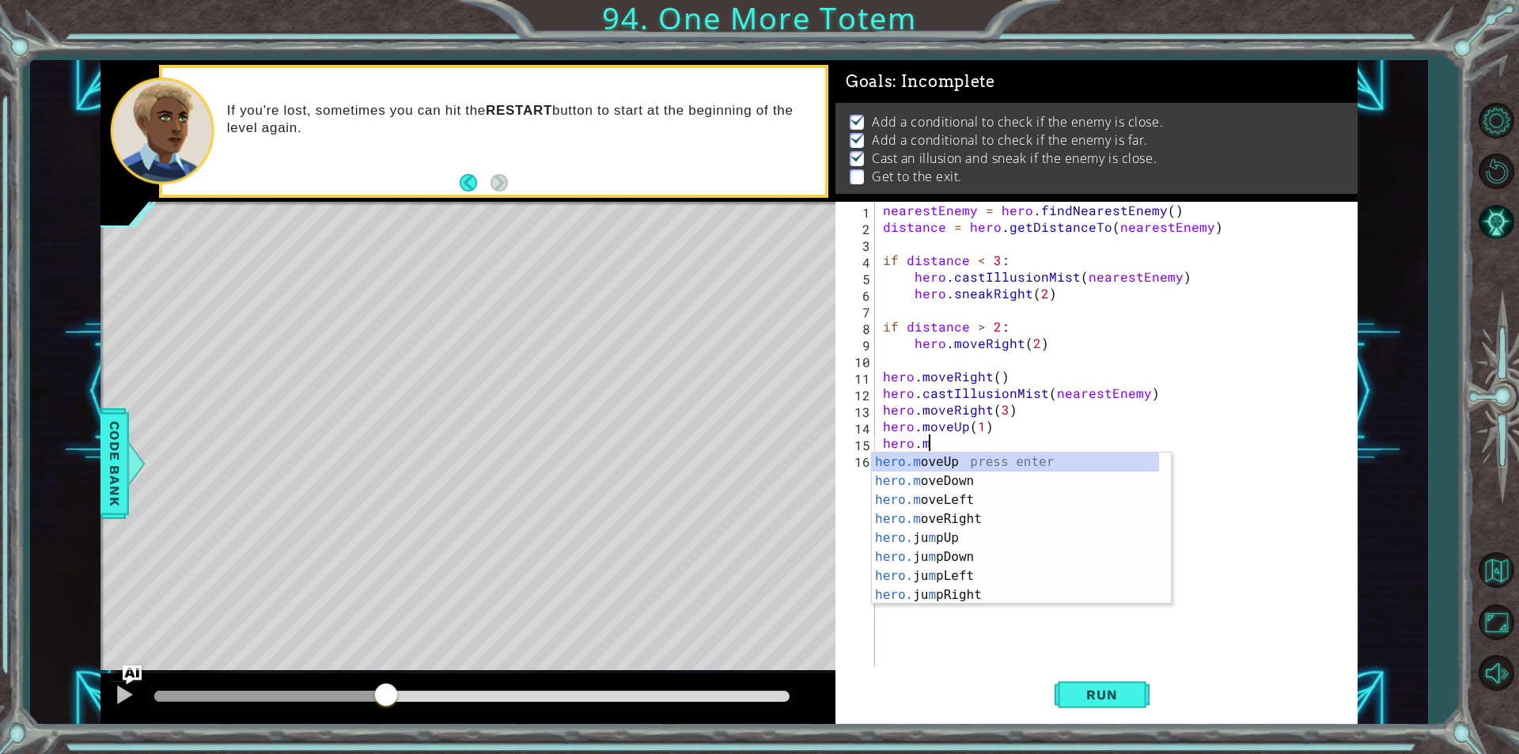
scroll to position [0, 2]
type textarea "hero.jump"
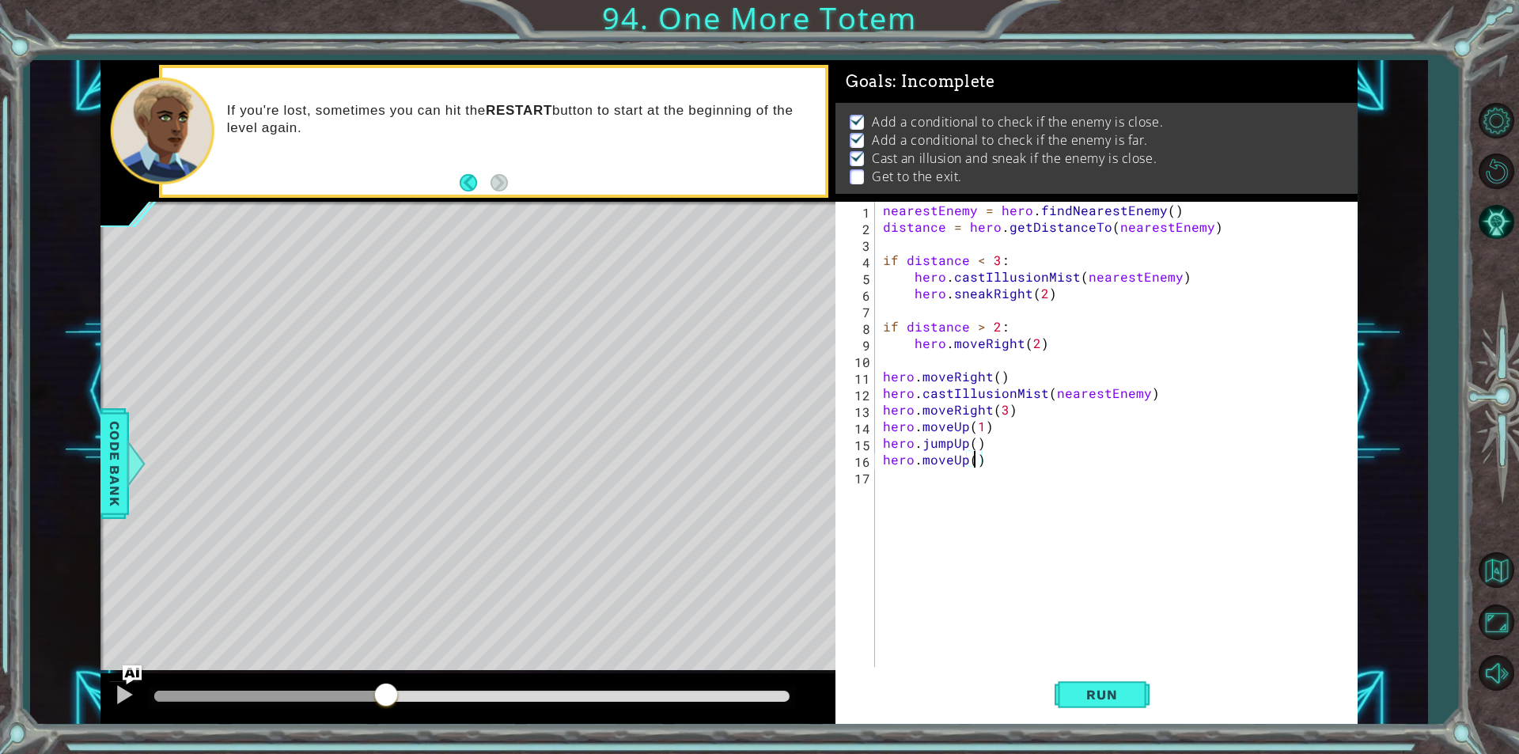
scroll to position [0, 6]
type textarea "hero.moveUp(2)"
click at [1110, 720] on button "Run" at bounding box center [1102, 695] width 95 height 52
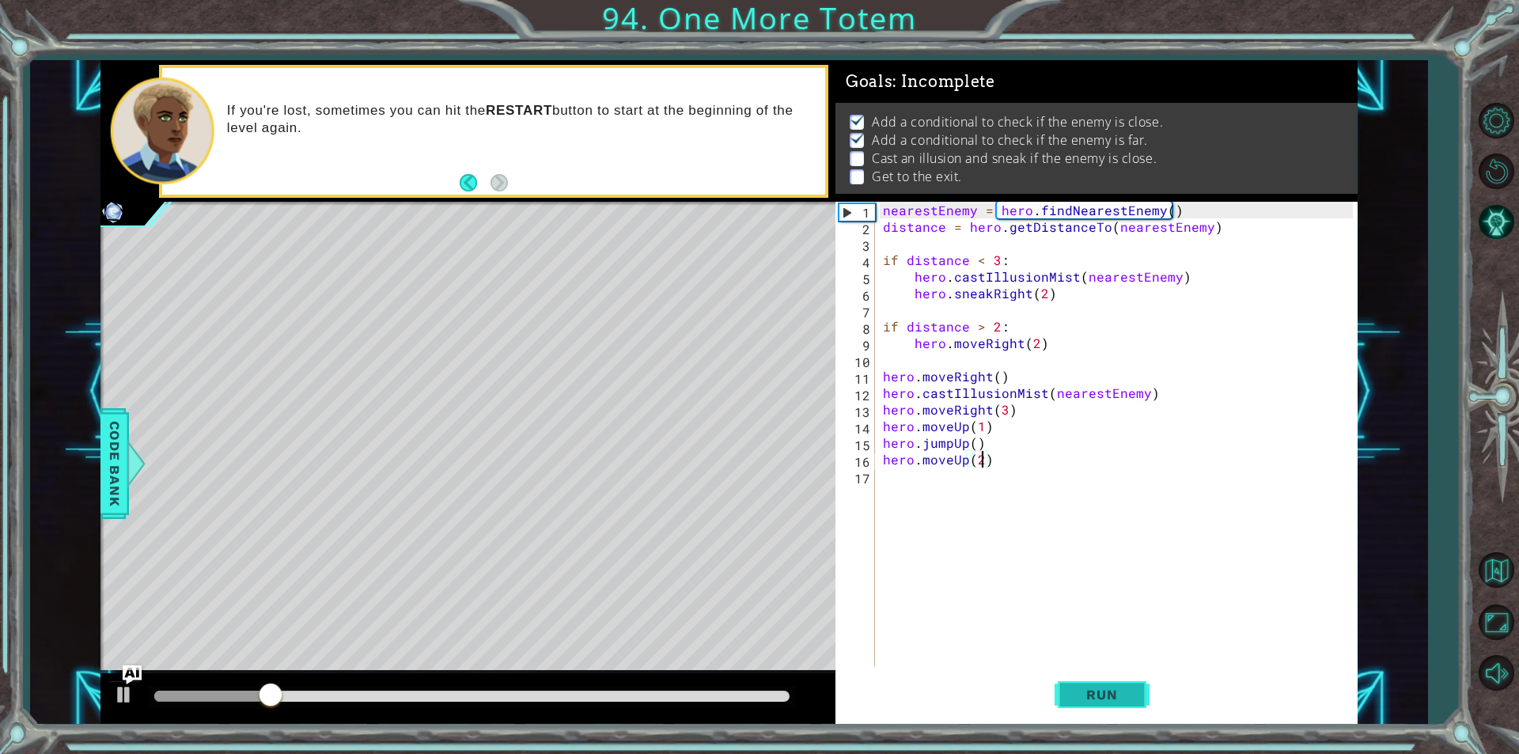
click at [1094, 694] on span "Run" at bounding box center [1102, 695] width 63 height 16
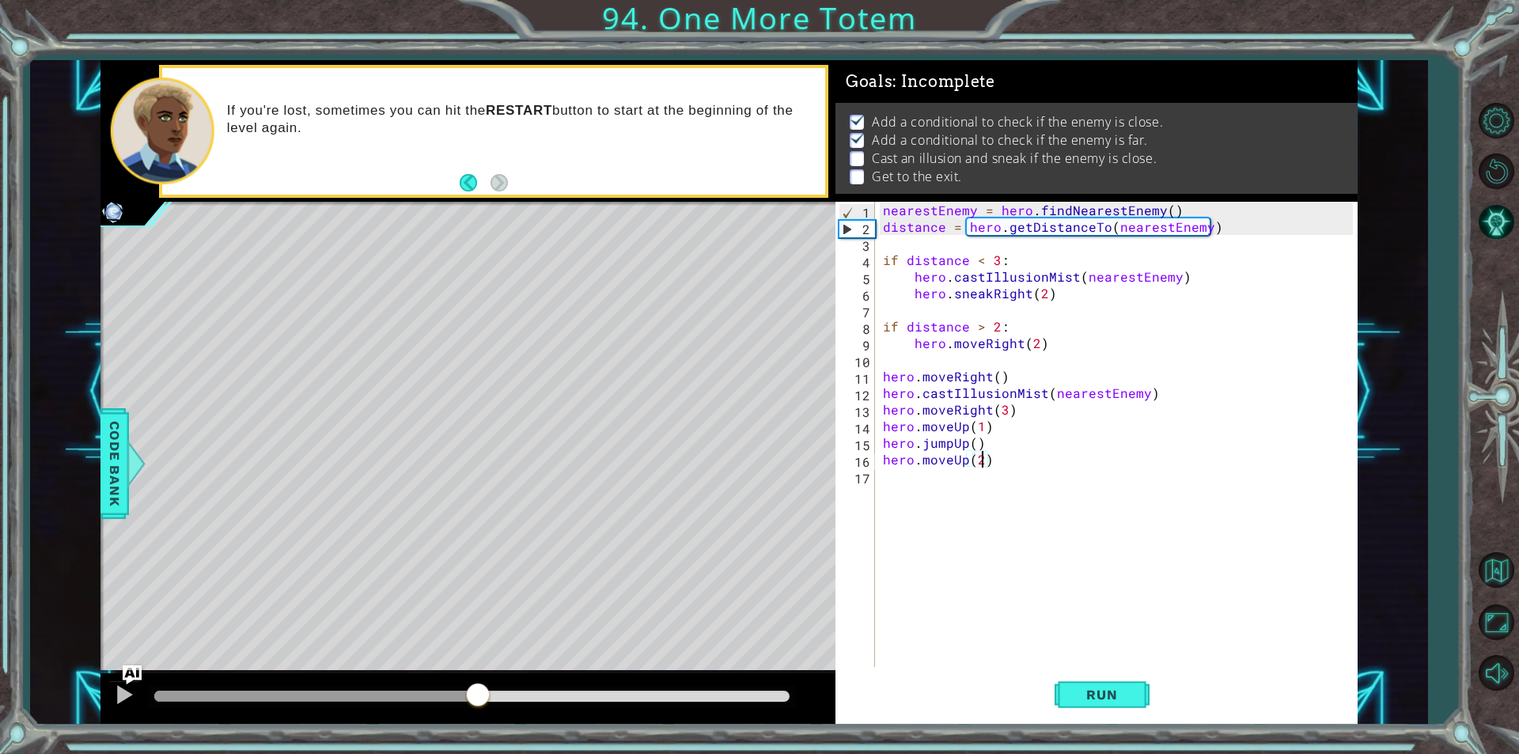
click at [478, 692] on div at bounding box center [471, 696] width 635 height 11
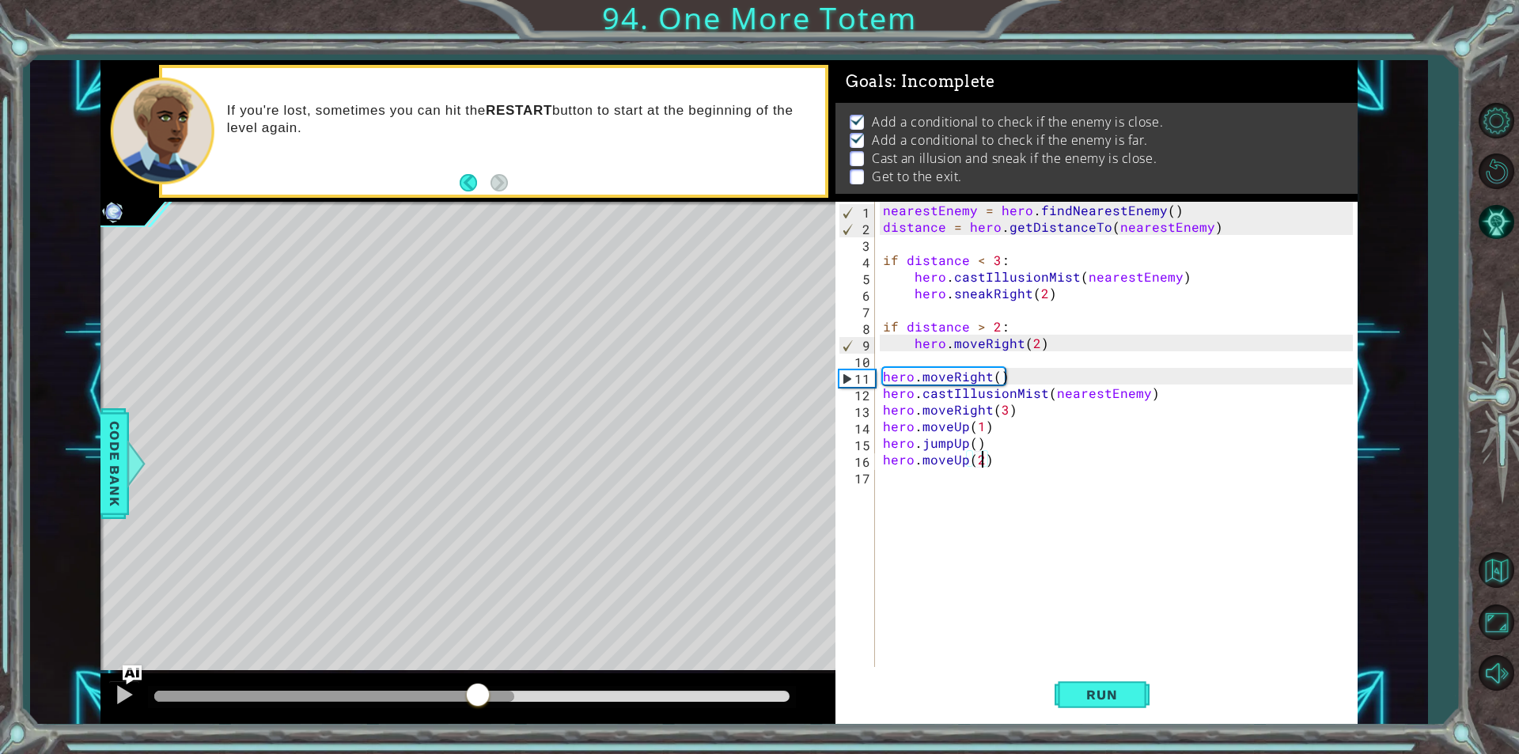
drag, startPoint x: 518, startPoint y: 691, endPoint x: 612, endPoint y: 691, distance: 95.0
click at [519, 691] on div at bounding box center [471, 696] width 635 height 11
click at [615, 691] on div at bounding box center [471, 696] width 635 height 11
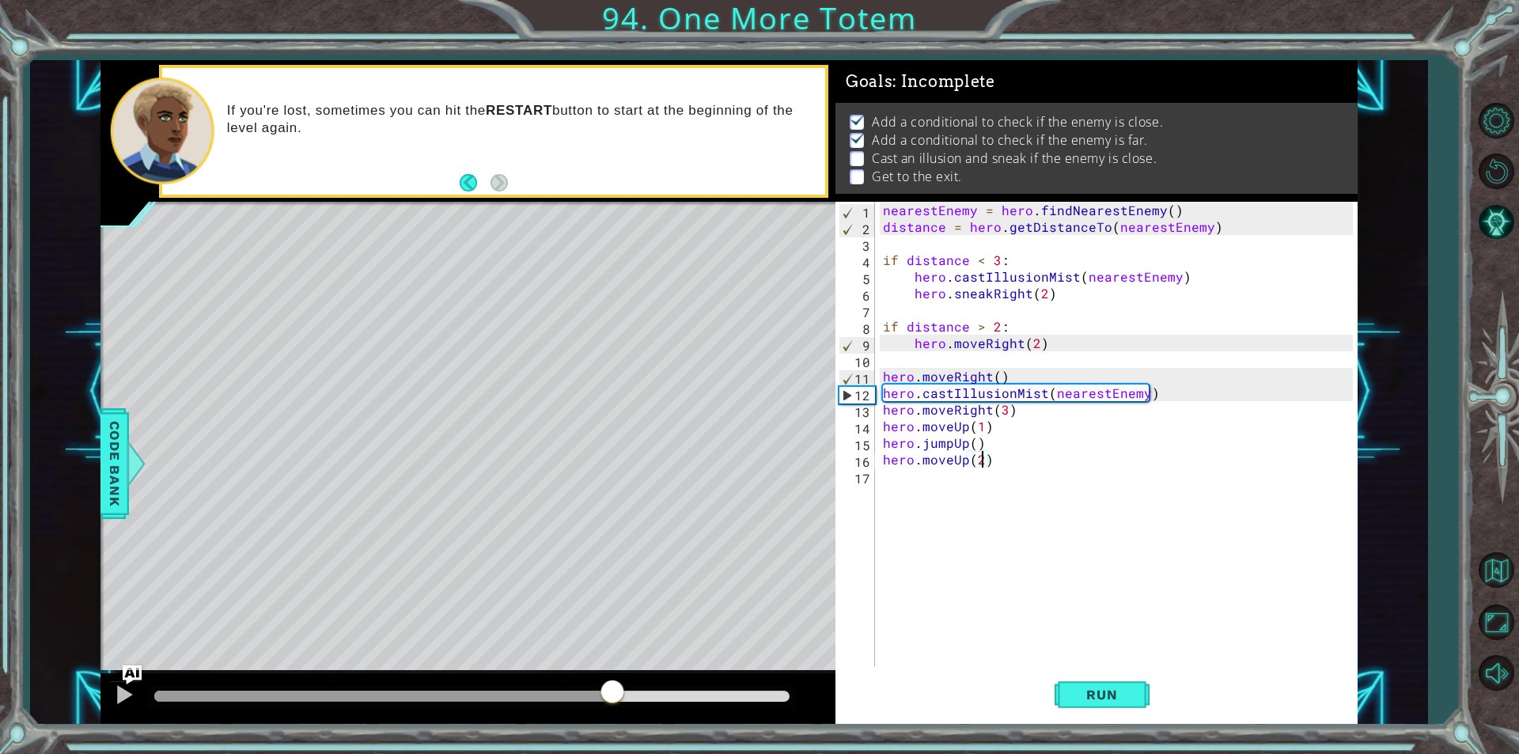
click at [692, 686] on div at bounding box center [472, 697] width 648 height 22
click at [747, 689] on div at bounding box center [472, 697] width 648 height 22
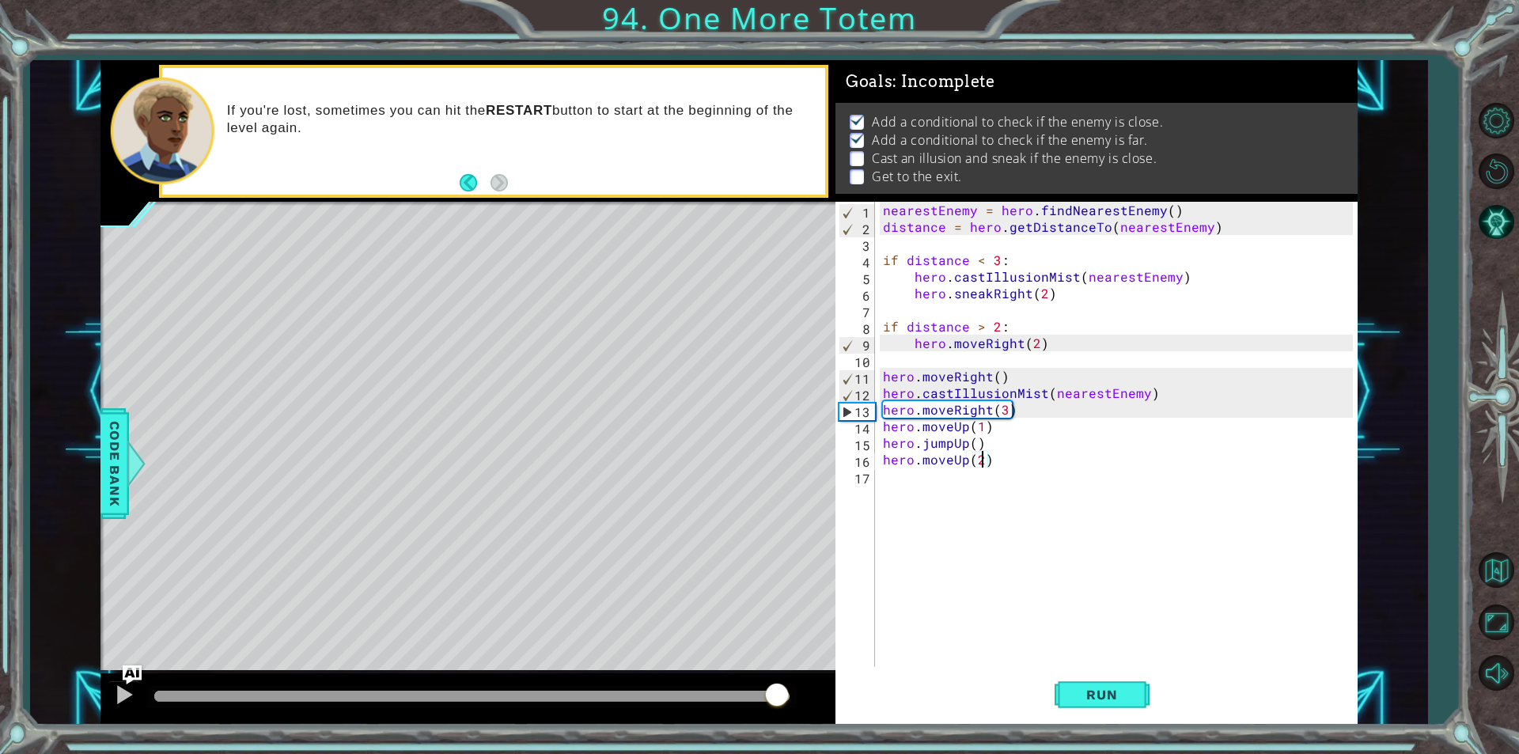
click at [775, 697] on div at bounding box center [471, 696] width 635 height 11
